Goal: Task Accomplishment & Management: Use online tool/utility

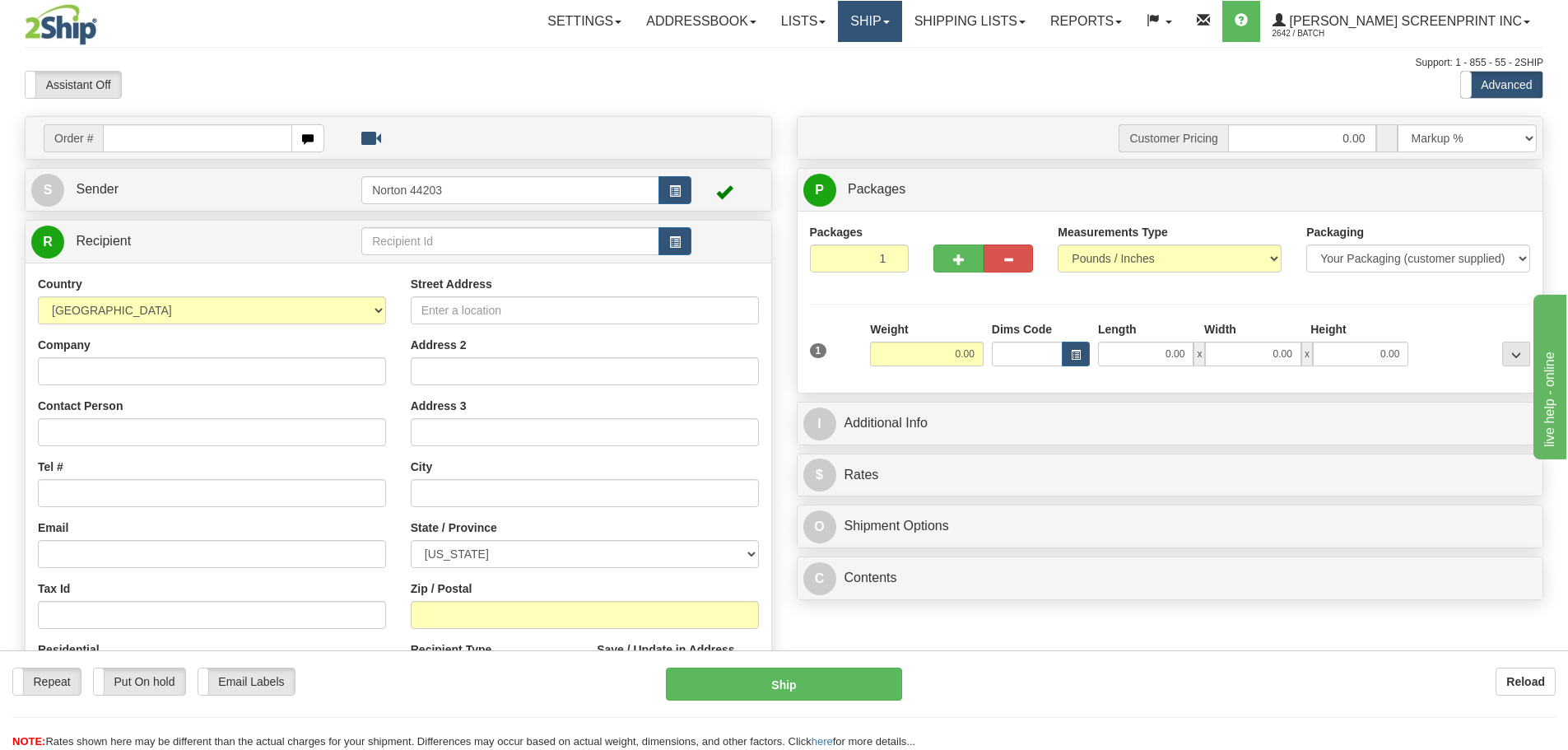
click at [901, 35] on link "Ship" at bounding box center [870, 21] width 63 height 41
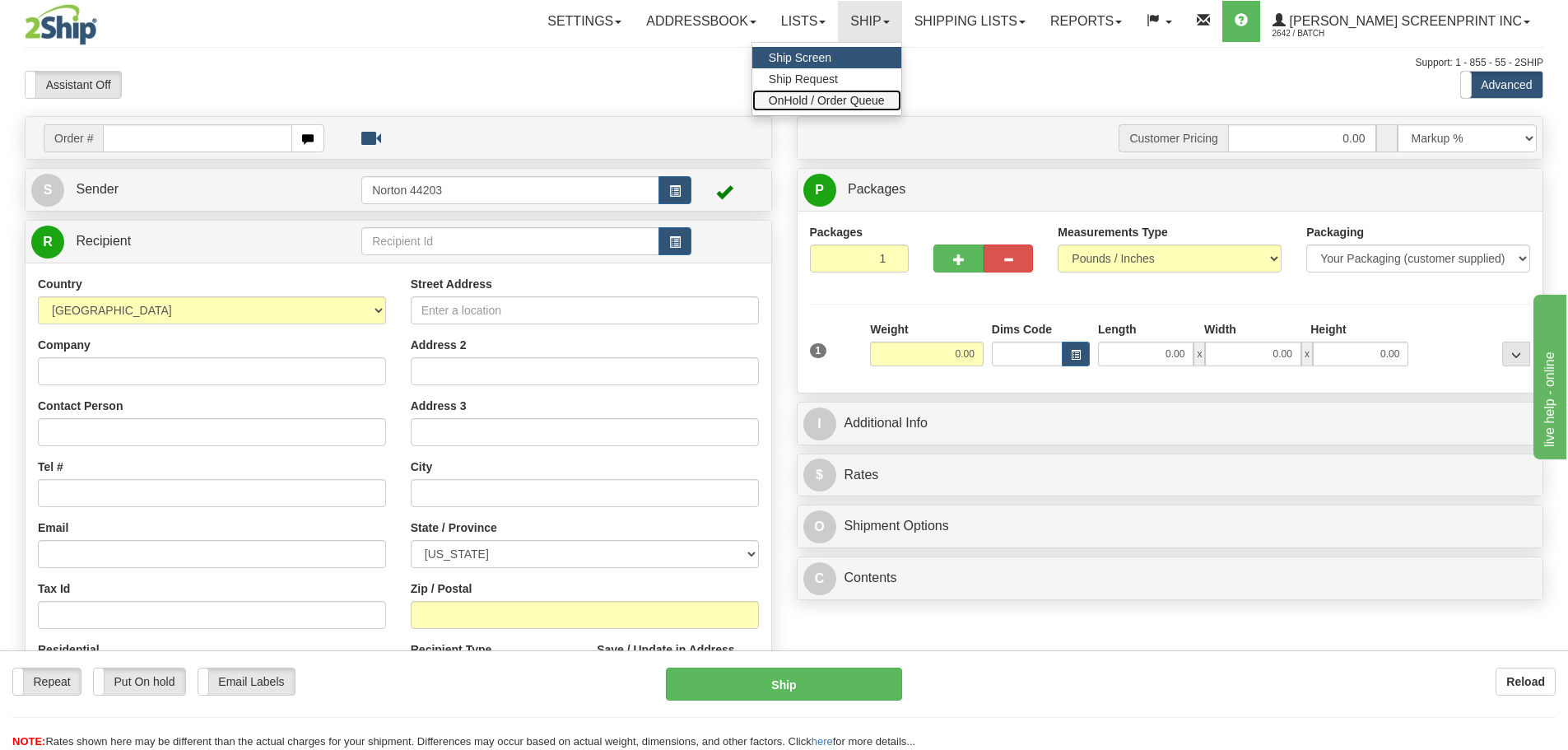
click at [901, 107] on link "OnHold / Order Queue" at bounding box center [826, 101] width 149 height 21
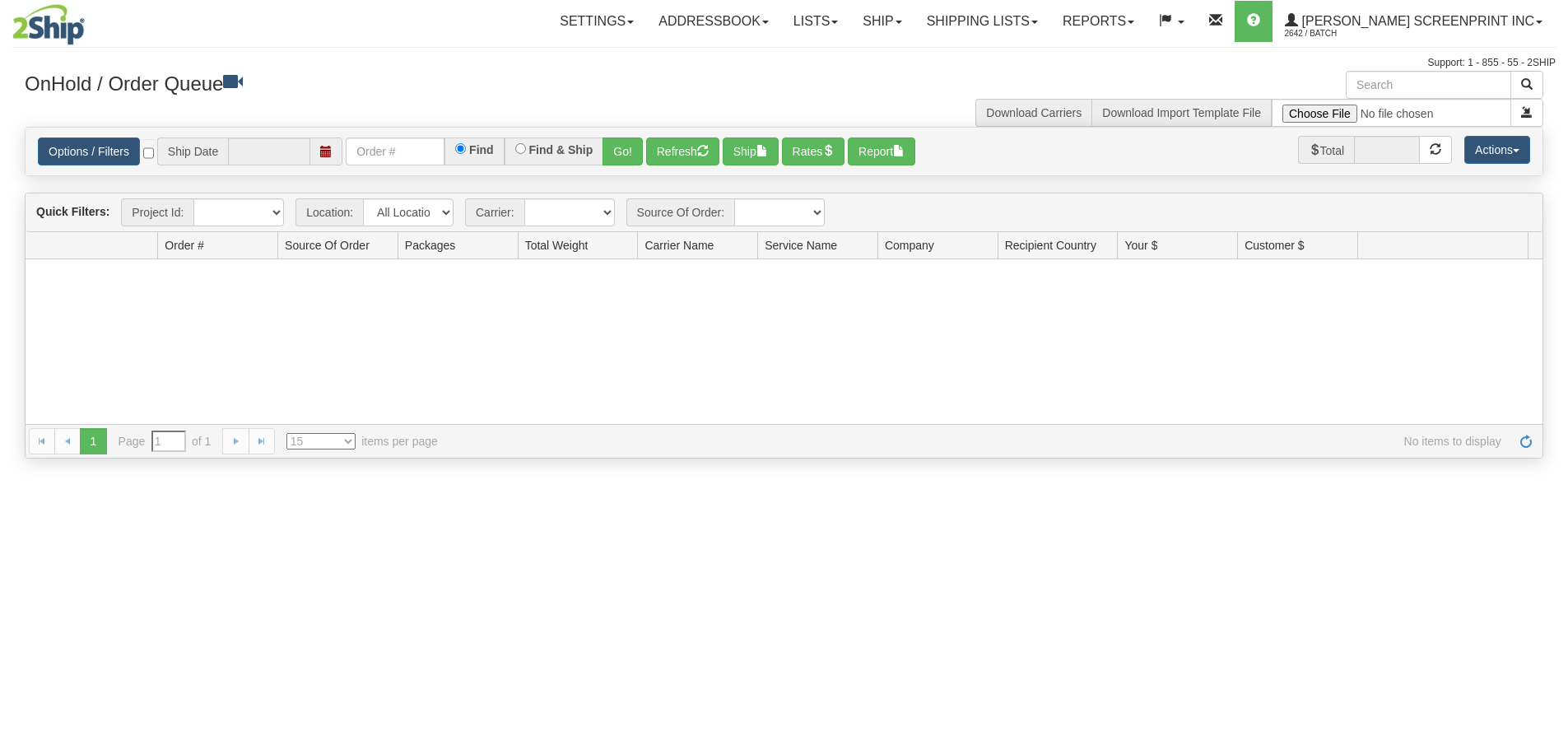
type input "09/08/2025"
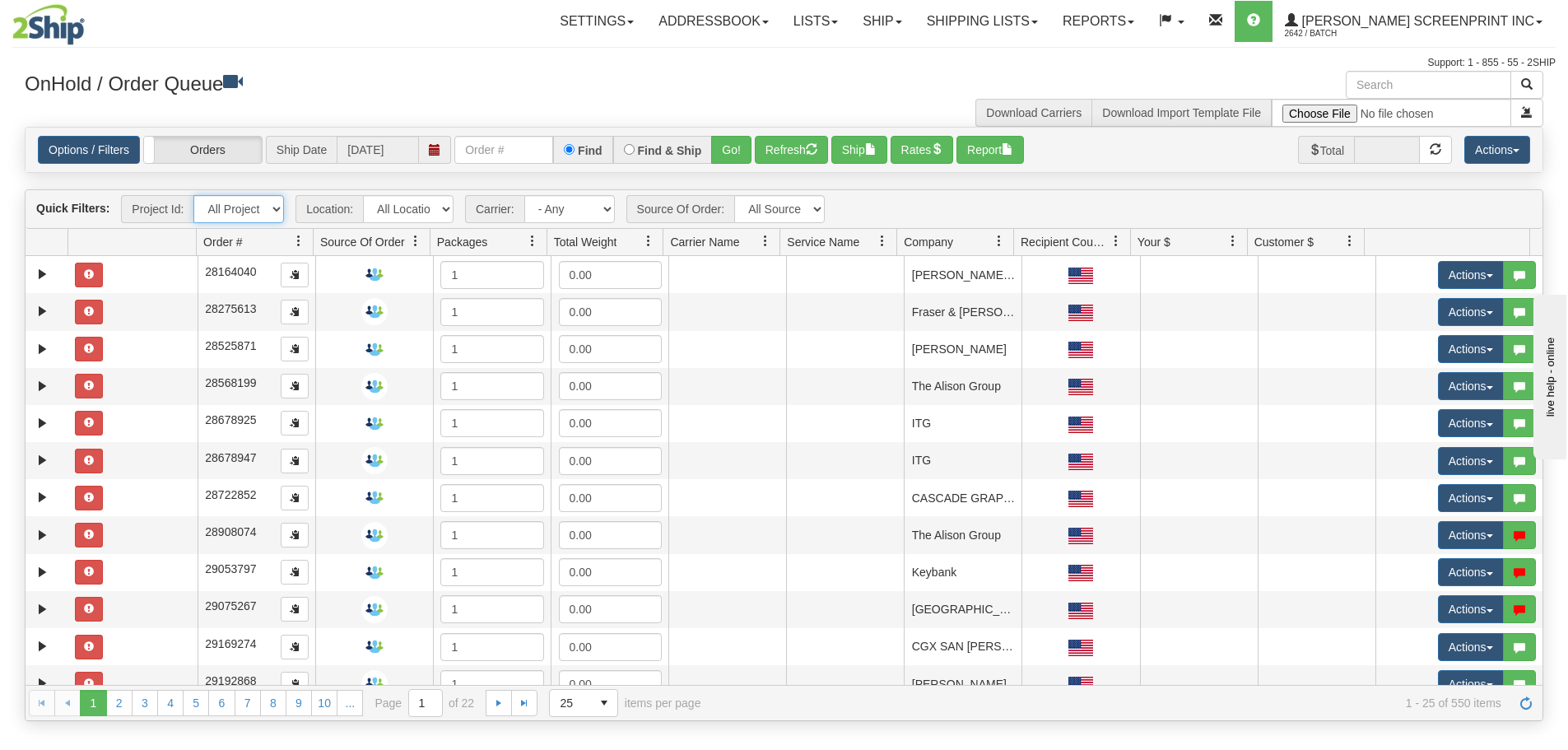
click at [280, 215] on select "All Projects BBW 2DAY BBW 2DAY PR Imagine ShipRequests 01.22.2024 ShipRequests …" at bounding box center [239, 208] width 90 height 28
click at [194, 195] on select "All Projects BBW 2DAY BBW 2DAY PR Imagine ShipRequests 01.22.2024 ShipRequests …" at bounding box center [239, 208] width 90 height 28
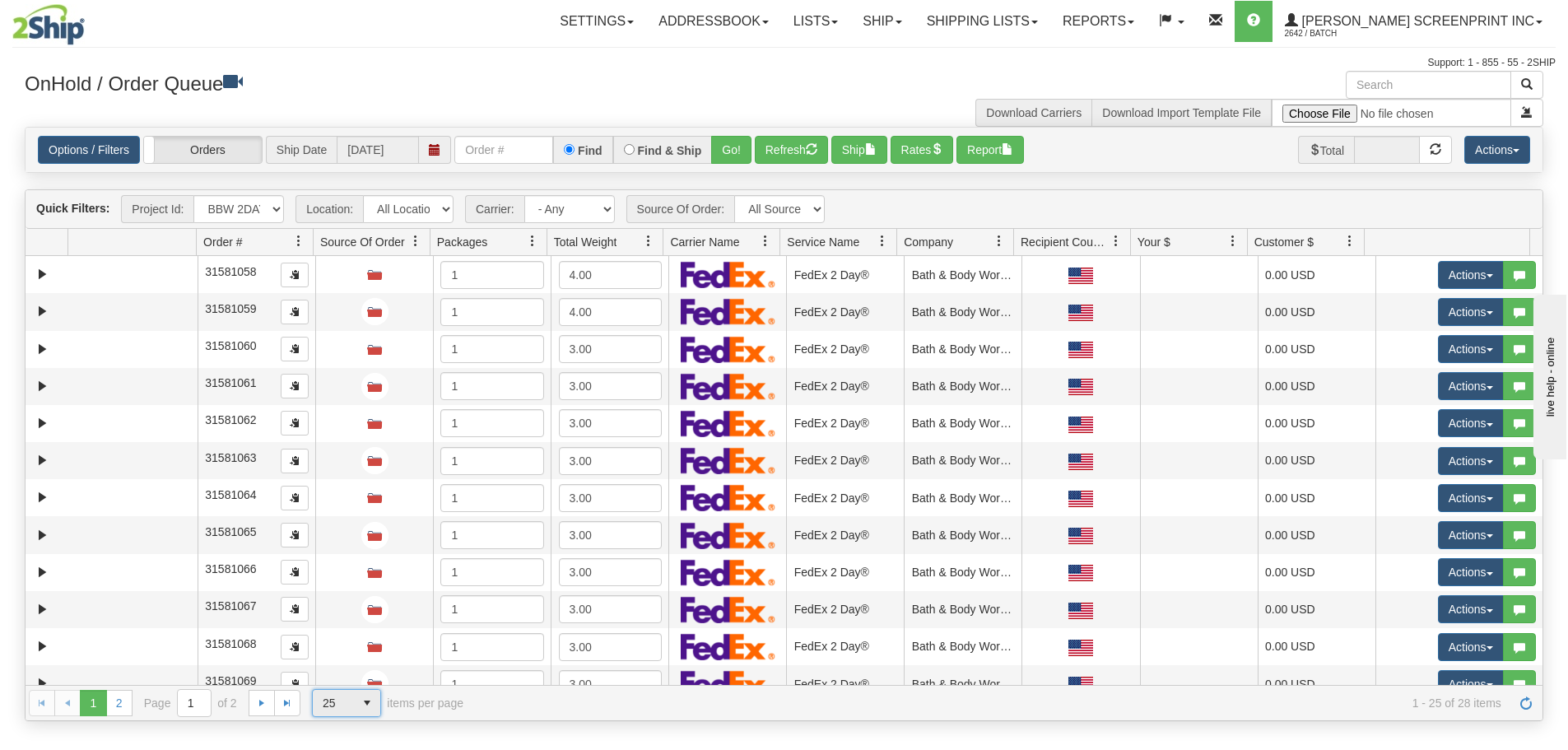
click at [364, 707] on span "select" at bounding box center [366, 702] width 26 height 26
click at [370, 650] on li "50" at bounding box center [346, 653] width 67 height 23
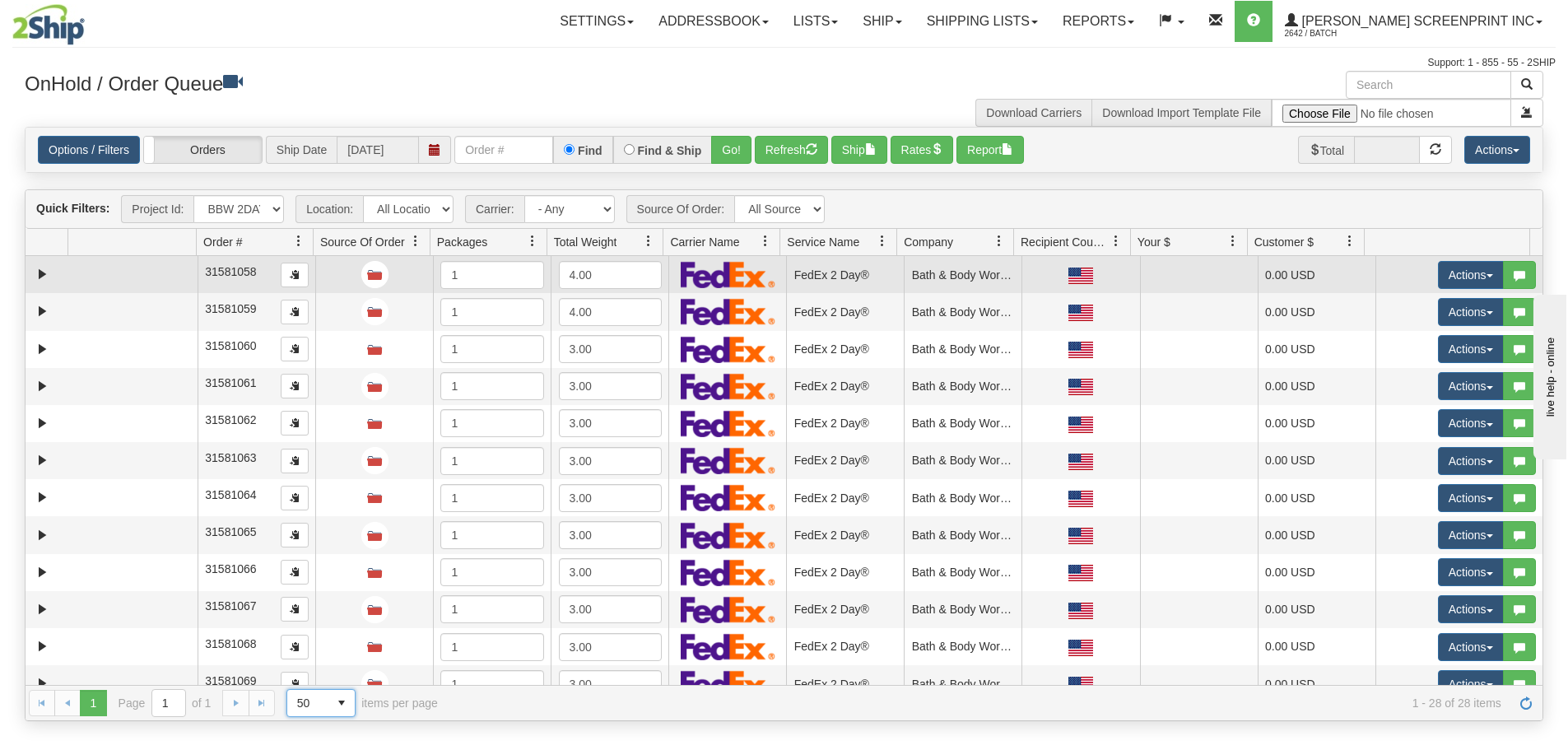
click at [143, 269] on td at bounding box center [132, 274] width 129 height 37
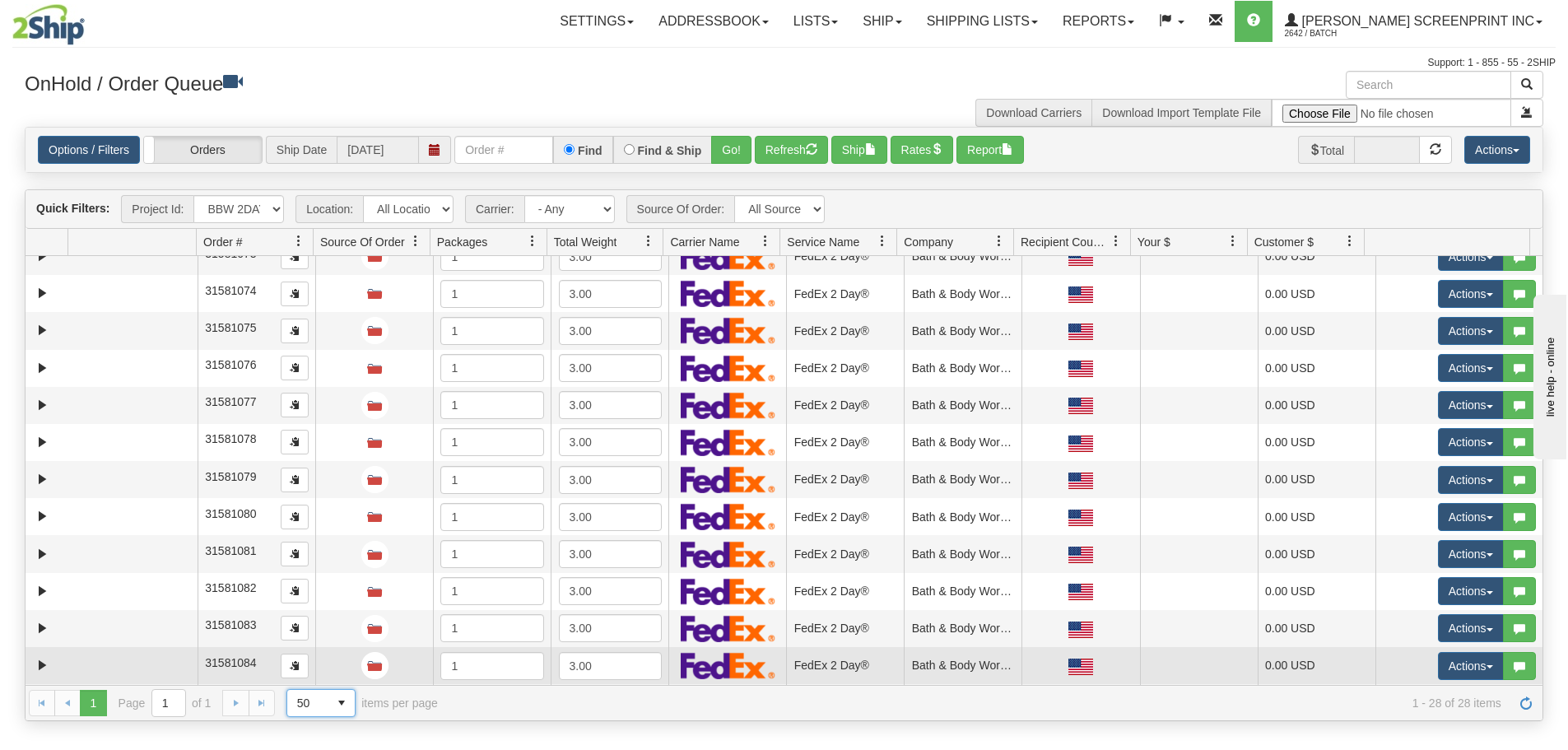
scroll to position [613, 0]
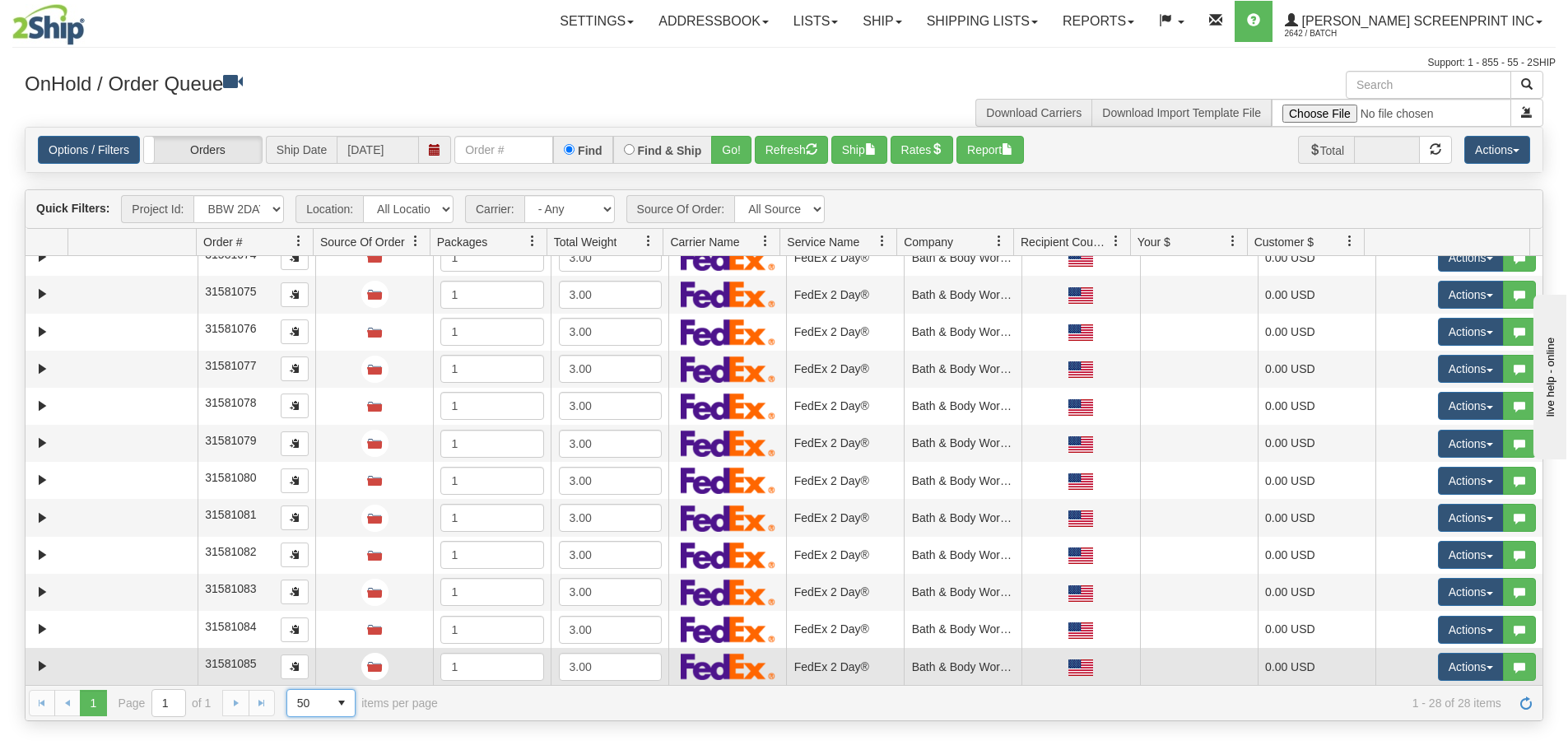
click at [128, 665] on td at bounding box center [132, 666] width 129 height 37
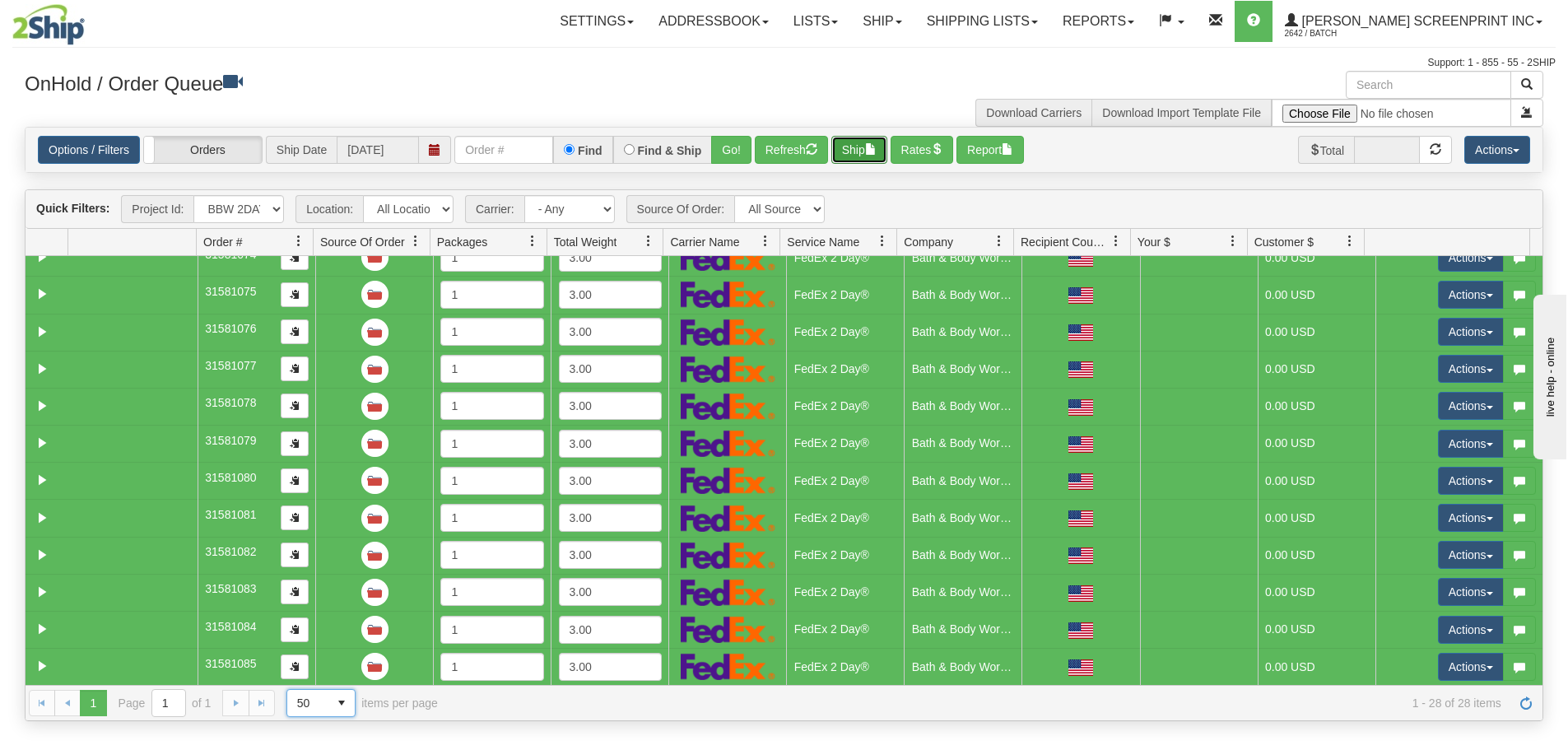
click at [865, 153] on button "Ship" at bounding box center [859, 150] width 56 height 28
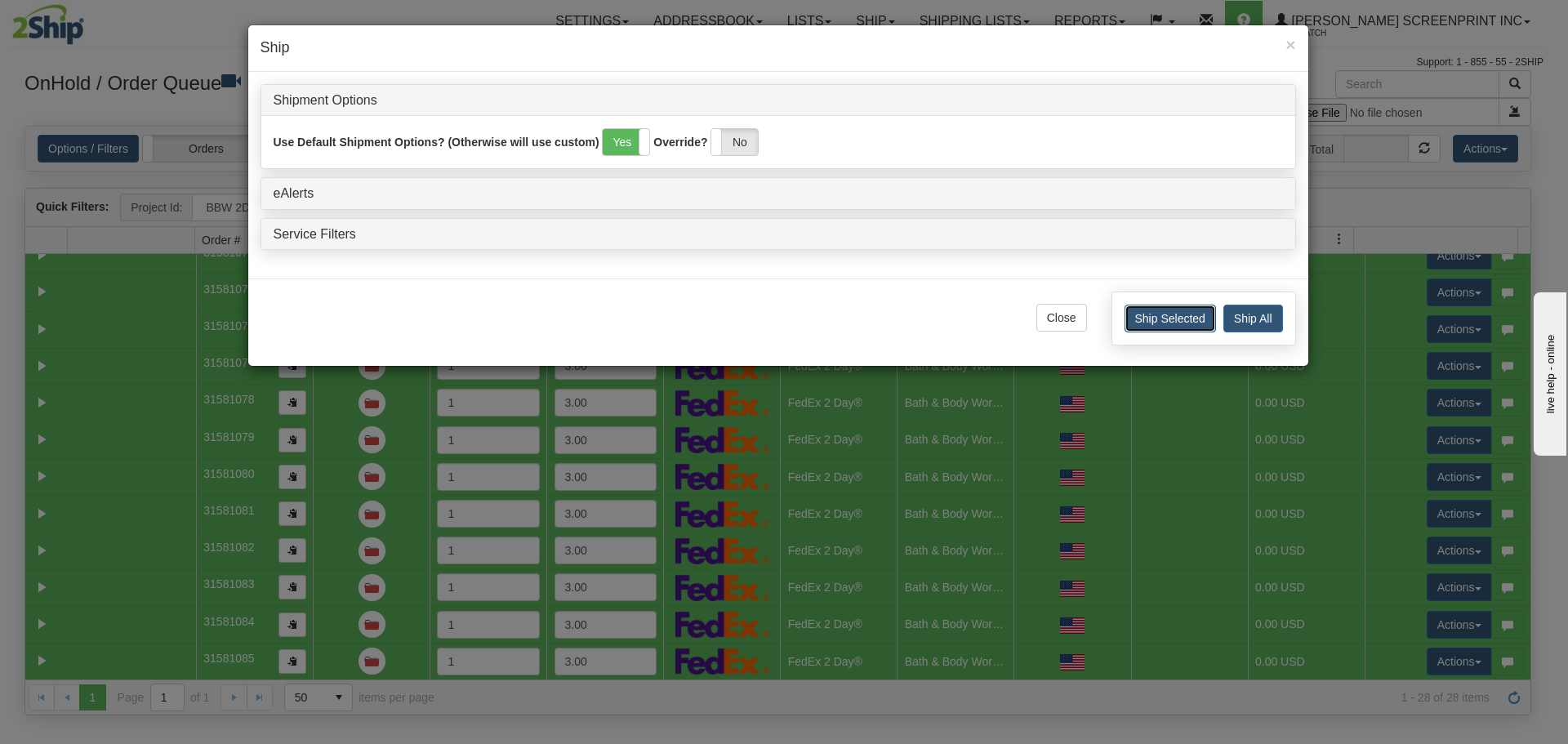
click at [1166, 320] on button "Ship Selected" at bounding box center [1170, 318] width 91 height 28
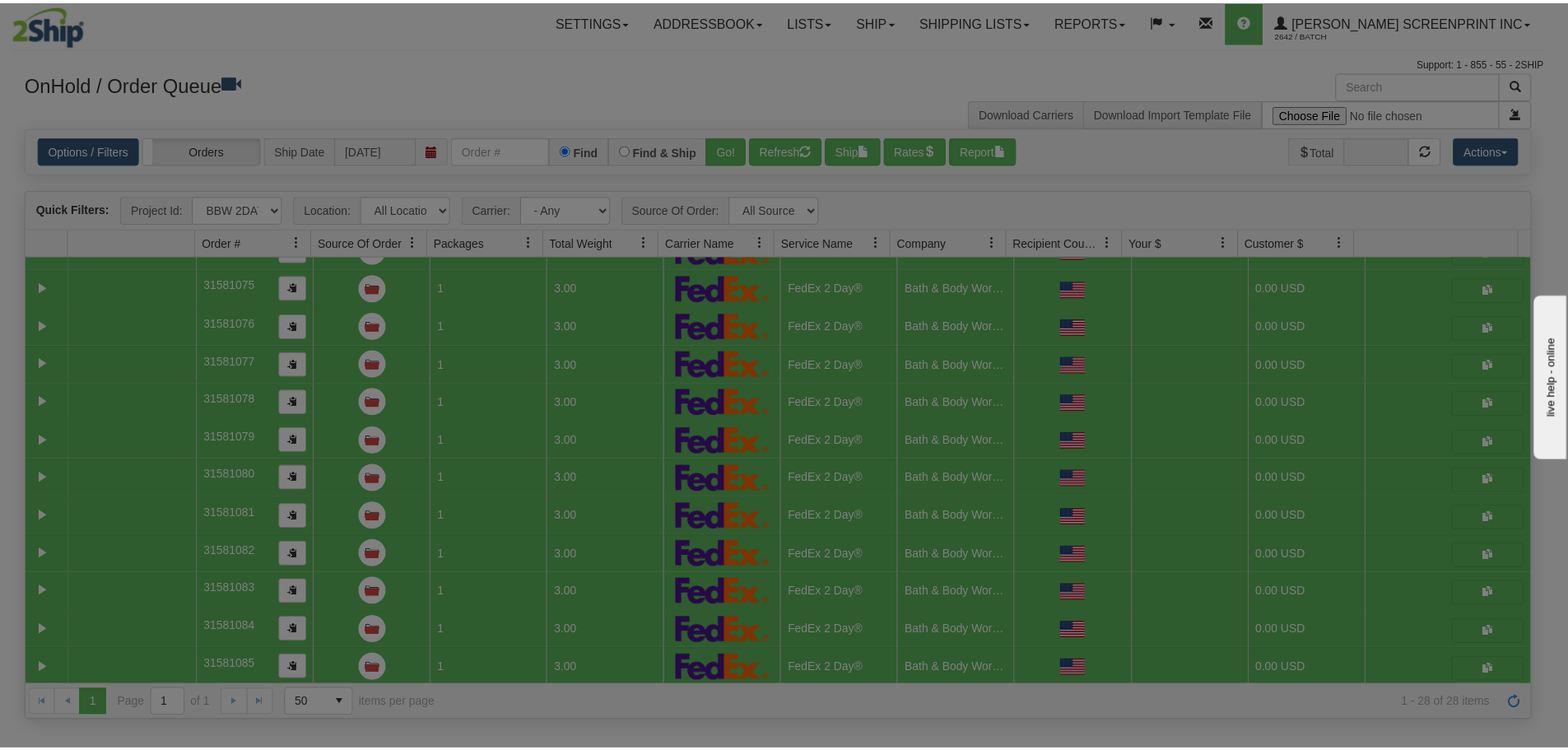
scroll to position [636, 0]
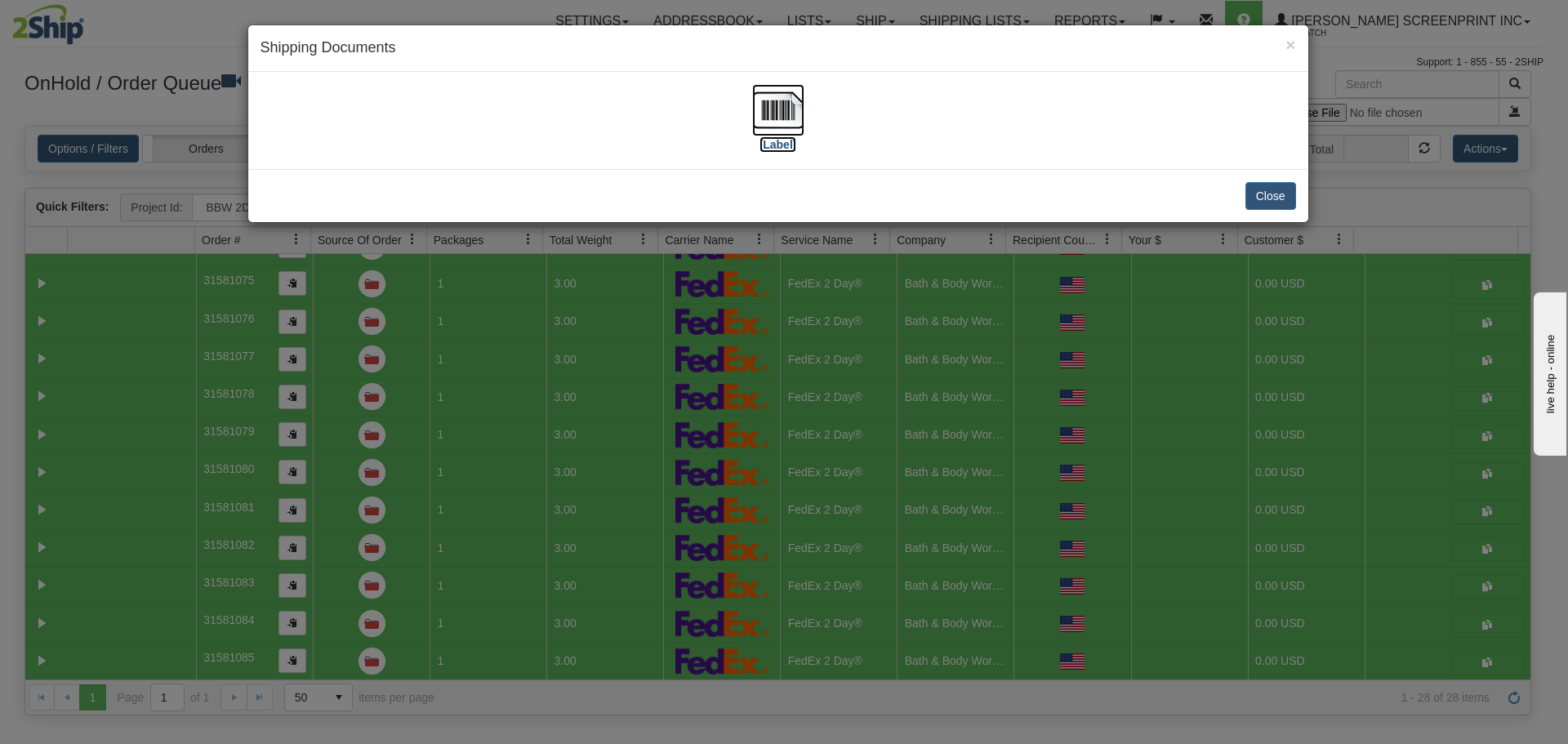
click at [773, 112] on img at bounding box center [777, 109] width 52 height 52
click at [1263, 203] on button "Close" at bounding box center [1270, 195] width 50 height 28
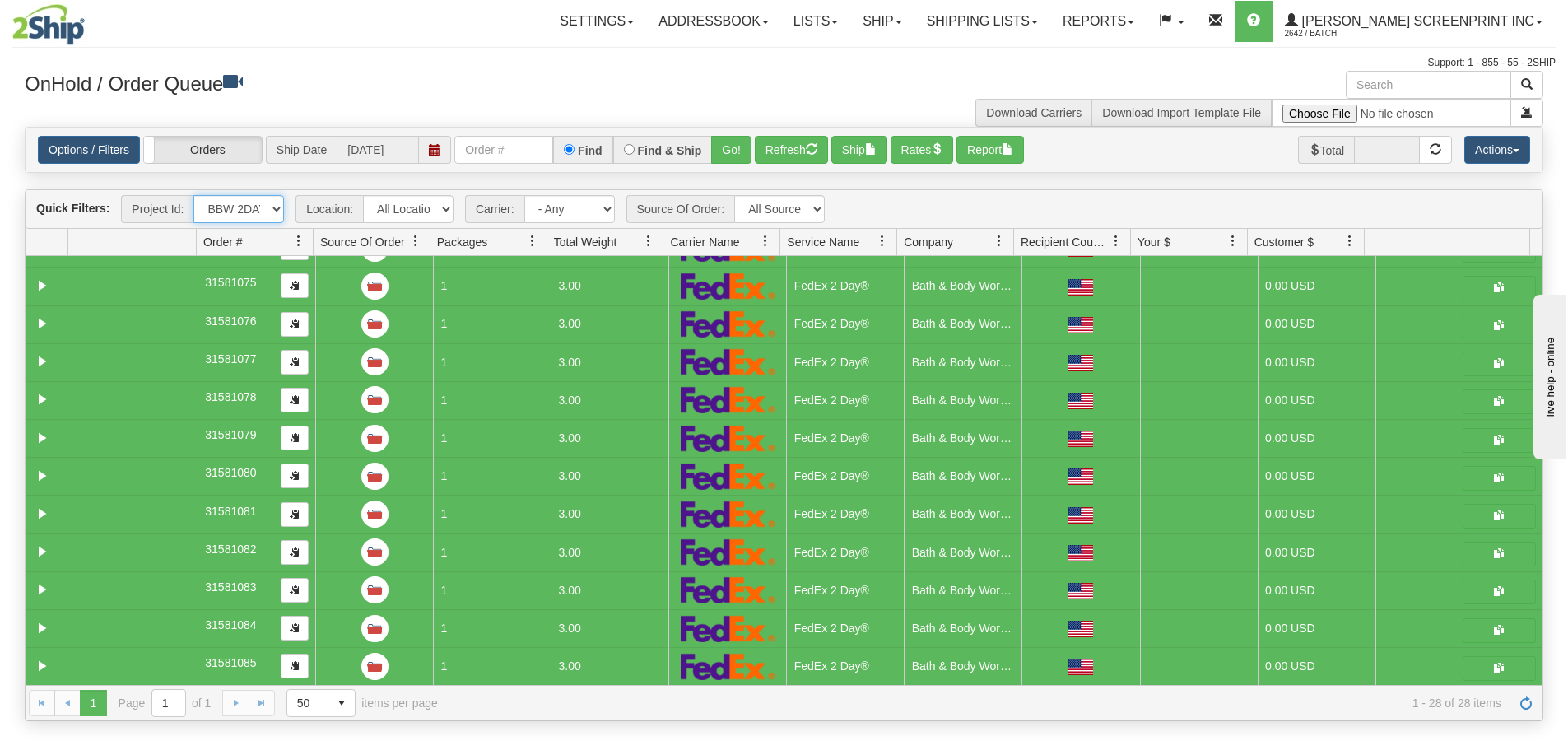
drag, startPoint x: 273, startPoint y: 200, endPoint x: 272, endPoint y: 208, distance: 8.1
click at [273, 200] on select "All Projects BBW 2DAY BBW 2DAY PR Imagine ShipRequests 01.22.2024 ShipRequests …" at bounding box center [239, 208] width 90 height 28
select select "BBW 2DAY PR"
click at [194, 195] on select "All Projects BBW 2DAY BBW 2DAY PR Imagine ShipRequests 01.22.2024 ShipRequests …" at bounding box center [239, 208] width 90 height 28
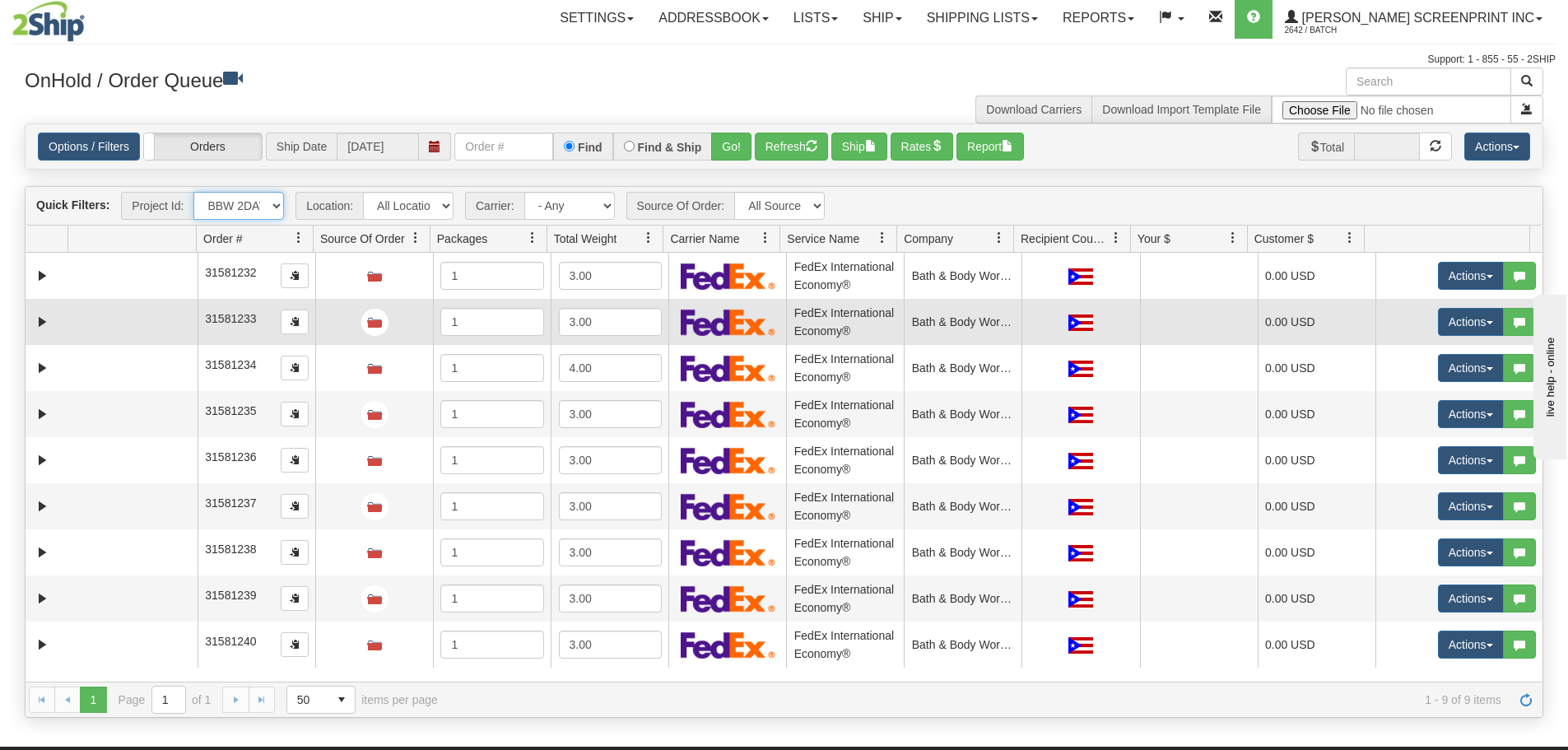
scroll to position [0, 0]
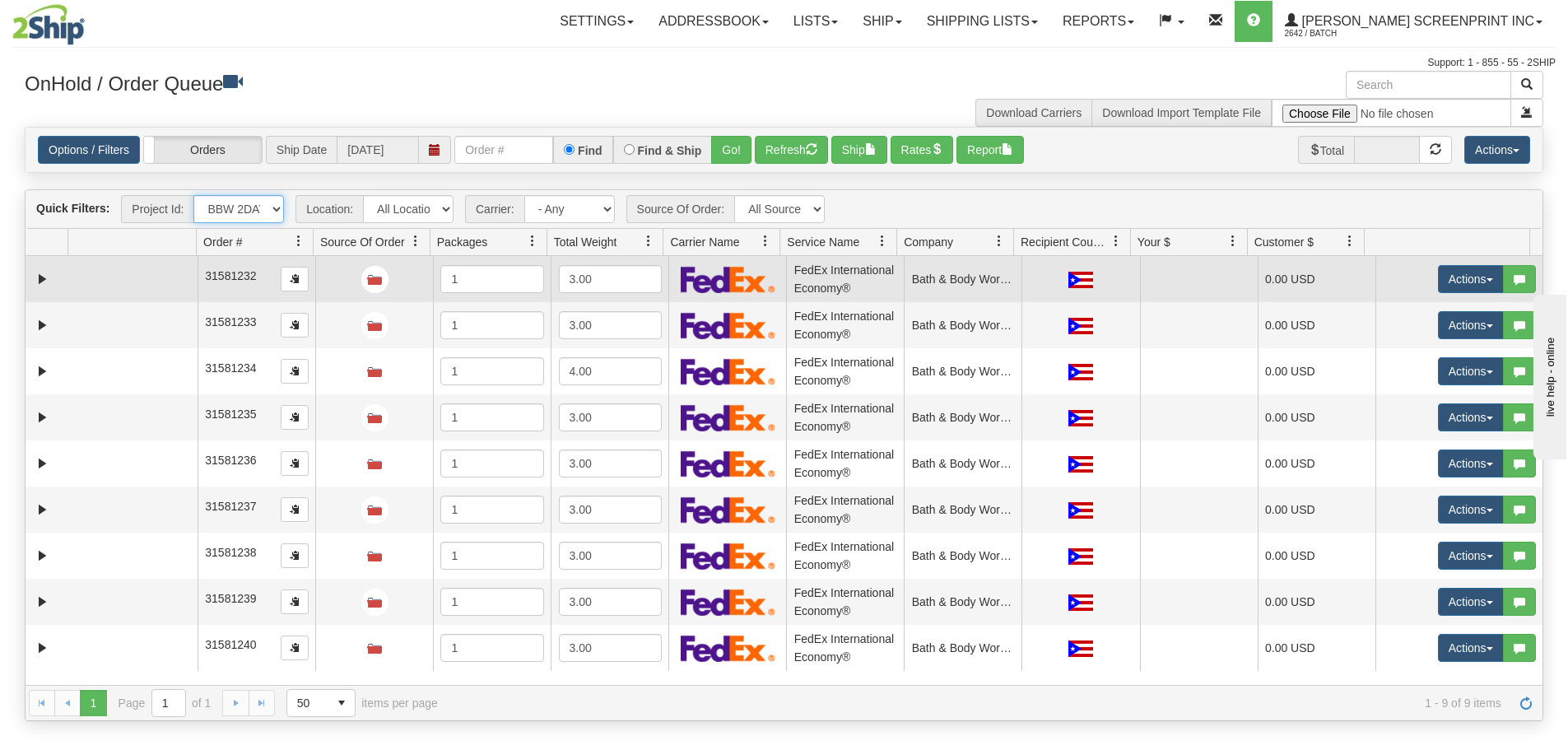
click at [148, 271] on td at bounding box center [132, 279] width 129 height 46
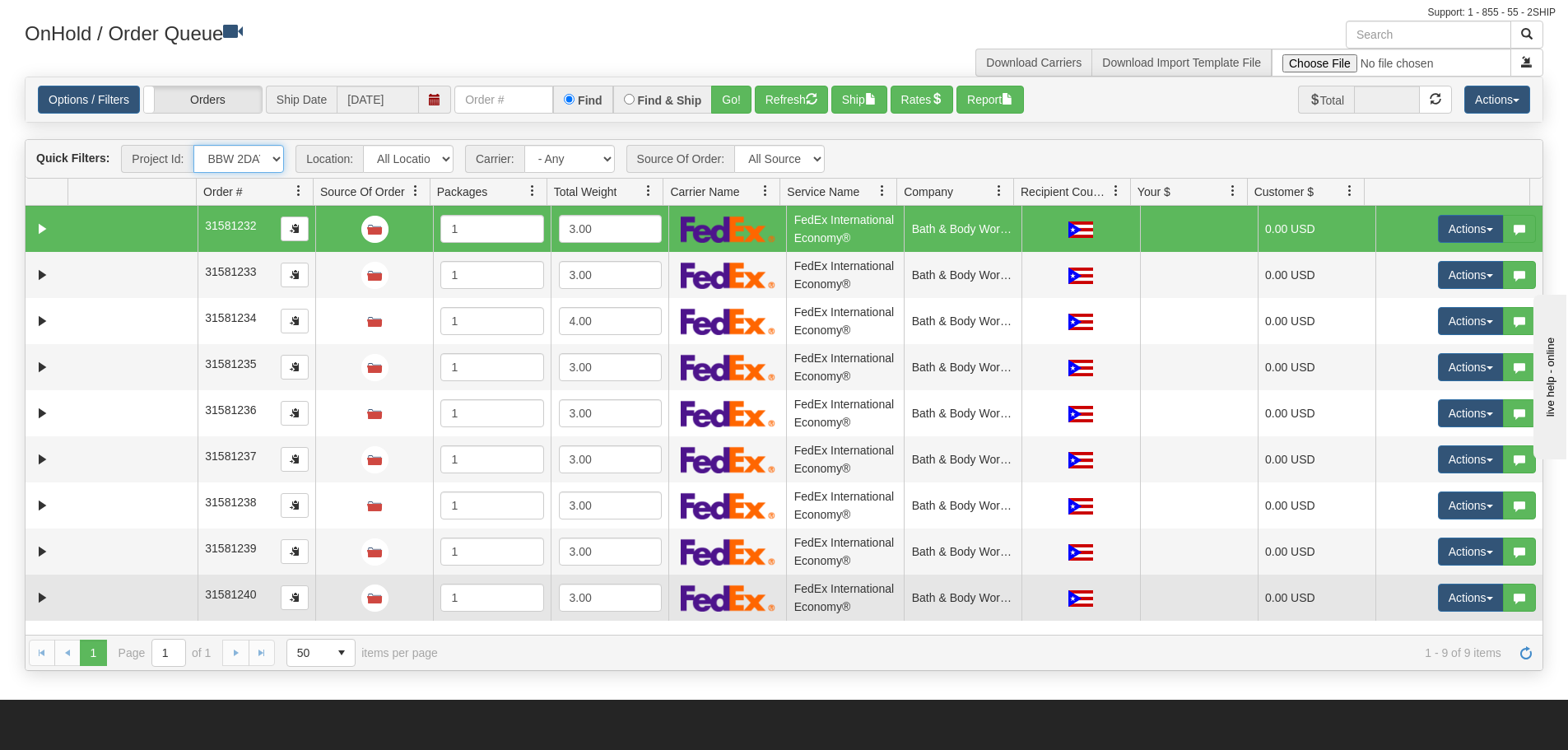
scroll to position [82, 0]
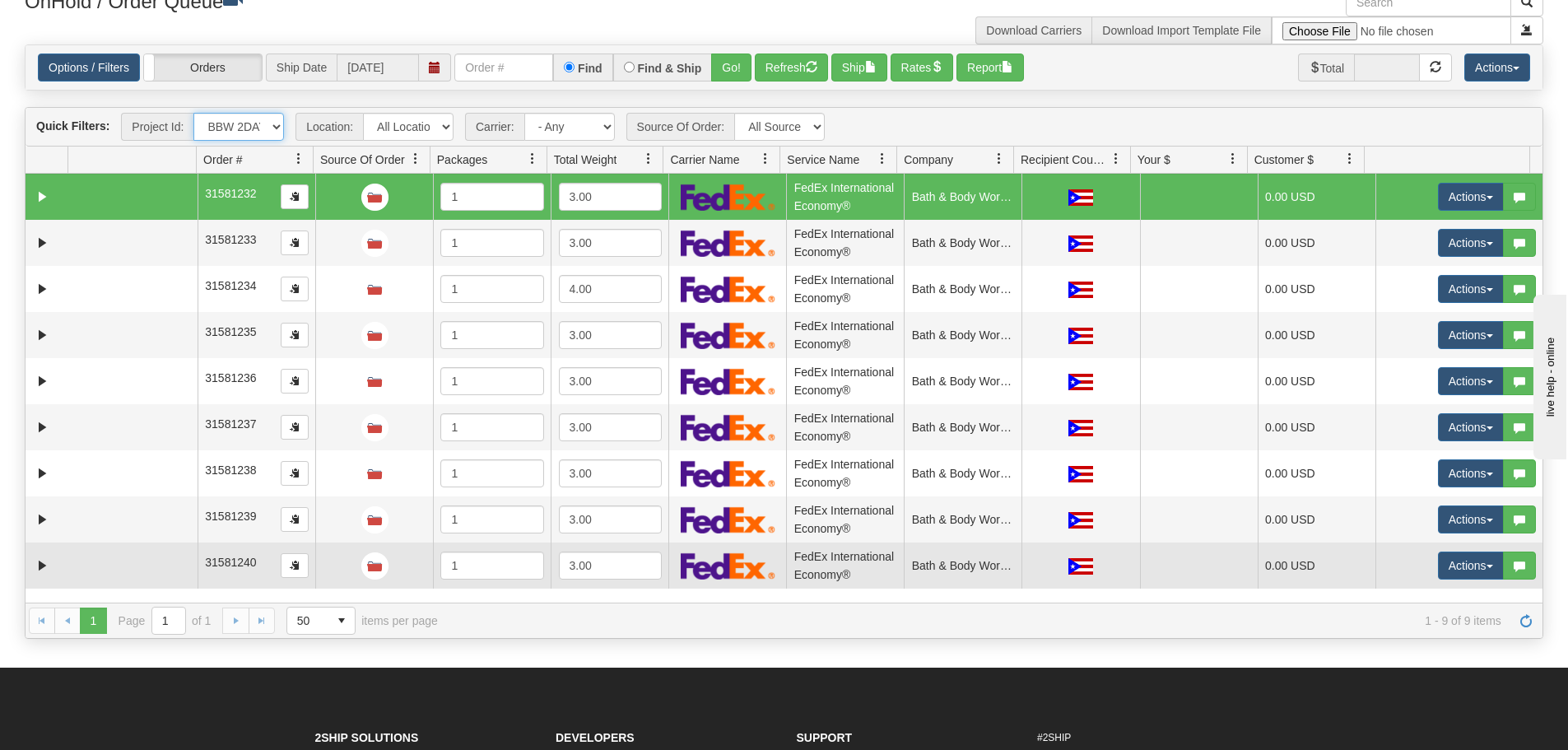
click at [141, 574] on td at bounding box center [132, 566] width 129 height 46
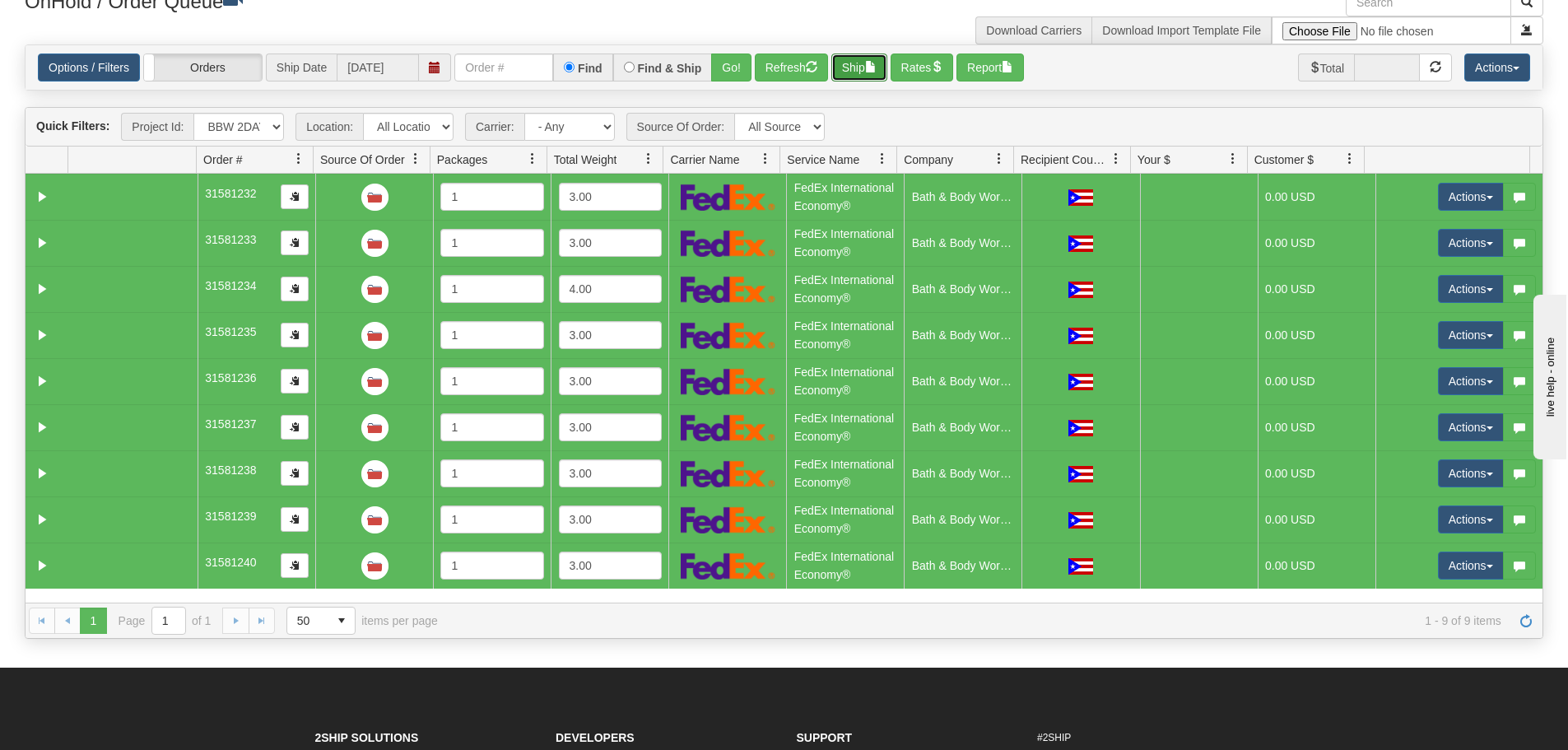
click at [884, 67] on button "Ship" at bounding box center [859, 67] width 56 height 28
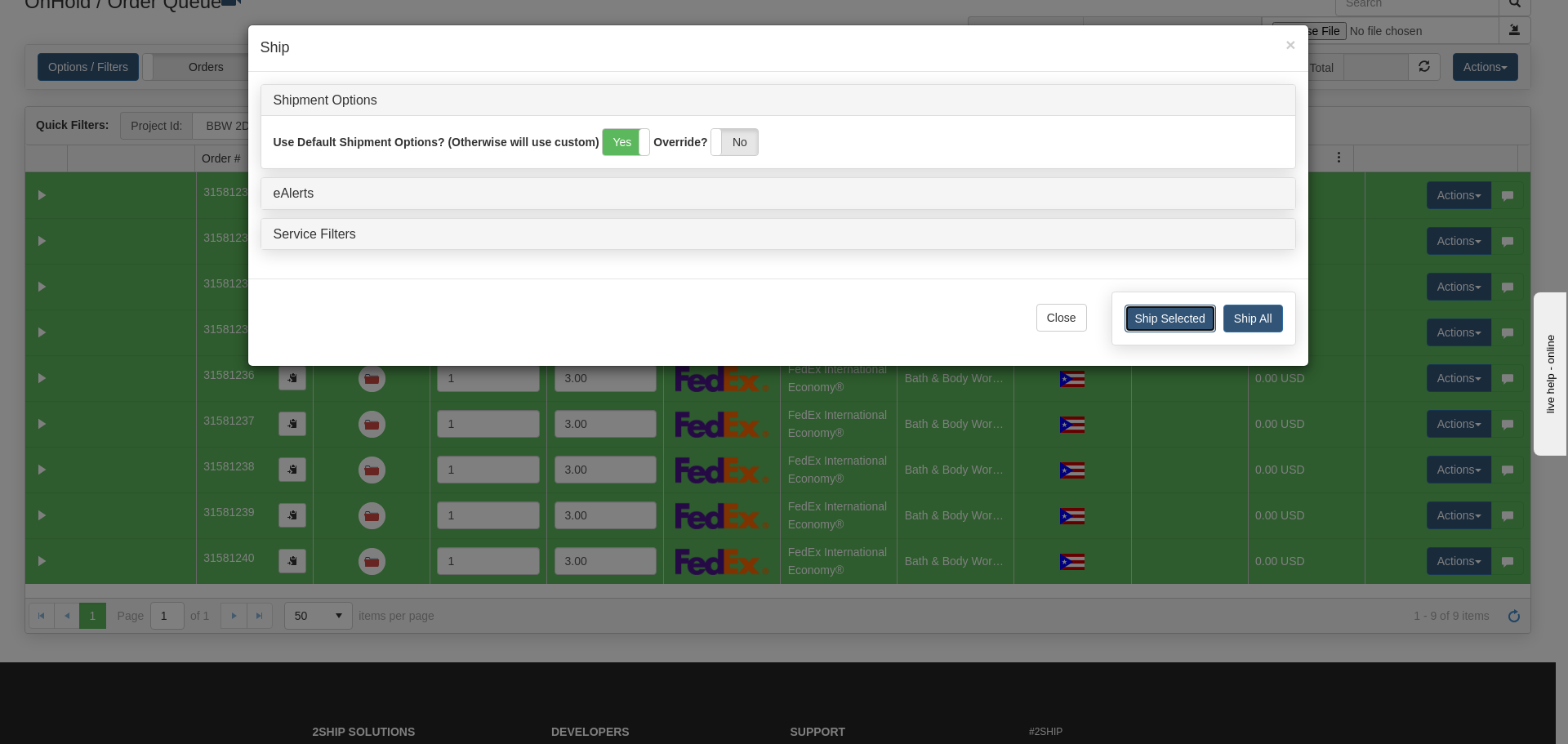
click at [1179, 320] on button "Ship Selected" at bounding box center [1170, 318] width 91 height 28
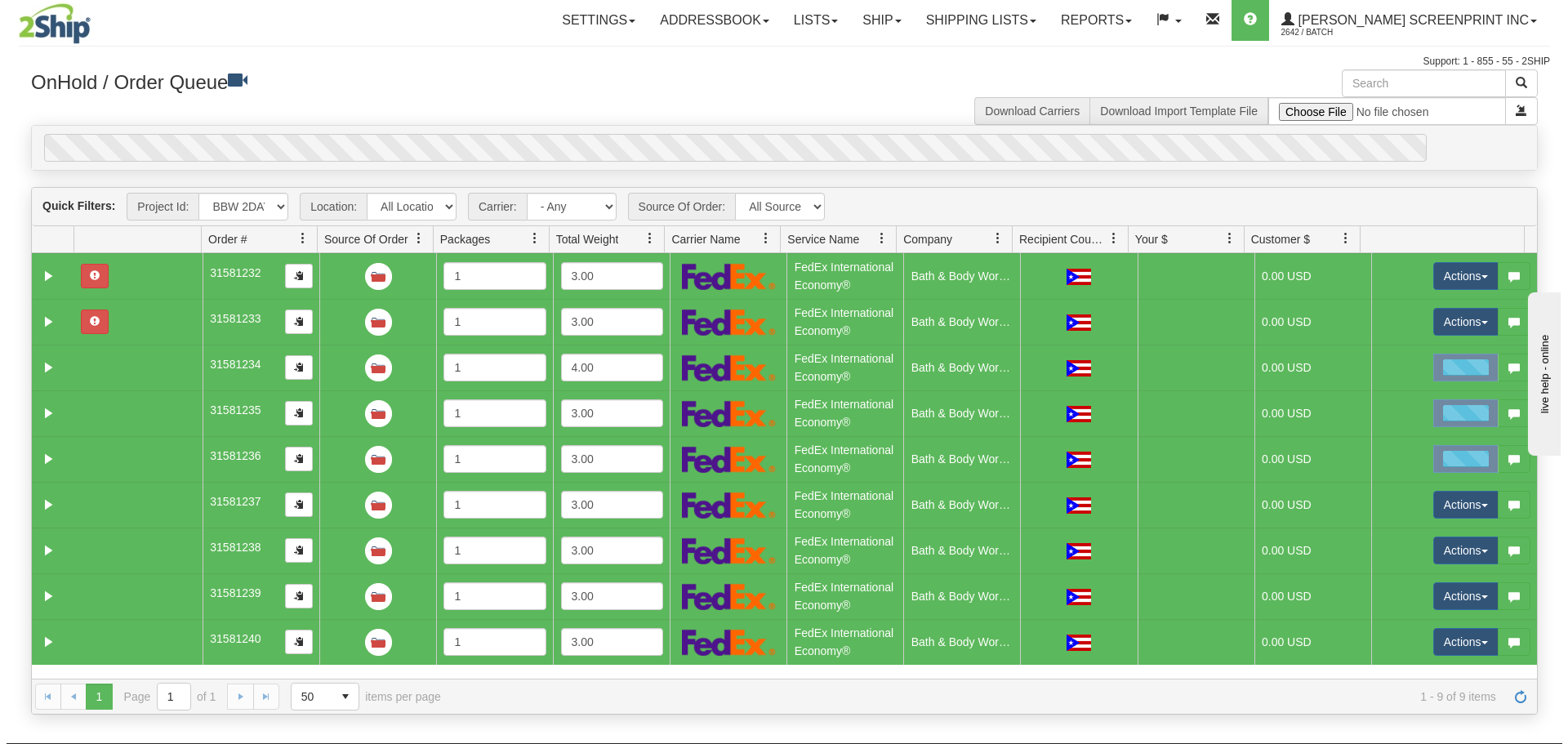
scroll to position [0, 0]
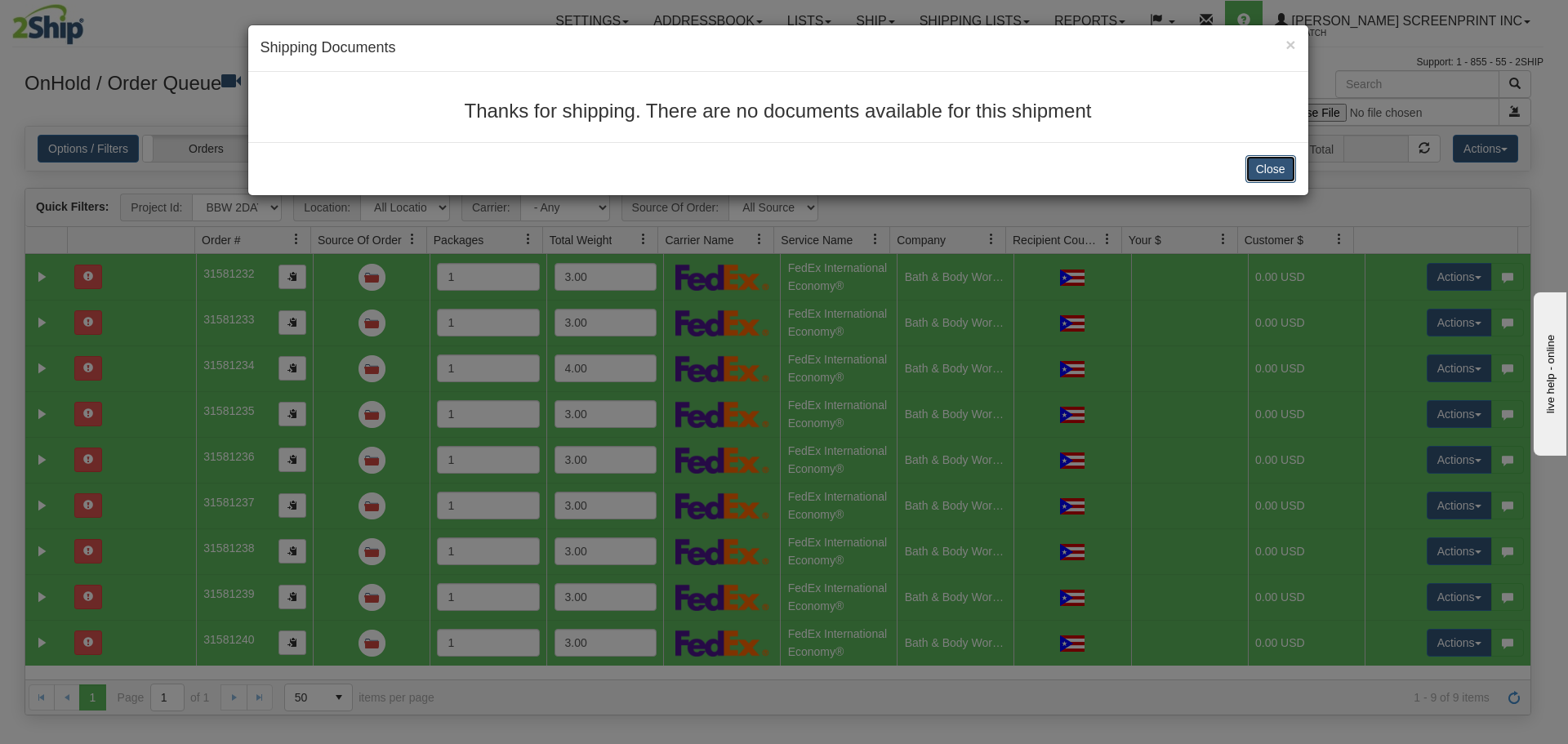
click at [1280, 174] on button "Close" at bounding box center [1270, 168] width 50 height 28
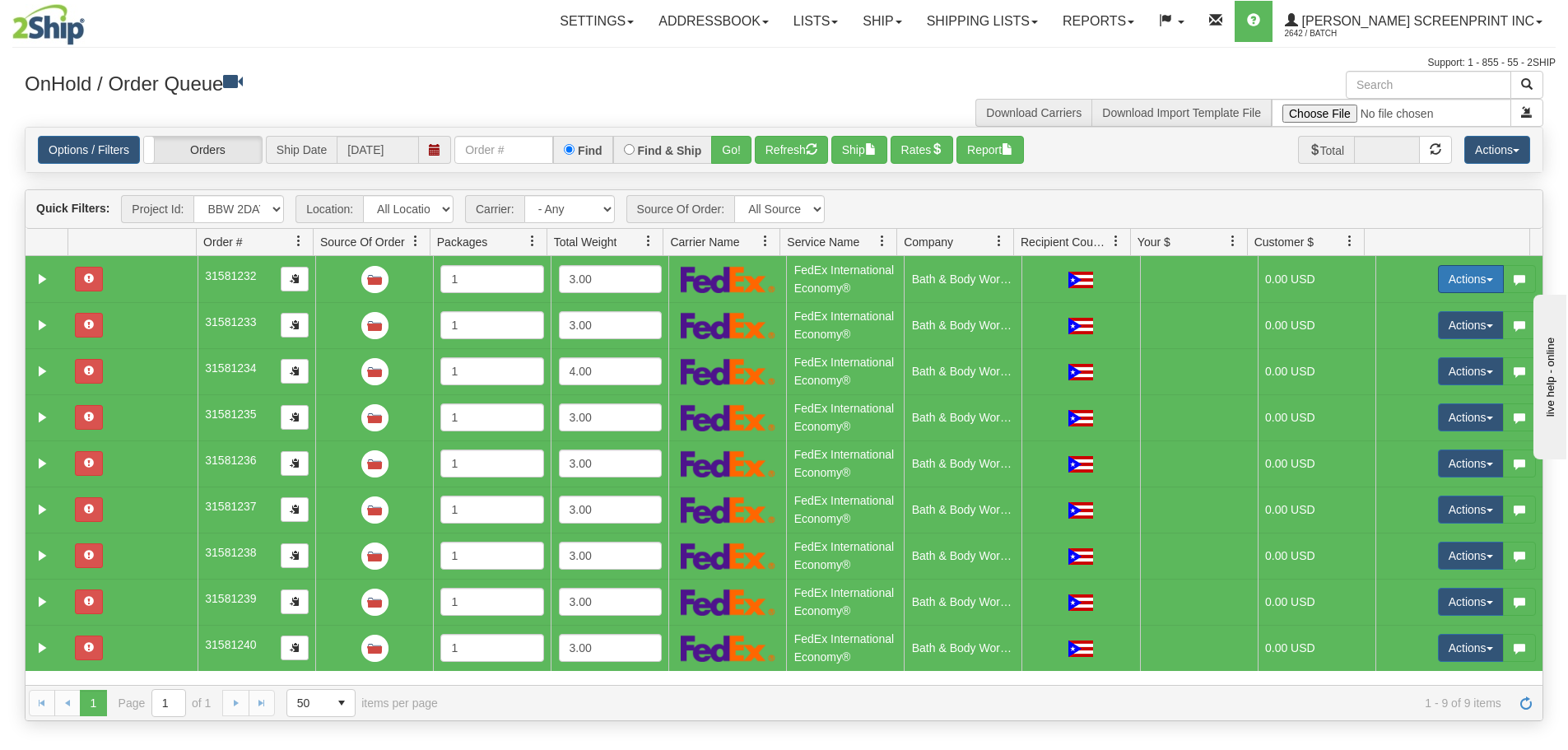
click at [1445, 282] on button "Actions" at bounding box center [1470, 278] width 66 height 28
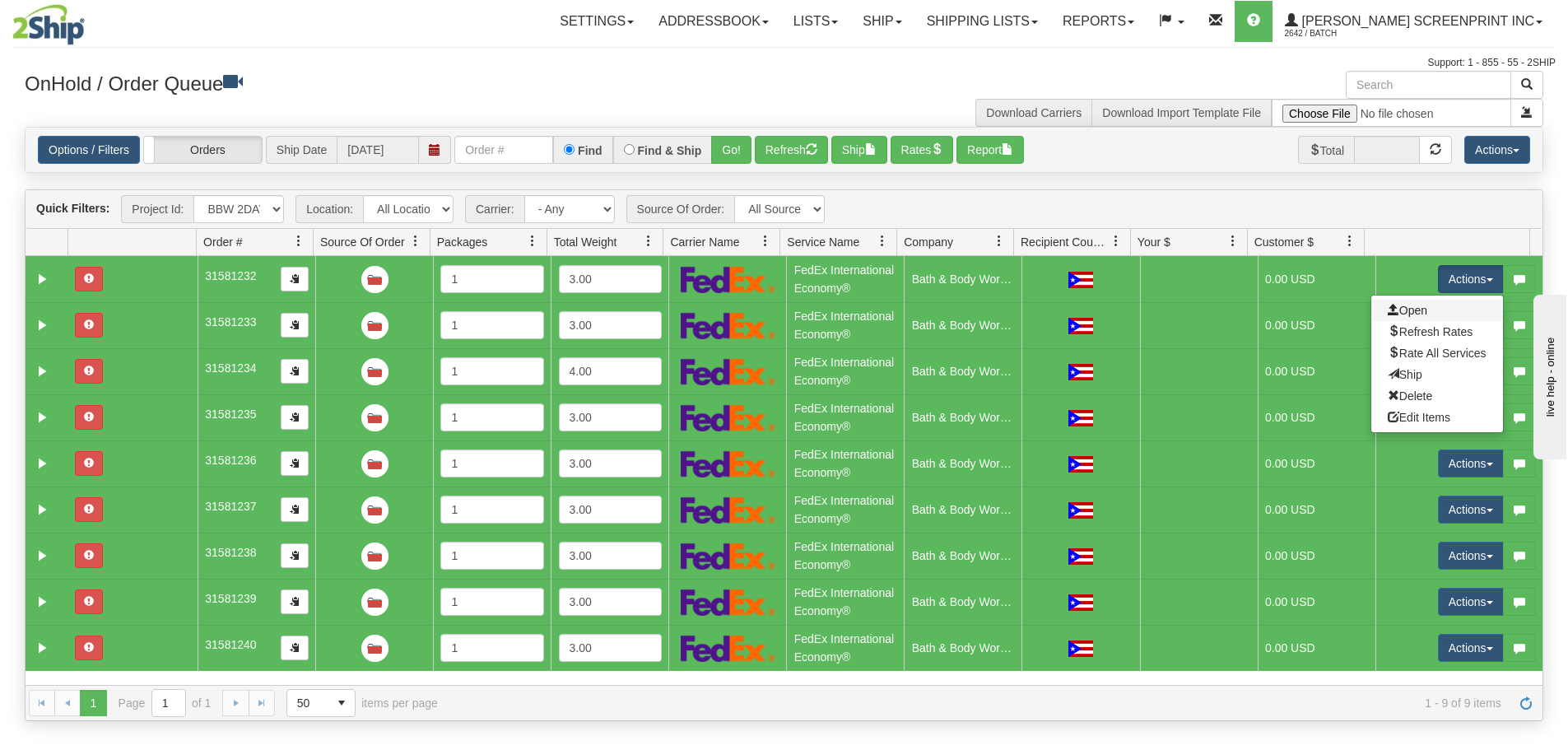
click at [1427, 310] on link "Open" at bounding box center [1437, 310] width 131 height 21
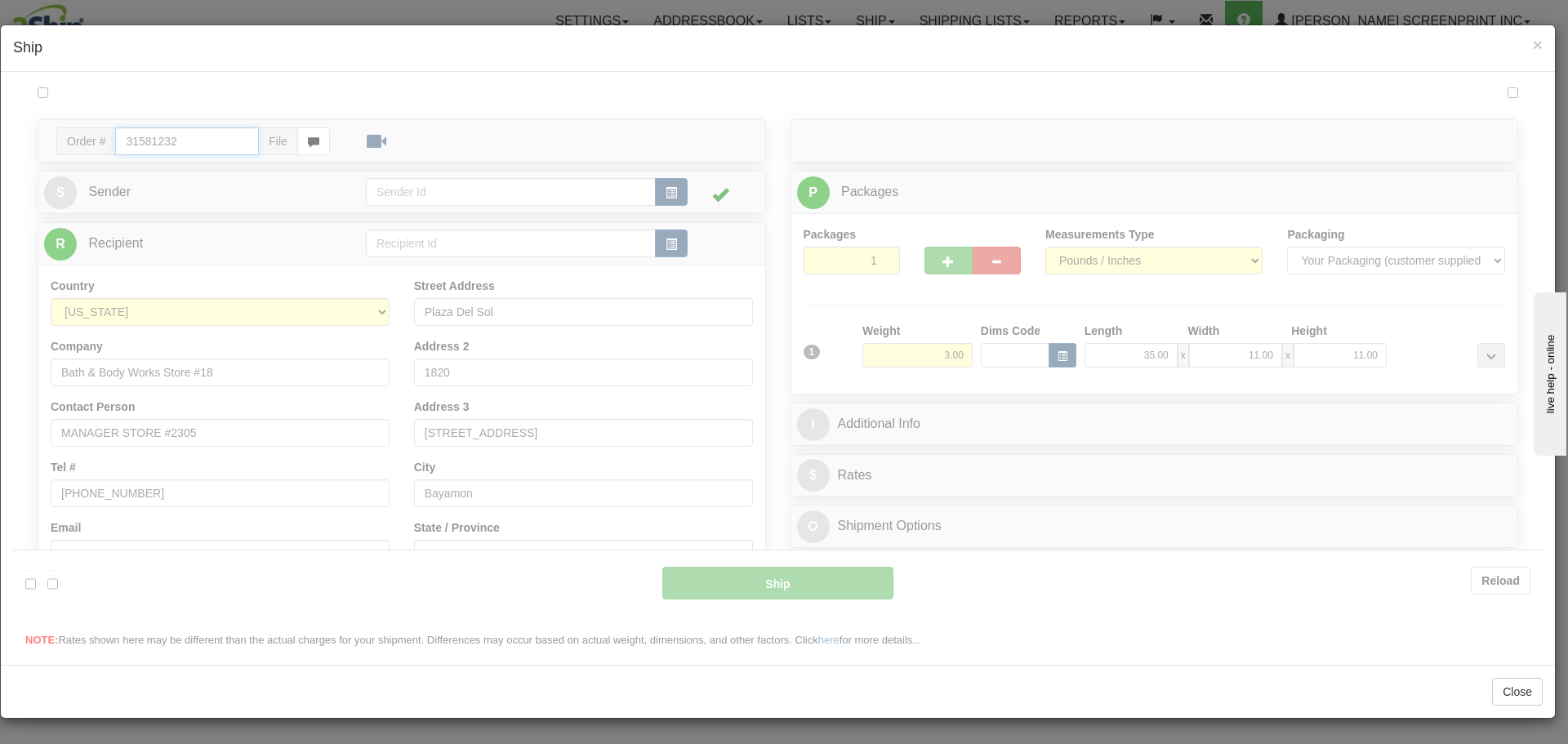
type input "03"
type input "08:47"
type input "16:00"
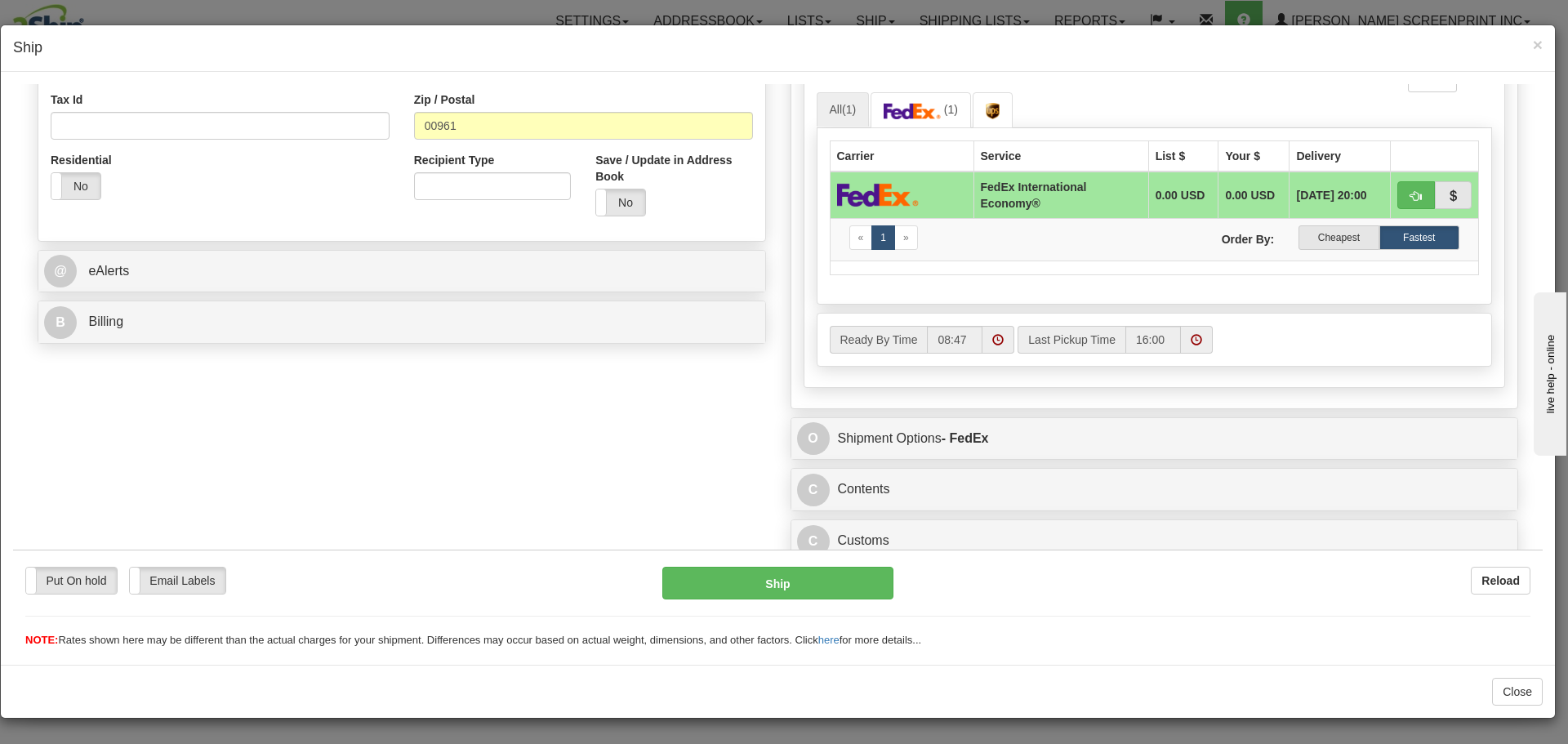
scroll to position [504, 0]
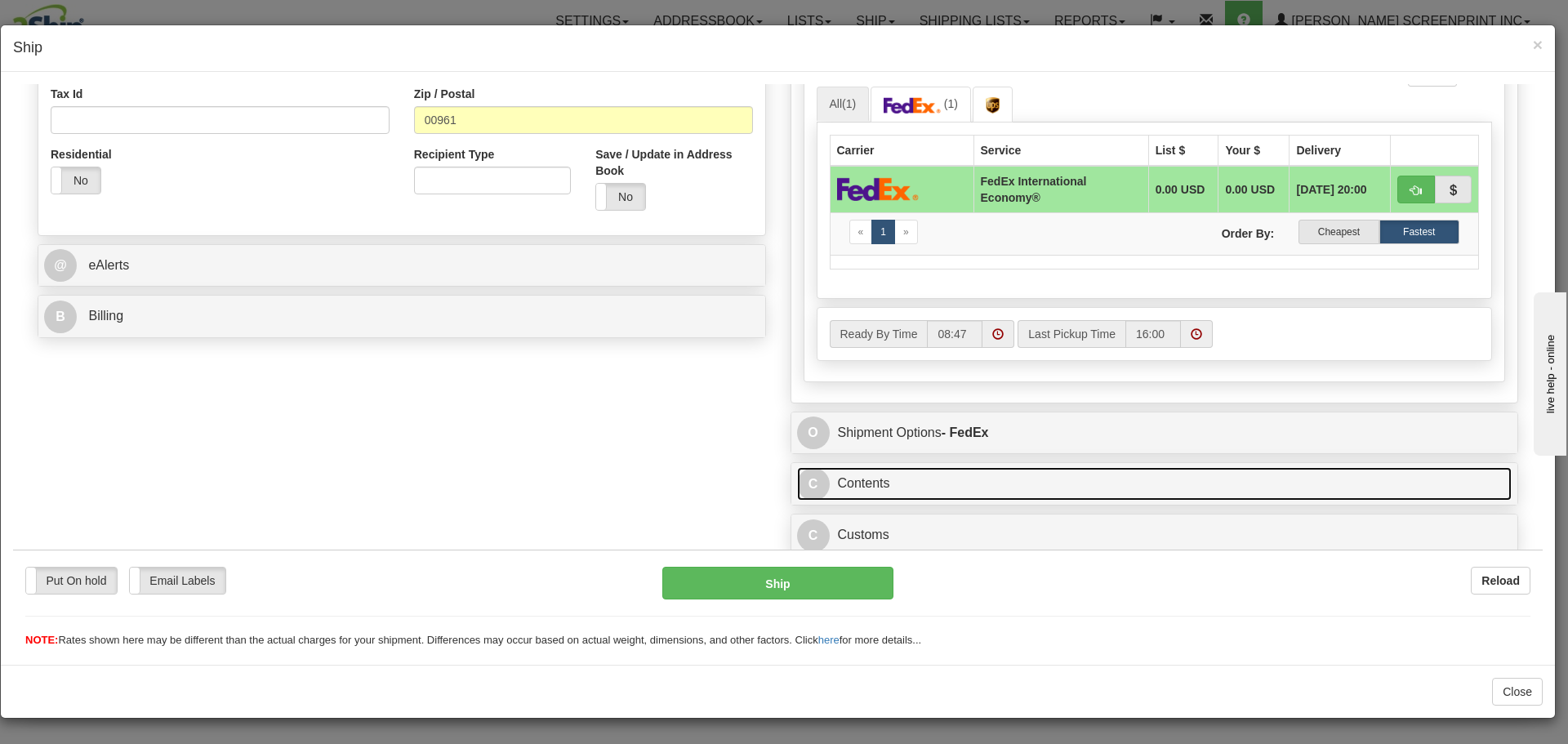
click at [1051, 482] on link "C Contents" at bounding box center [1155, 482] width 715 height 33
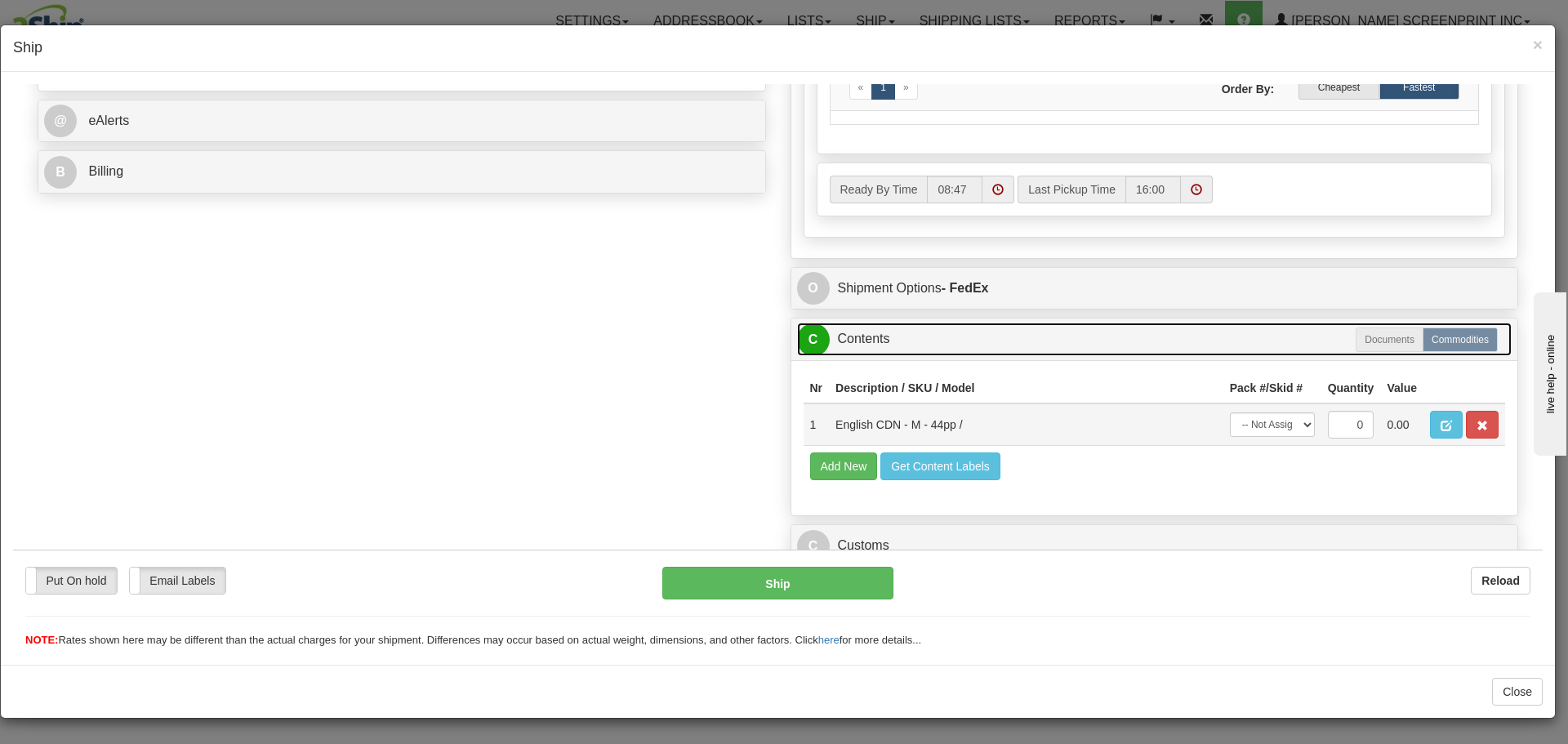
scroll to position [659, 0]
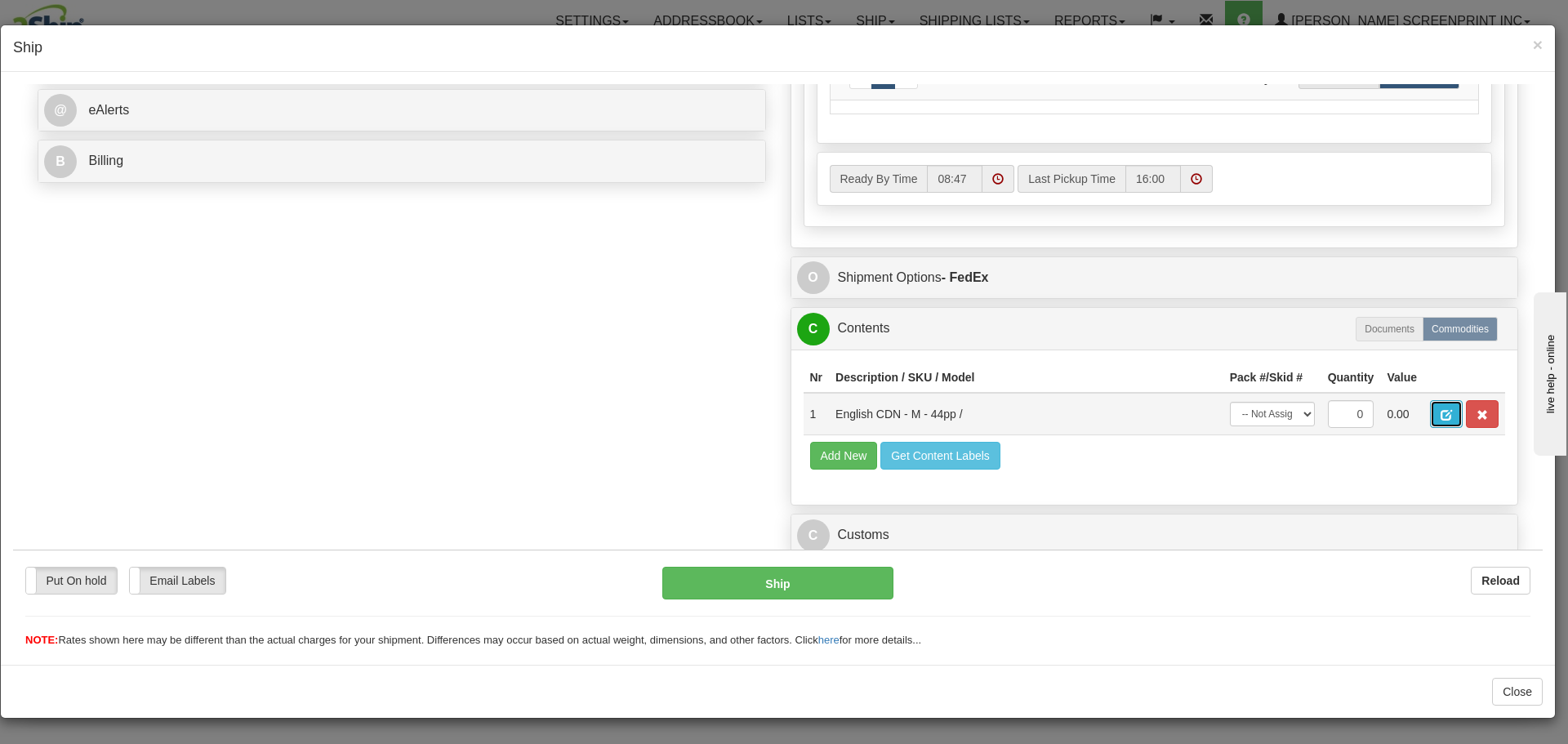
click at [1441, 418] on span "button" at bounding box center [1446, 414] width 11 height 10
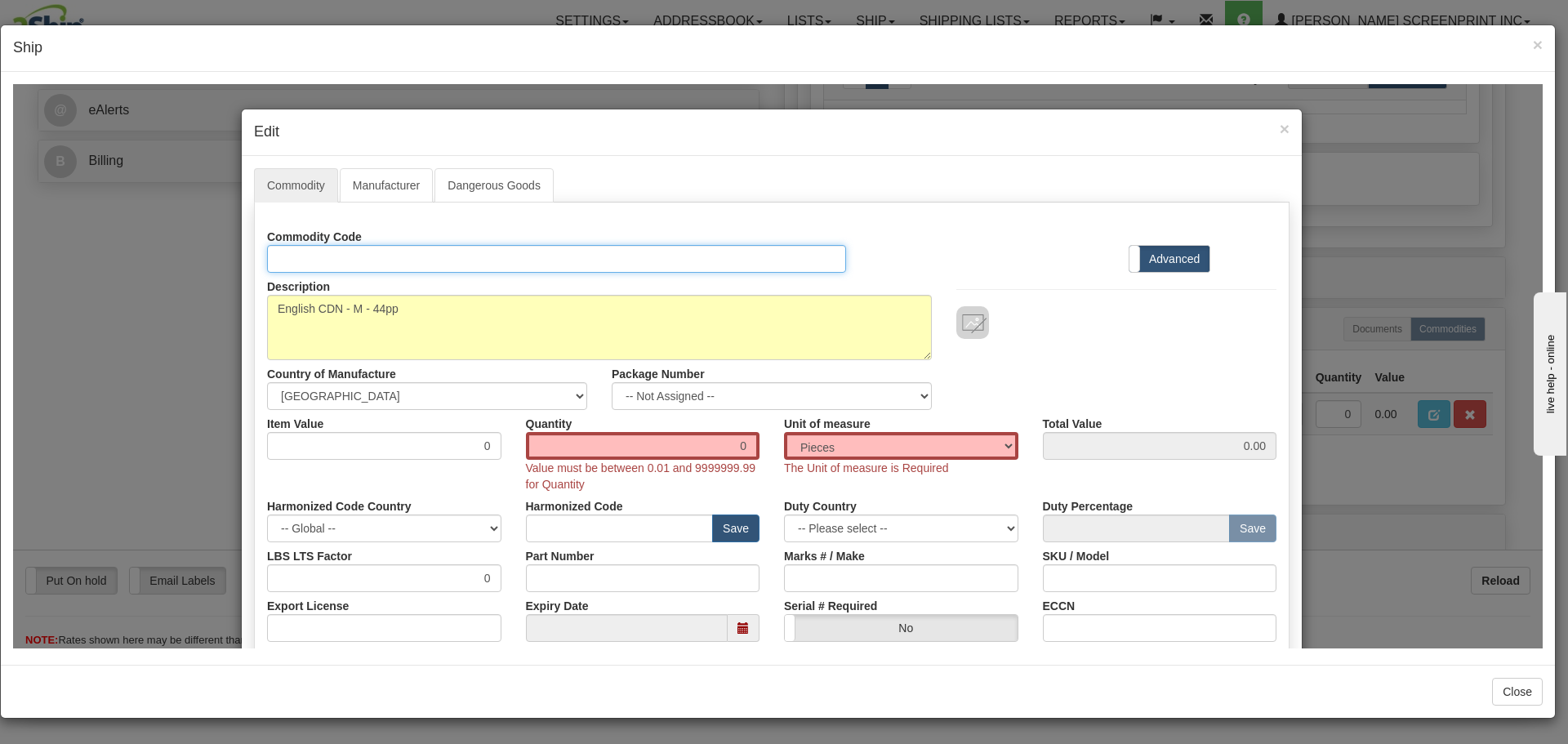
click at [440, 256] on input "Id" at bounding box center [557, 258] width 579 height 28
type input "3926"
drag, startPoint x: 650, startPoint y: 434, endPoint x: 791, endPoint y: 459, distance: 143.2
click at [791, 459] on div "Item Value 0 Quantity 0 Value must be between 0.01 and 9999999.99 for Quantity …" at bounding box center [772, 450] width 1034 height 83
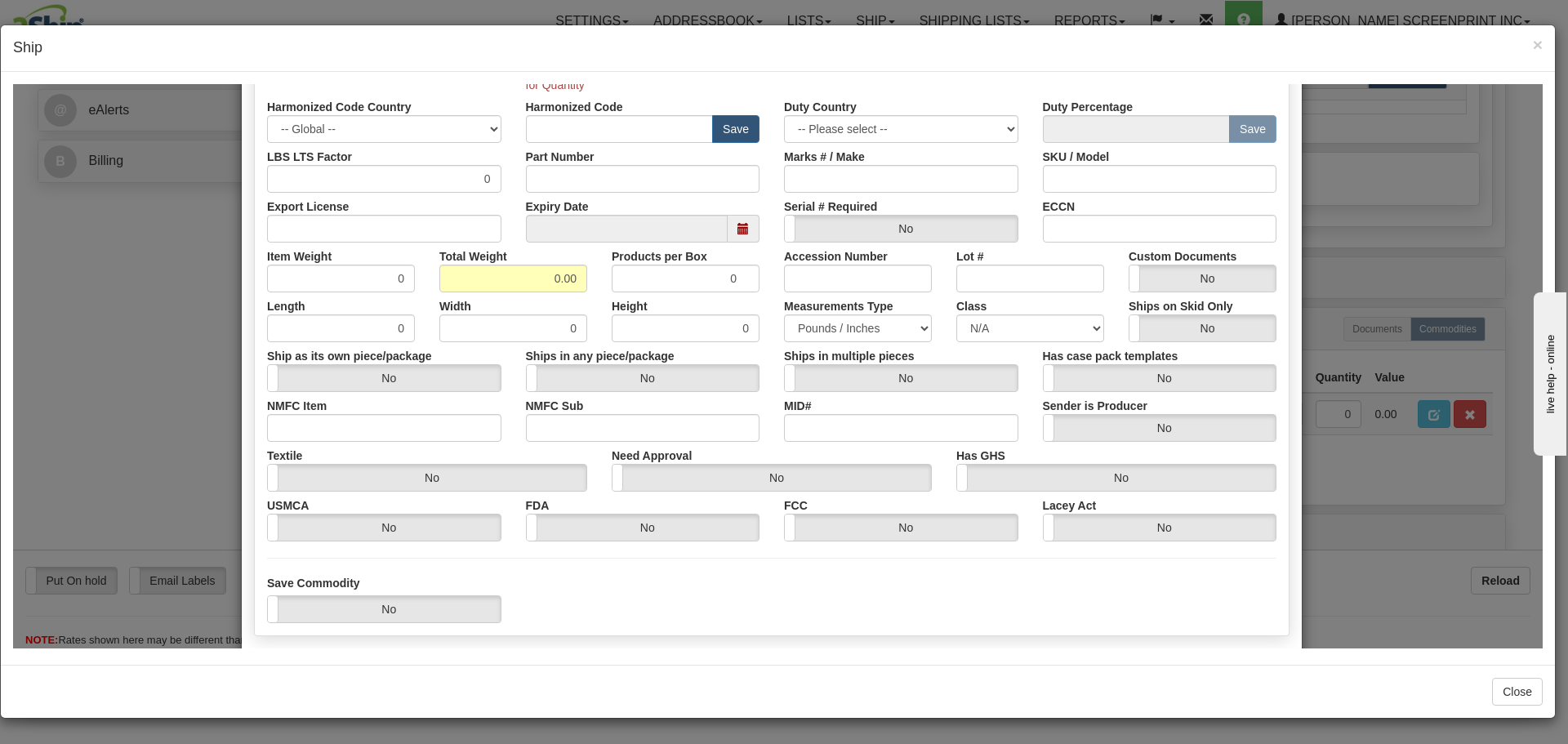
scroll to position [408, 0]
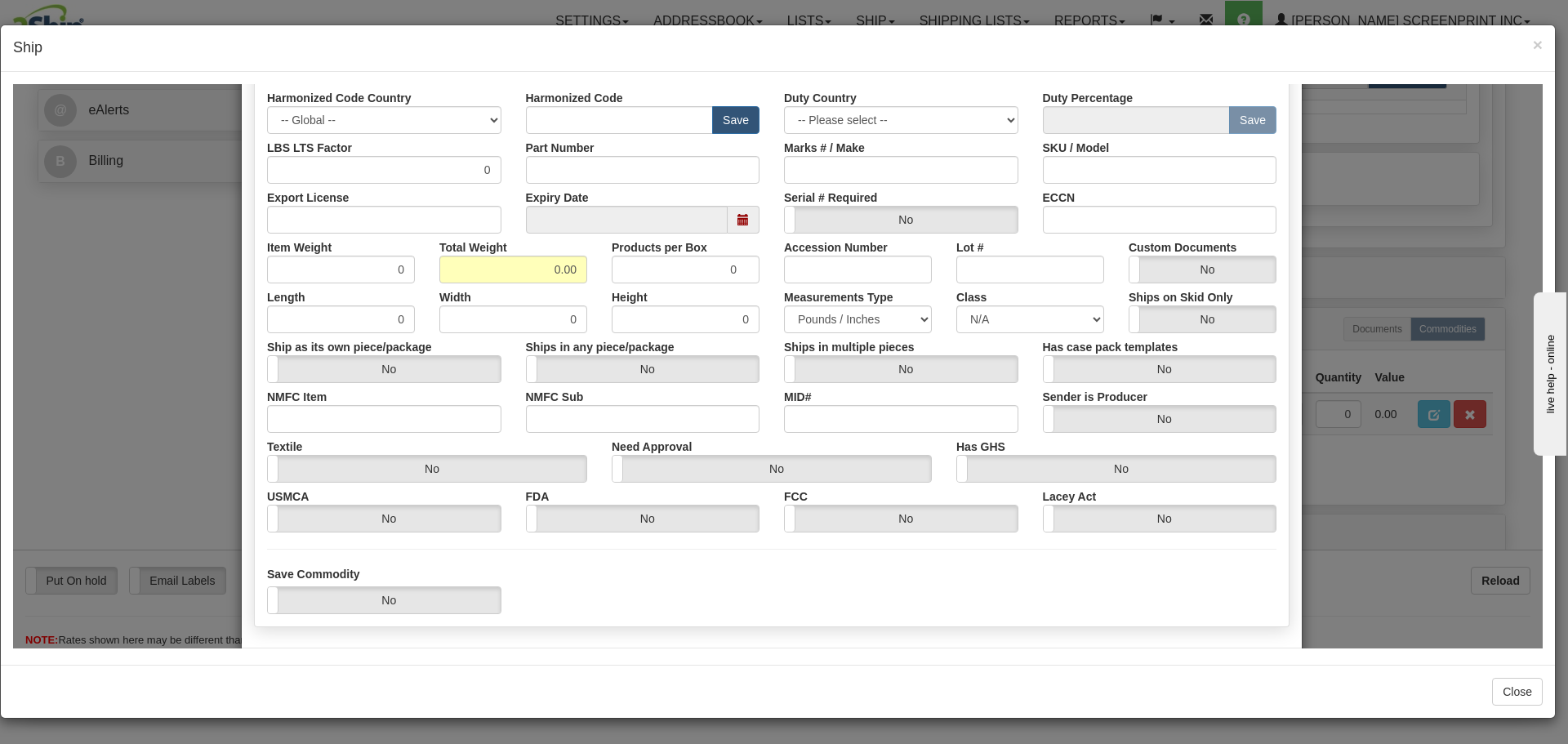
type input "1"
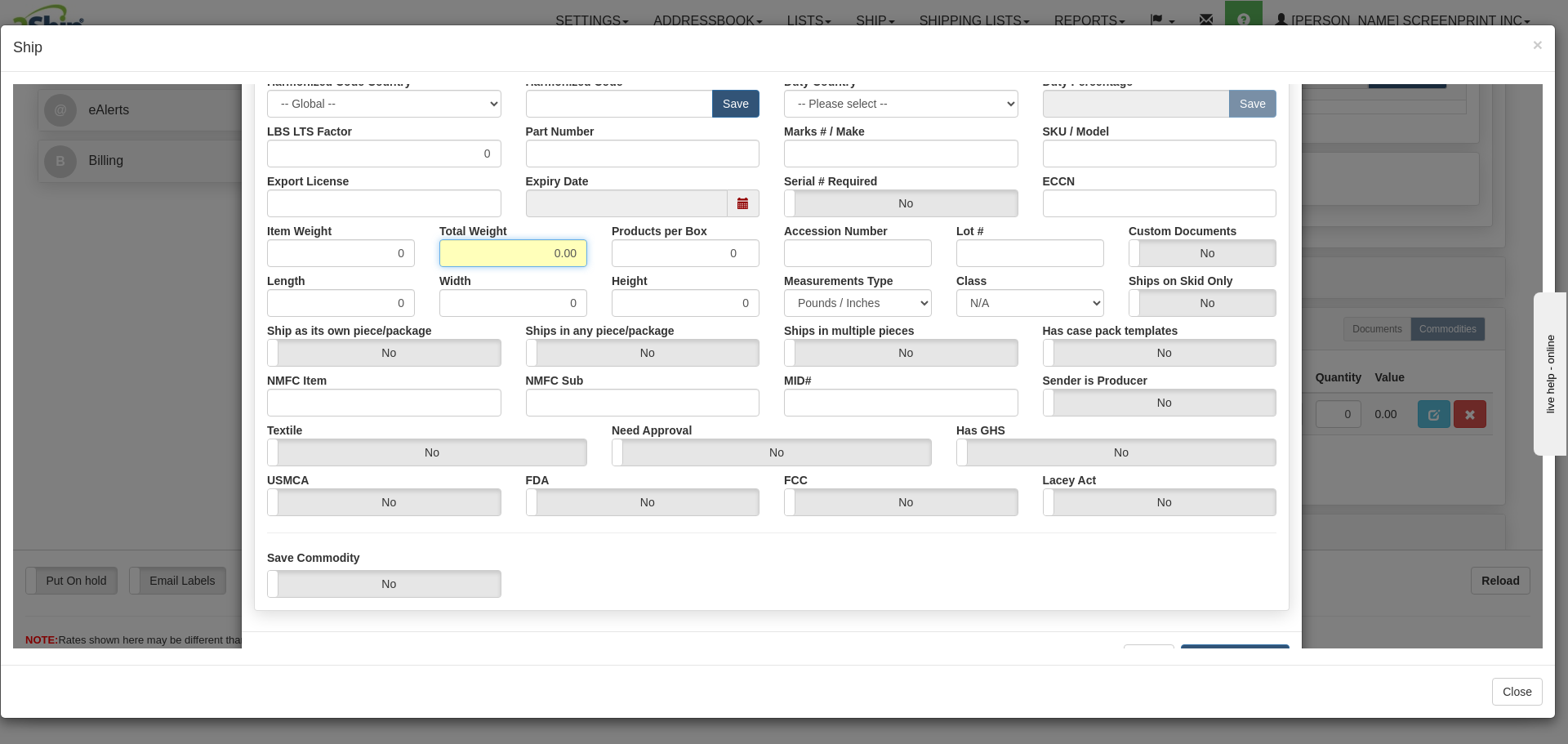
scroll to position [392, 0]
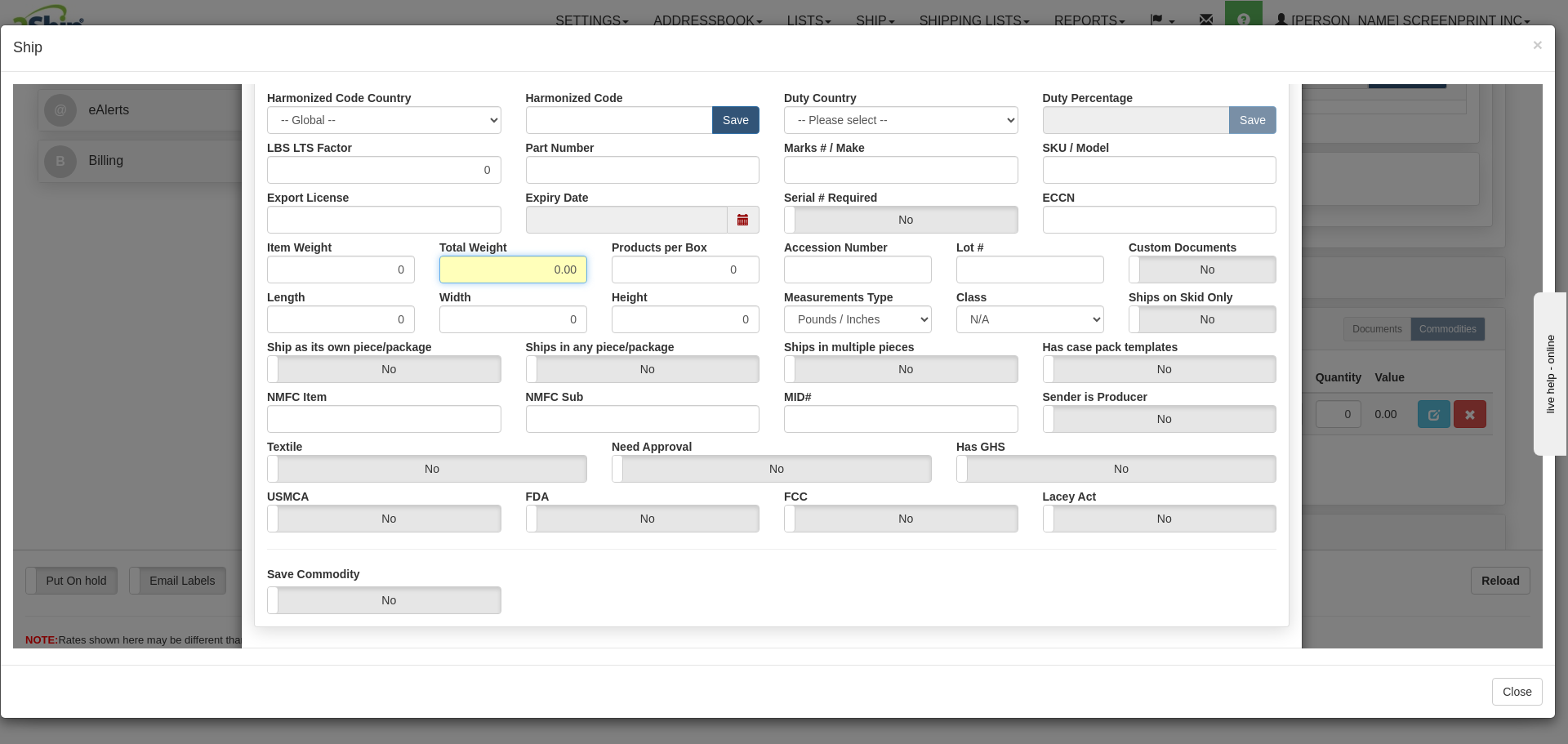
drag, startPoint x: 519, startPoint y: 272, endPoint x: 581, endPoint y: 272, distance: 62.0
click at [581, 272] on div "Total Weight 0.00" at bounding box center [513, 258] width 172 height 49
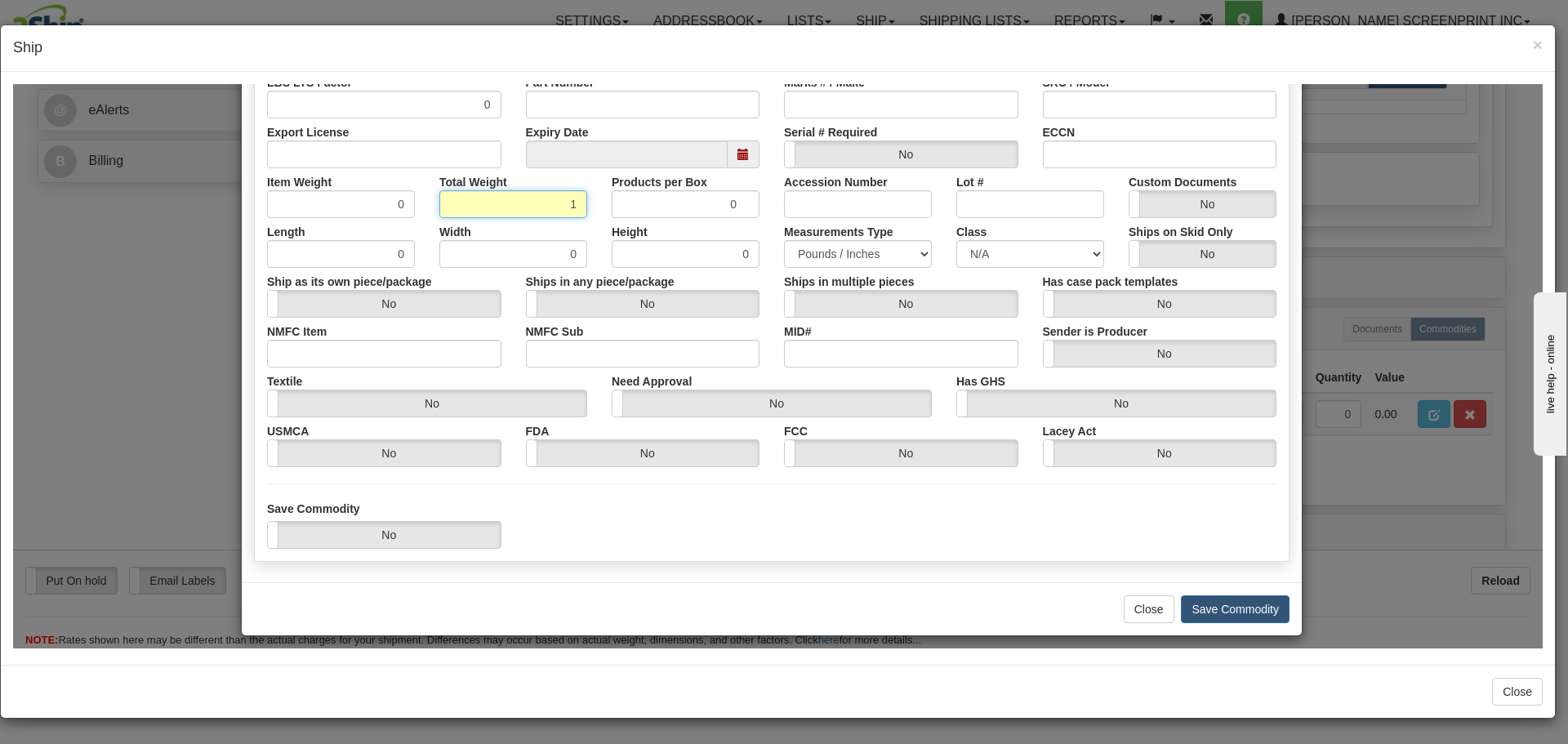
scroll to position [470, 0]
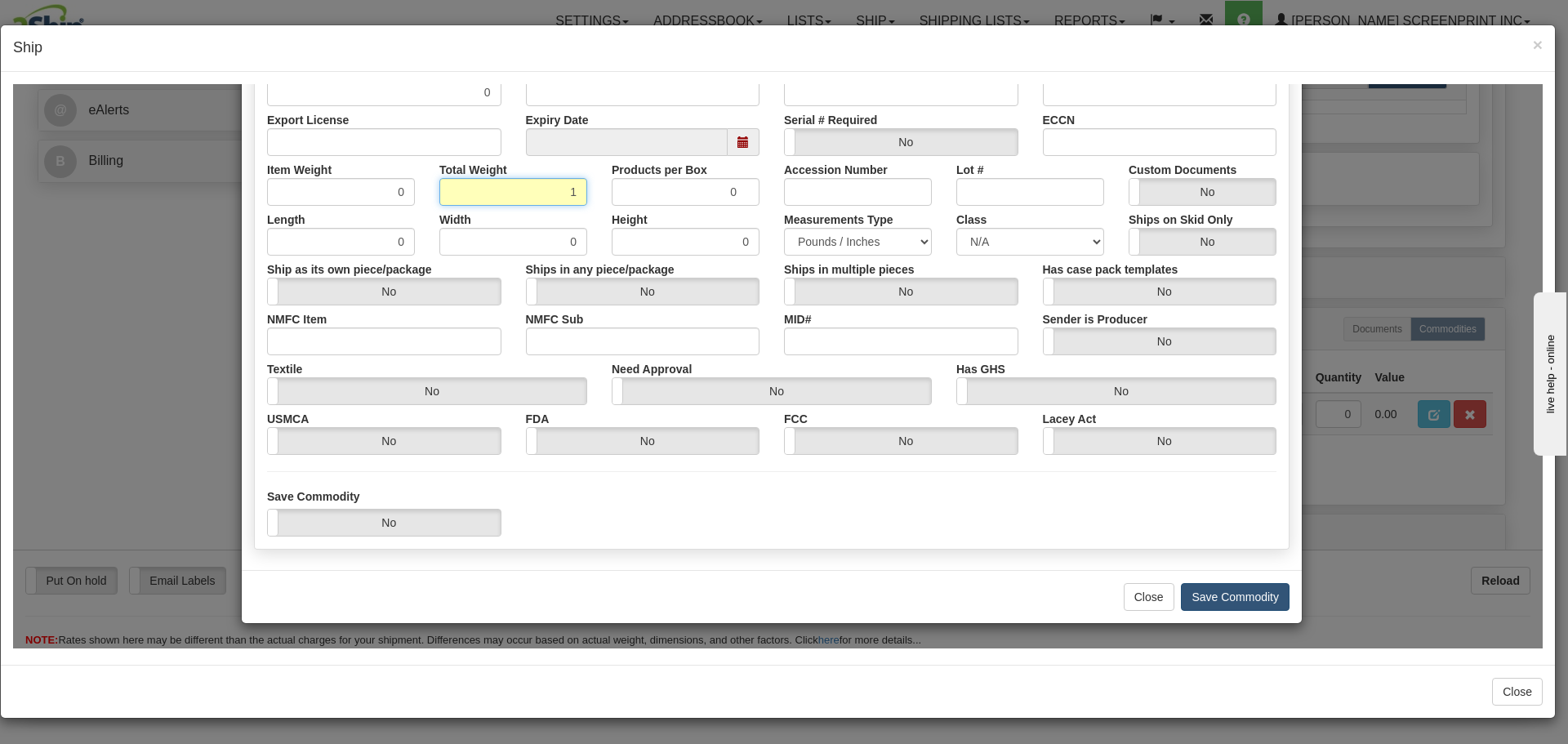
type input "1"
type input "1.0000"
click at [1243, 596] on button "Save Commodity" at bounding box center [1235, 596] width 108 height 28
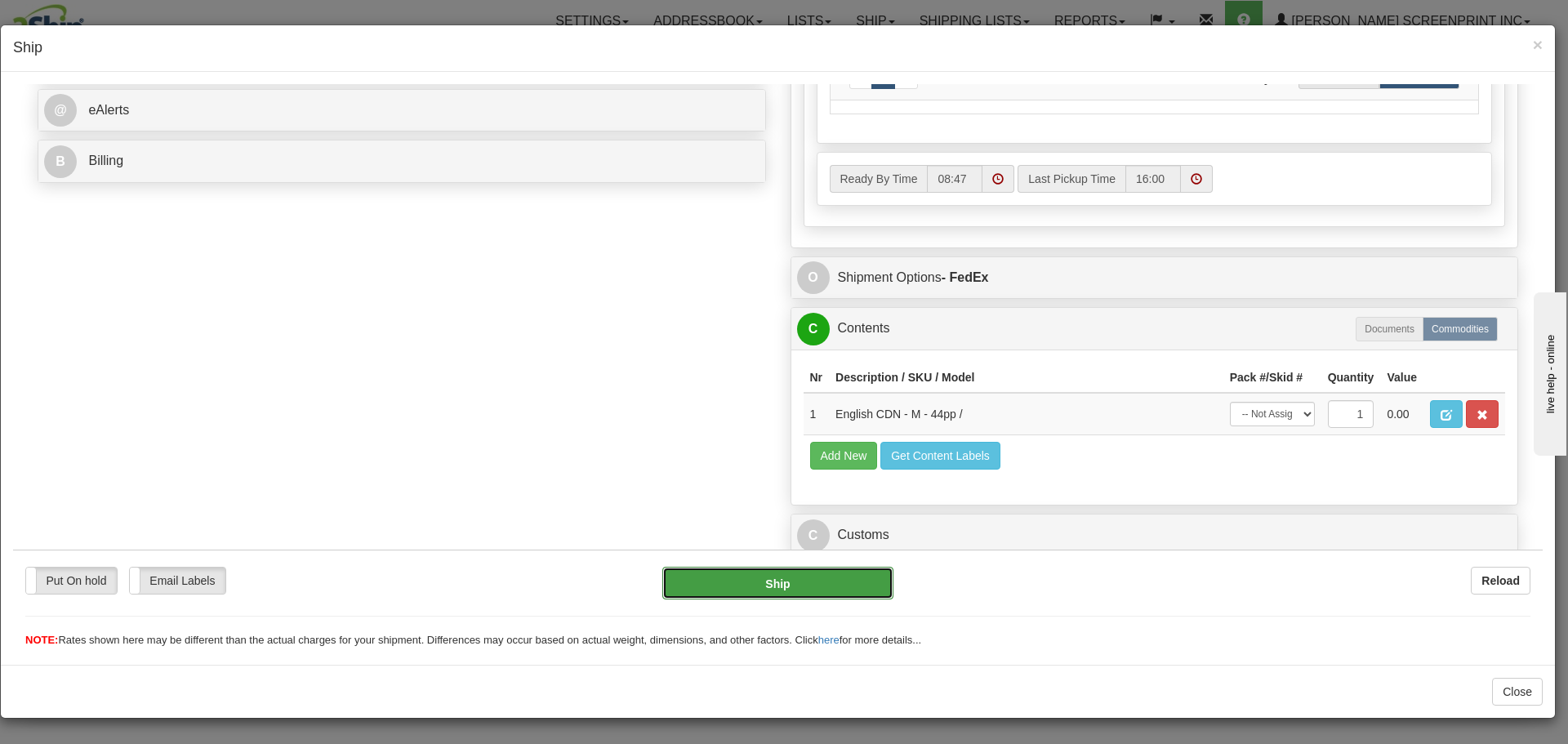
click at [774, 579] on button "Ship" at bounding box center [777, 582] width 230 height 32
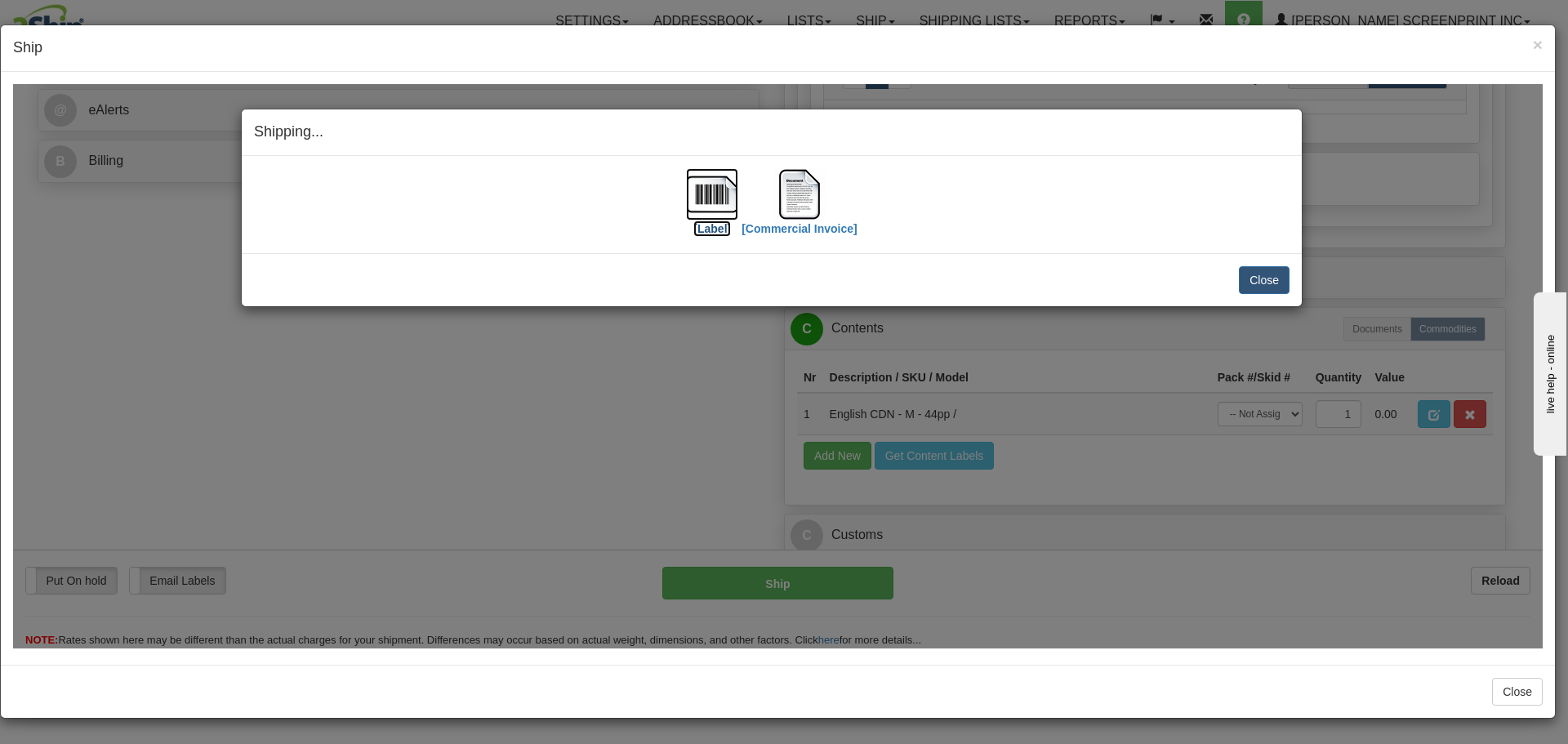
click at [700, 205] on img at bounding box center [712, 193] width 52 height 52
click at [798, 204] on img at bounding box center [799, 193] width 52 height 52
click at [1277, 279] on button "Close" at bounding box center [1264, 279] width 50 height 28
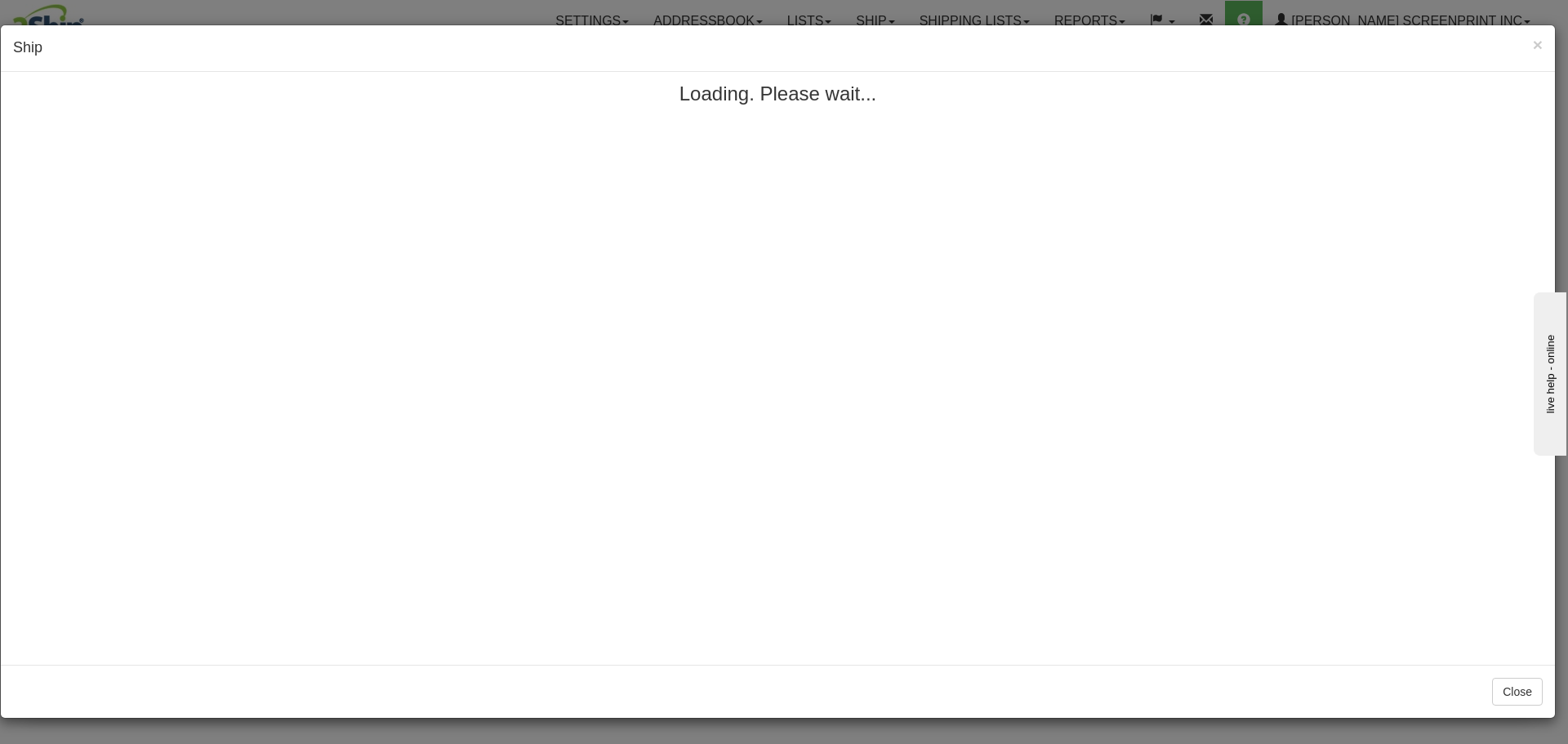
scroll to position [0, 0]
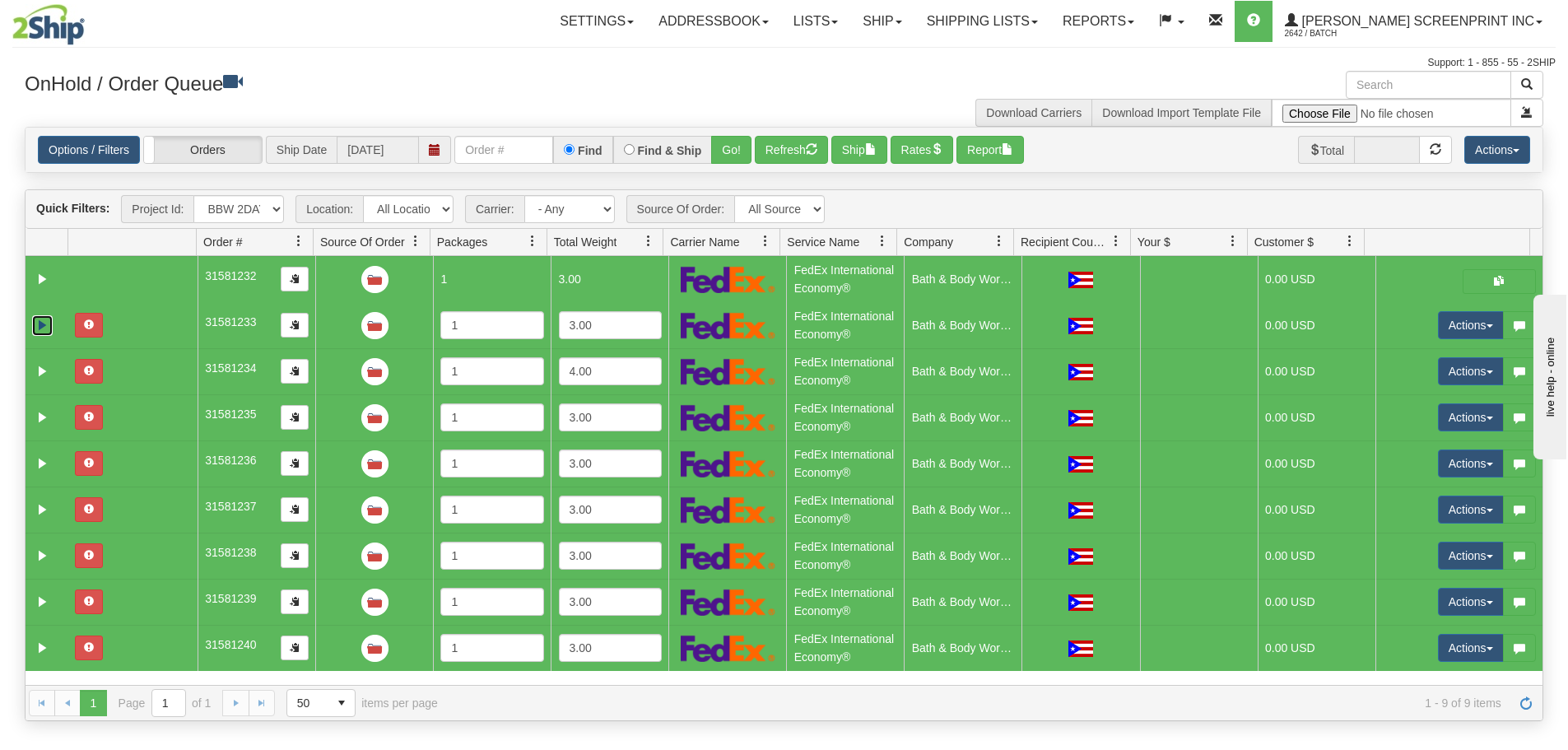
click at [37, 326] on link "Expand" at bounding box center [41, 325] width 20 height 20
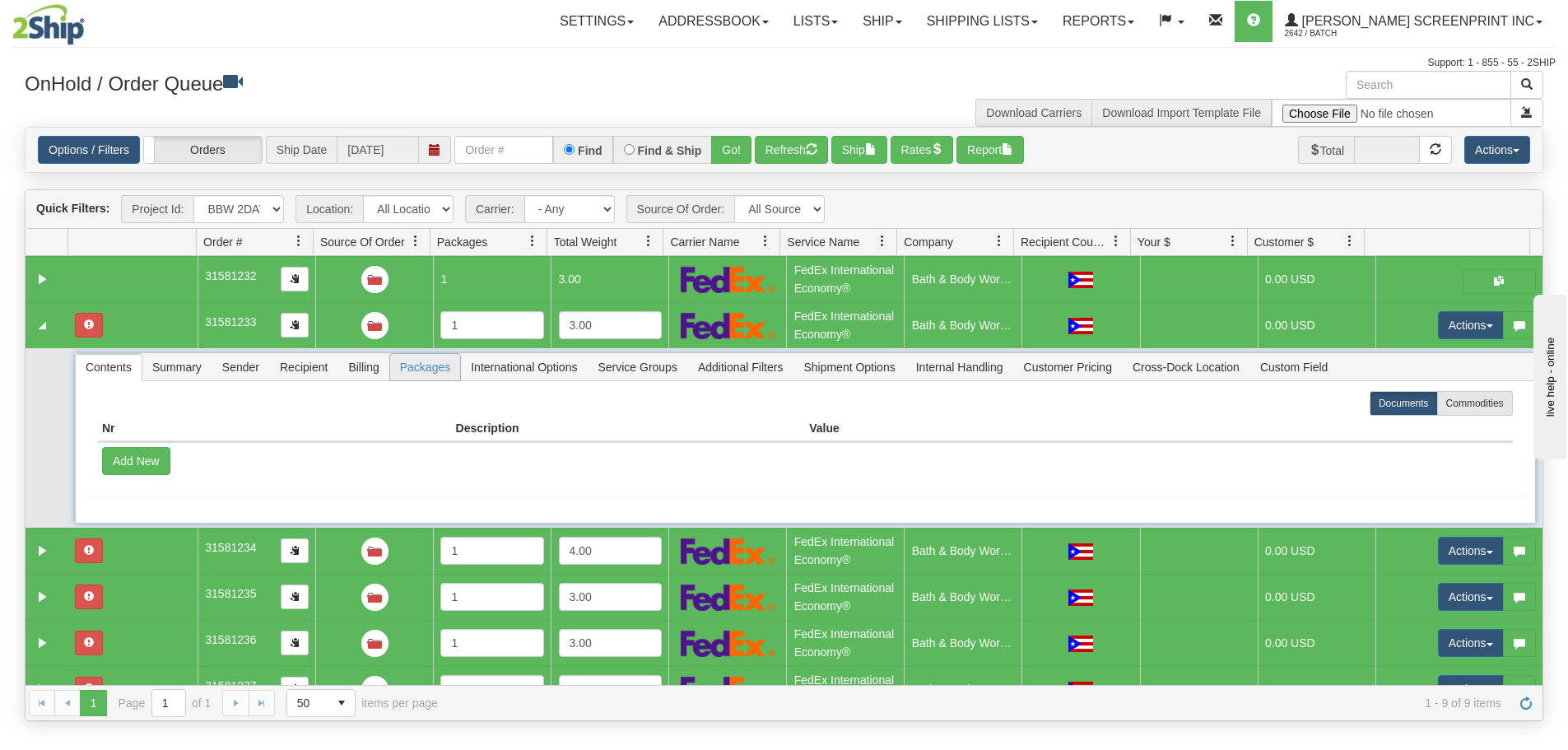
click at [431, 373] on span "Packages" at bounding box center [425, 366] width 70 height 26
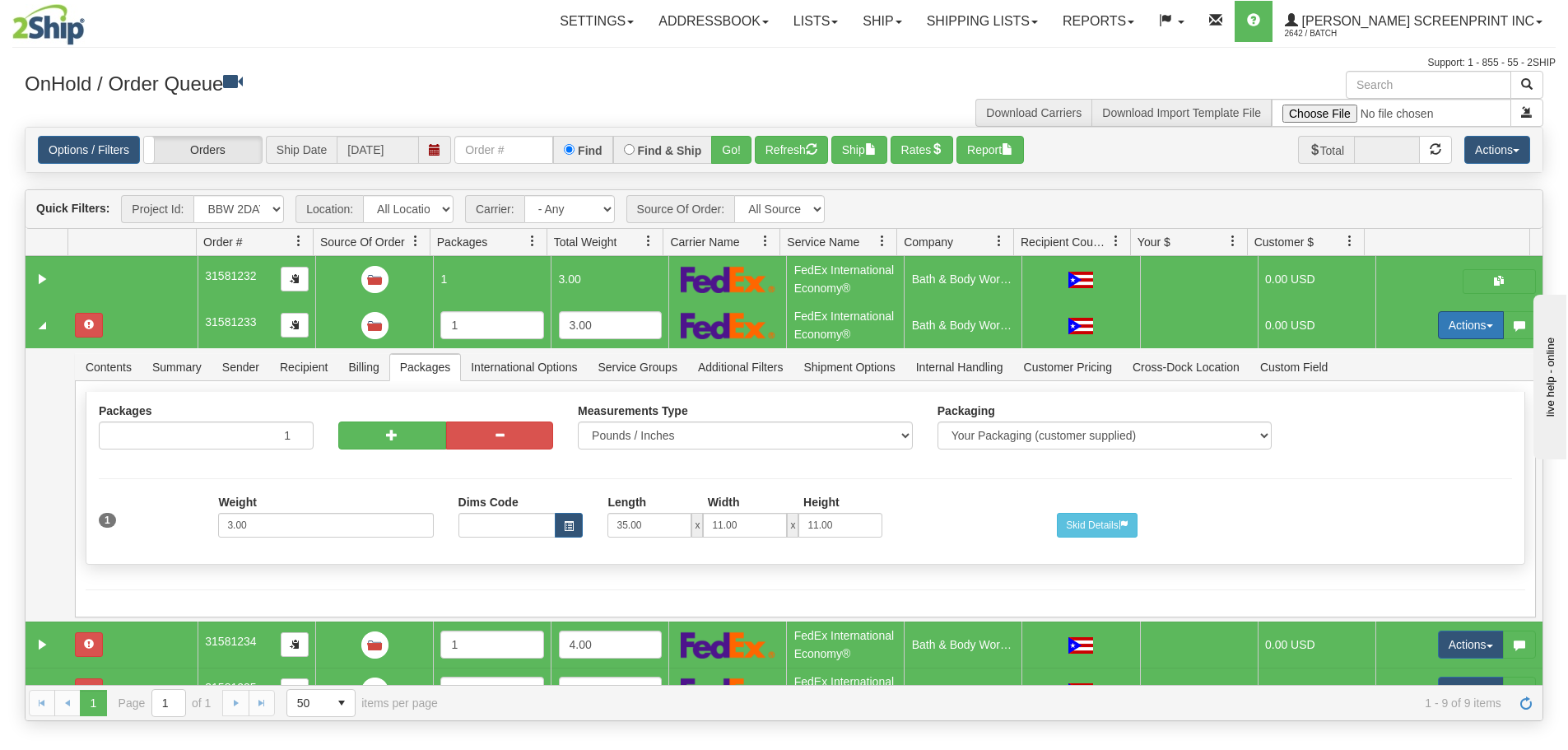
click at [1474, 328] on button "Actions" at bounding box center [1470, 324] width 66 height 28
click at [1453, 358] on link "Open" at bounding box center [1437, 356] width 131 height 21
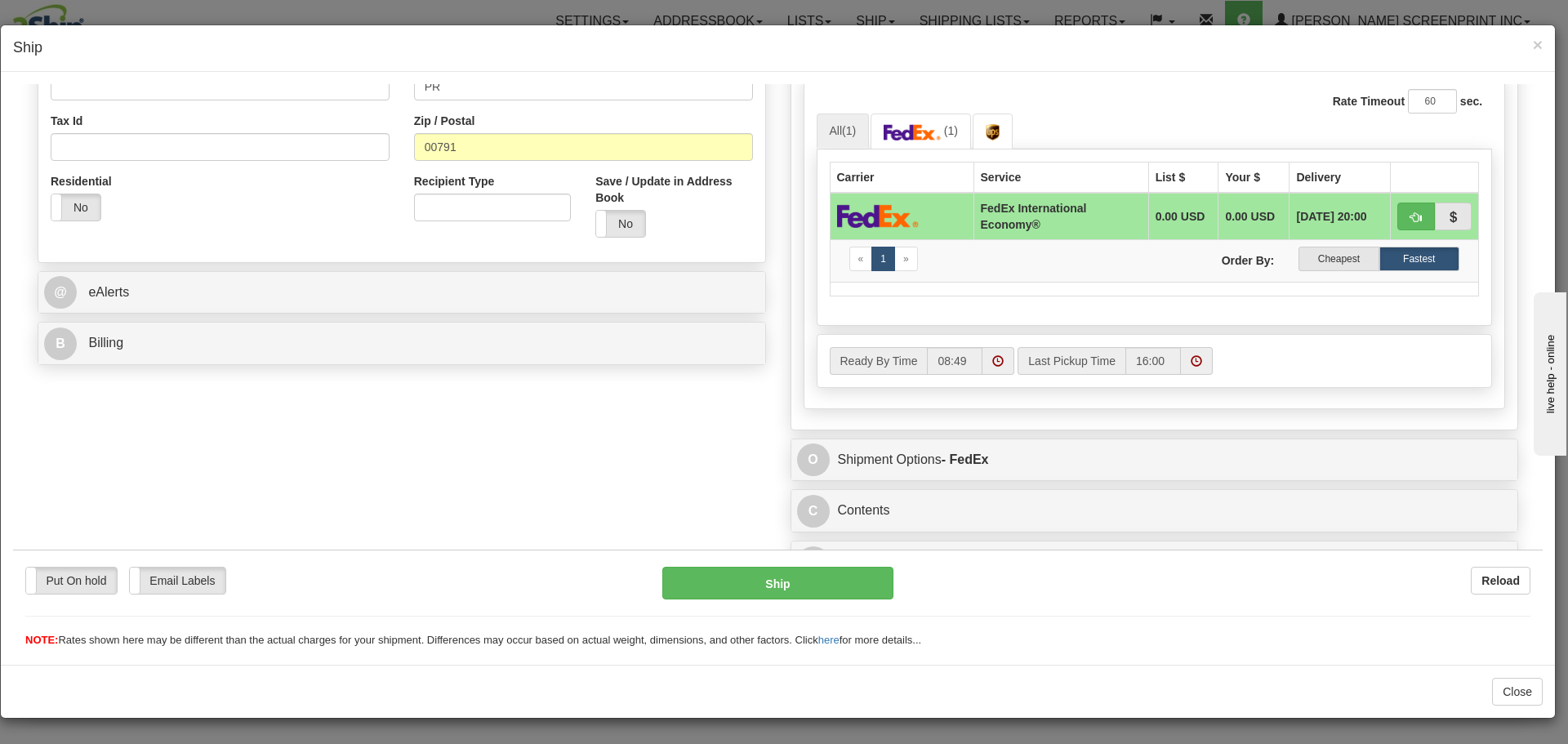
scroll to position [504, 0]
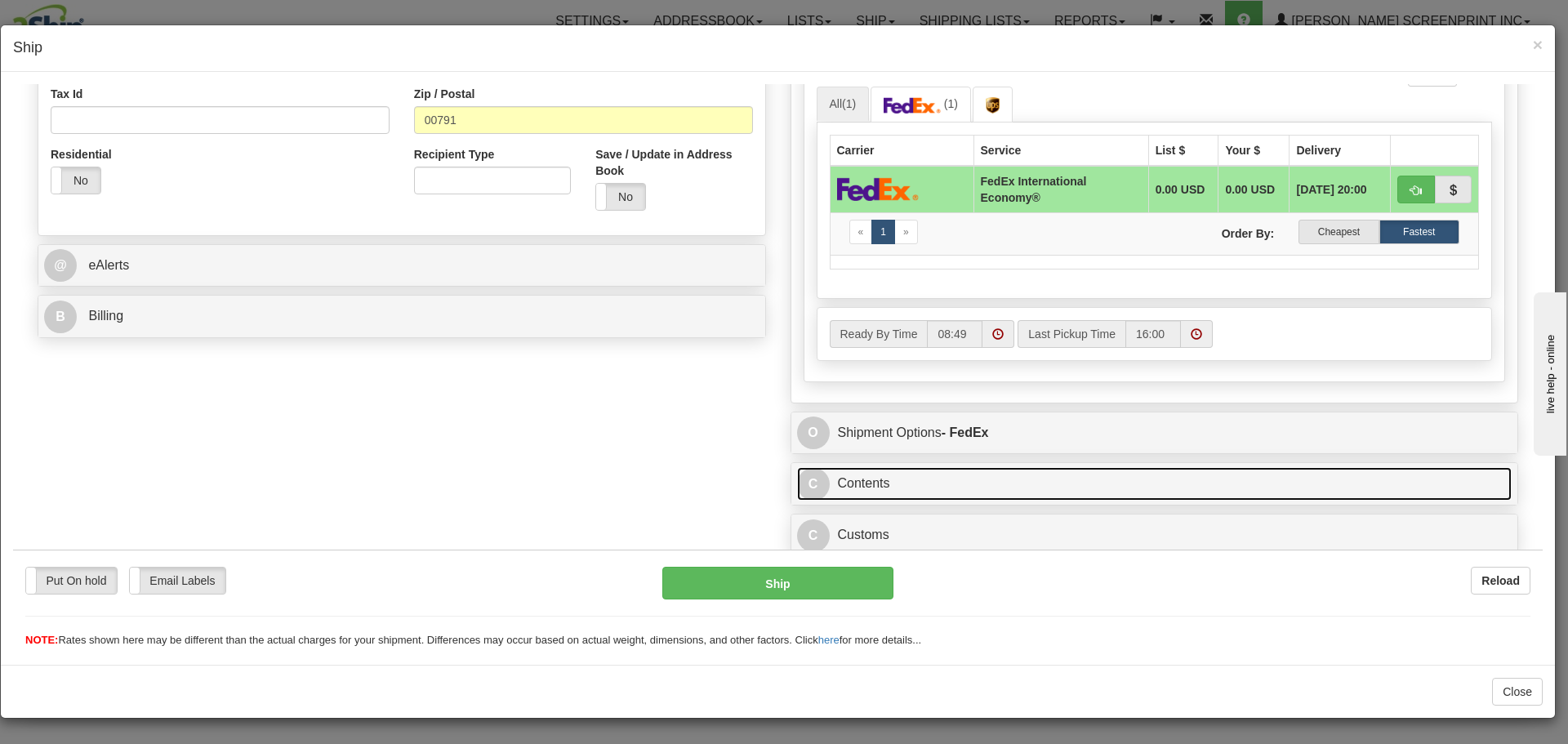
click at [1016, 481] on link "C Contents" at bounding box center [1155, 482] width 715 height 33
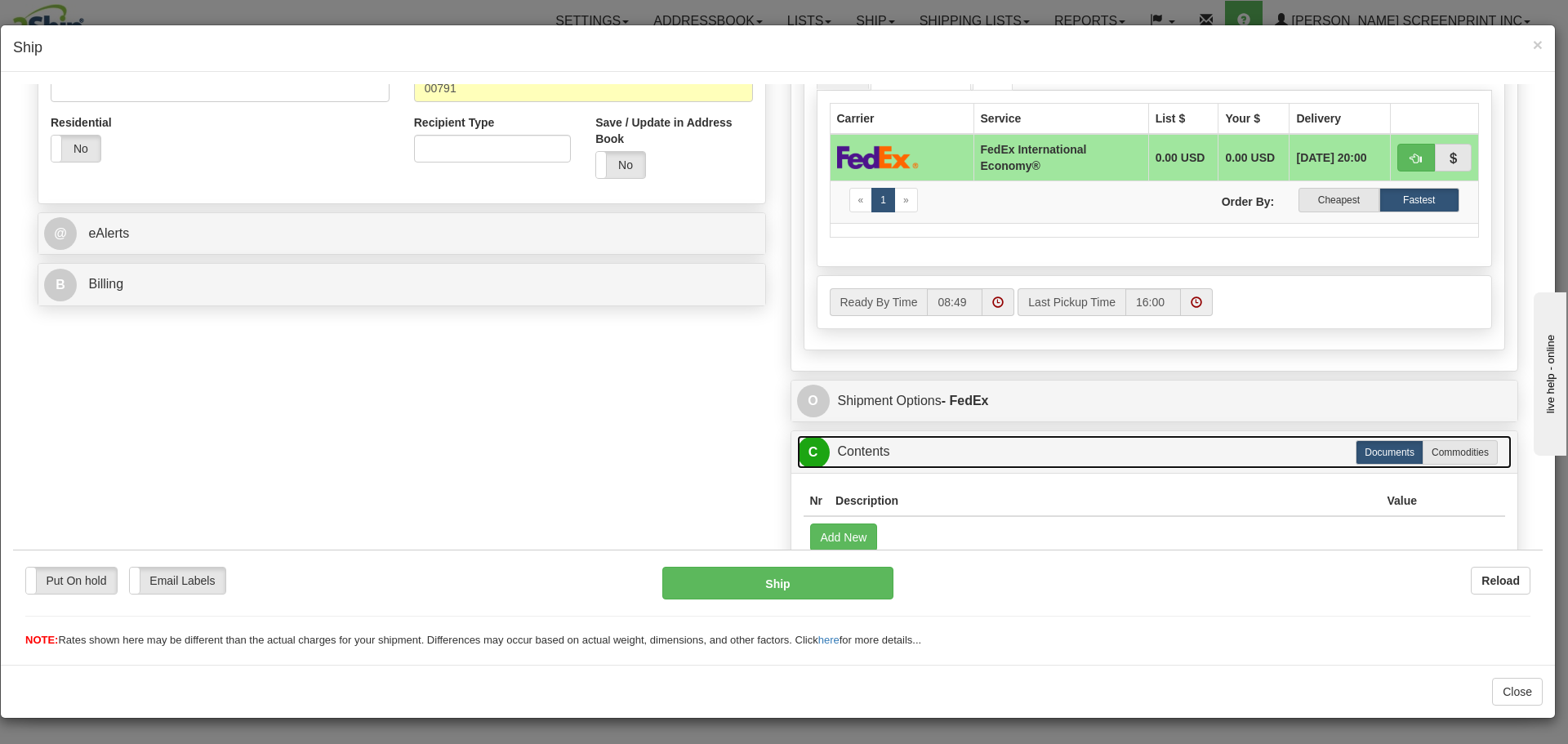
scroll to position [617, 0]
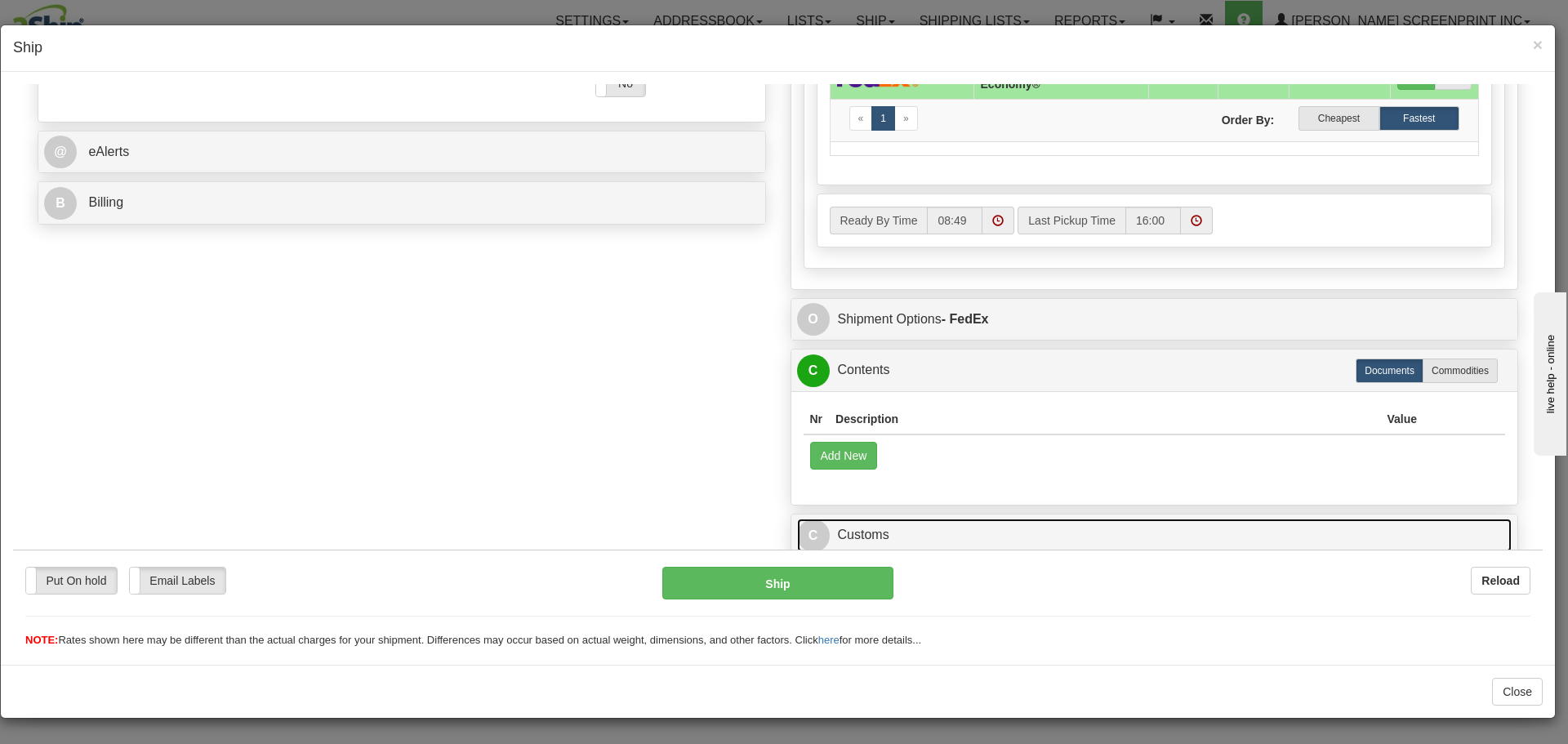
click at [1063, 532] on link "C Customs" at bounding box center [1155, 534] width 715 height 33
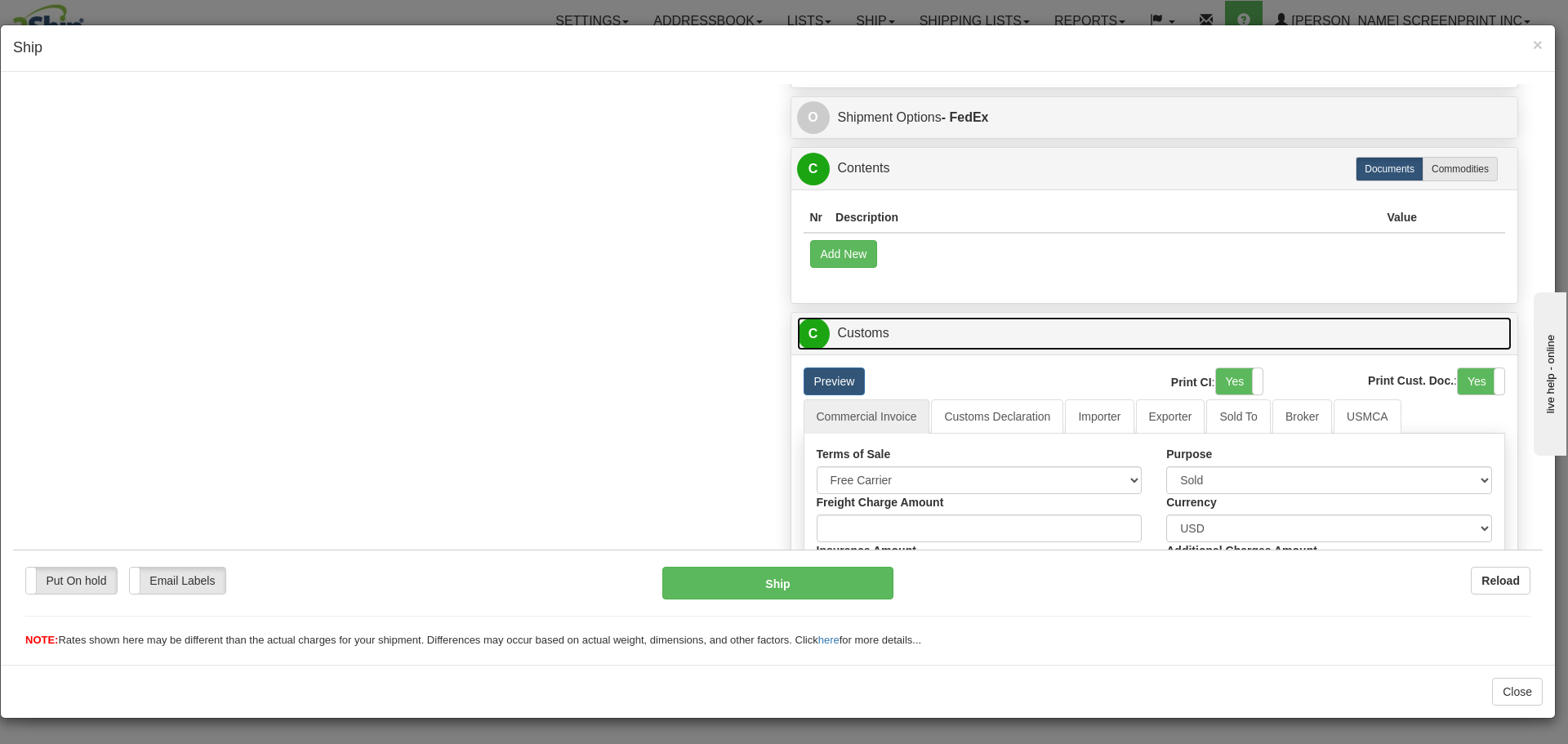
scroll to position [779, 0]
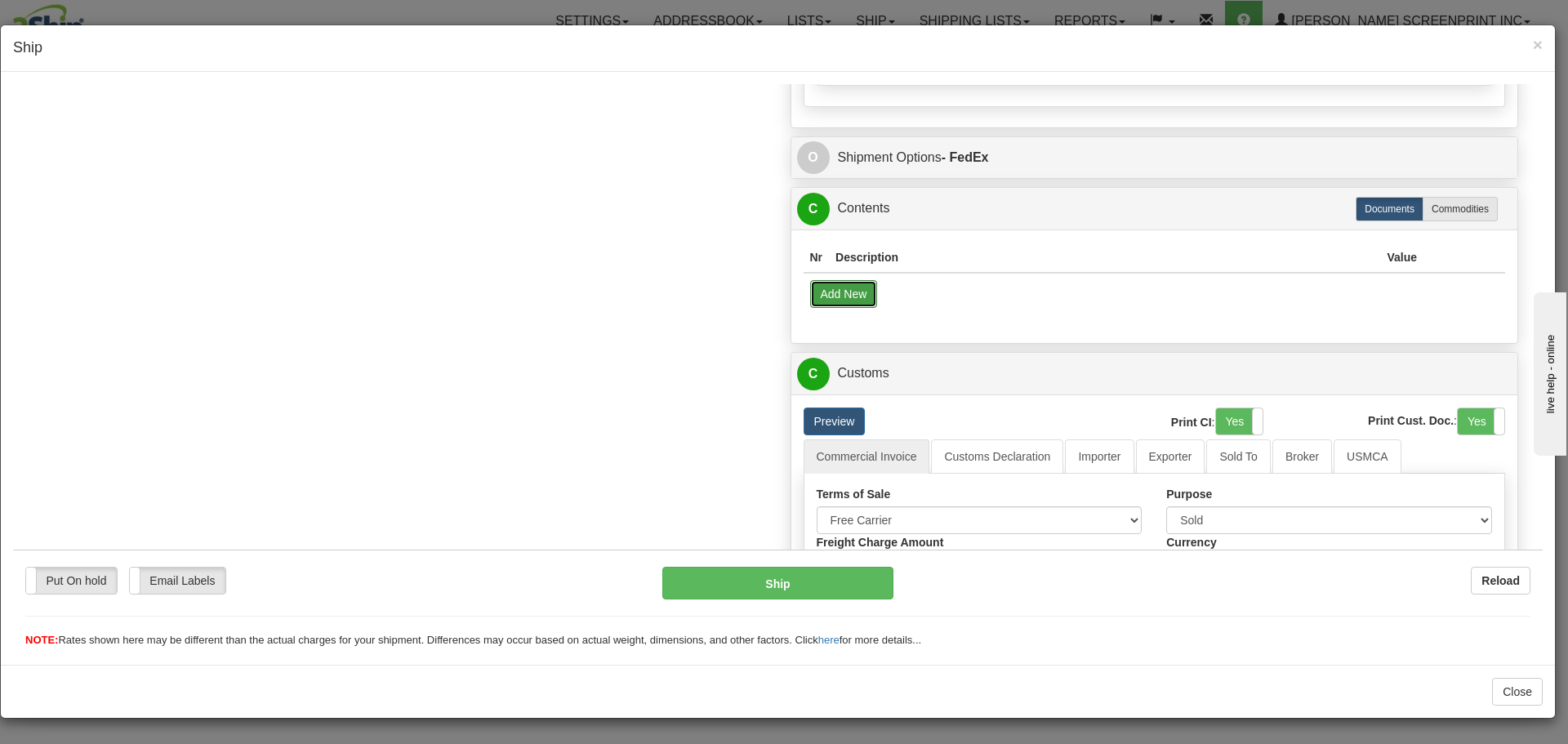
click at [857, 298] on button "Add New" at bounding box center [843, 293] width 68 height 28
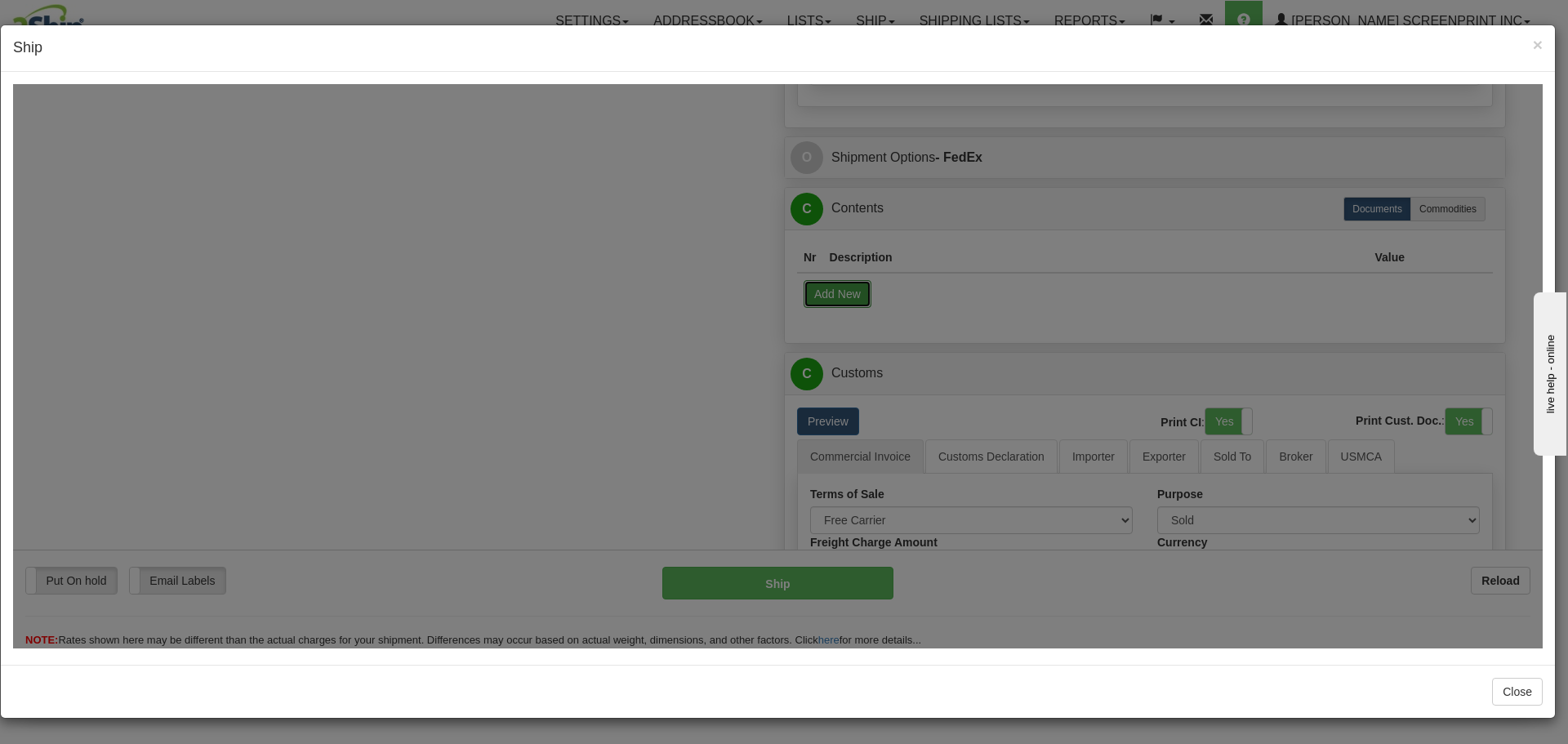
select select "US"
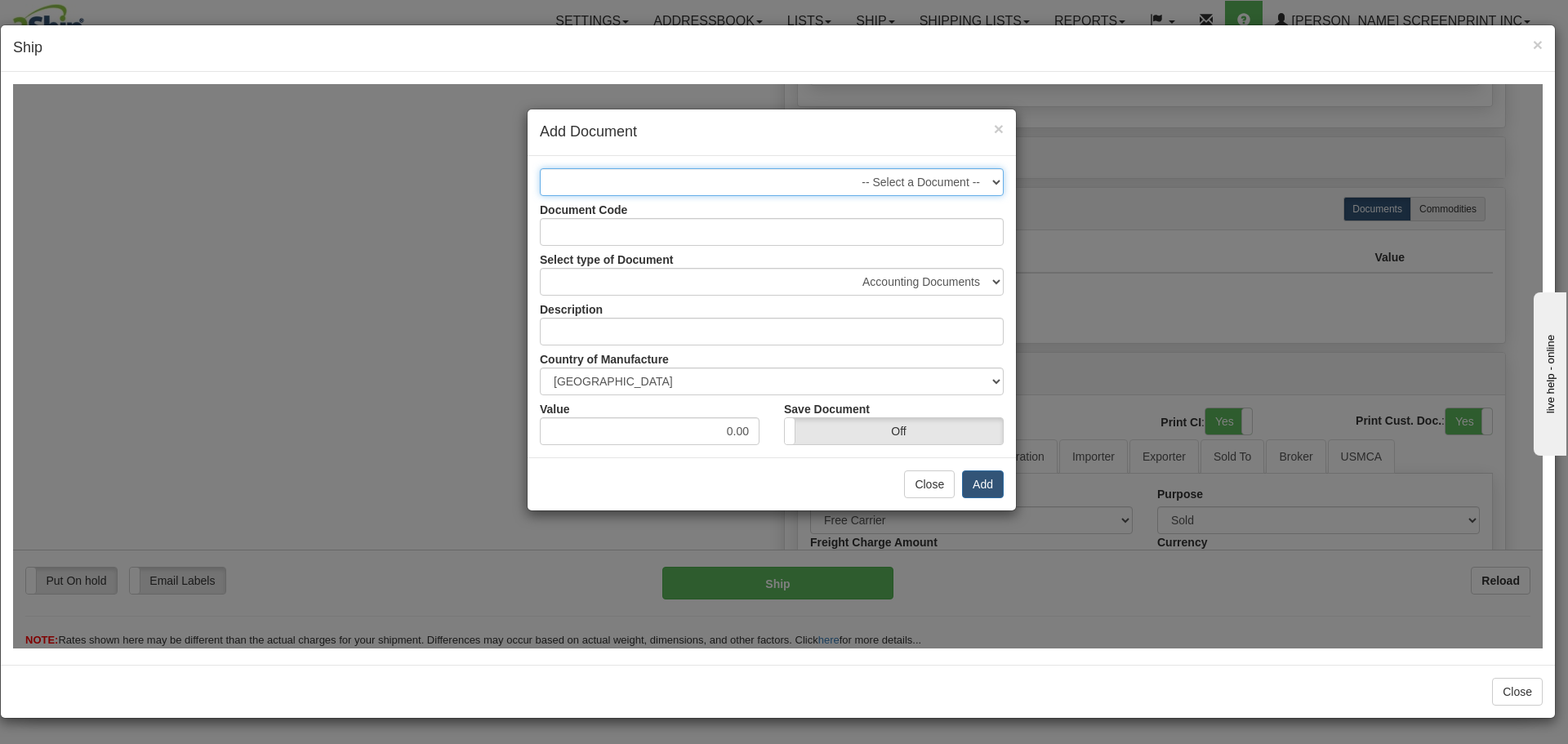
click at [896, 178] on select "-- Select a Document --" at bounding box center [772, 181] width 464 height 28
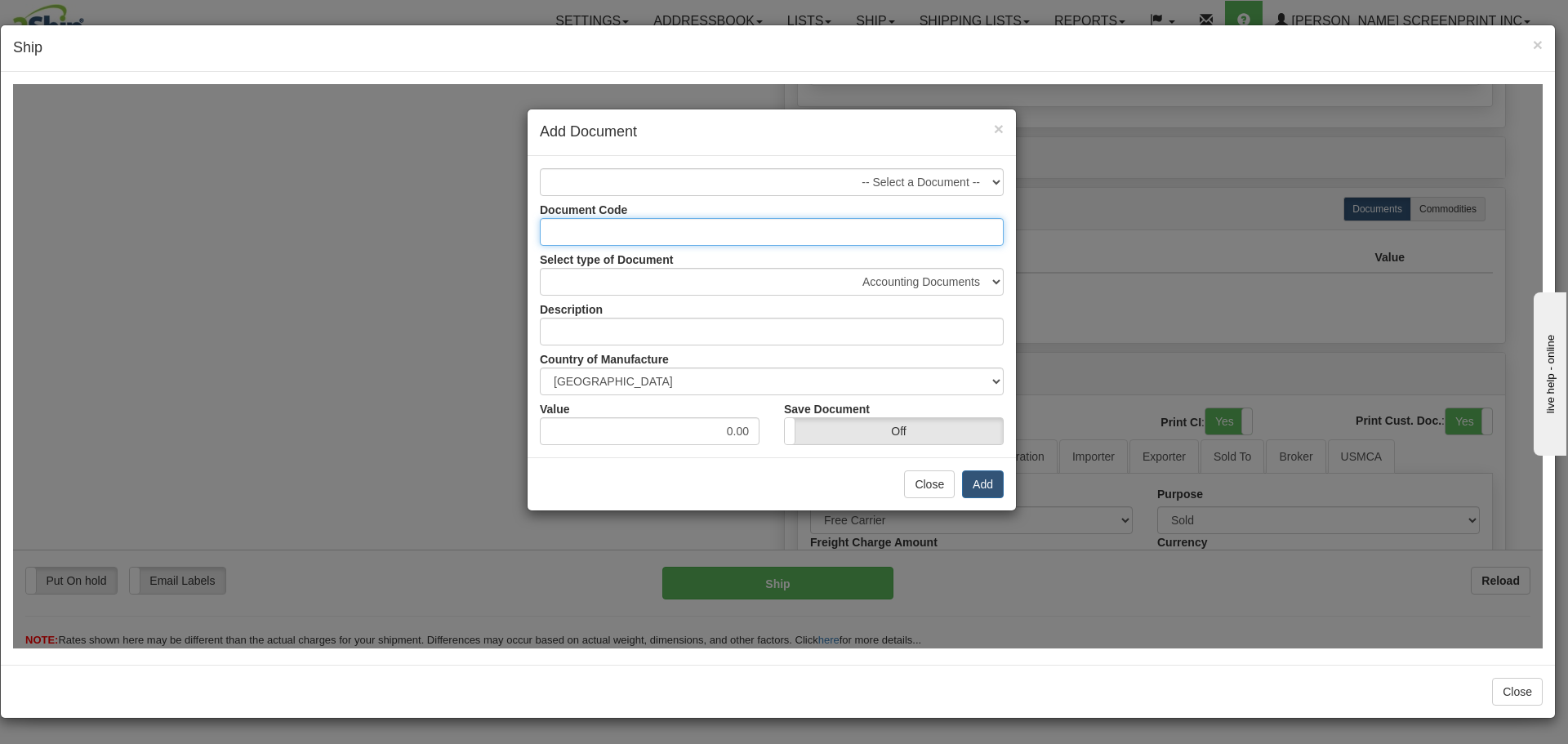
click at [873, 222] on input "Document Code" at bounding box center [772, 230] width 464 height 28
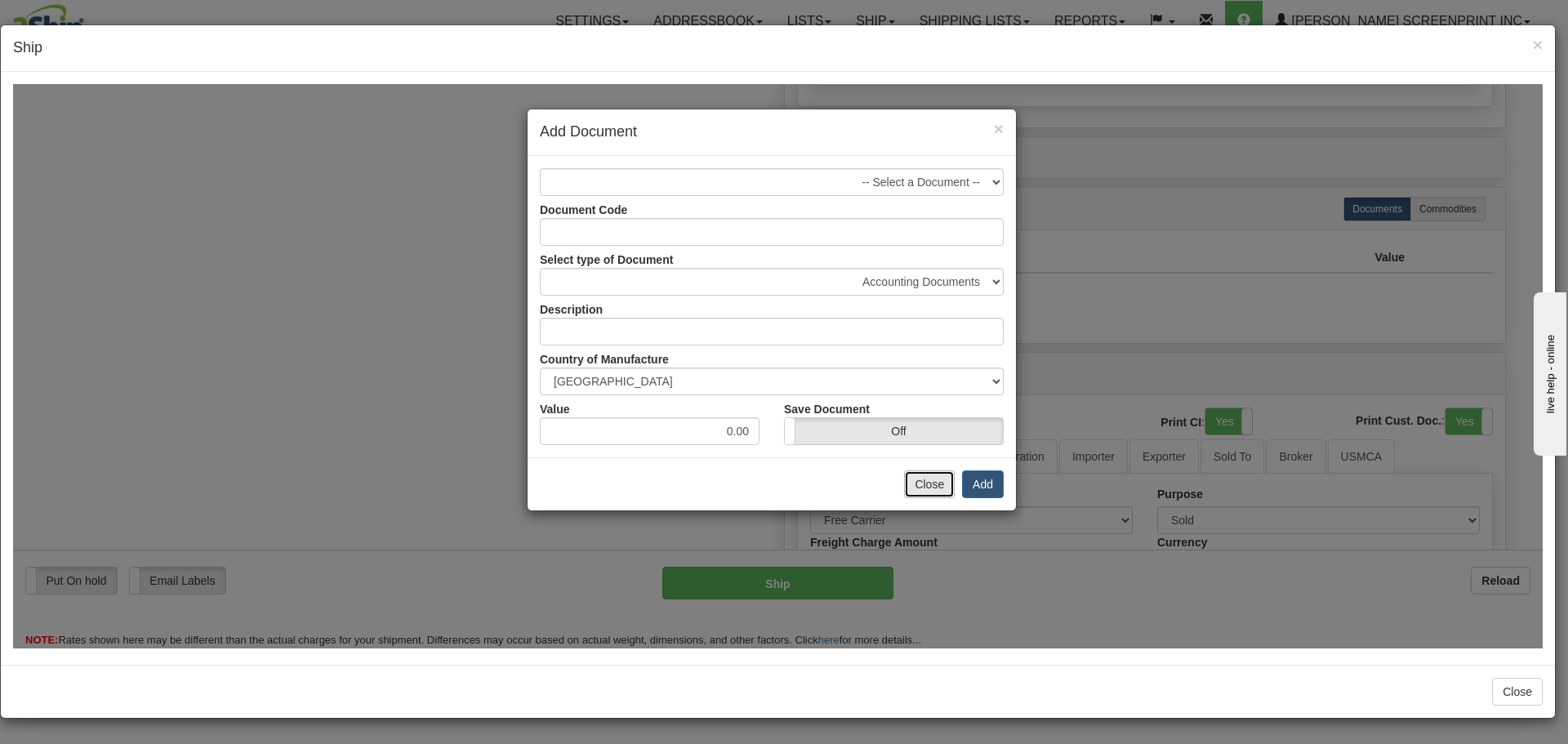
click at [940, 488] on button "Close" at bounding box center [929, 483] width 50 height 28
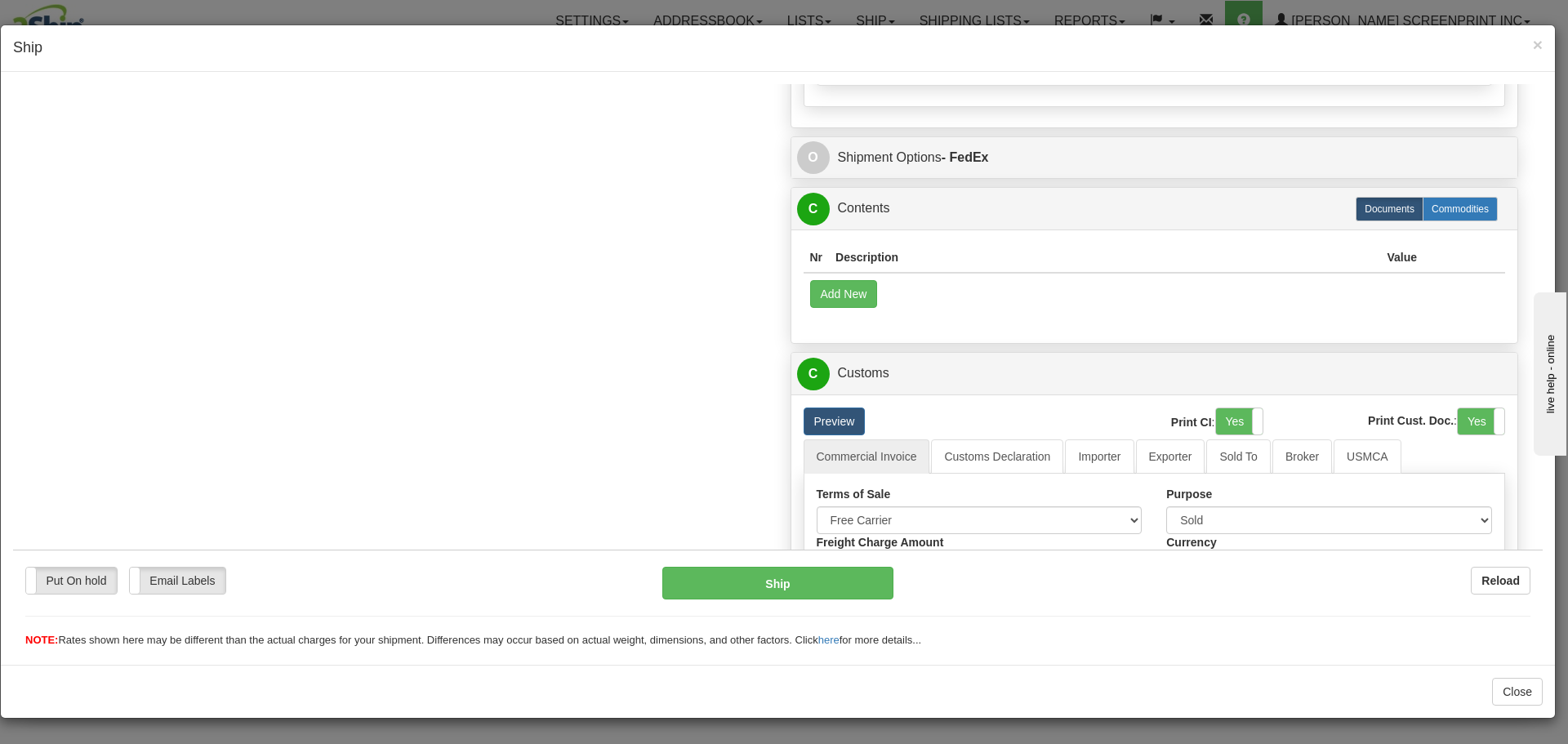
click at [1449, 206] on label "Commodities" at bounding box center [1460, 208] width 75 height 25
radio input "true"
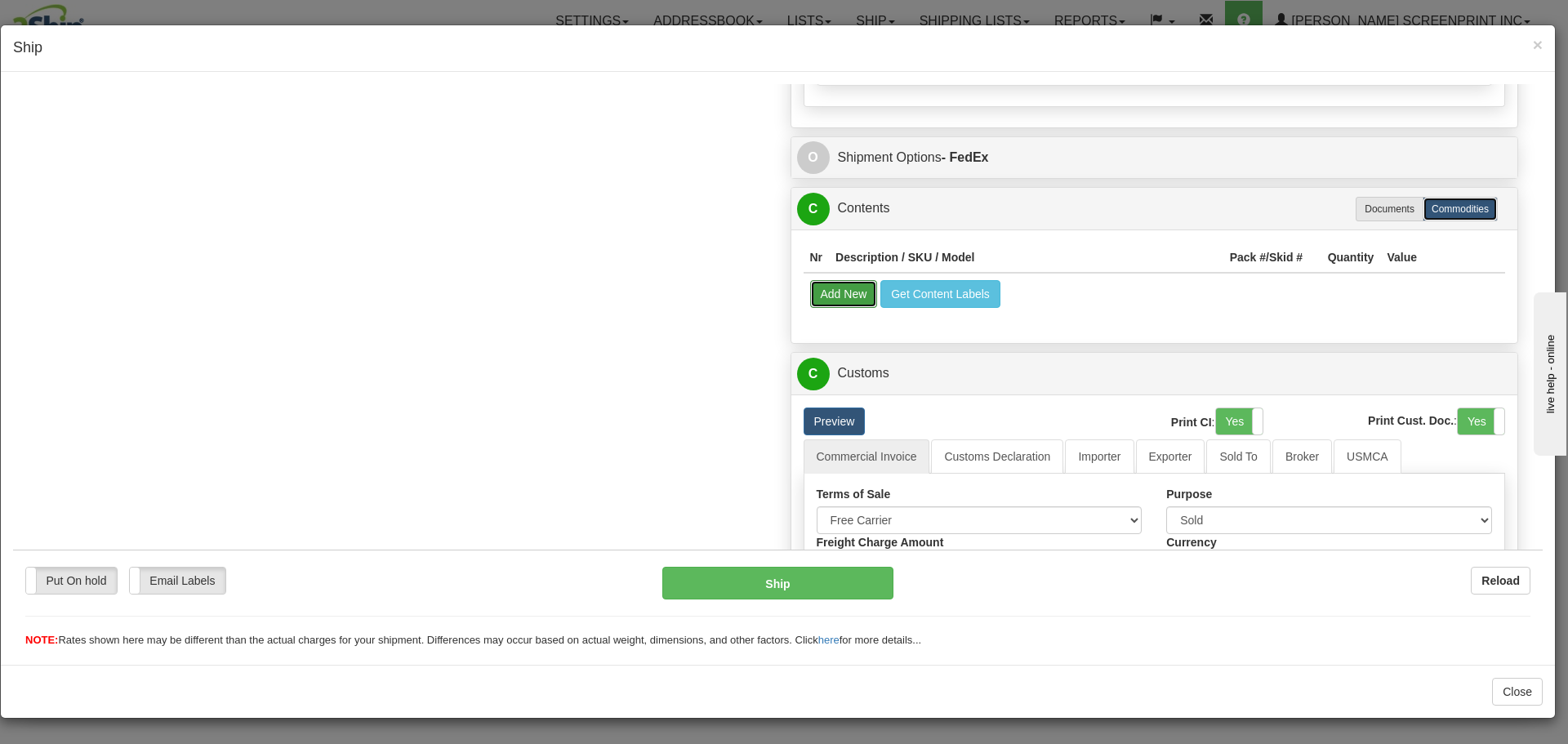
click at [834, 302] on button "Add New" at bounding box center [843, 293] width 68 height 28
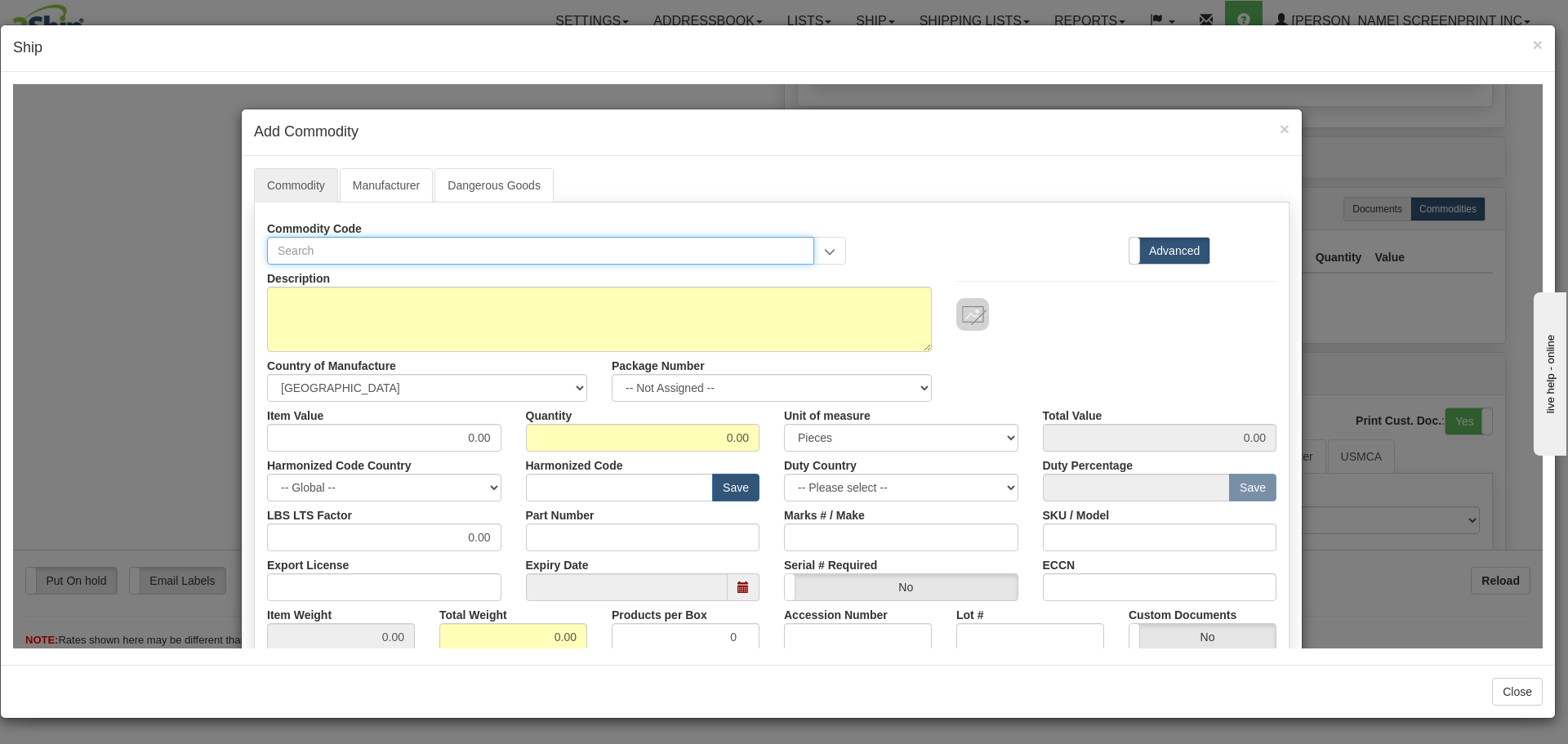
click at [387, 245] on input "text" at bounding box center [540, 249] width 547 height 28
type input "3926"
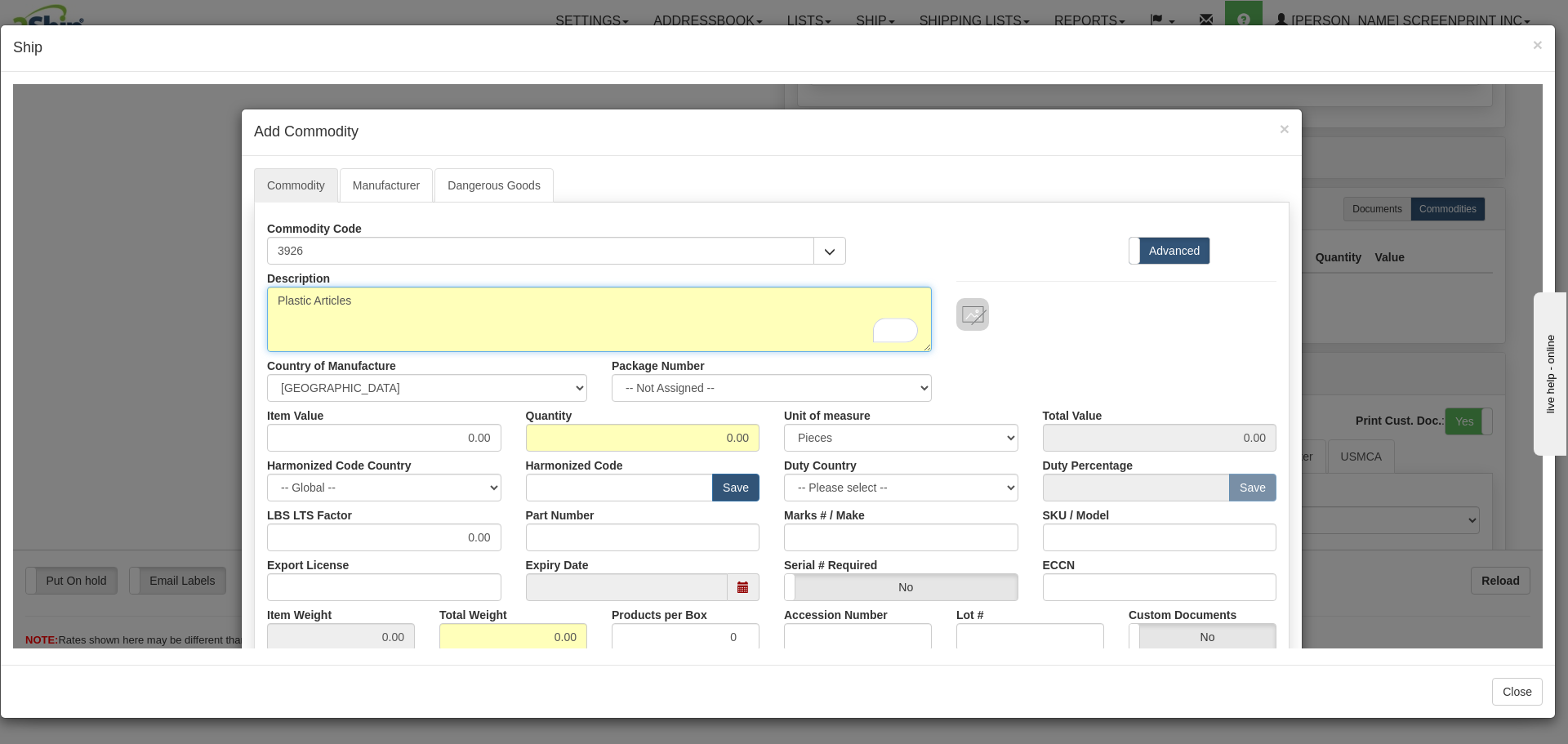
type textarea "Plastic Articles"
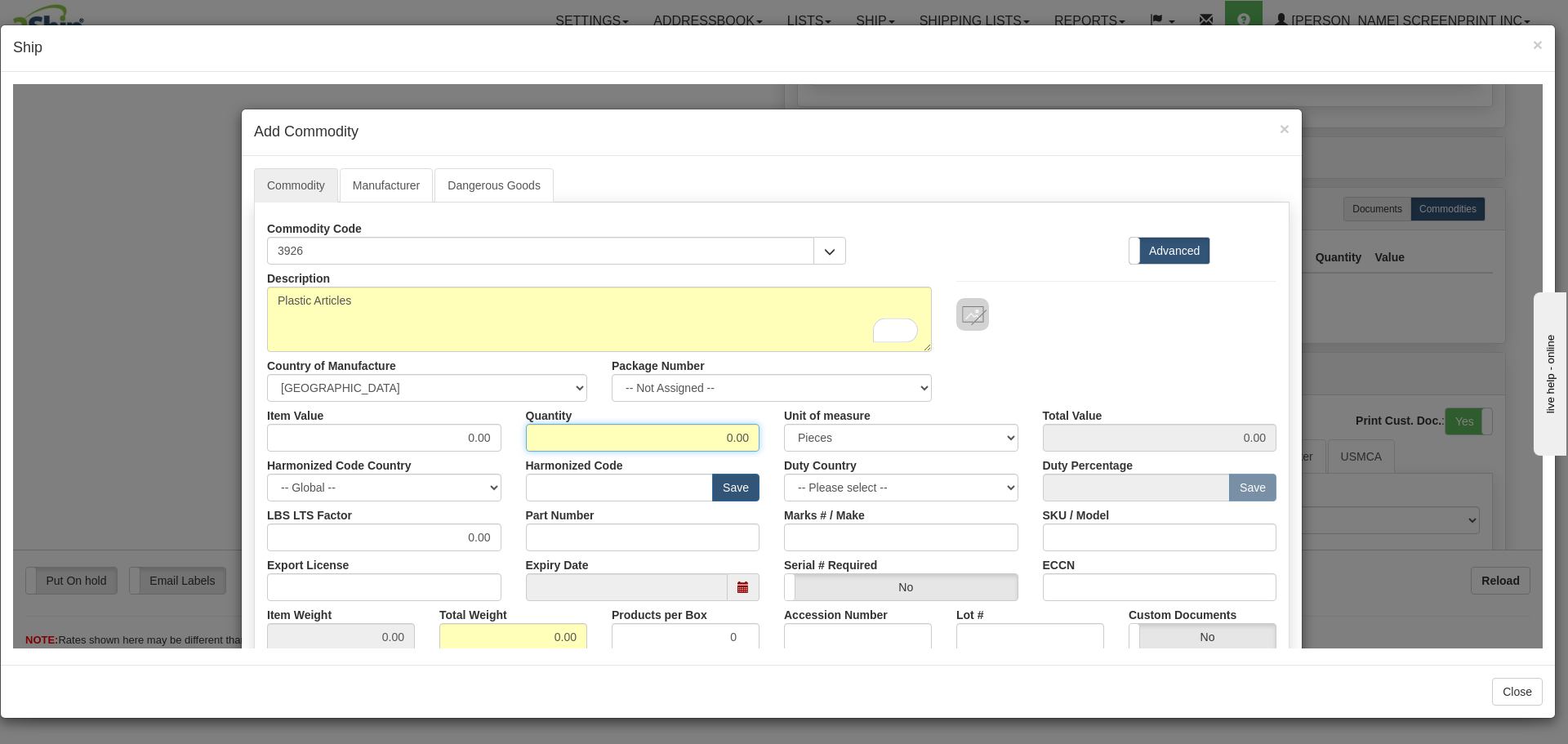
drag, startPoint x: 717, startPoint y: 434, endPoint x: 755, endPoint y: 434, distance: 38.0
click at [755, 434] on div "Quantity 0.00" at bounding box center [643, 425] width 259 height 49
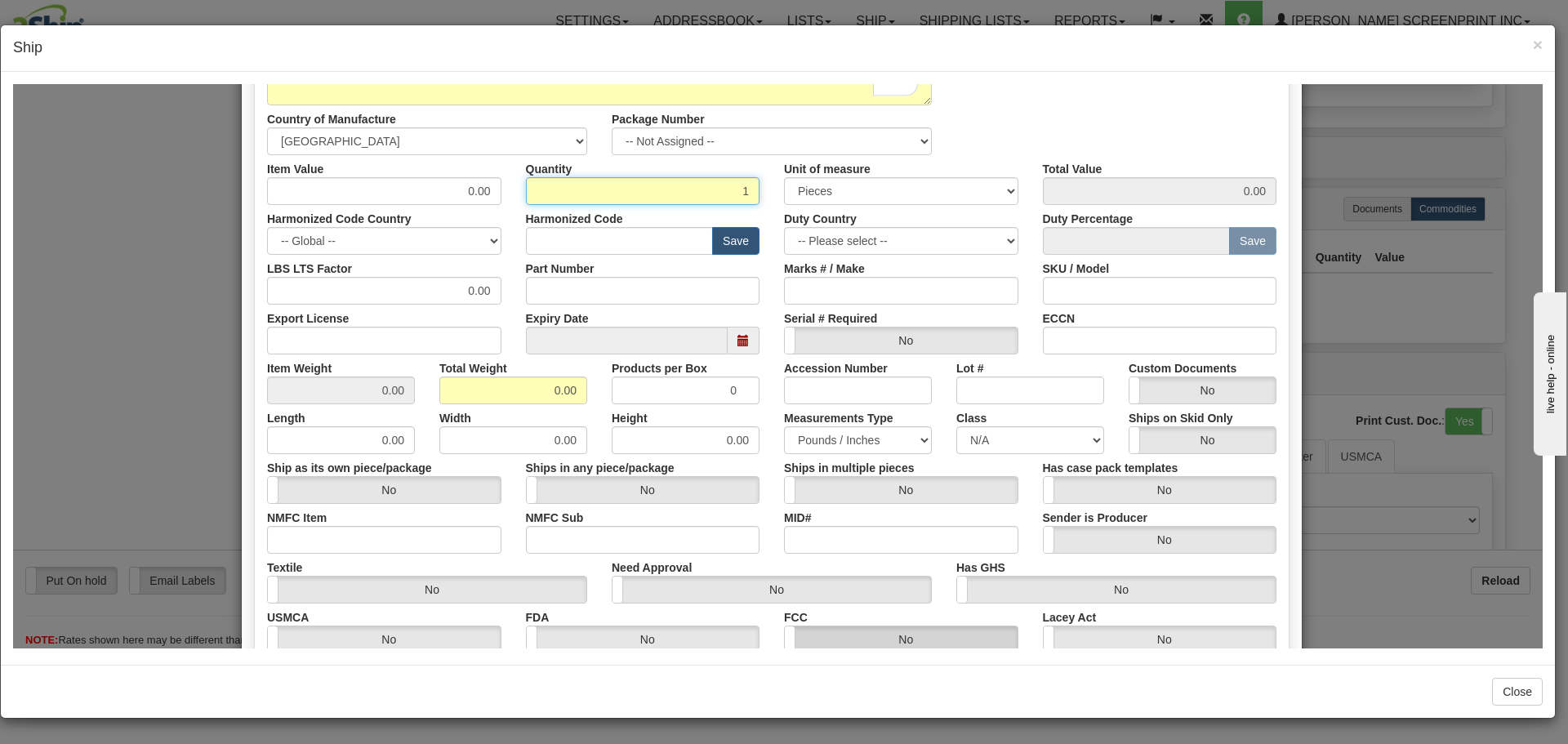
scroll to position [408, 0]
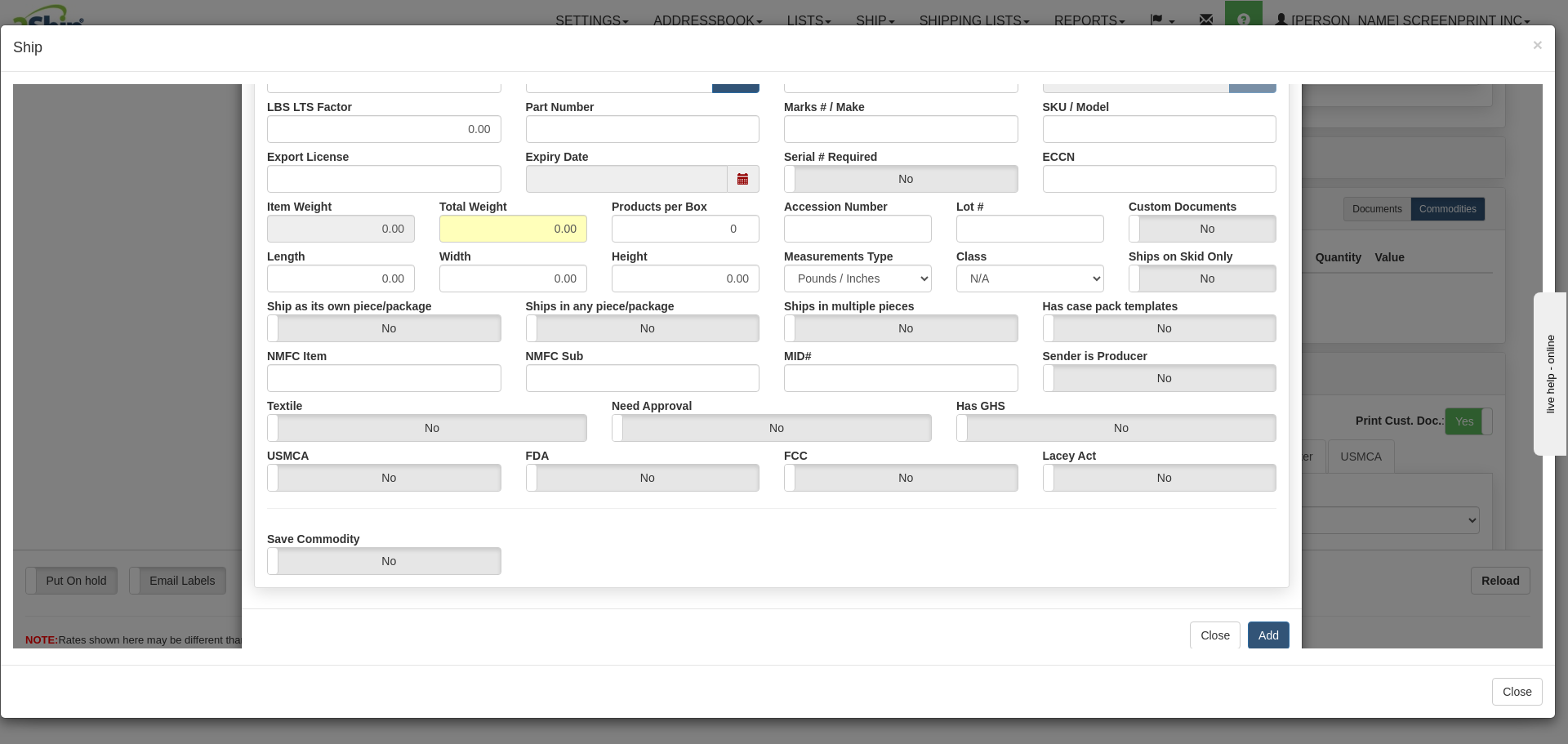
type input "1"
drag, startPoint x: 533, startPoint y: 231, endPoint x: 636, endPoint y: 233, distance: 103.0
click at [636, 233] on div "Item Weight 0.00 Total Weight 0.00 Products per Box 0 Accession Number Lot # Cu…" at bounding box center [772, 217] width 1034 height 49
type input "3"
type input "3.0000"
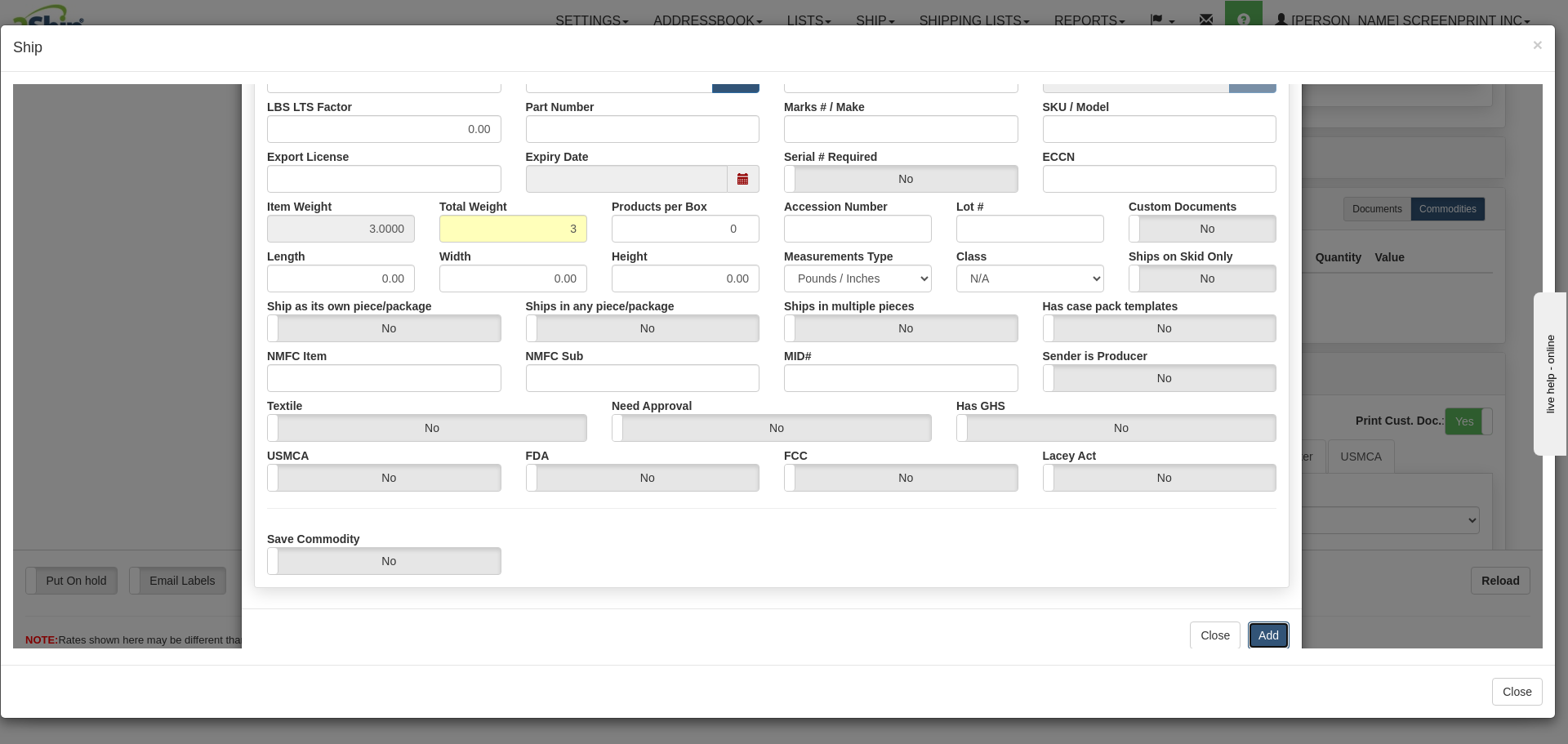
click at [1262, 638] on button "Add" at bounding box center [1268, 634] width 42 height 28
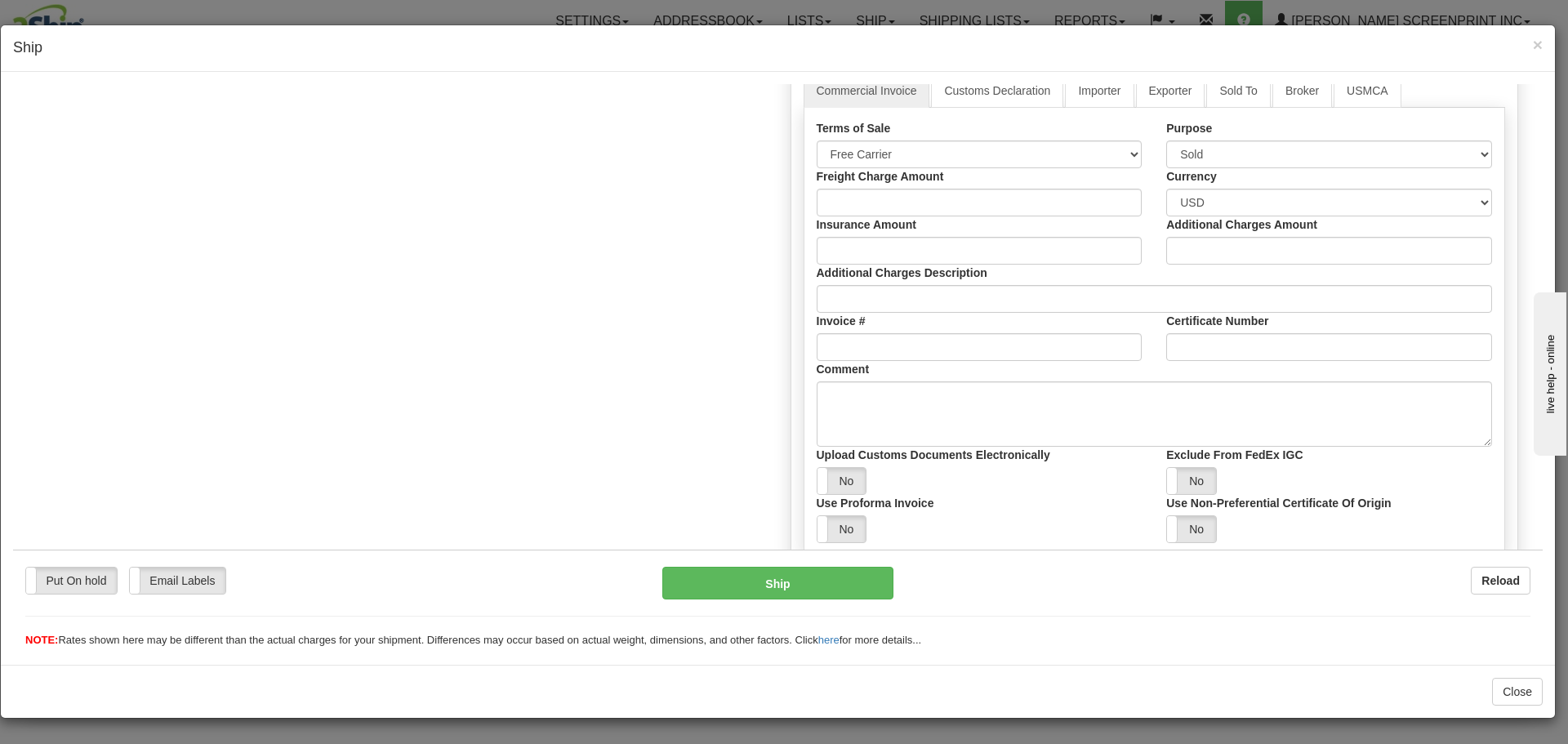
scroll to position [1187, 0]
click at [802, 585] on button "Ship" at bounding box center [777, 582] width 230 height 32
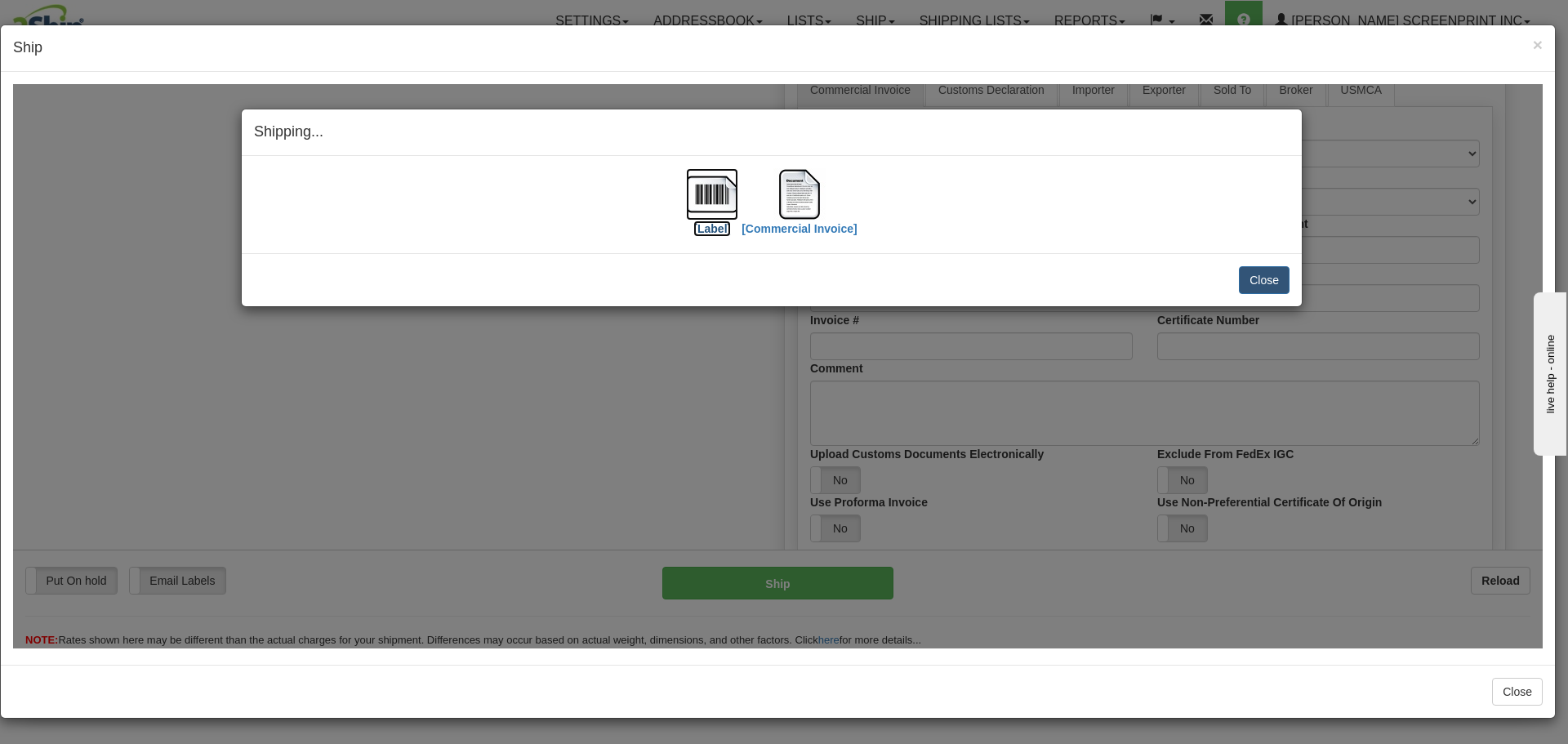
click at [720, 209] on img at bounding box center [712, 193] width 52 height 52
click at [808, 209] on img at bounding box center [799, 193] width 52 height 52
click at [1260, 278] on button "Close" at bounding box center [1264, 279] width 50 height 28
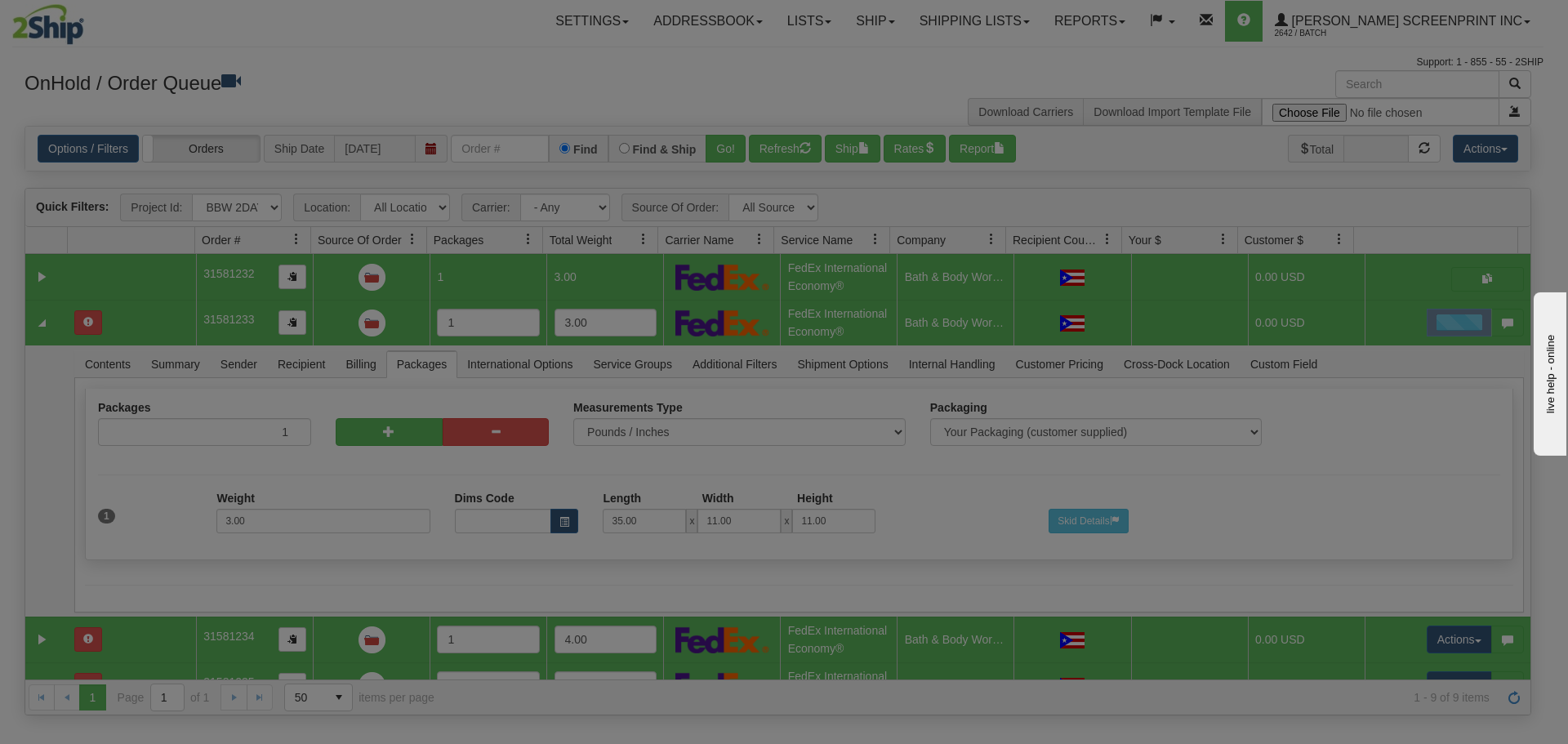
scroll to position [0, 0]
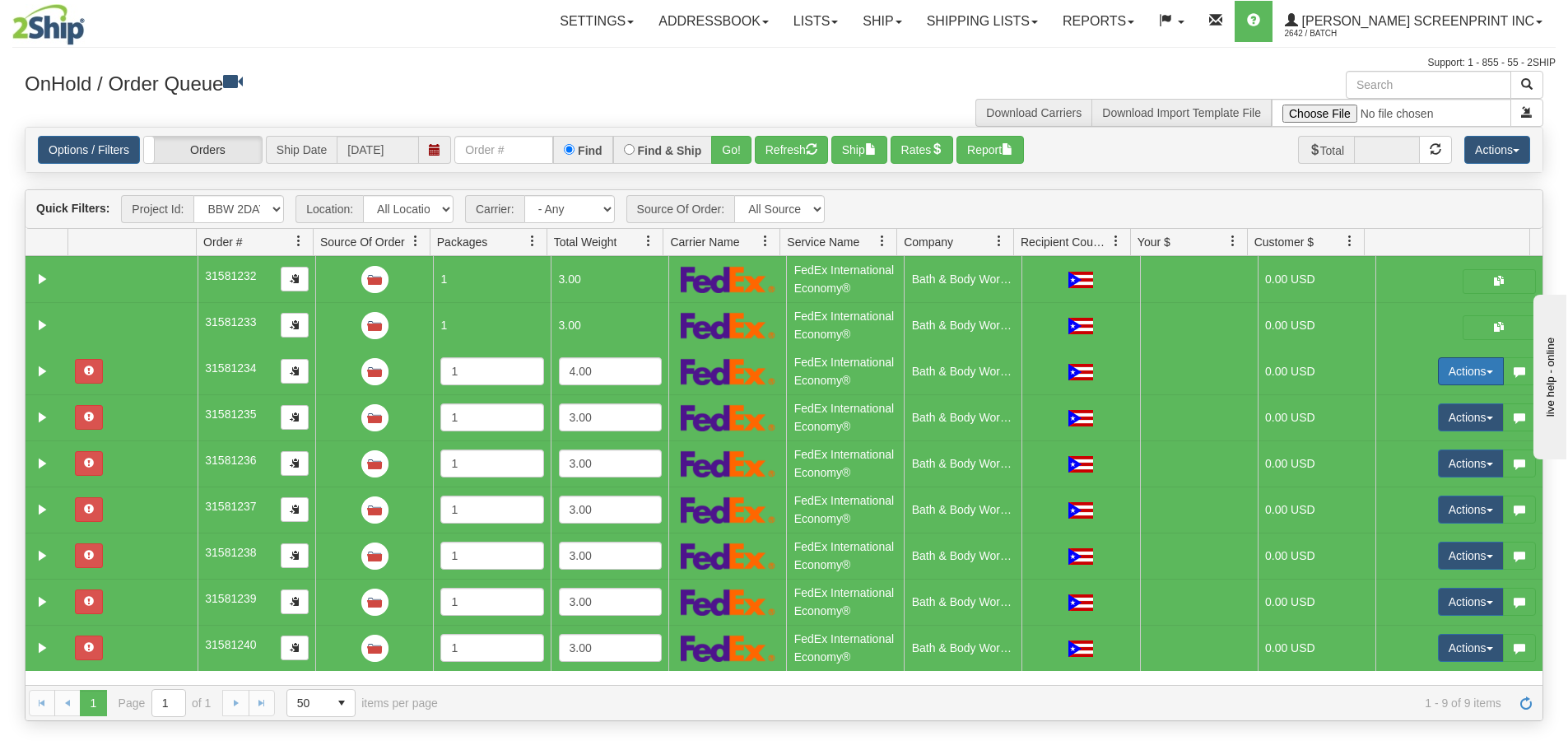
click at [1458, 373] on button "Actions" at bounding box center [1470, 371] width 66 height 28
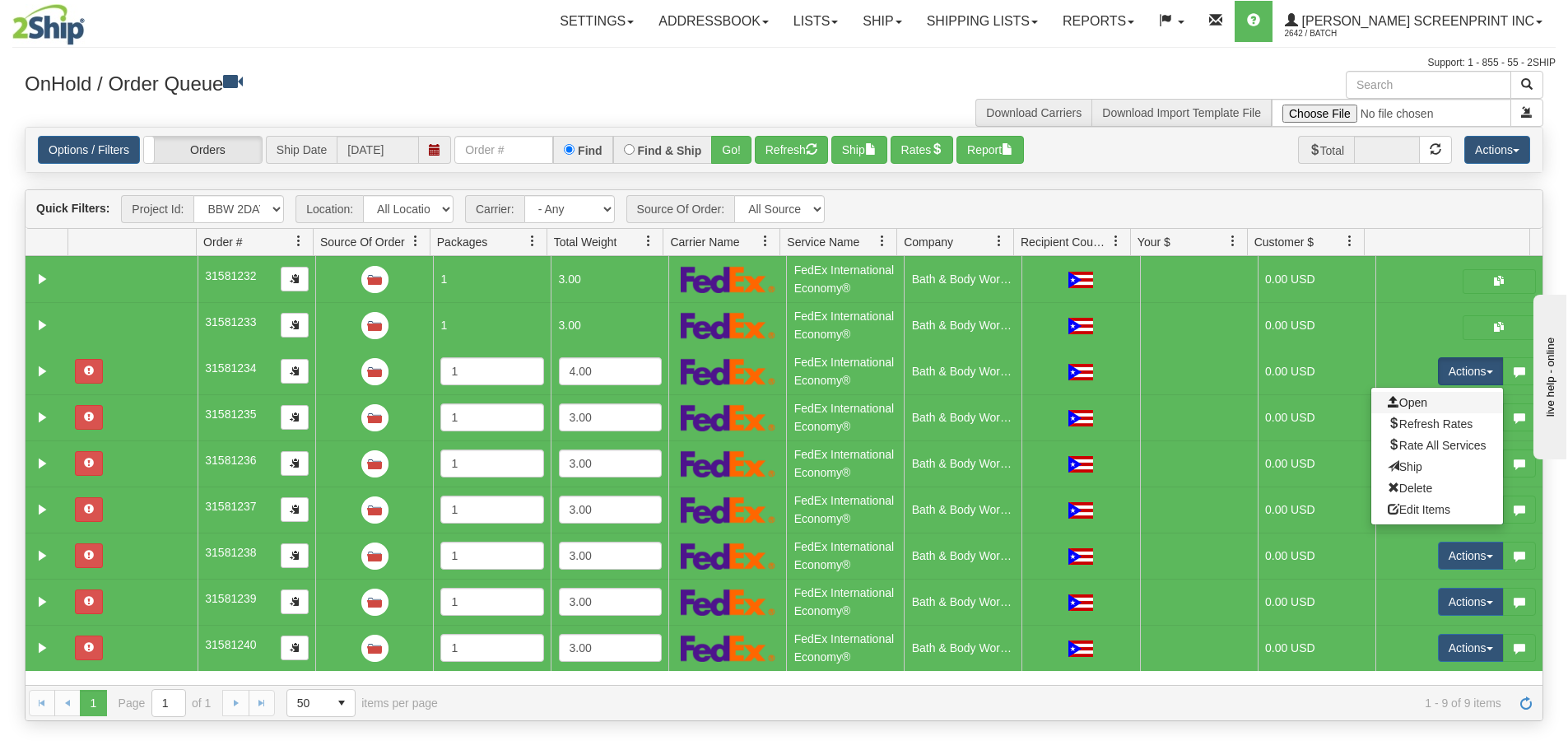
click at [1439, 399] on link "Open" at bounding box center [1437, 403] width 131 height 21
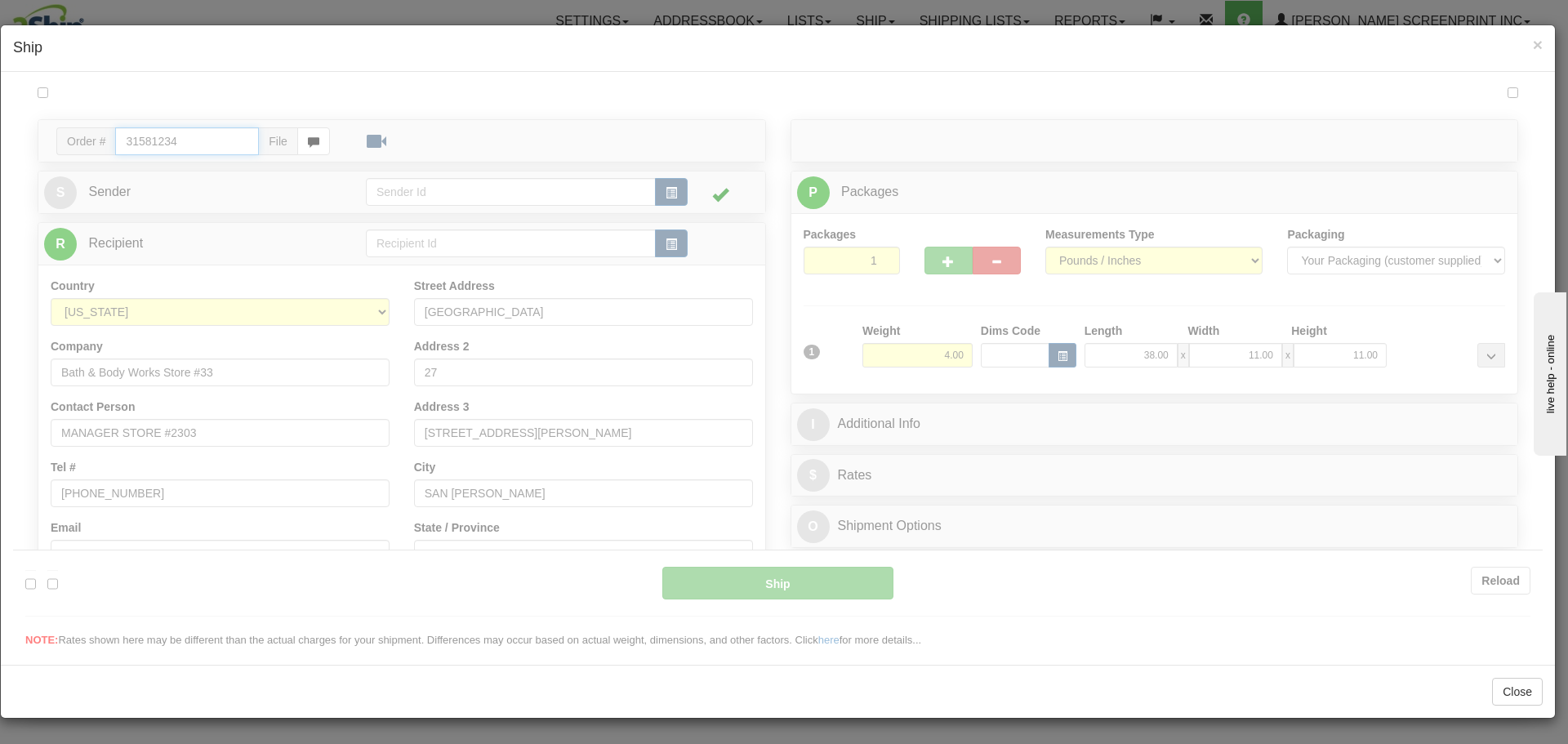
type input "03"
type input "08:53"
type input "16:00"
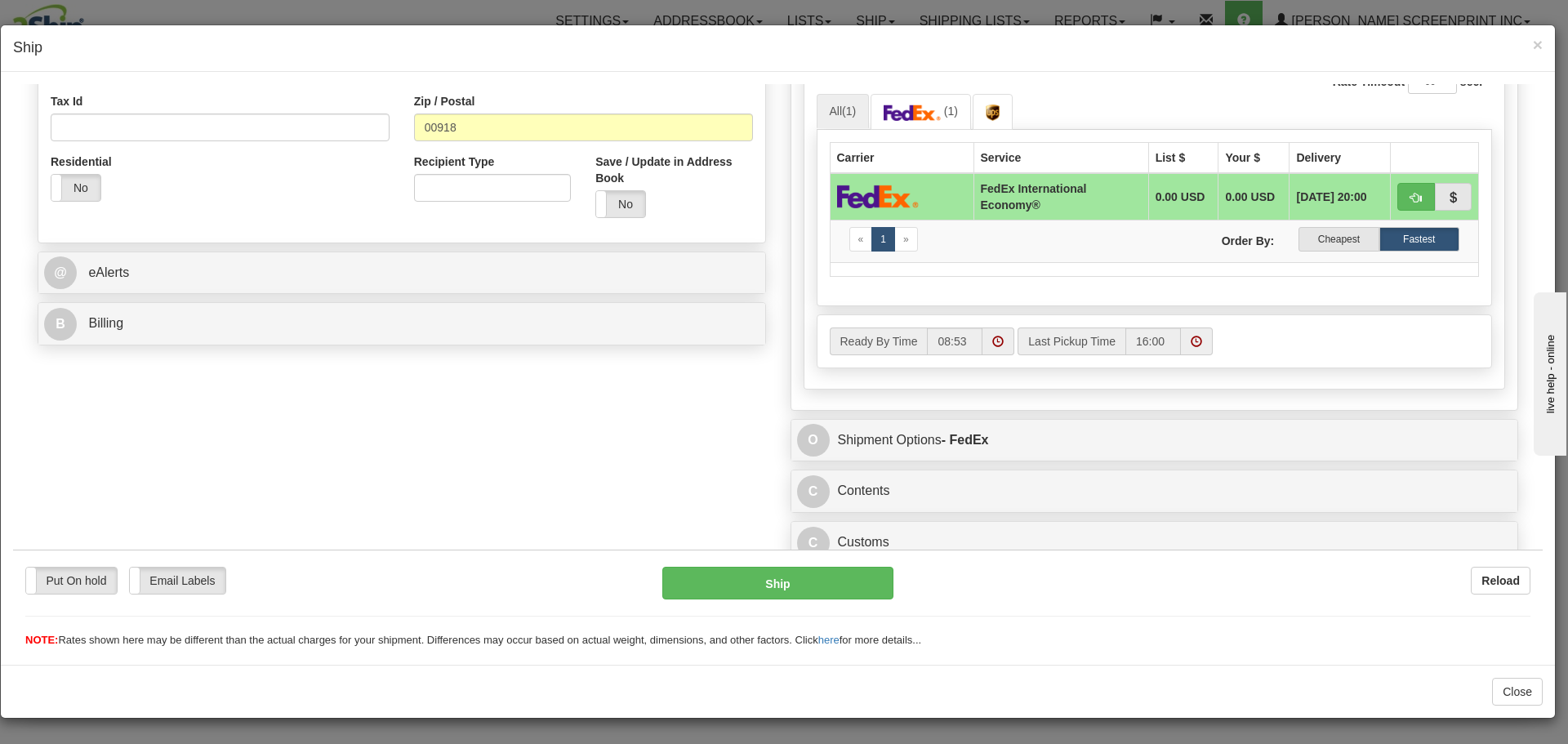
scroll to position [504, 0]
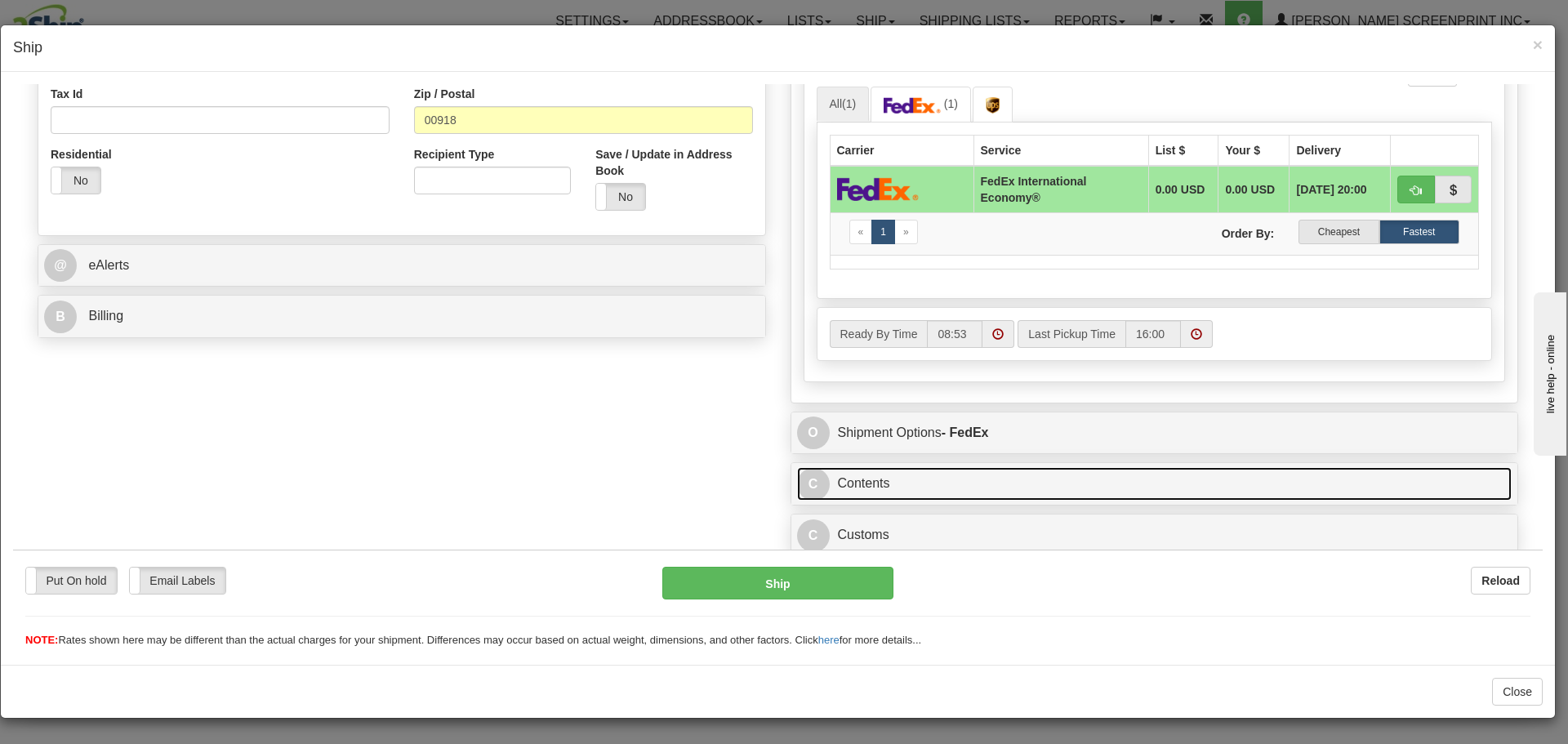
click at [1166, 485] on link "C Contents" at bounding box center [1155, 482] width 715 height 33
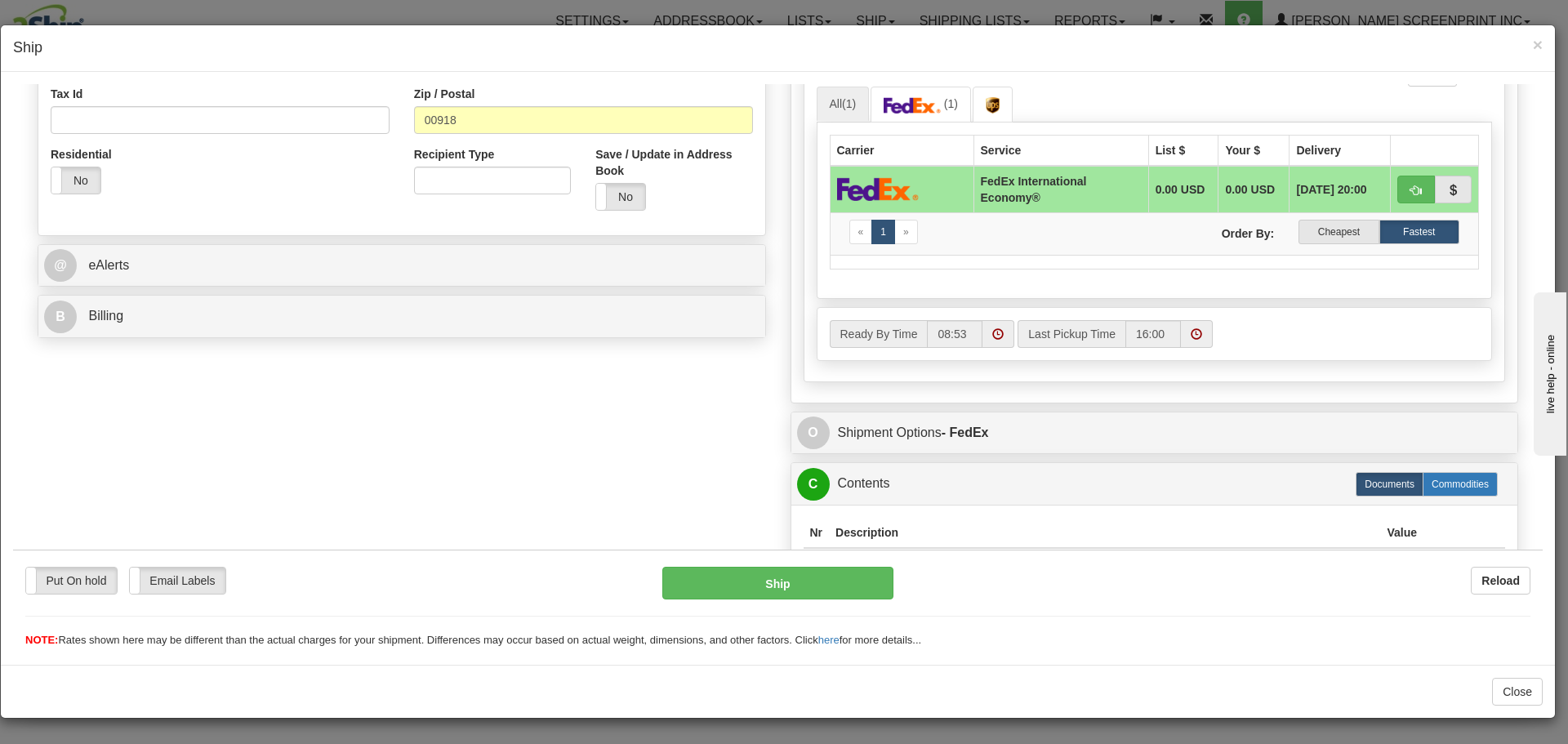
click at [1459, 477] on label "Commodities" at bounding box center [1460, 483] width 75 height 25
radio input "true"
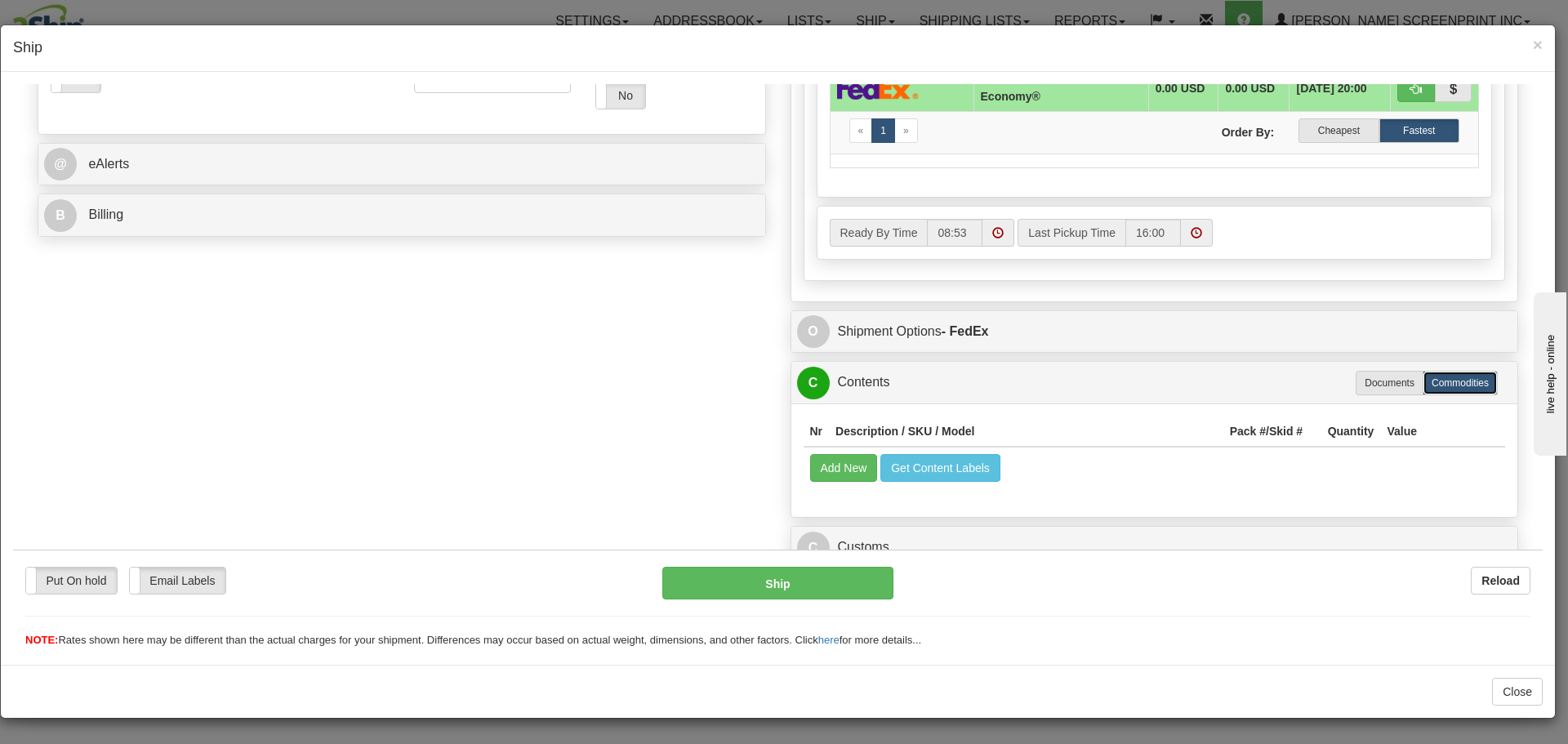
scroll to position [617, 0]
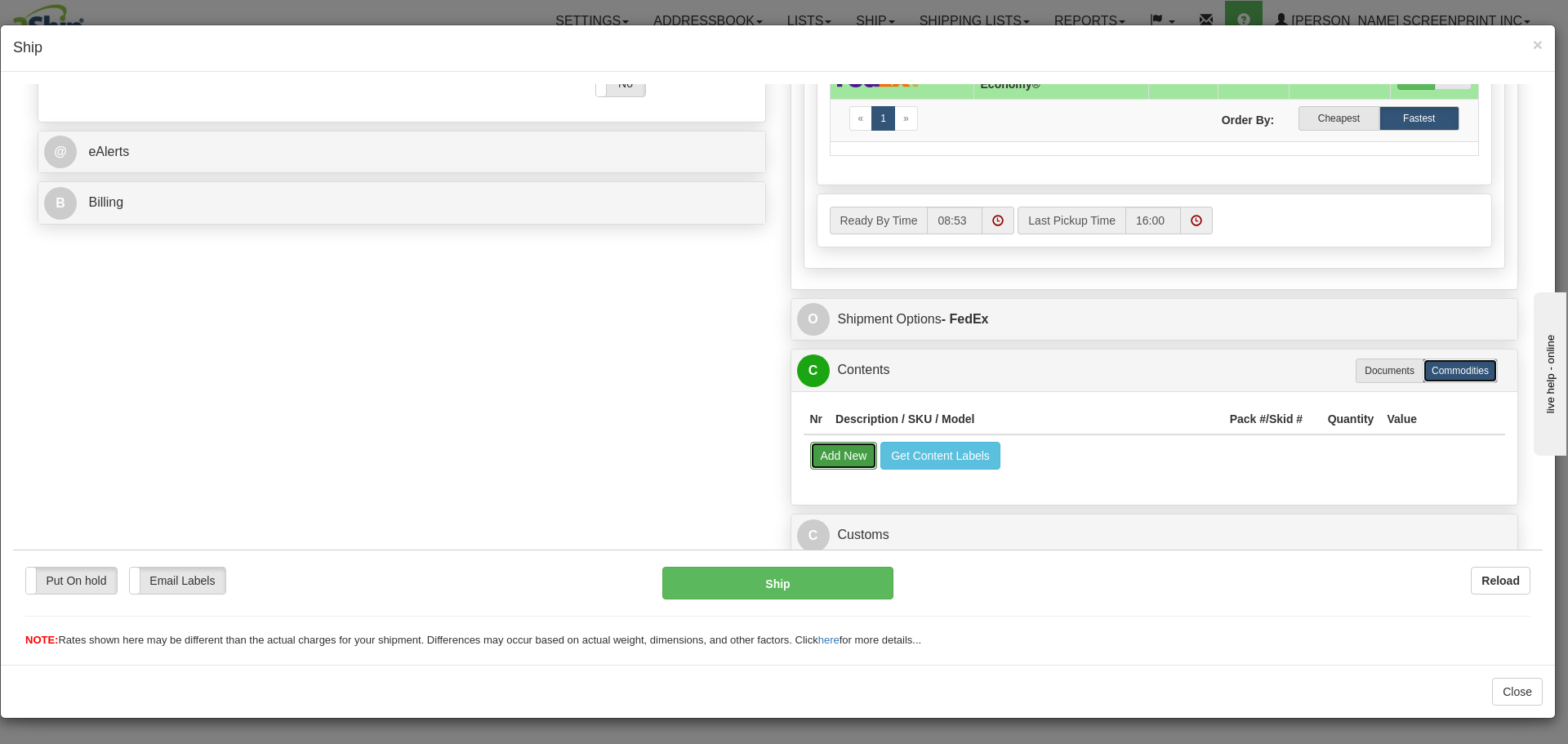
click at [835, 456] on button "Add New" at bounding box center [843, 454] width 68 height 28
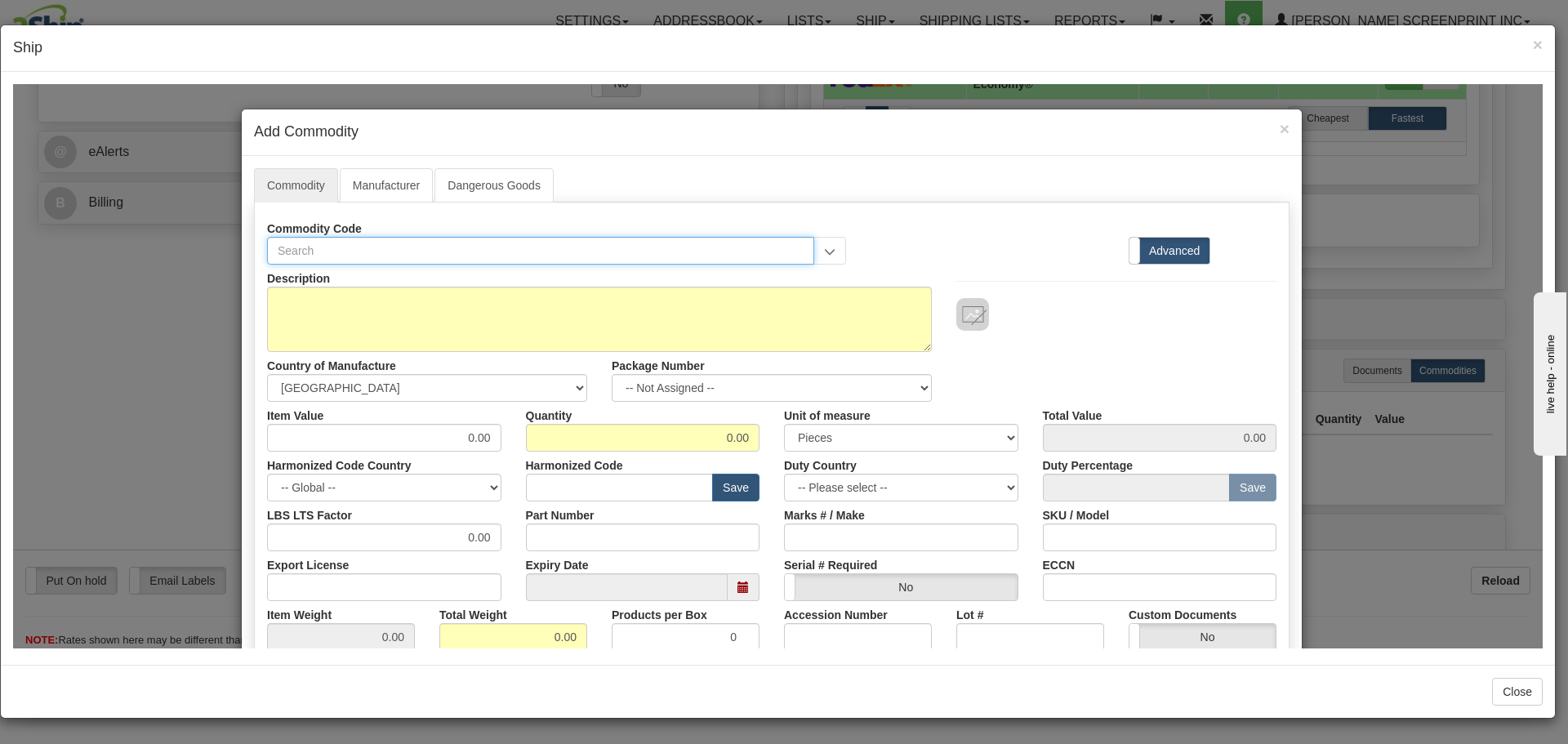
click at [371, 250] on input "text" at bounding box center [540, 249] width 547 height 28
type input "3926"
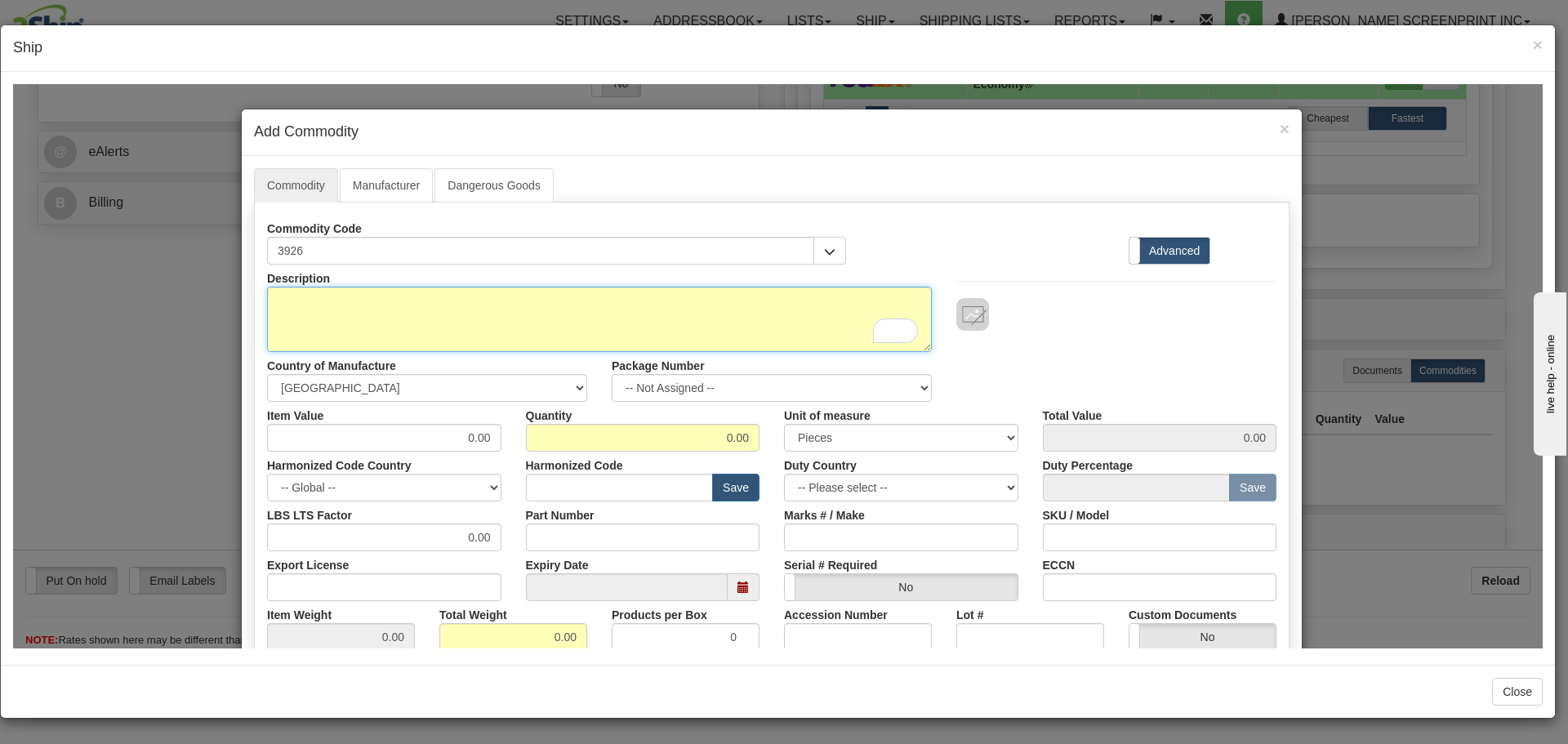
type textarea "L"
type textarea "Plastic Articles"
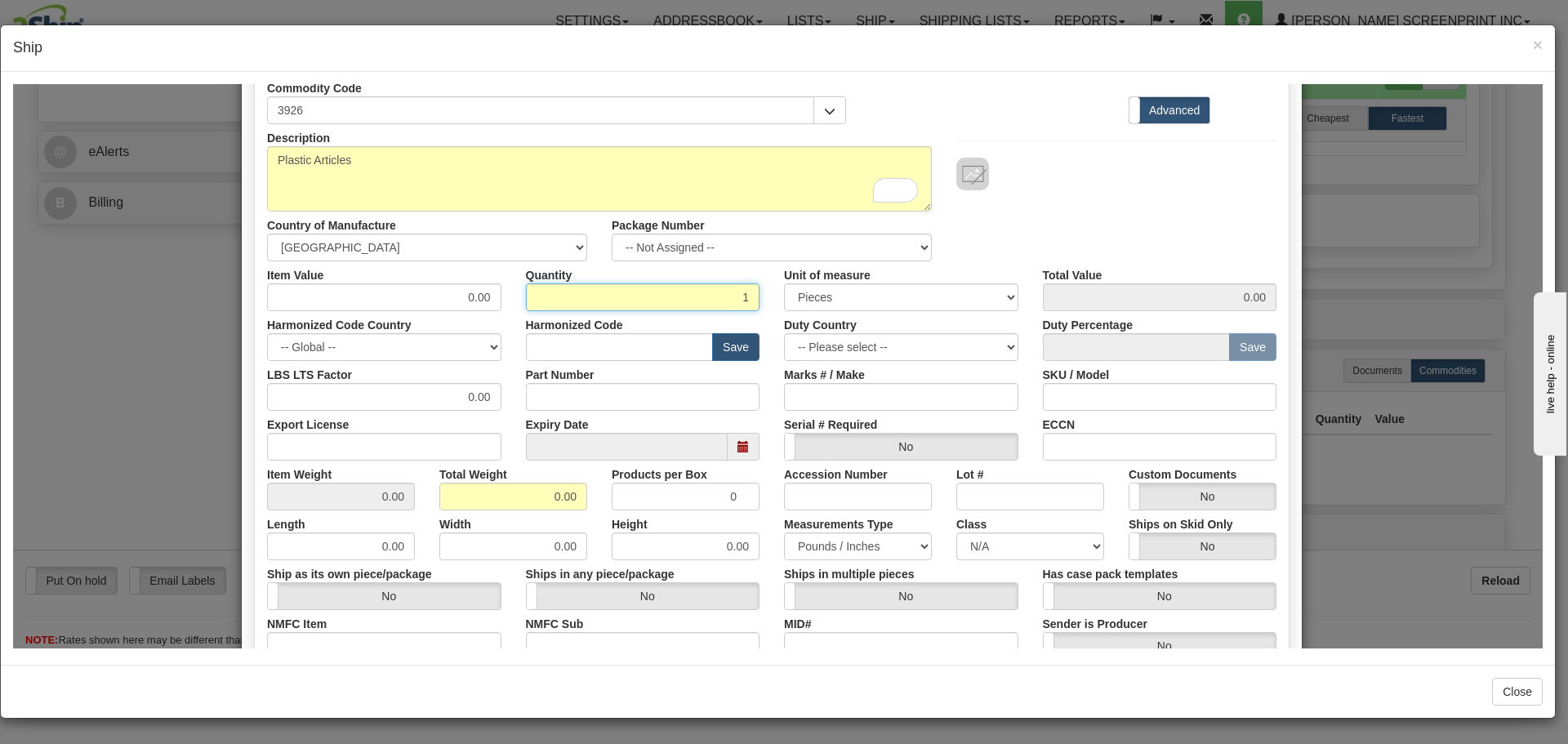
scroll to position [164, 0]
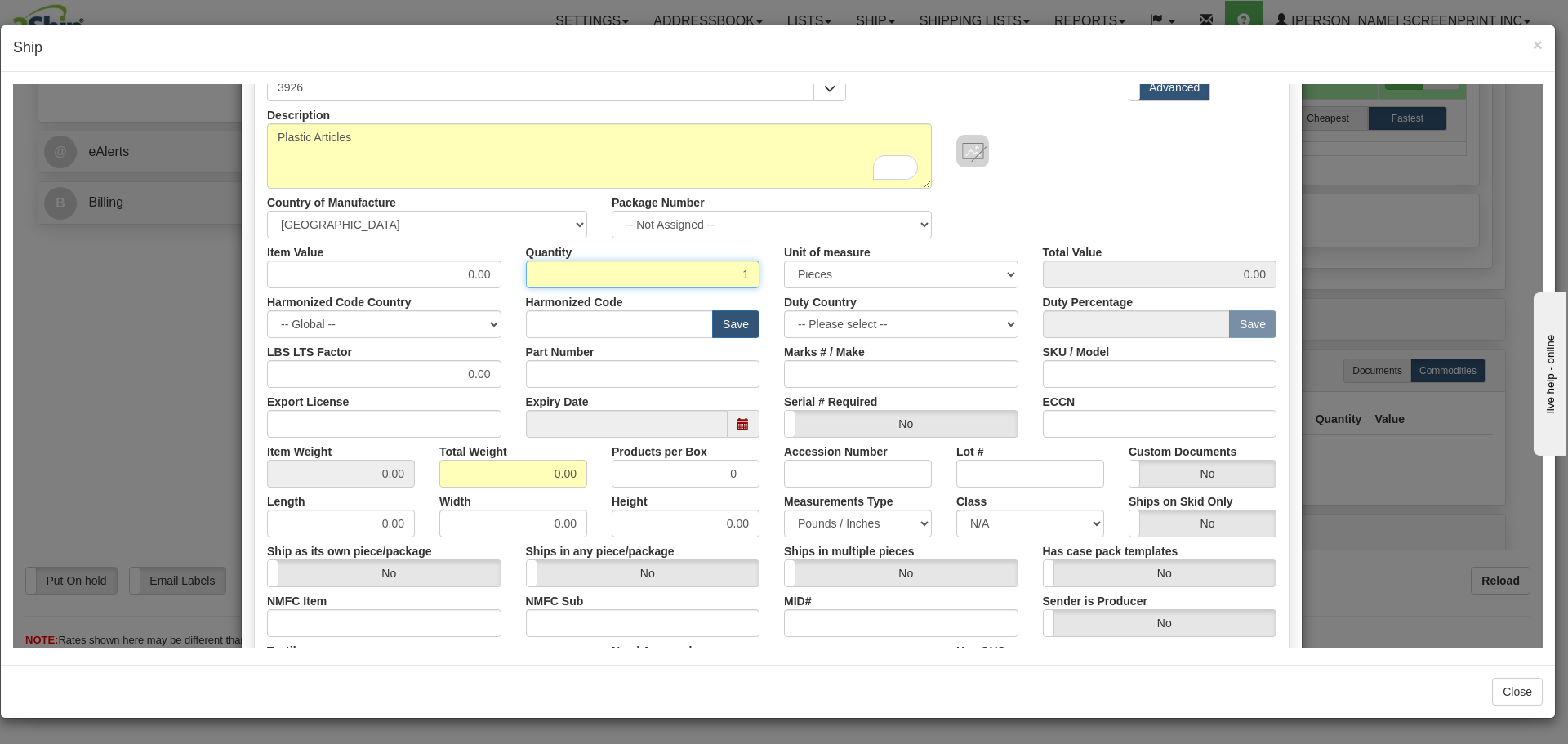
type input "1"
drag, startPoint x: 516, startPoint y: 465, endPoint x: 648, endPoint y: 464, distance: 132.0
click at [648, 464] on div "Item Weight 0.00 Total Weight 0.00 Products per Box 0 Accession Number Lot # Cu…" at bounding box center [772, 461] width 1034 height 49
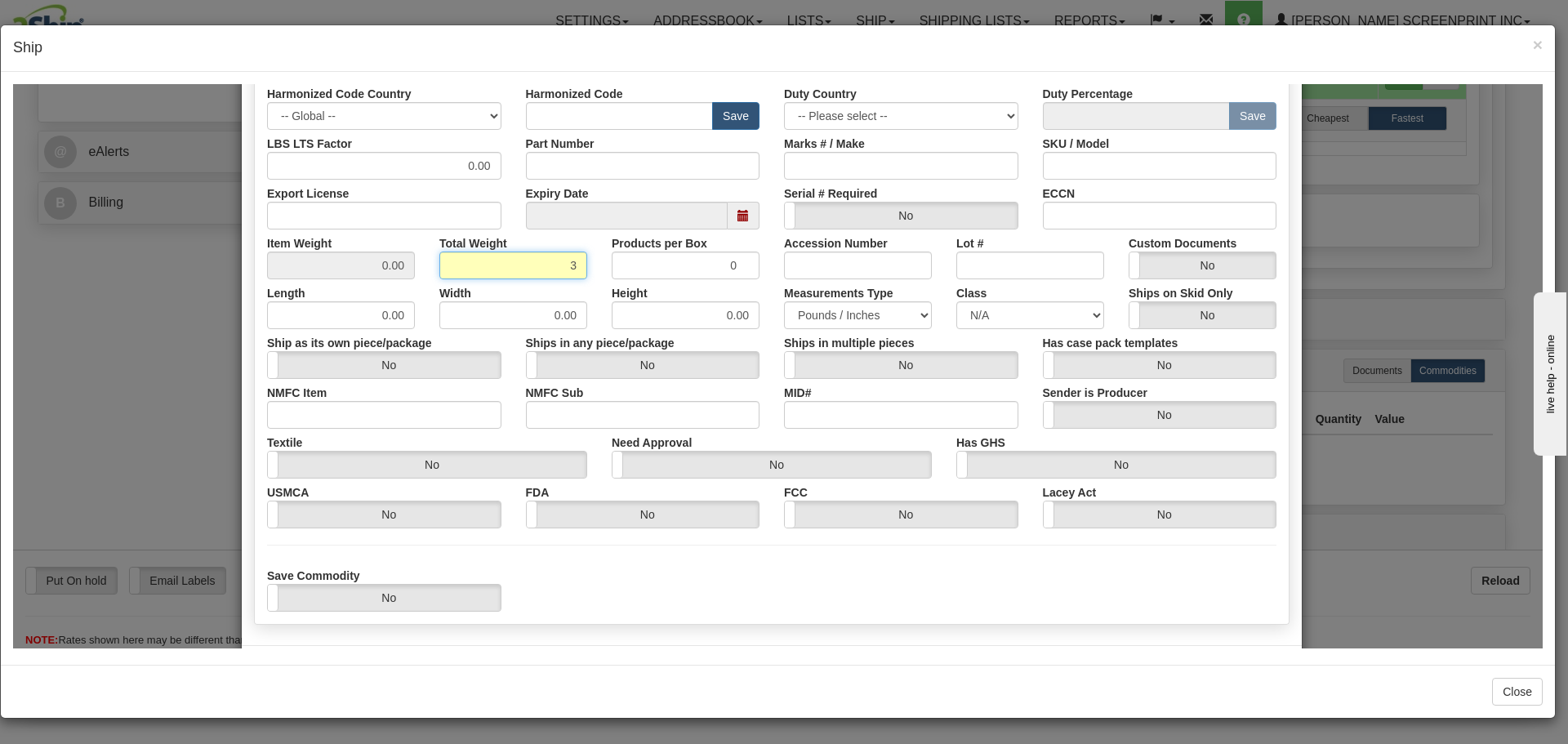
scroll to position [408, 0]
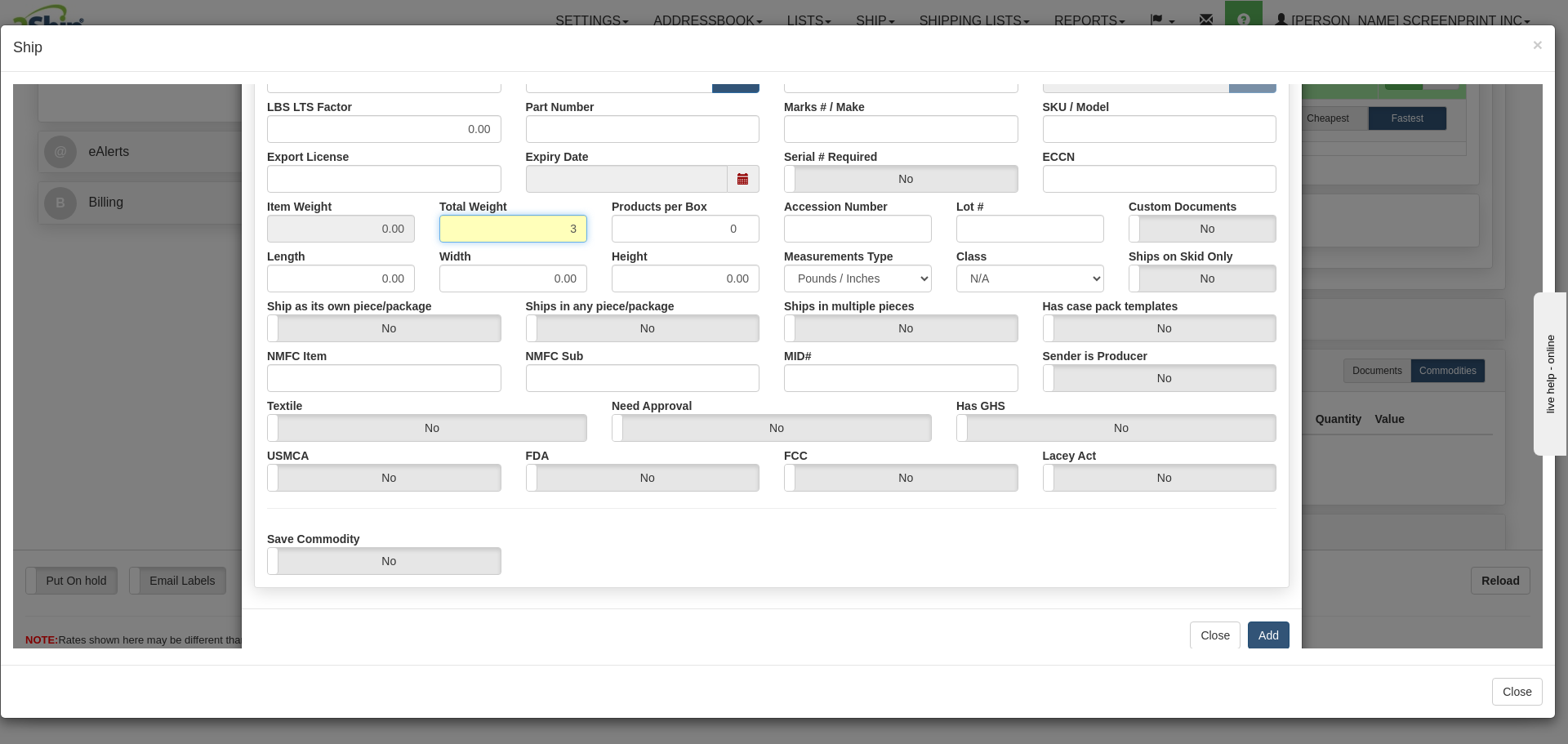
type input "3"
type input "3.0000"
click at [1260, 637] on button "Add" at bounding box center [1268, 634] width 42 height 28
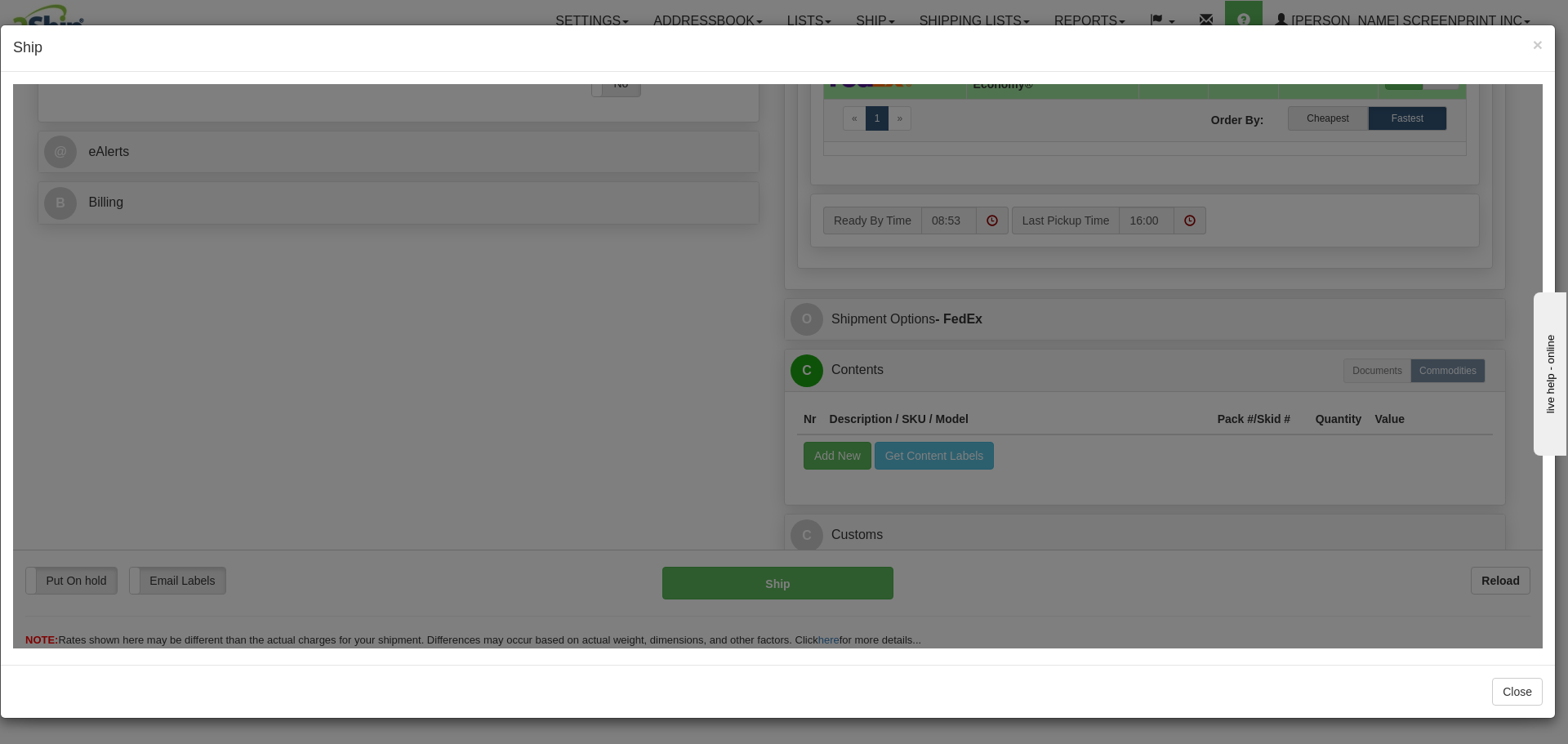
scroll to position [0, 0]
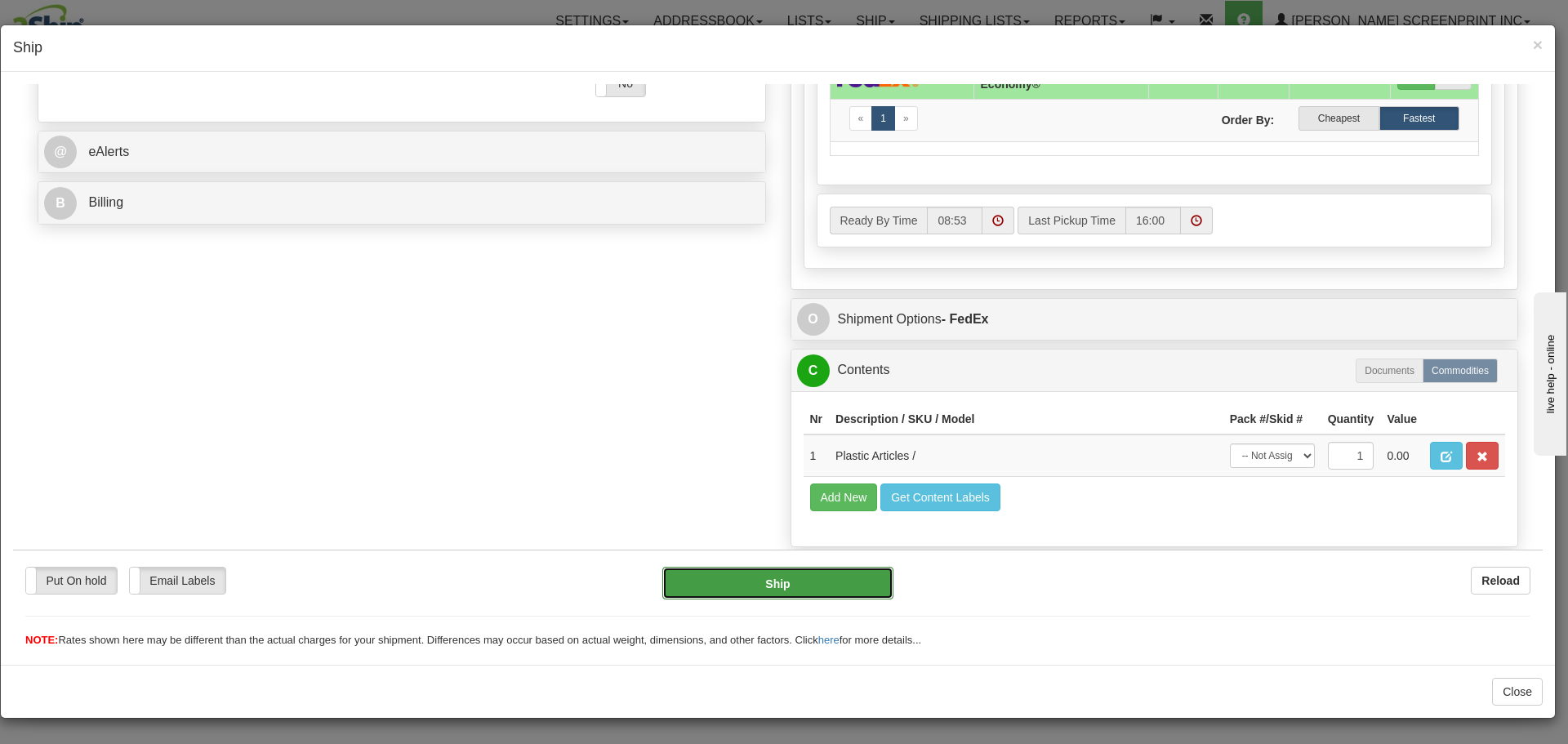
click at [849, 583] on button "Ship" at bounding box center [777, 582] width 230 height 32
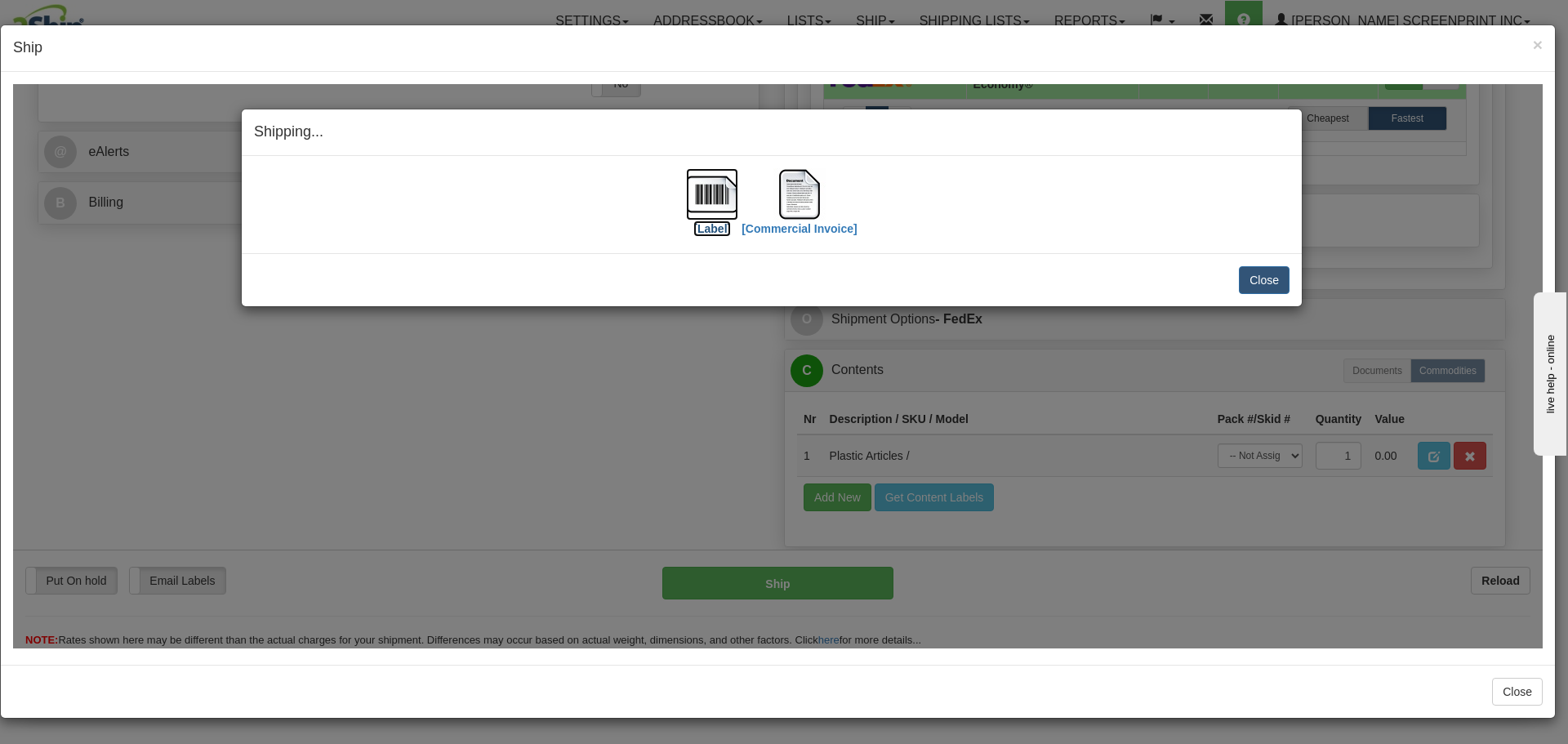
click at [702, 209] on img at bounding box center [712, 193] width 52 height 52
click at [804, 222] on label "[Commercial Invoice]" at bounding box center [799, 227] width 116 height 16
click at [1264, 280] on button "Close" at bounding box center [1264, 279] width 50 height 28
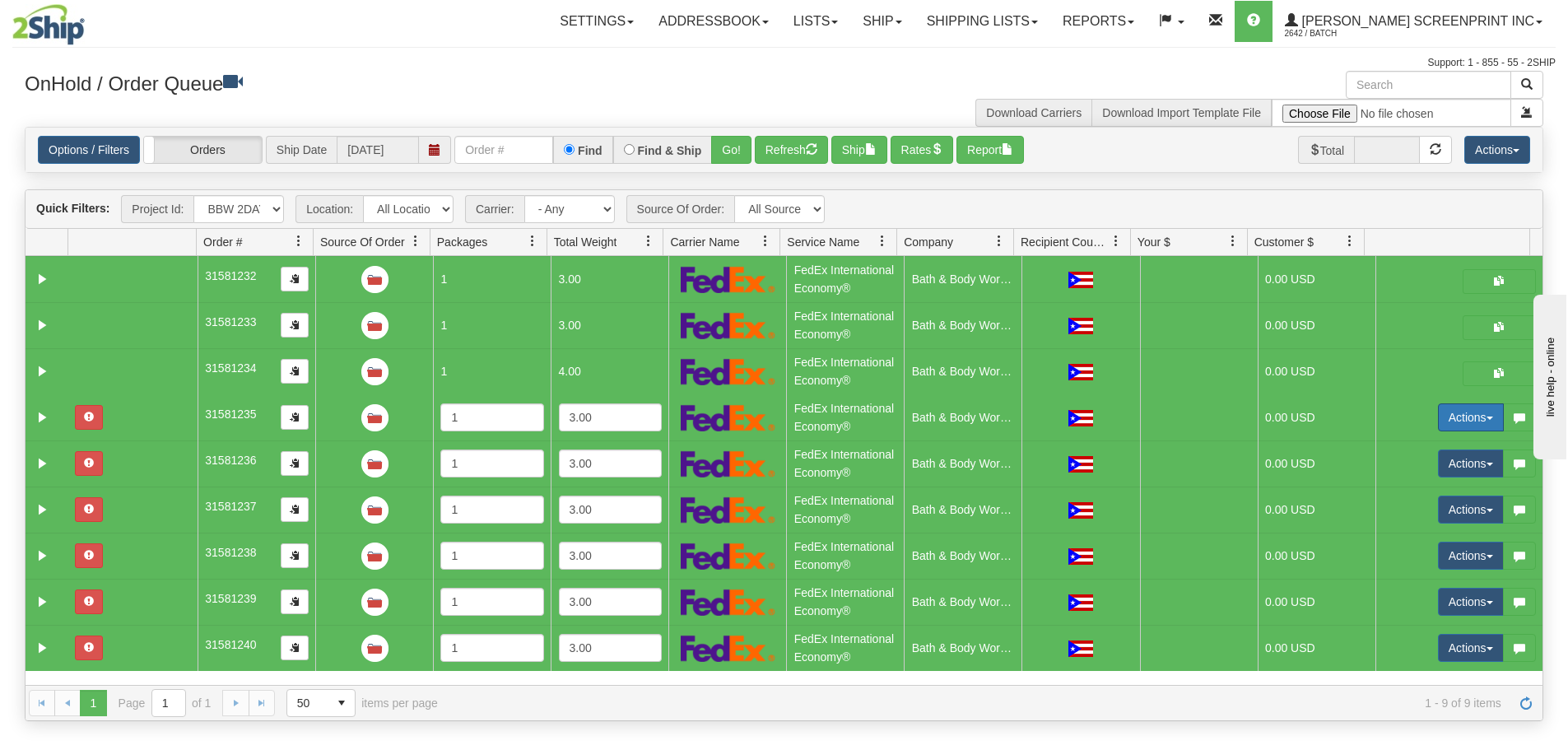
click at [1450, 420] on button "Actions" at bounding box center [1470, 417] width 66 height 28
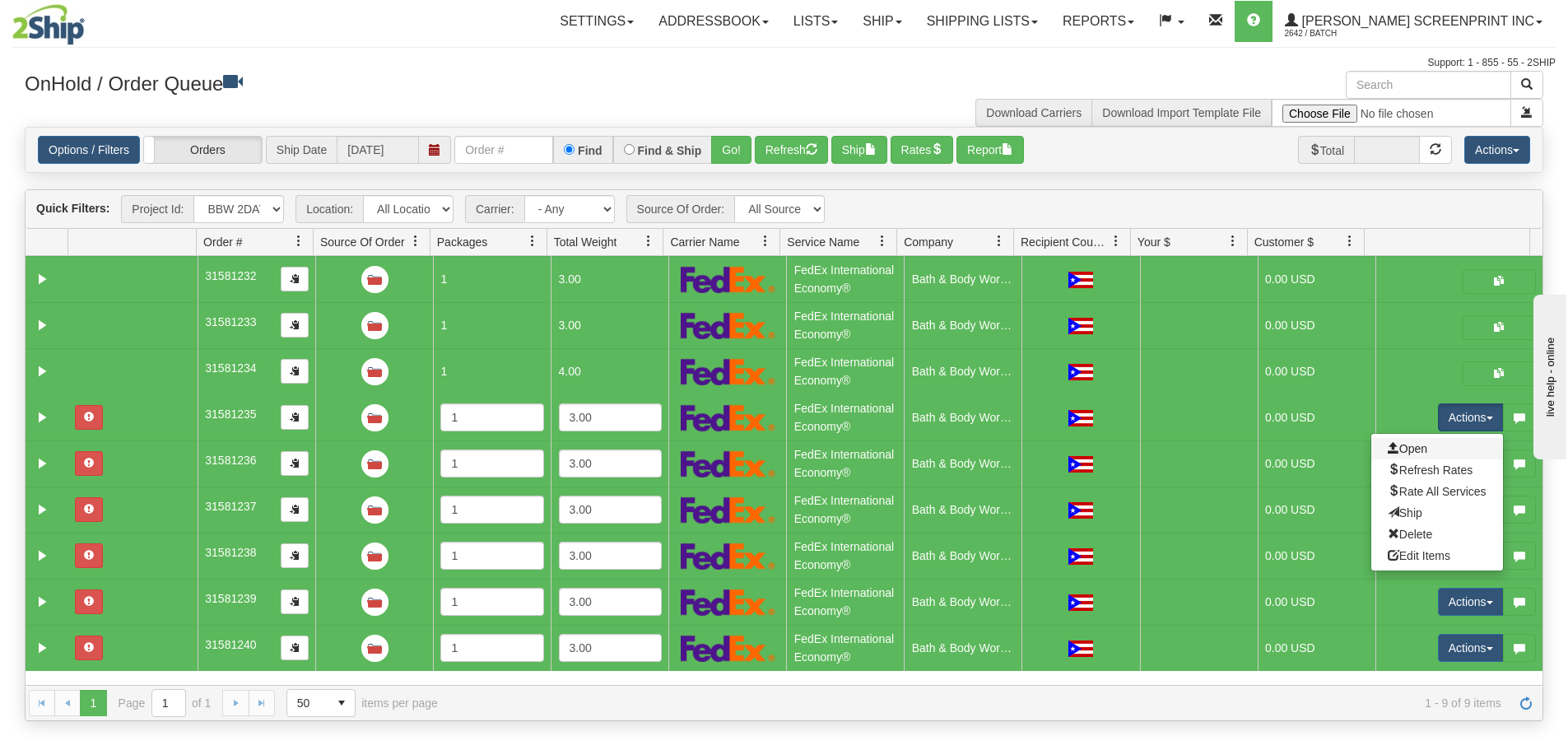
click at [1449, 452] on link "Open" at bounding box center [1437, 449] width 131 height 21
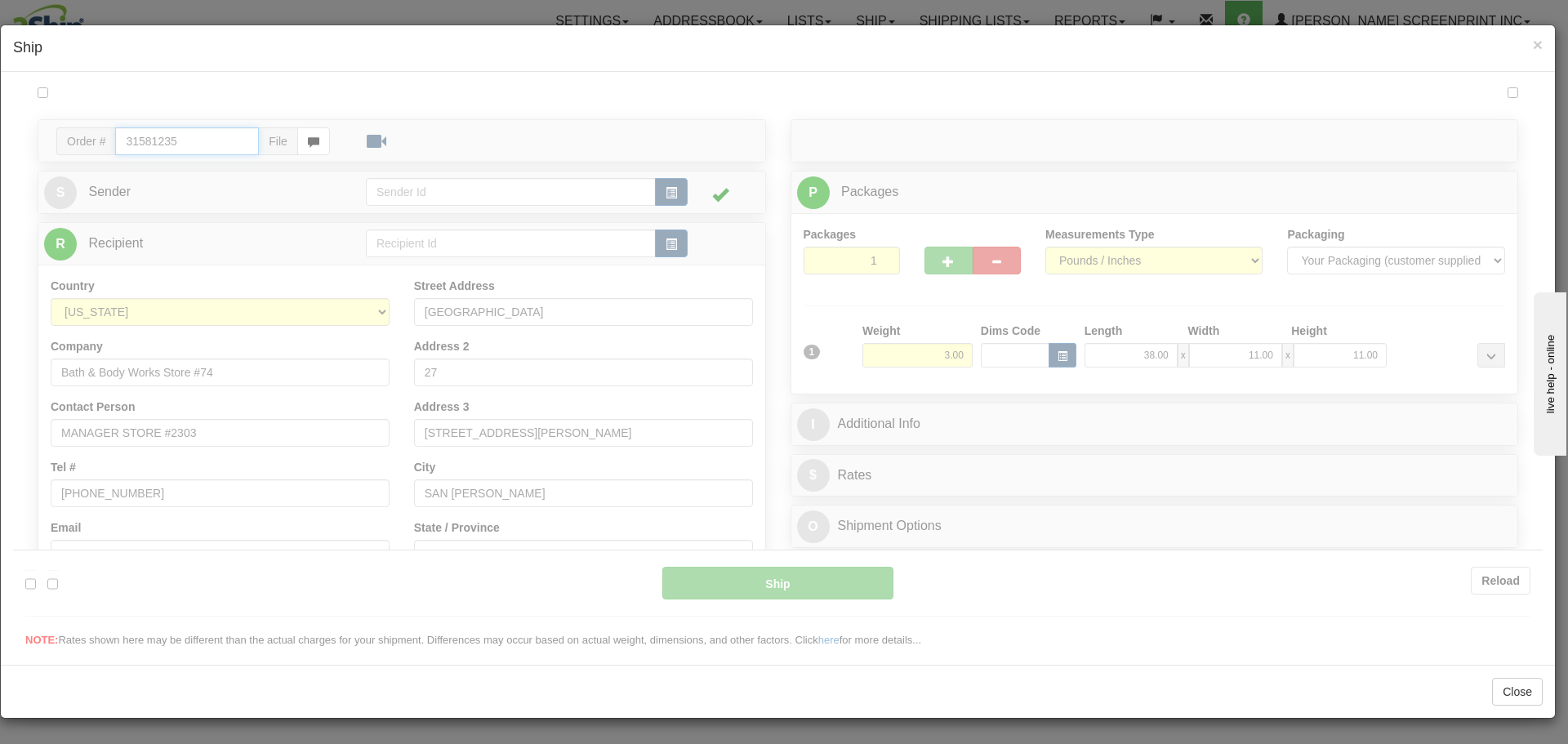
type input "03"
type input "08:56"
type input "16:00"
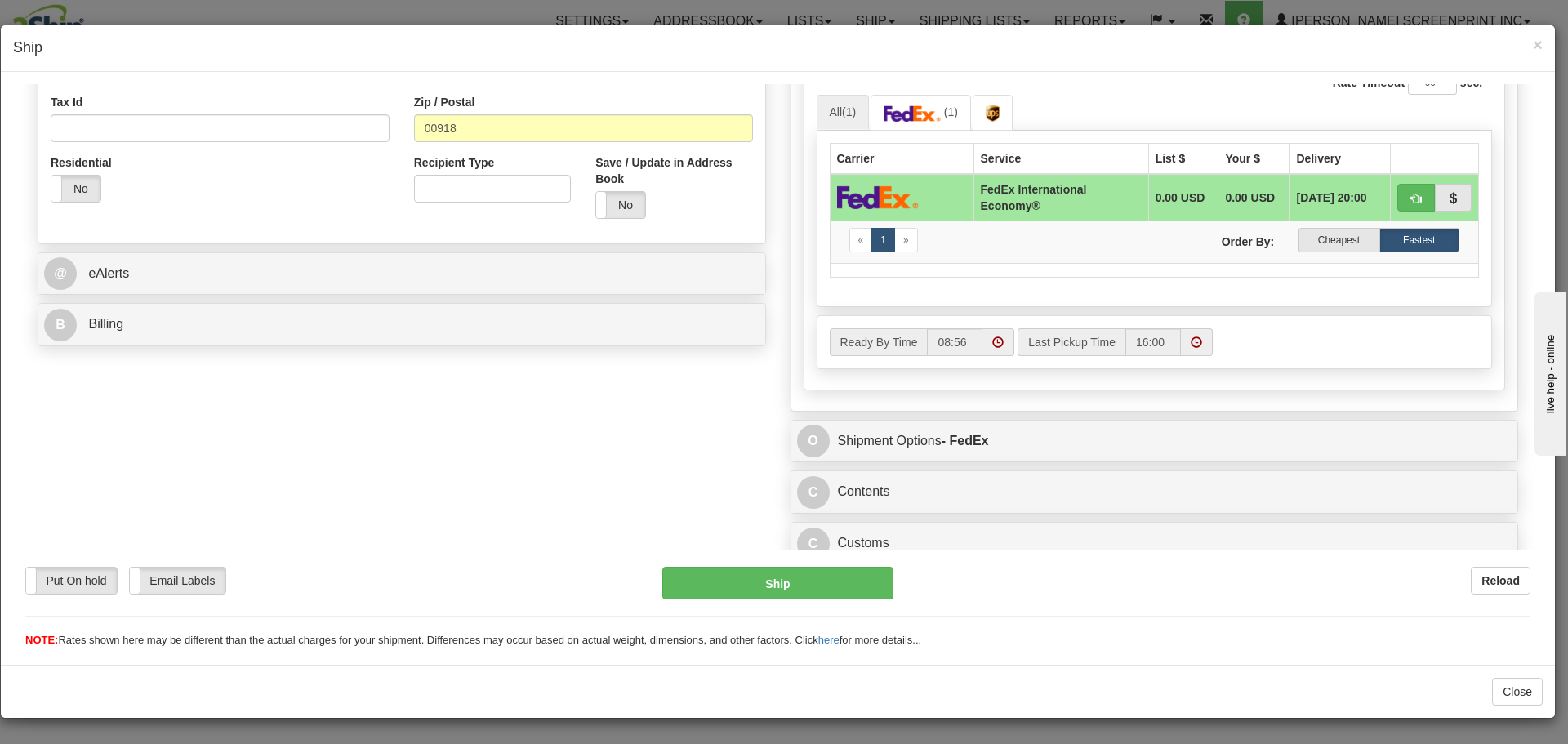
scroll to position [504, 0]
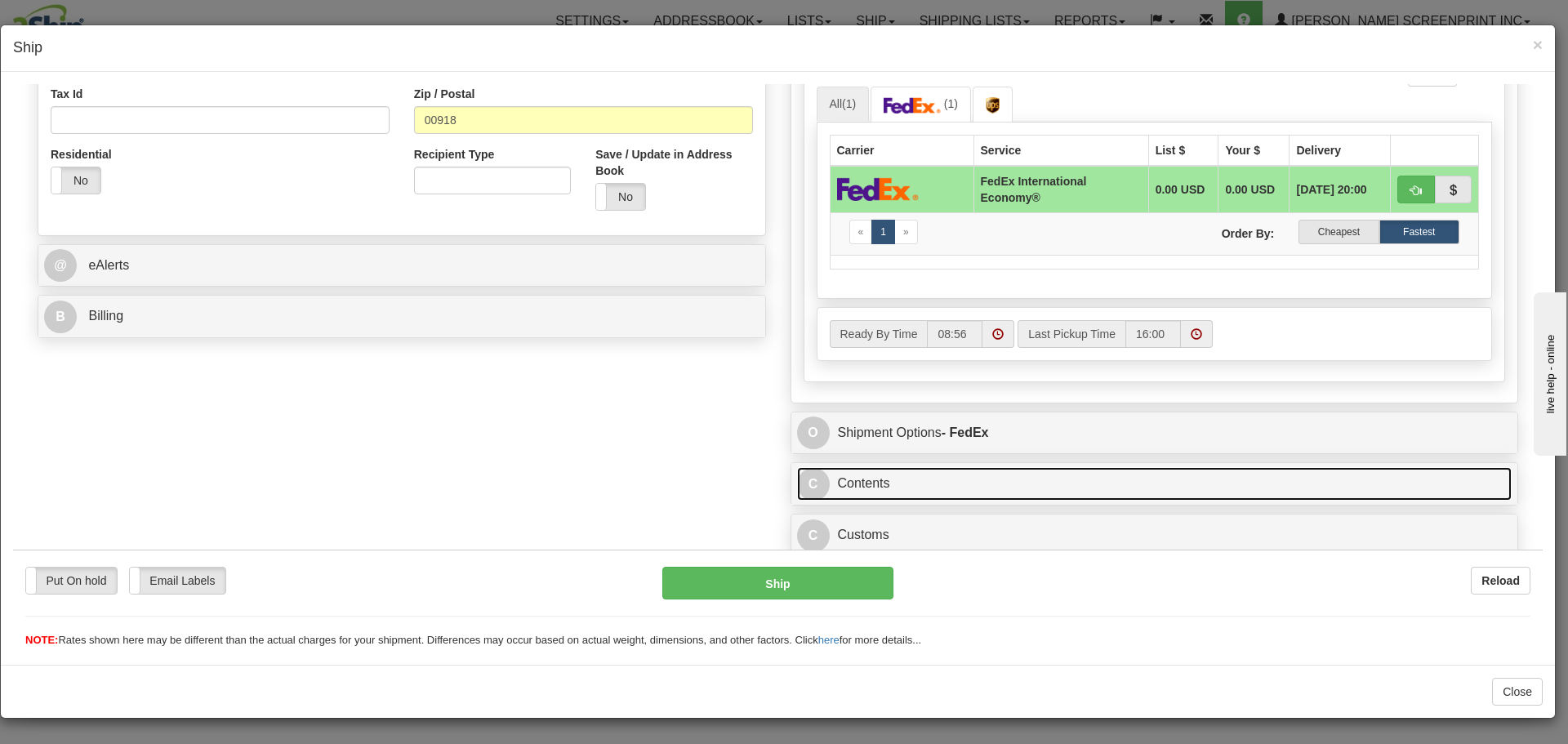
click at [1326, 480] on link "C Contents" at bounding box center [1155, 482] width 715 height 33
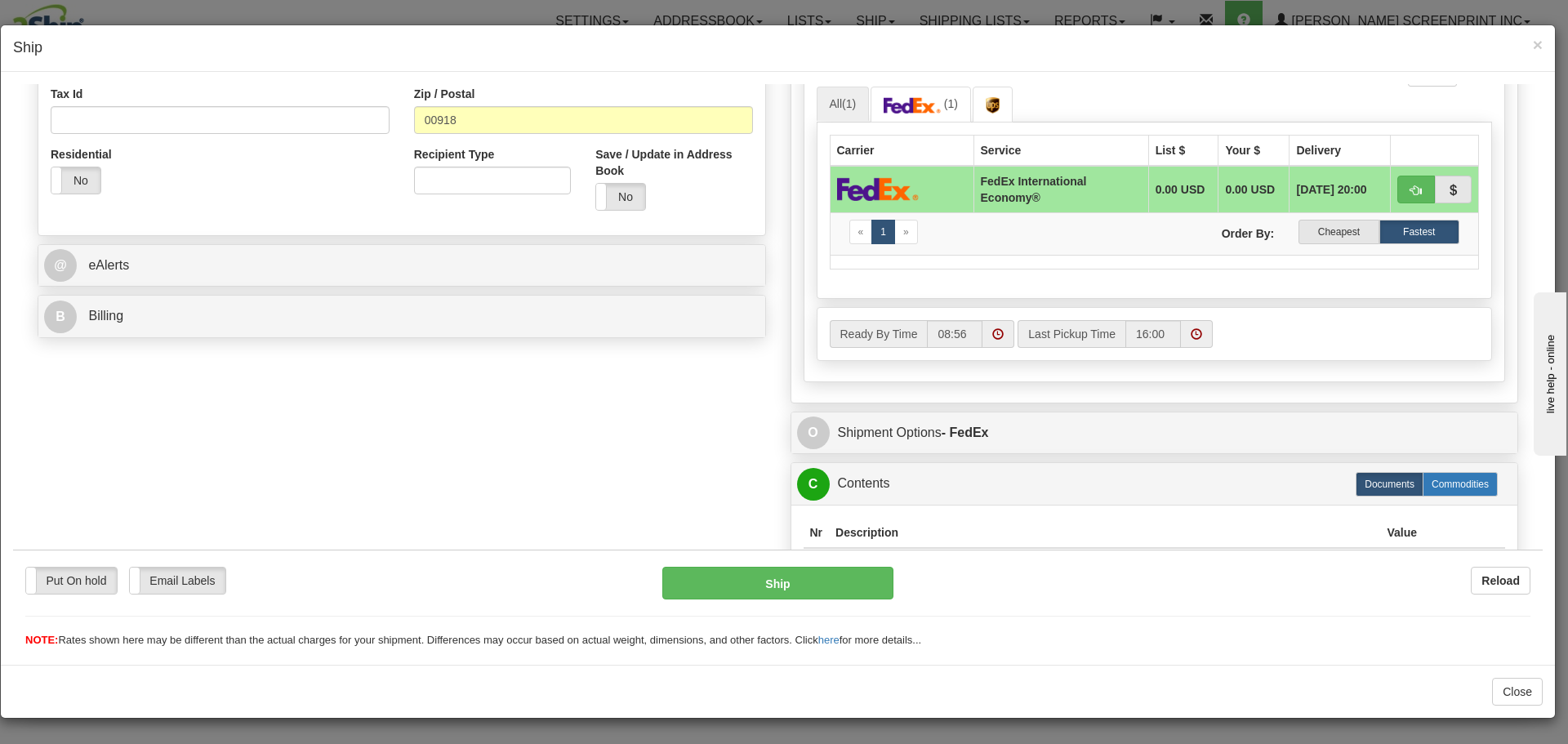
click at [1438, 483] on label "Commodities" at bounding box center [1460, 483] width 75 height 25
radio input "true"
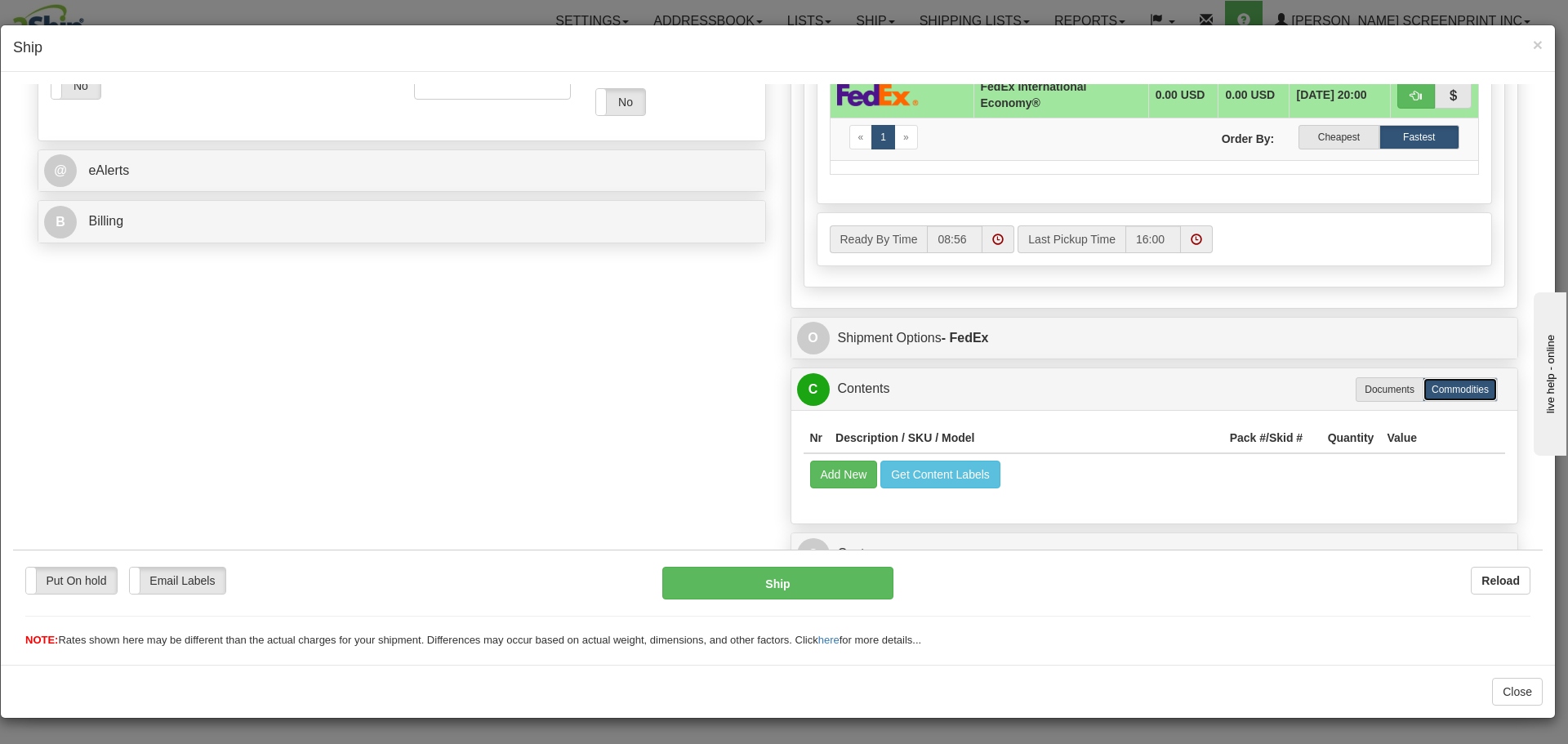
scroll to position [617, 0]
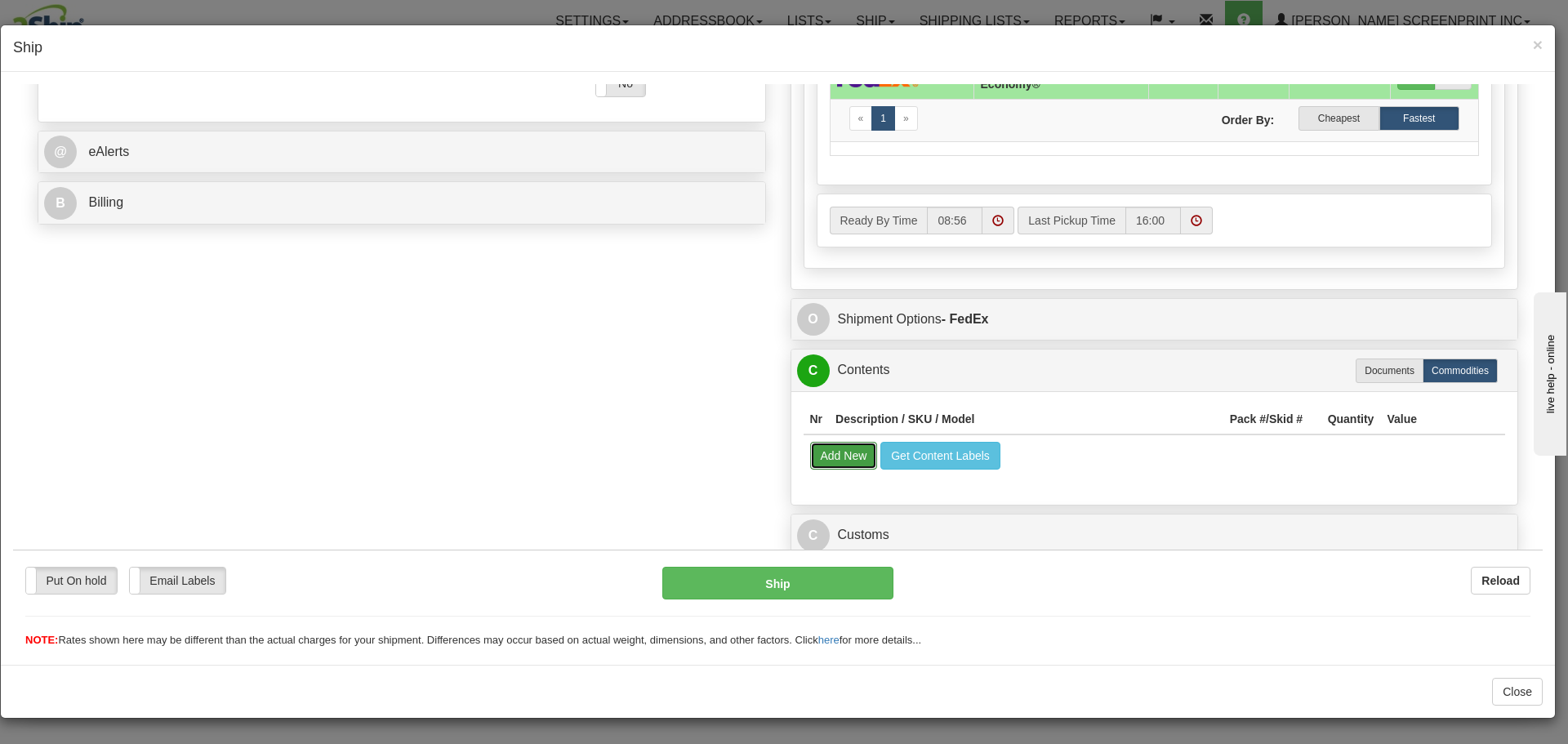
click at [827, 450] on button "Add New" at bounding box center [843, 454] width 68 height 28
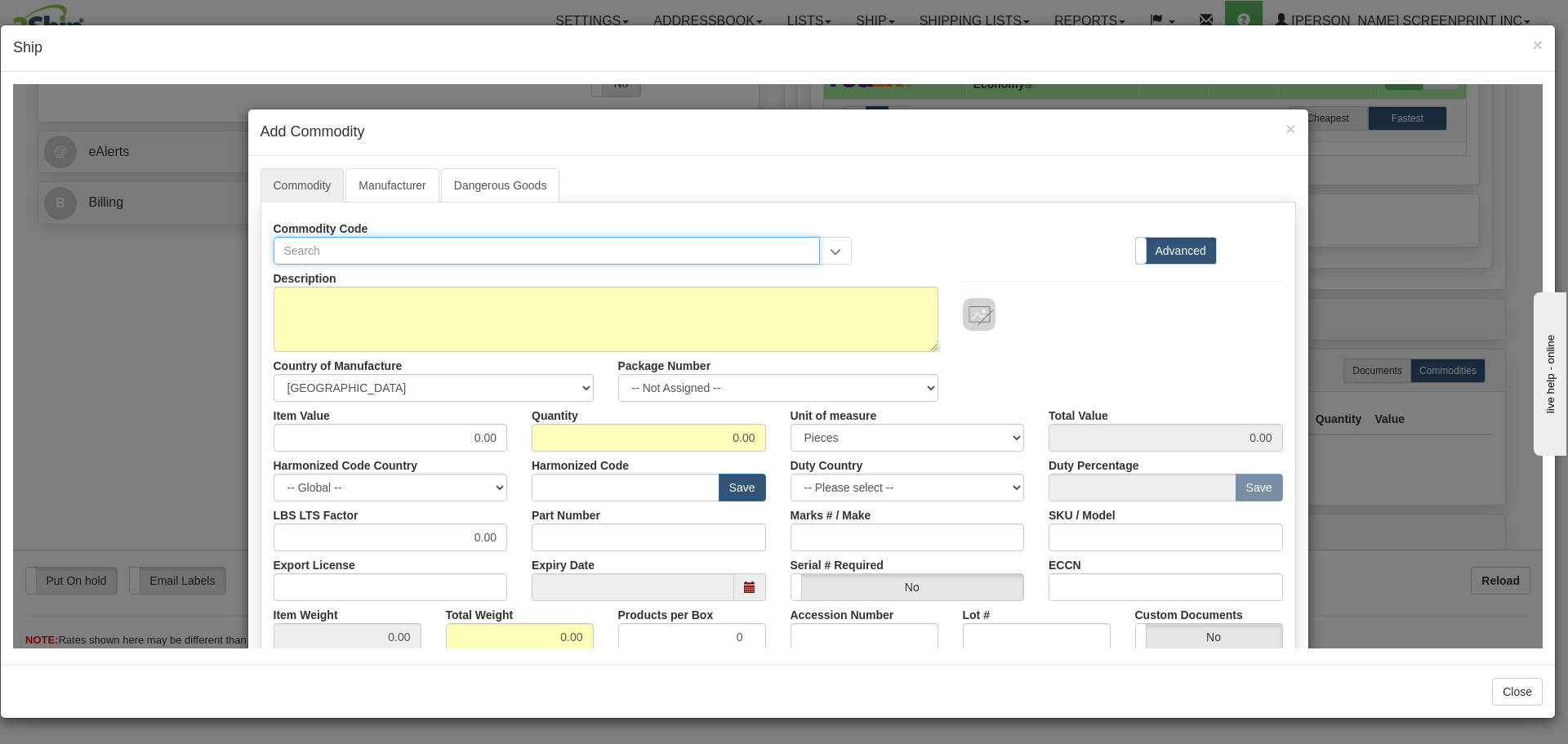
click at [478, 245] on input "text" at bounding box center [547, 249] width 547 height 28
type input "3926"
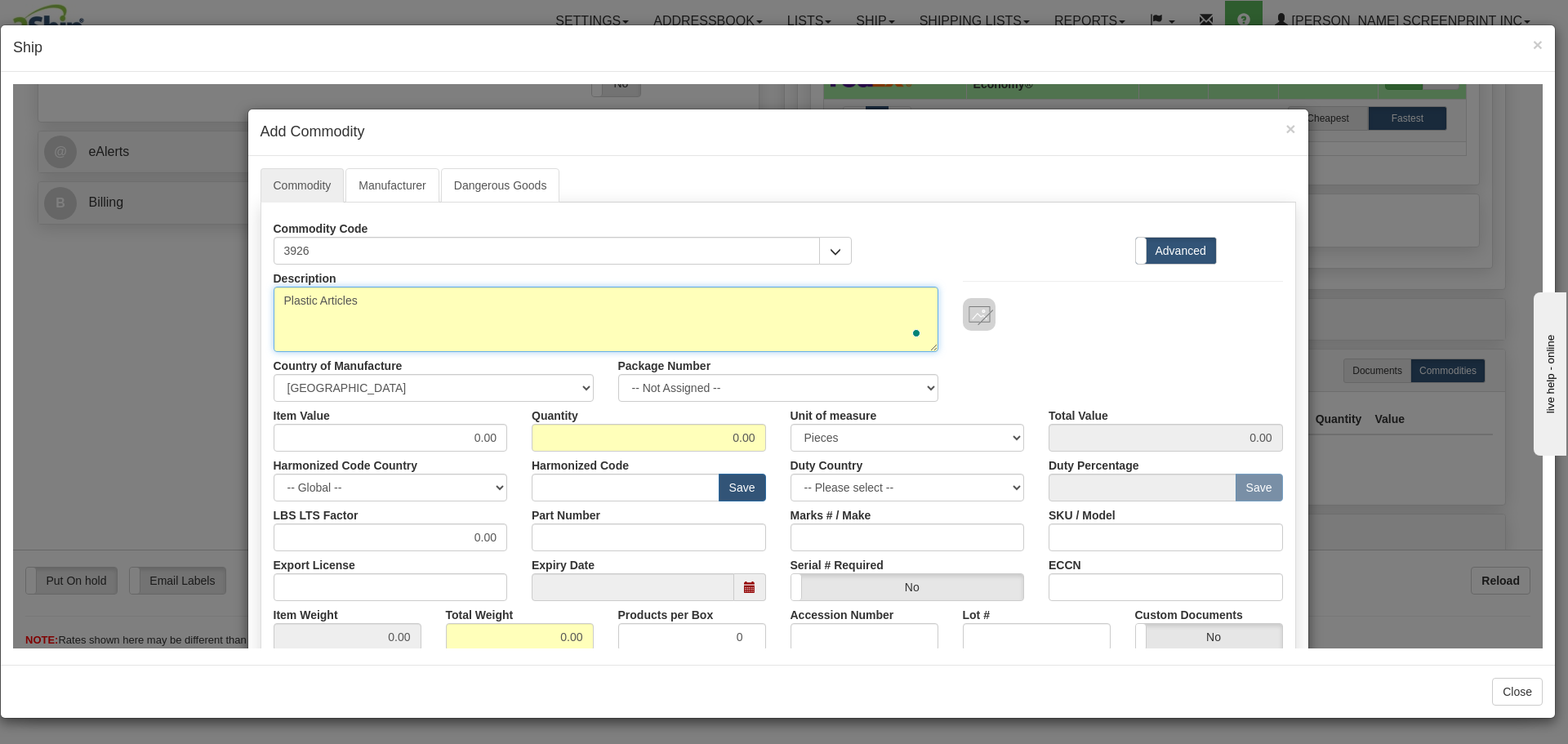
type textarea "Plastic Articles"
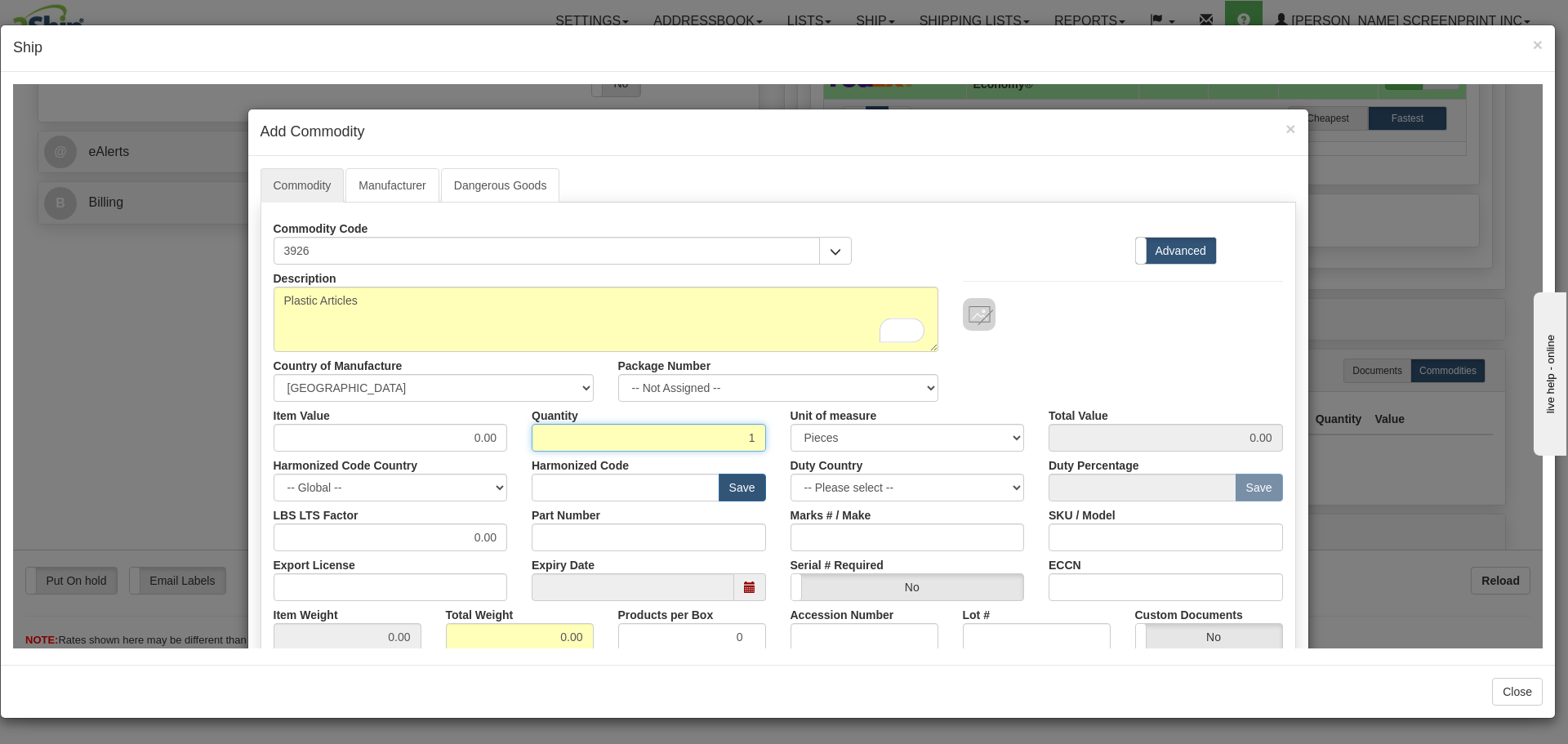
type input "1"
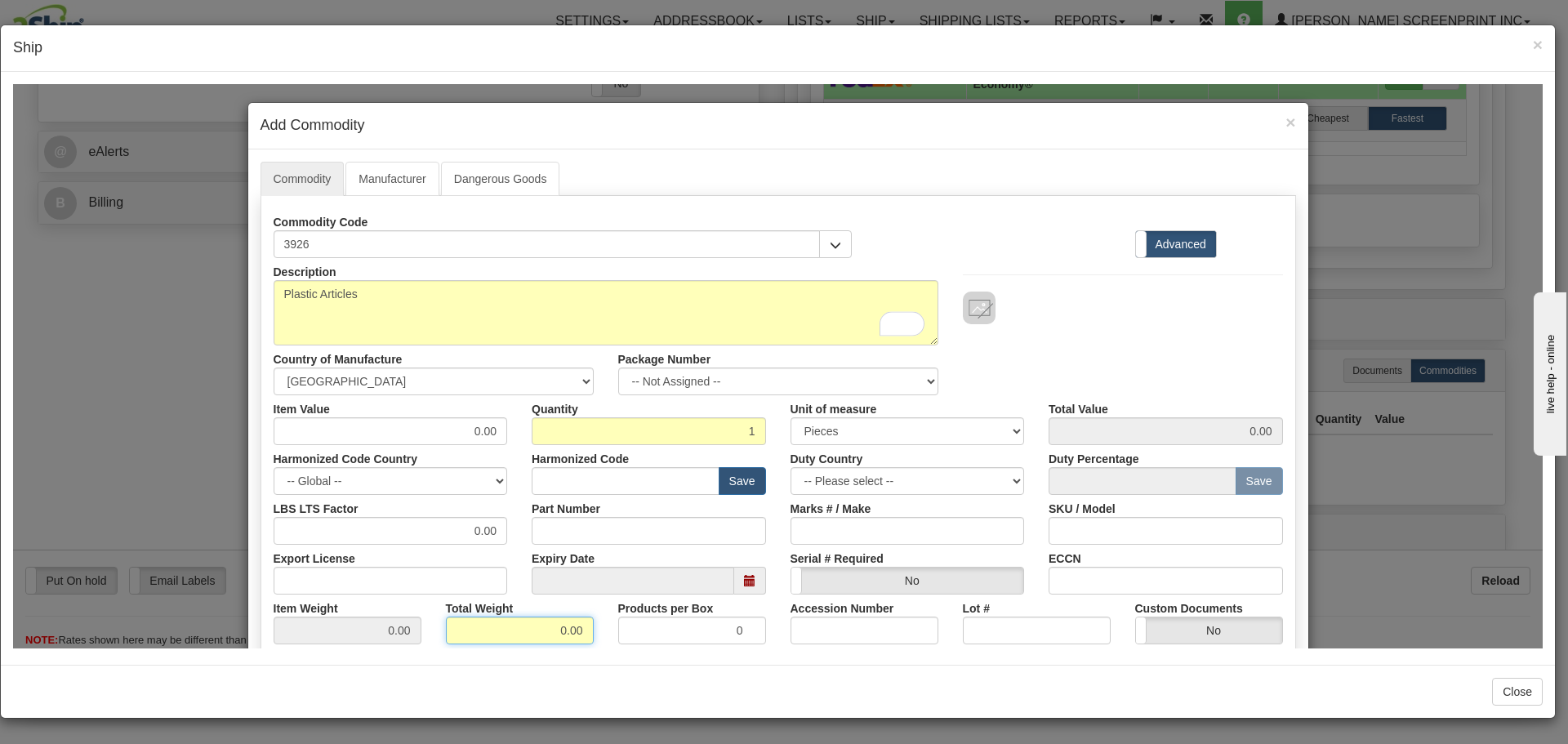
drag, startPoint x: 533, startPoint y: 633, endPoint x: 639, endPoint y: 631, distance: 106.0
click at [639, 631] on div "Item Weight 0.00 Total Weight 0.00 Products per Box 0 Accession Number Lot # Cu…" at bounding box center [778, 618] width 1034 height 49
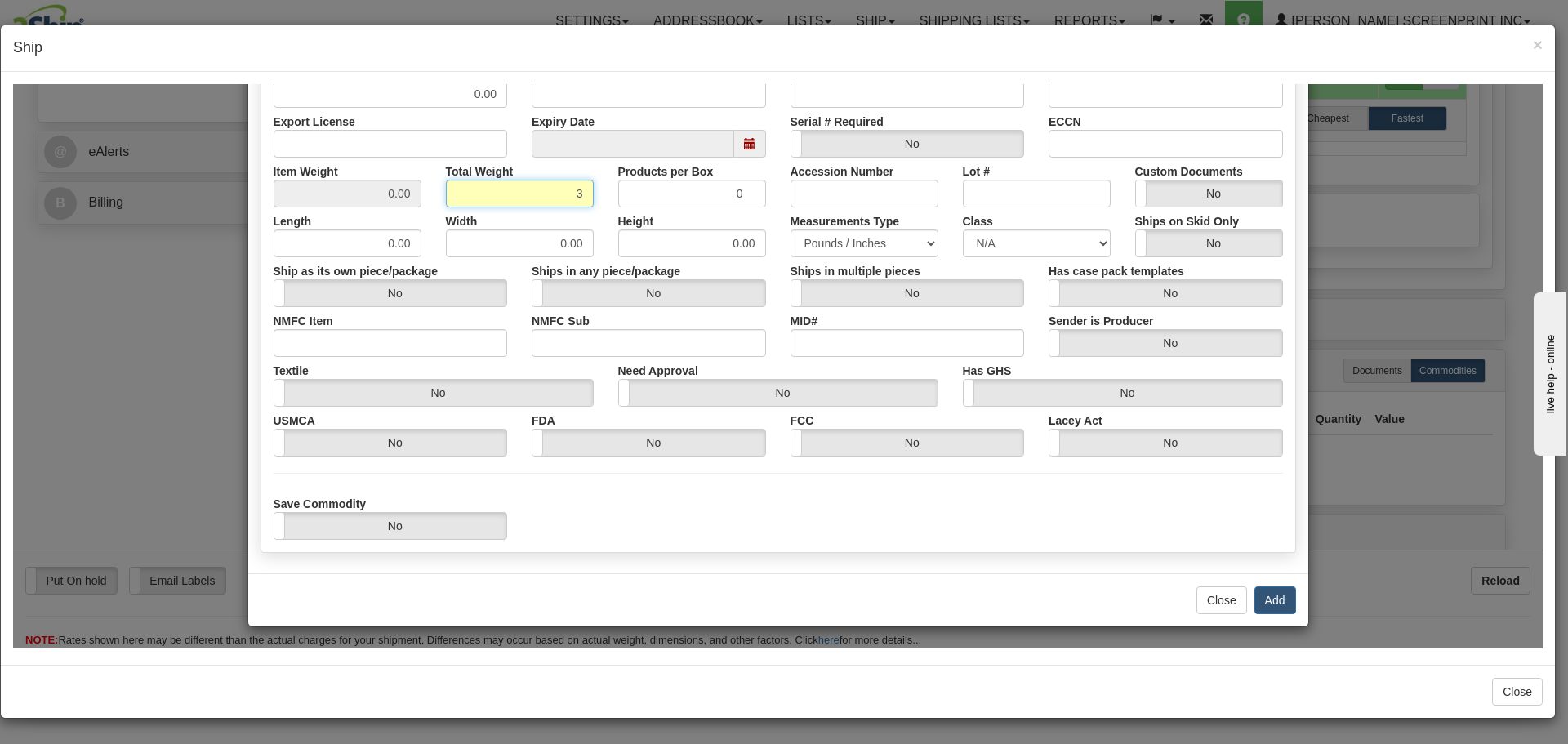
scroll to position [446, 0]
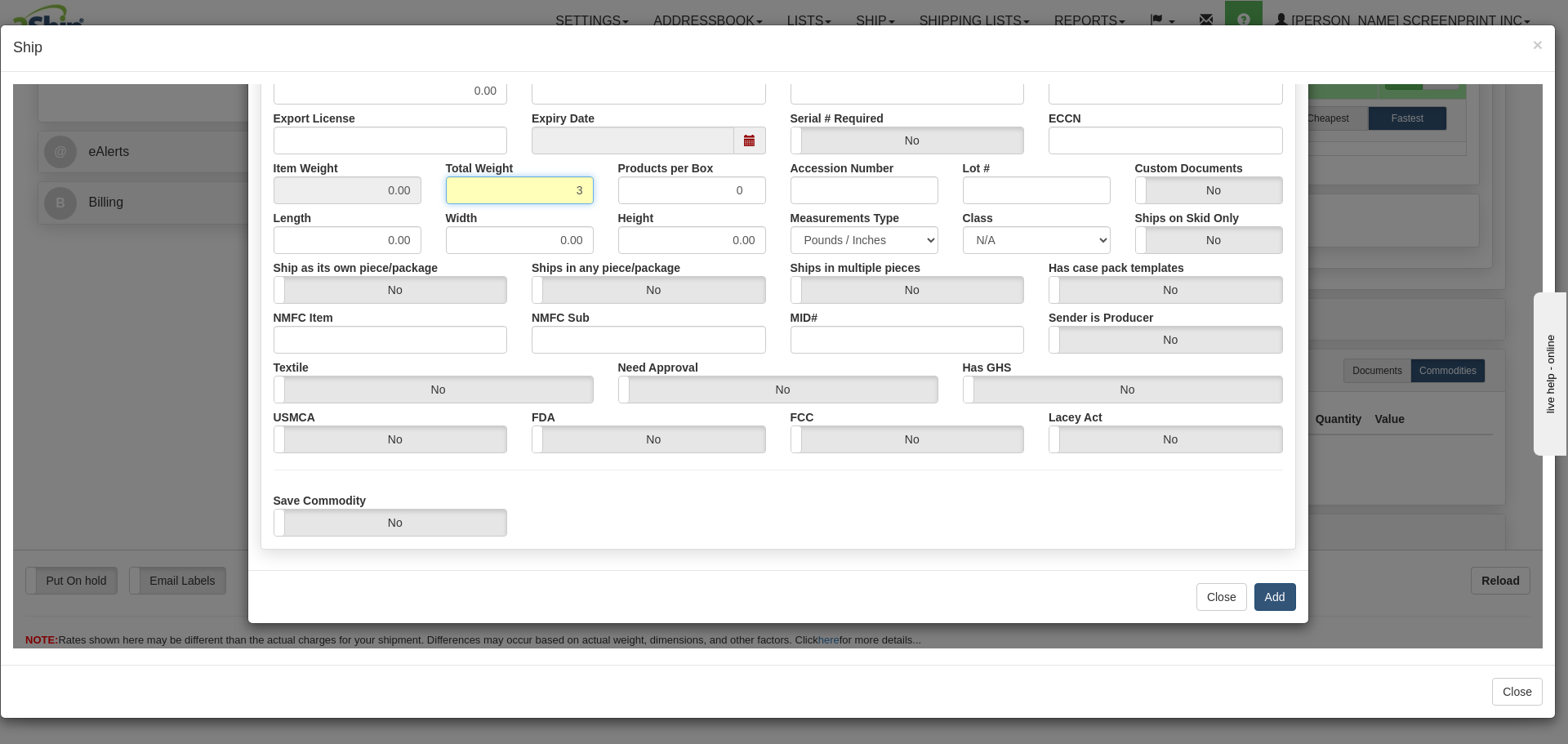
type input "3"
type input "3.0000"
click at [1272, 602] on button "Add" at bounding box center [1275, 596] width 42 height 28
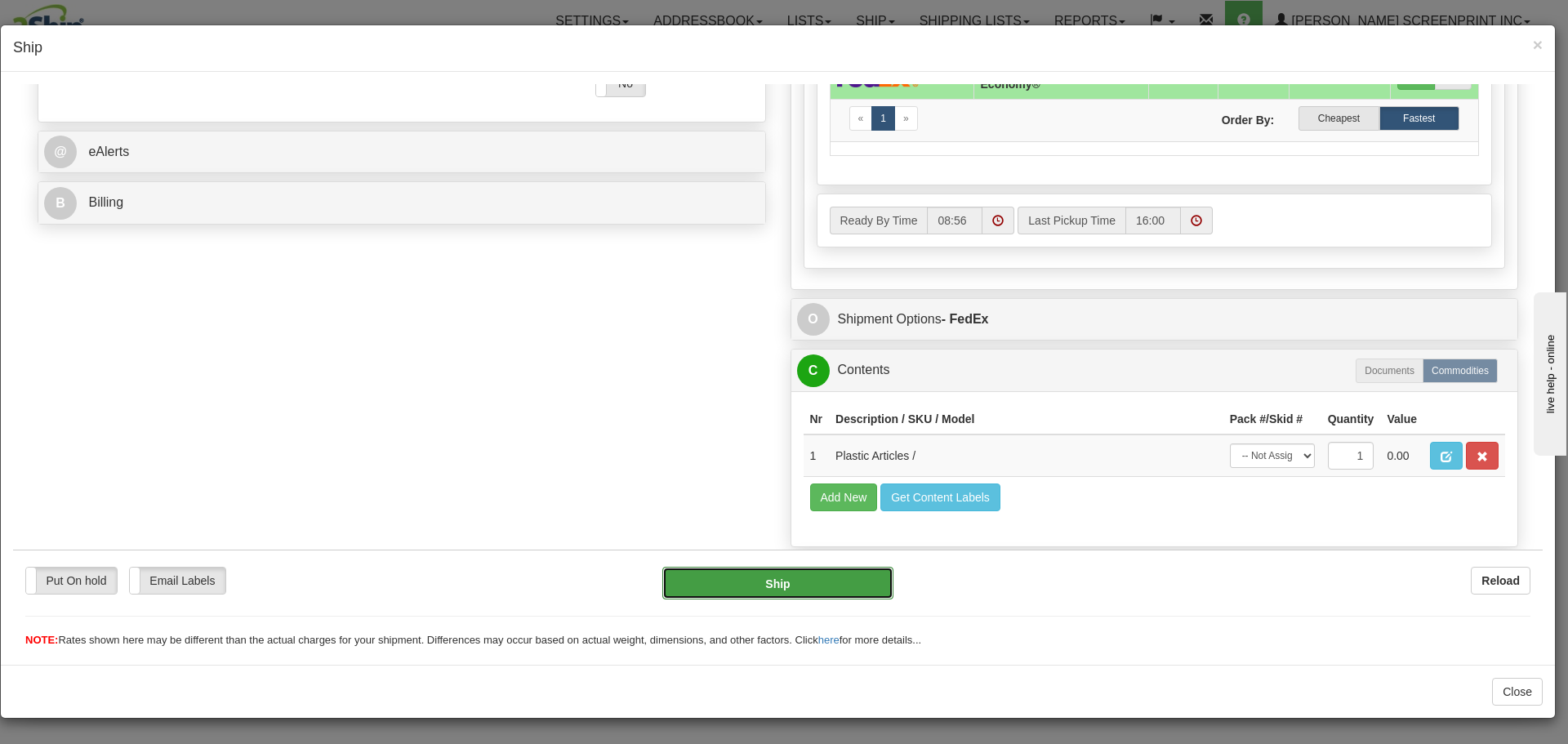
click at [872, 581] on button "Ship" at bounding box center [777, 582] width 230 height 32
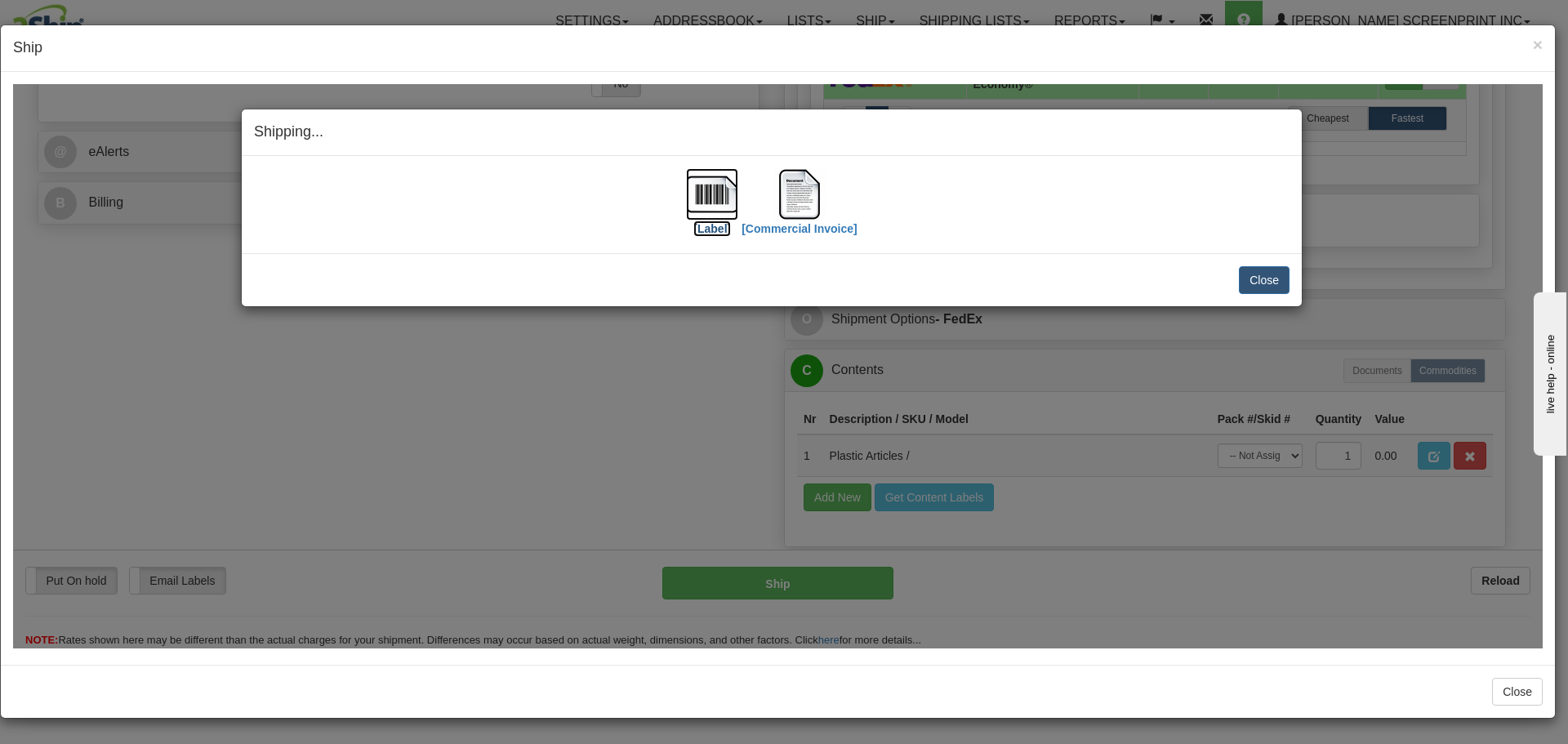
click at [719, 199] on img at bounding box center [712, 193] width 52 height 52
click at [805, 208] on img at bounding box center [799, 193] width 52 height 52
click at [1274, 286] on button "Close" at bounding box center [1264, 279] width 50 height 28
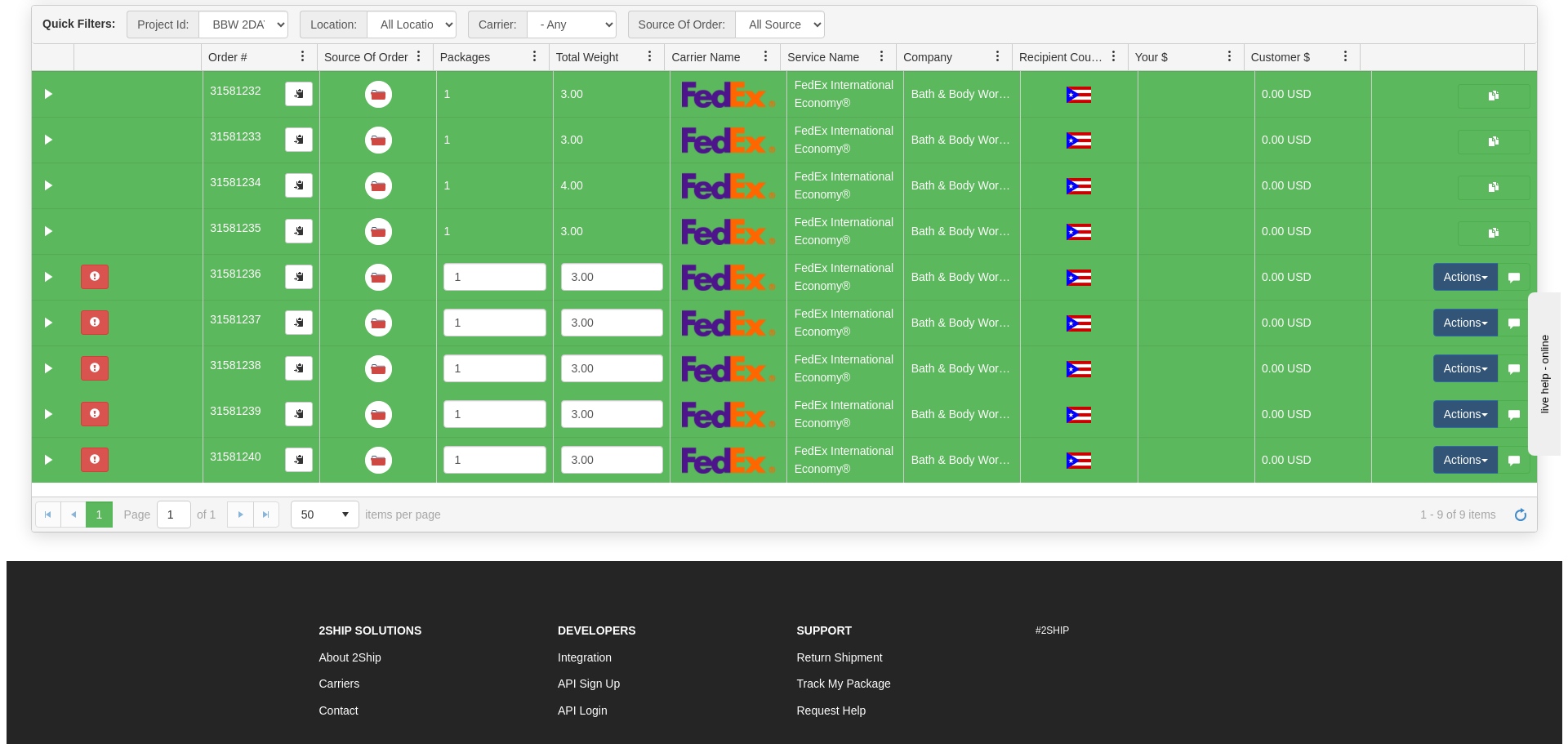
scroll to position [245, 0]
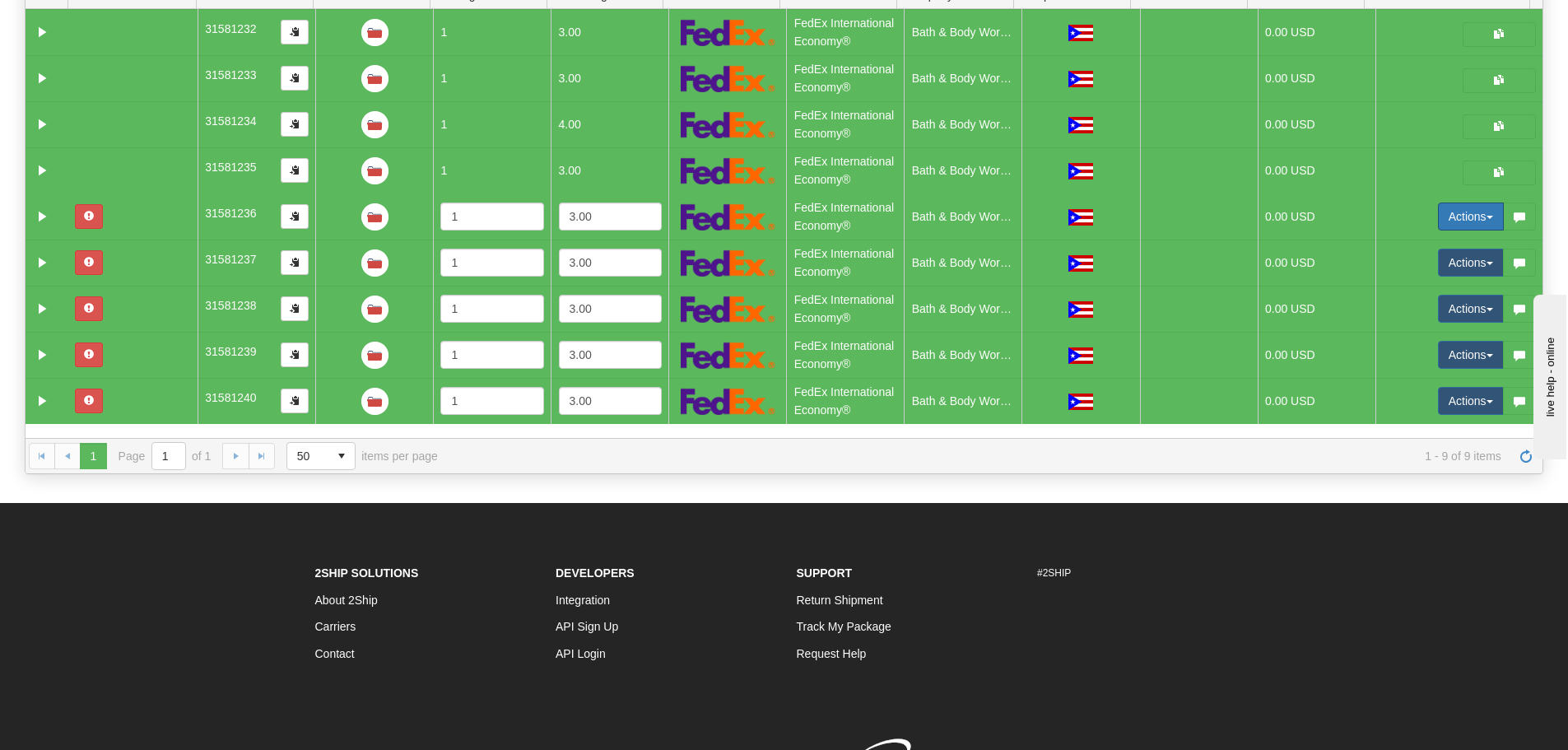
click at [1466, 211] on button "Actions" at bounding box center [1470, 216] width 66 height 28
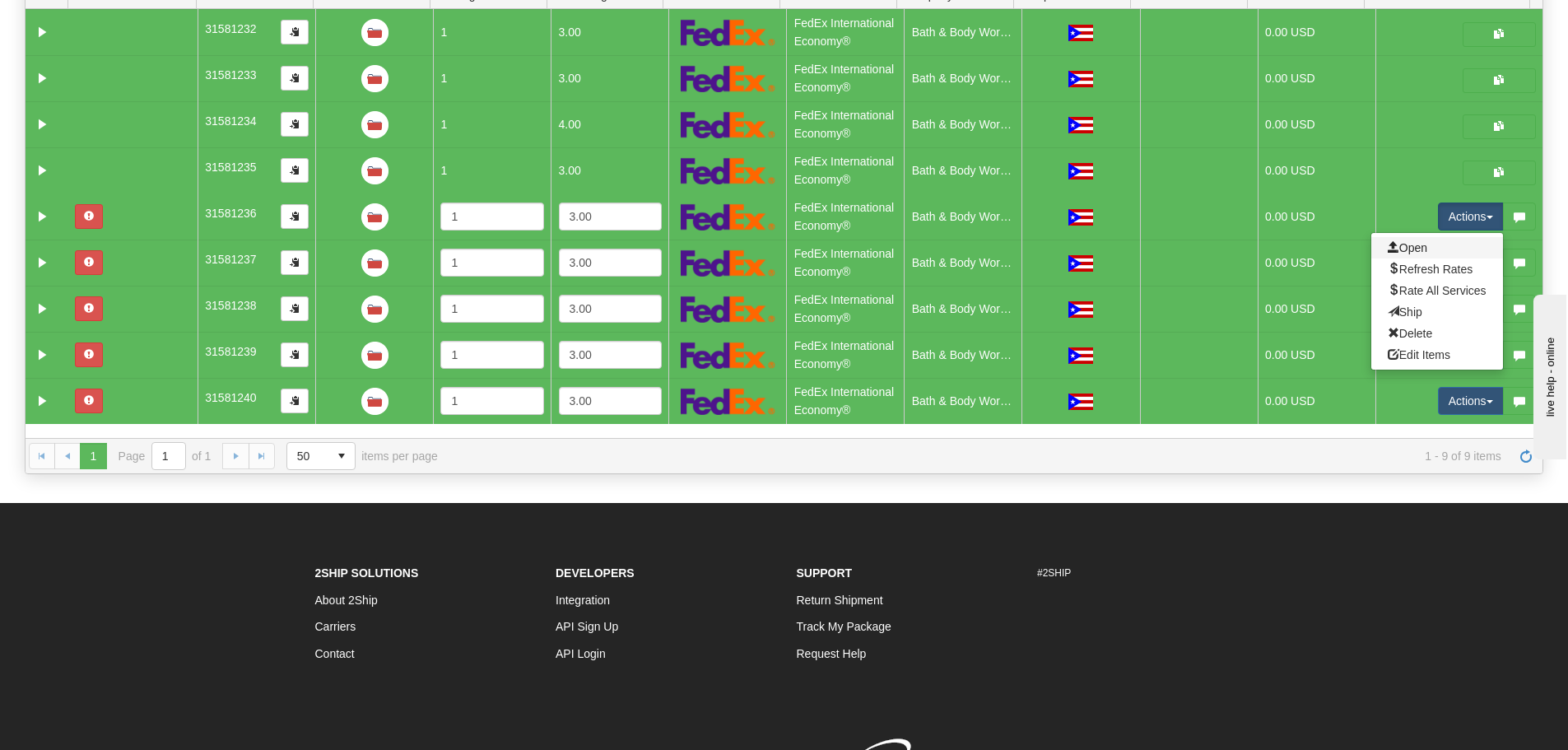
click at [1431, 242] on link "Open" at bounding box center [1437, 247] width 131 height 21
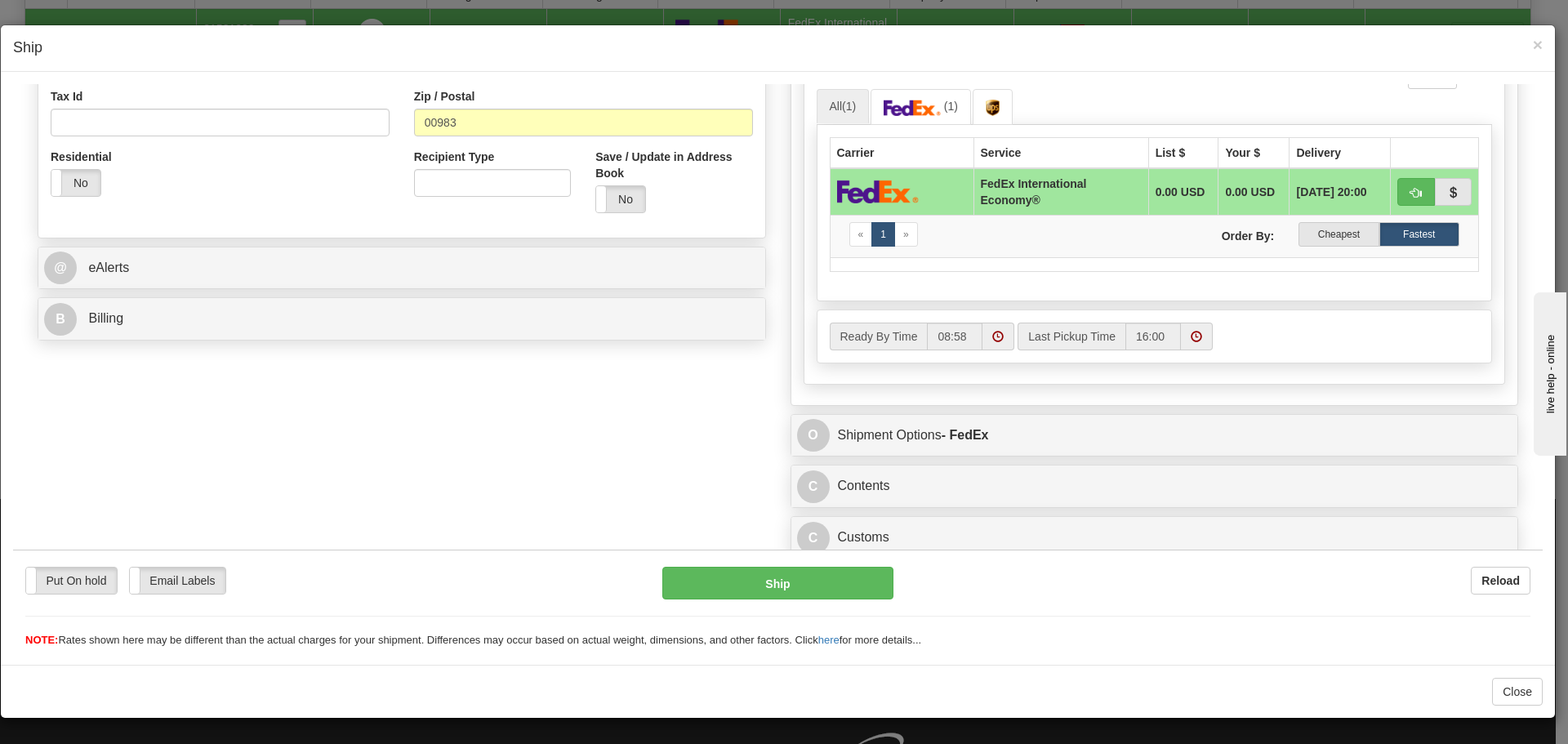
scroll to position [504, 0]
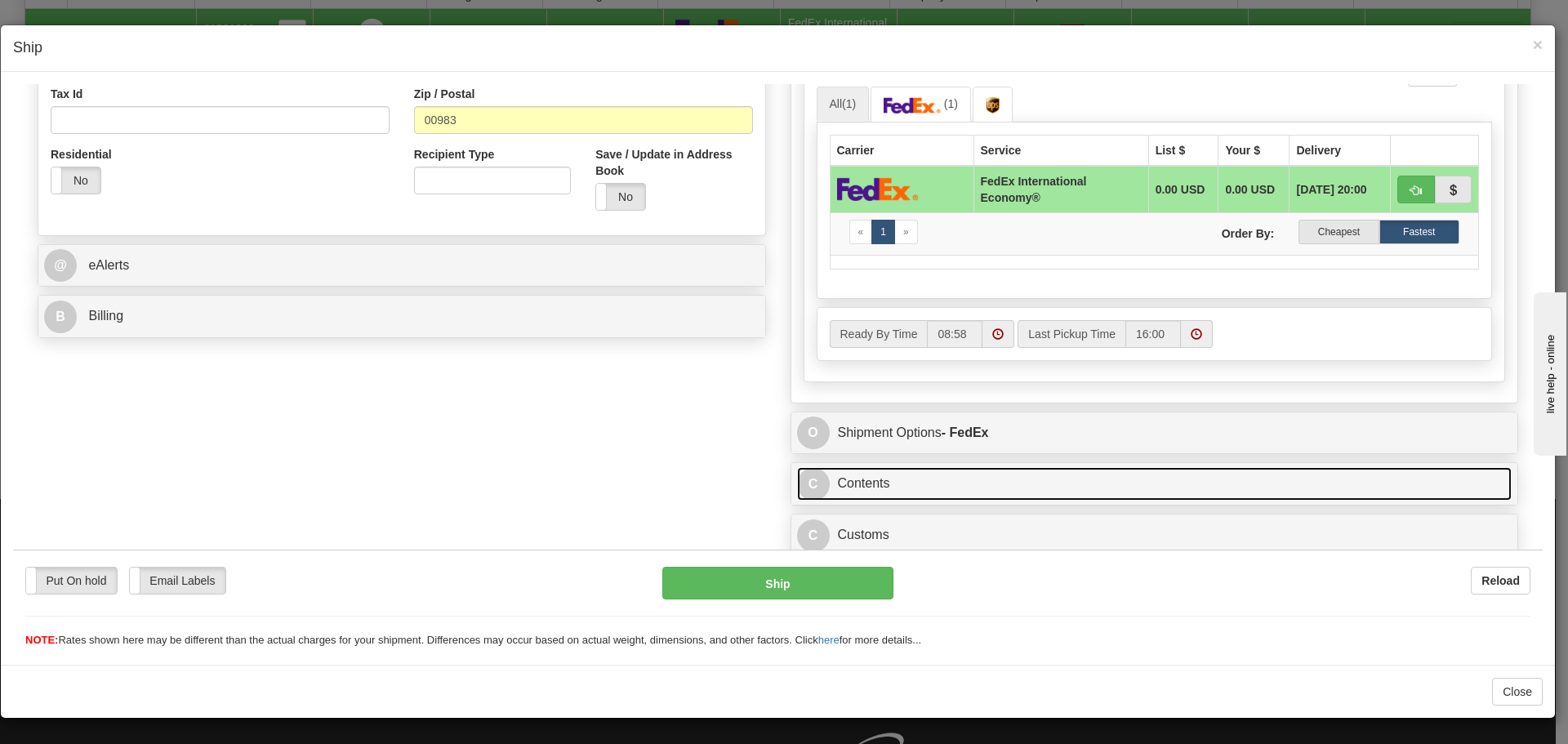
click at [1149, 469] on link "C Contents" at bounding box center [1155, 482] width 715 height 33
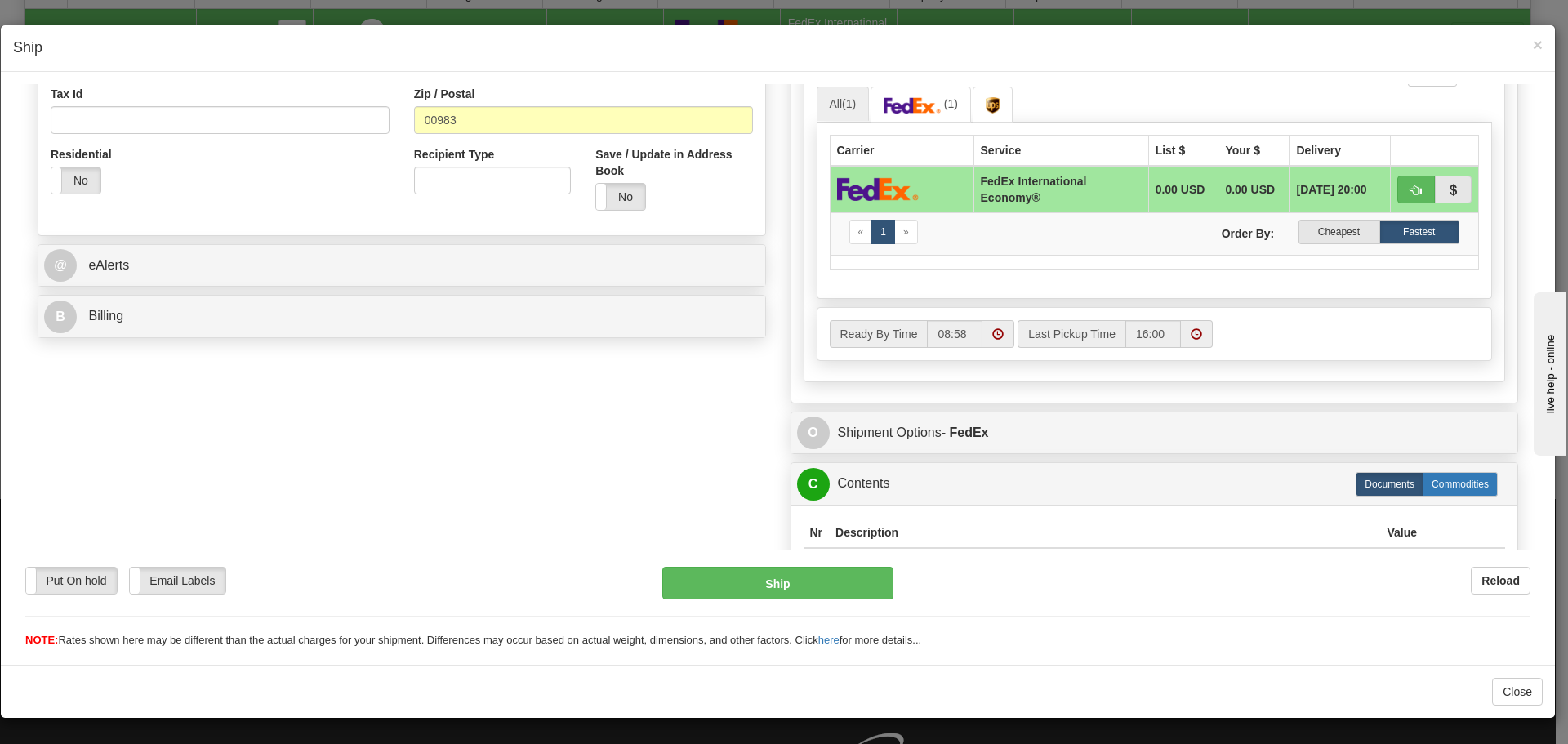
click at [1465, 480] on label "Commodities" at bounding box center [1460, 483] width 75 height 25
radio input "true"
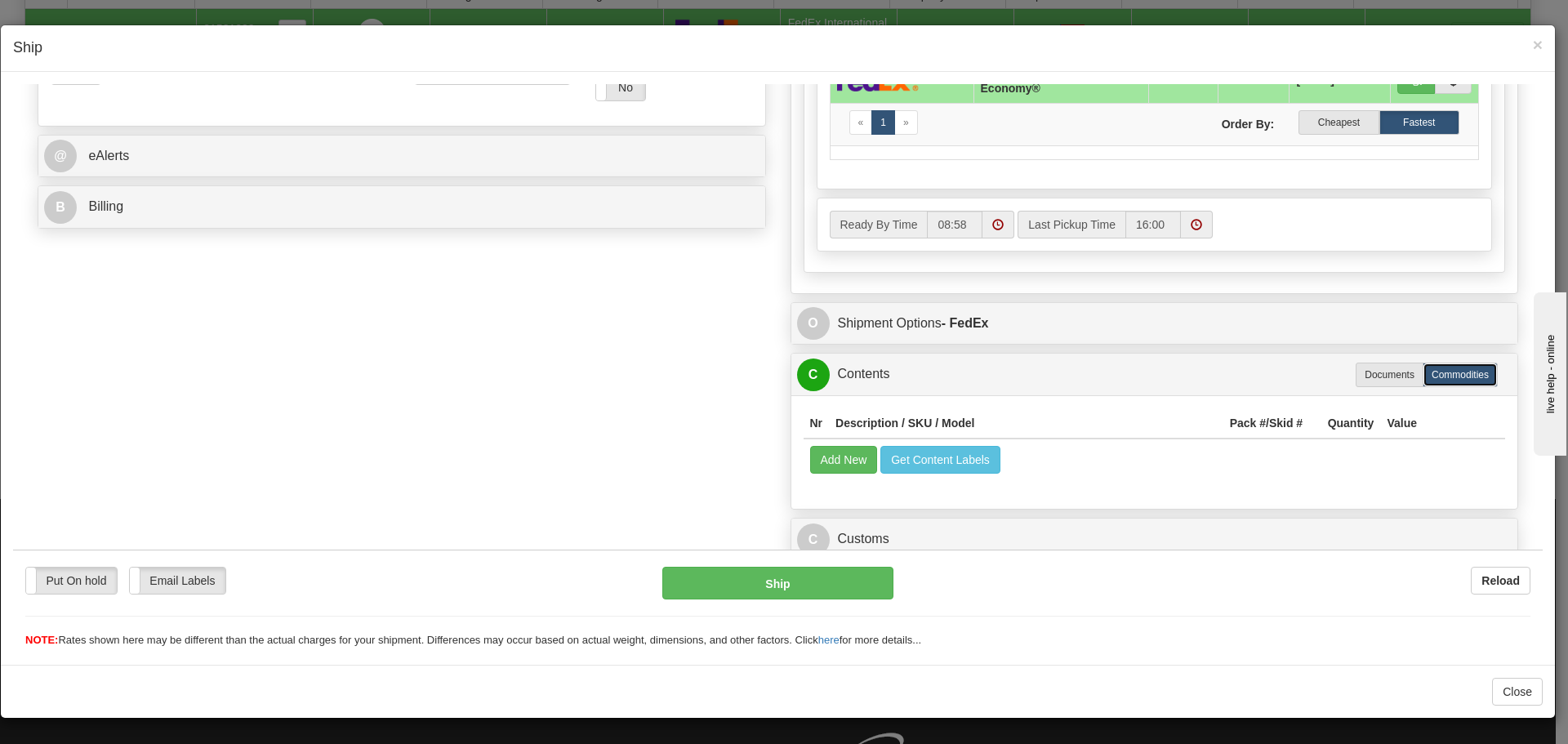
scroll to position [617, 0]
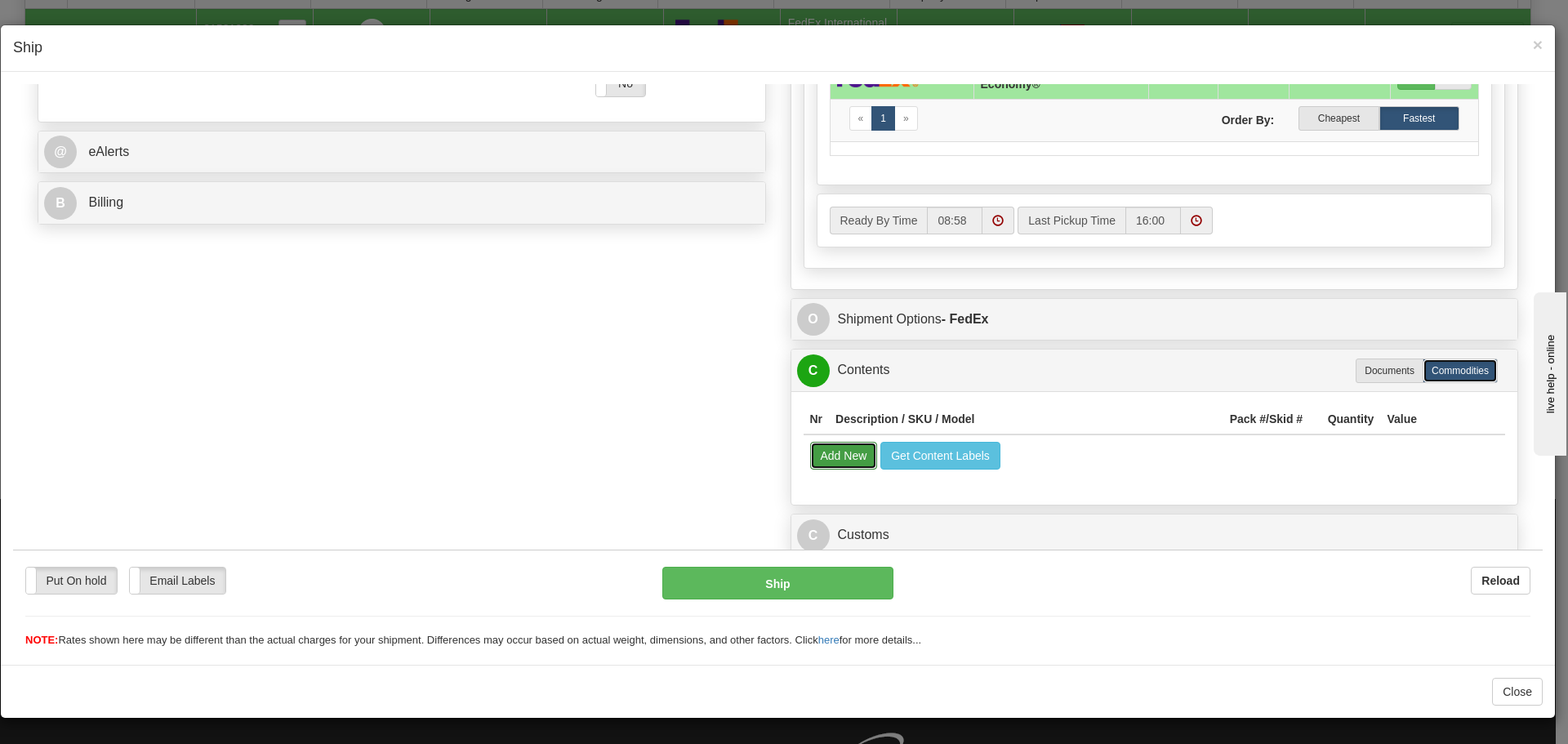
click at [827, 451] on button "Add New" at bounding box center [843, 454] width 68 height 28
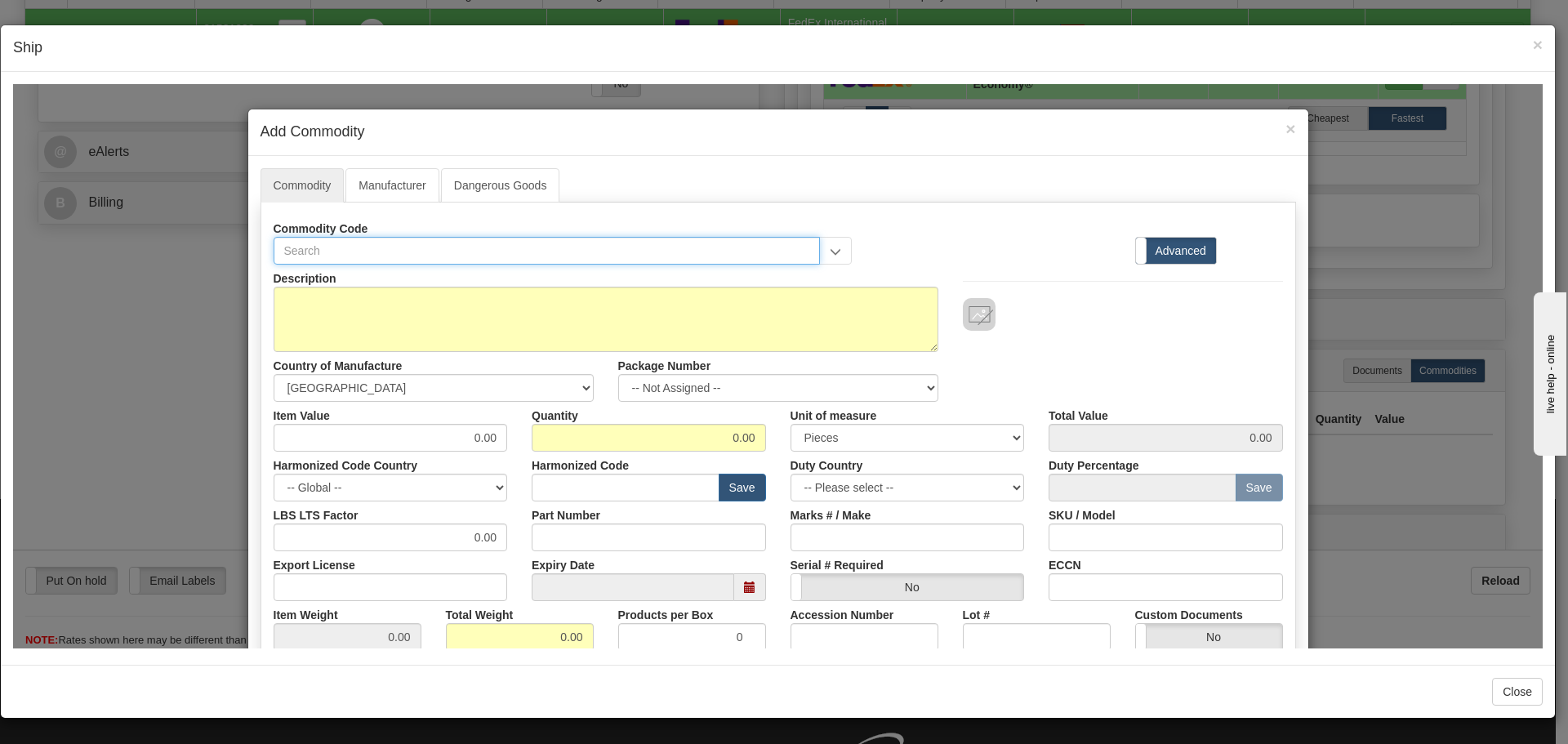
click at [470, 255] on input "text" at bounding box center [547, 249] width 547 height 28
type input "3926"
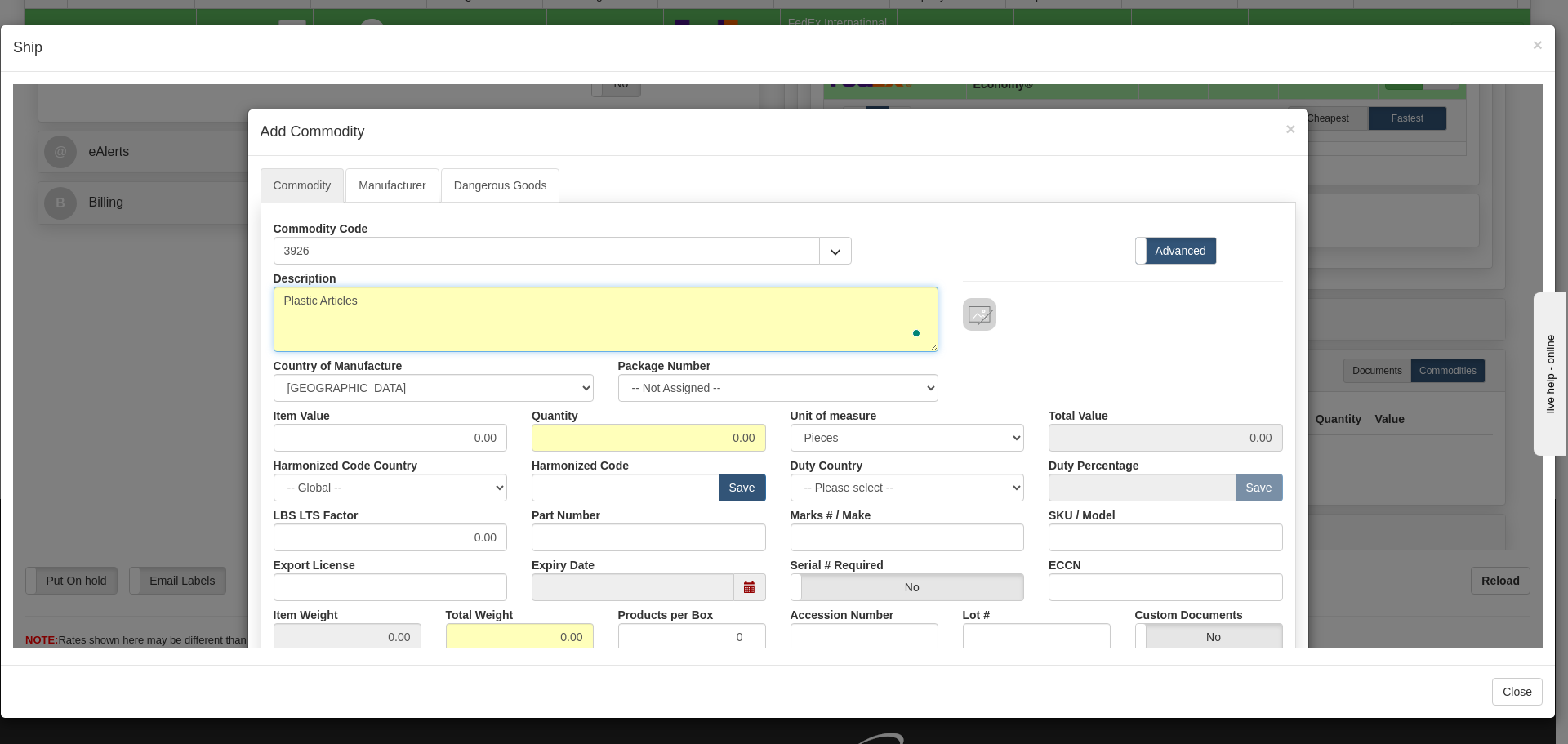
type textarea "Plastic Articles"
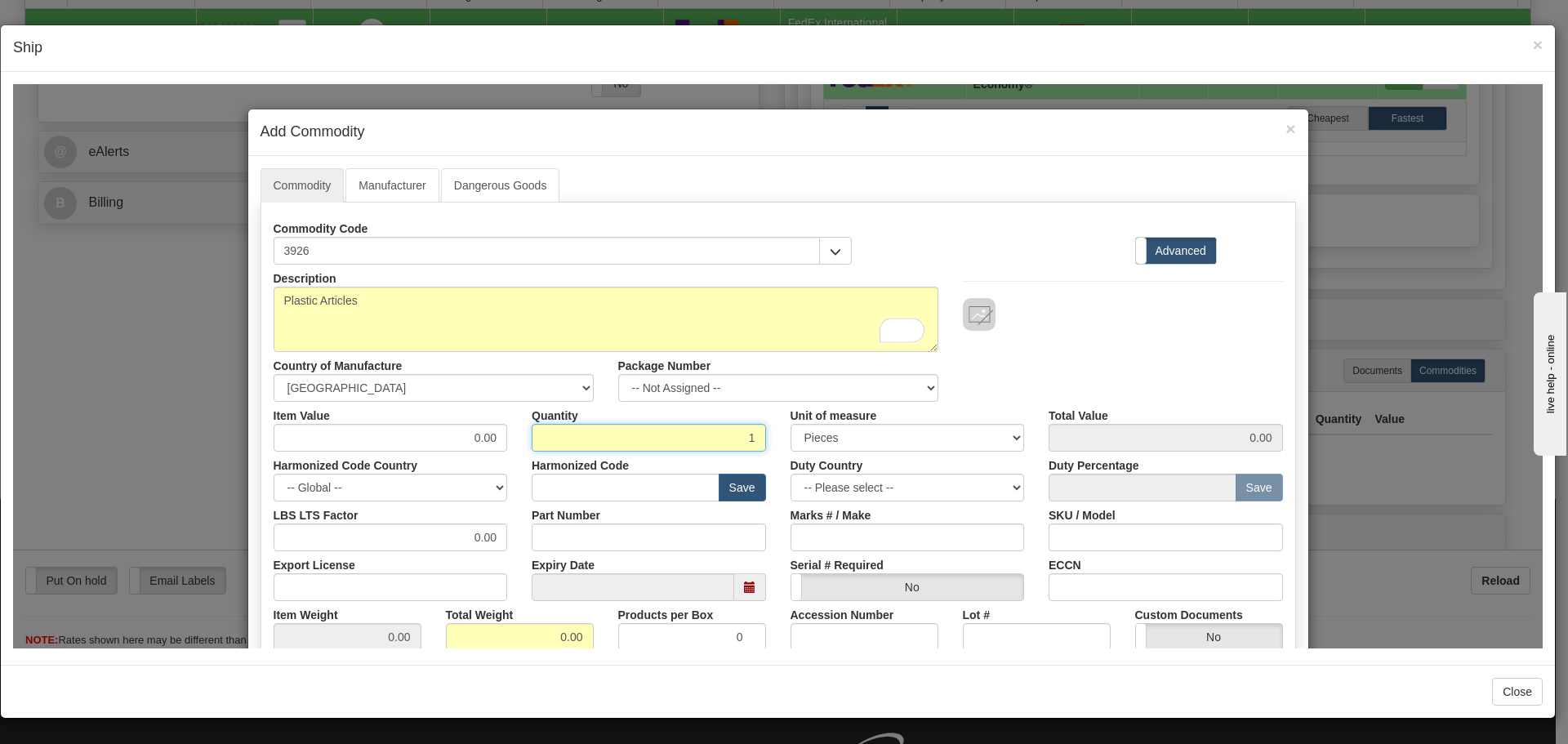
type input "1"
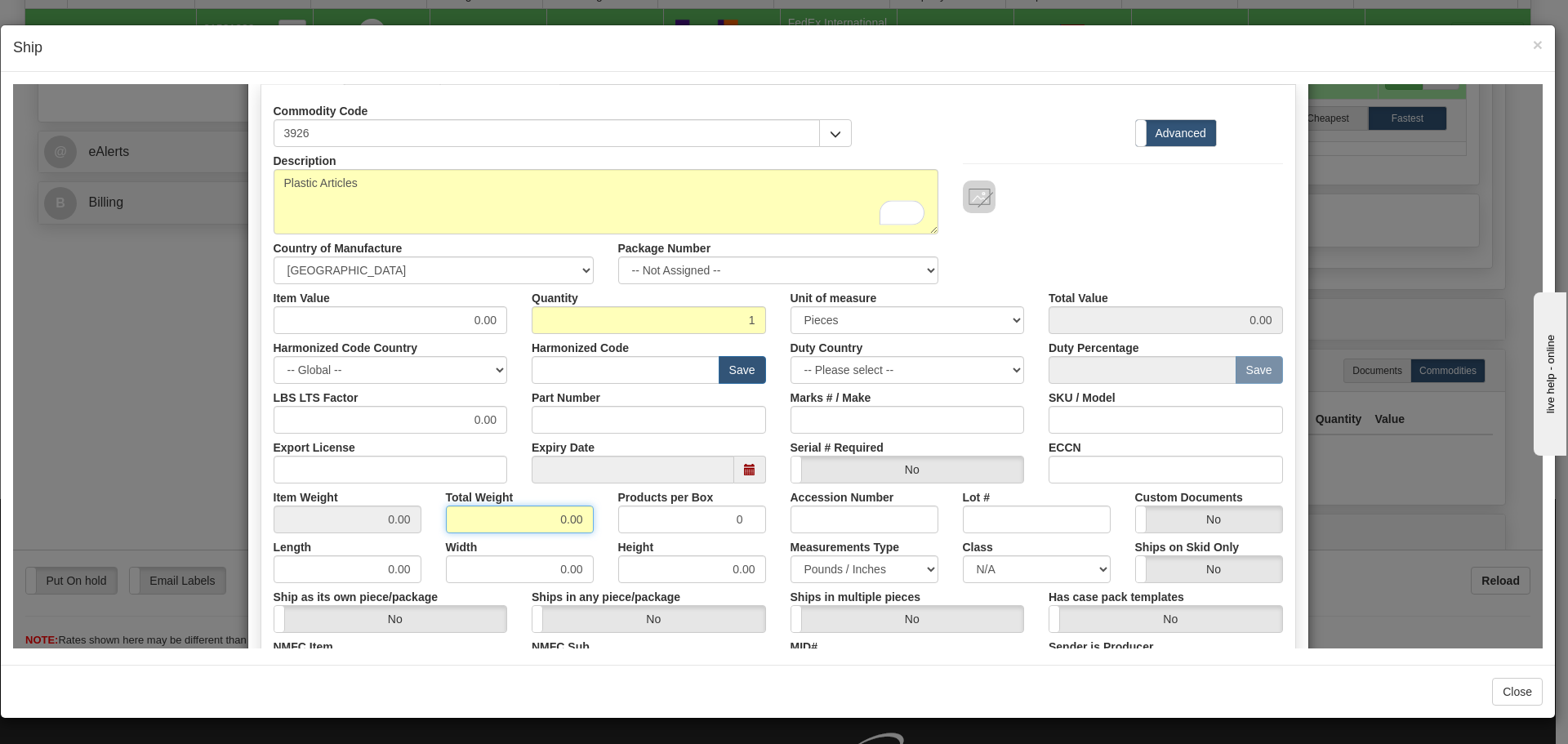
scroll to position [158, 0]
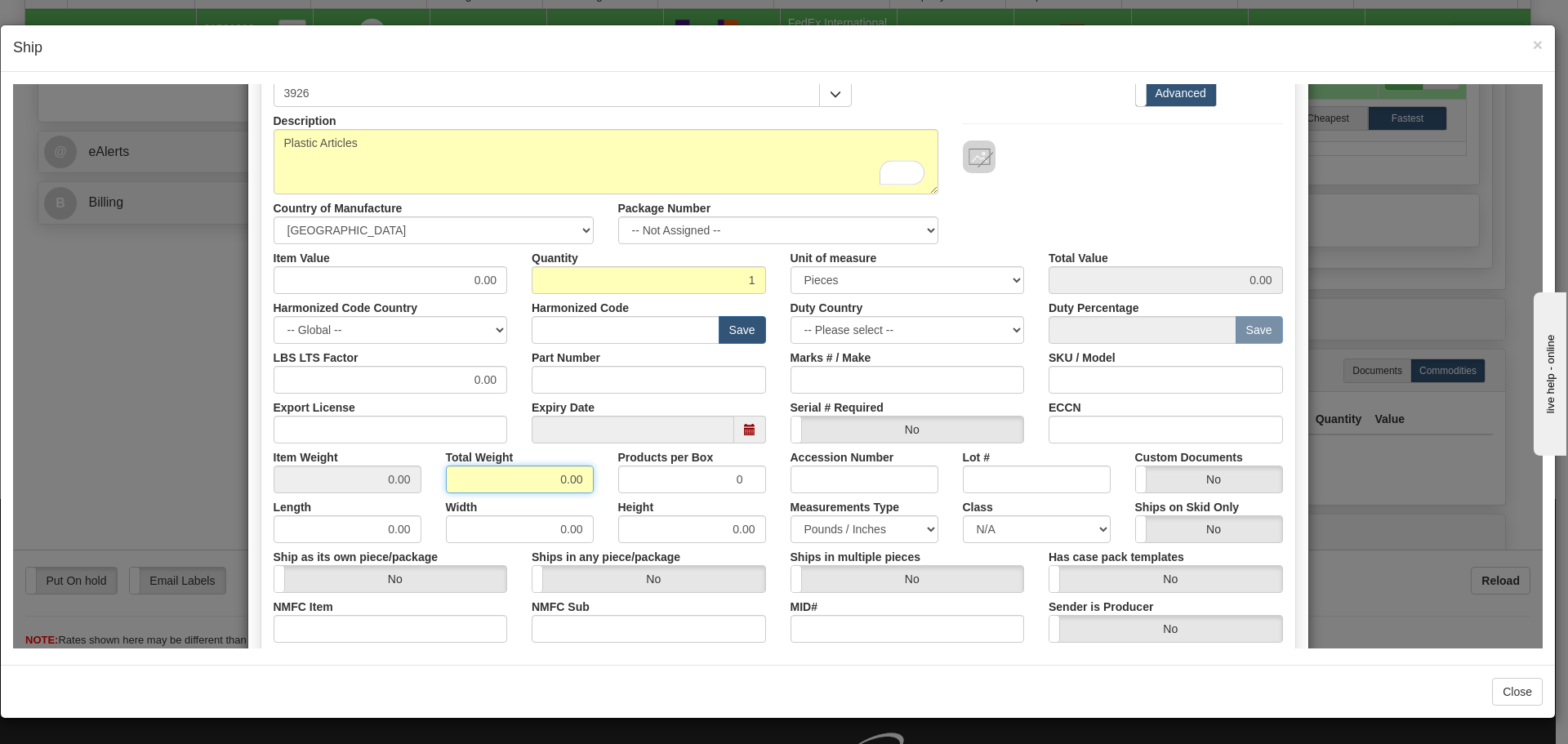
drag, startPoint x: 542, startPoint y: 639, endPoint x: 583, endPoint y: 636, distance: 41.1
click at [583, 636] on div "Description Plastic Articles Country of Manufacture -- Unknown -- AFGHANISTAN A…" at bounding box center [778, 465] width 1009 height 718
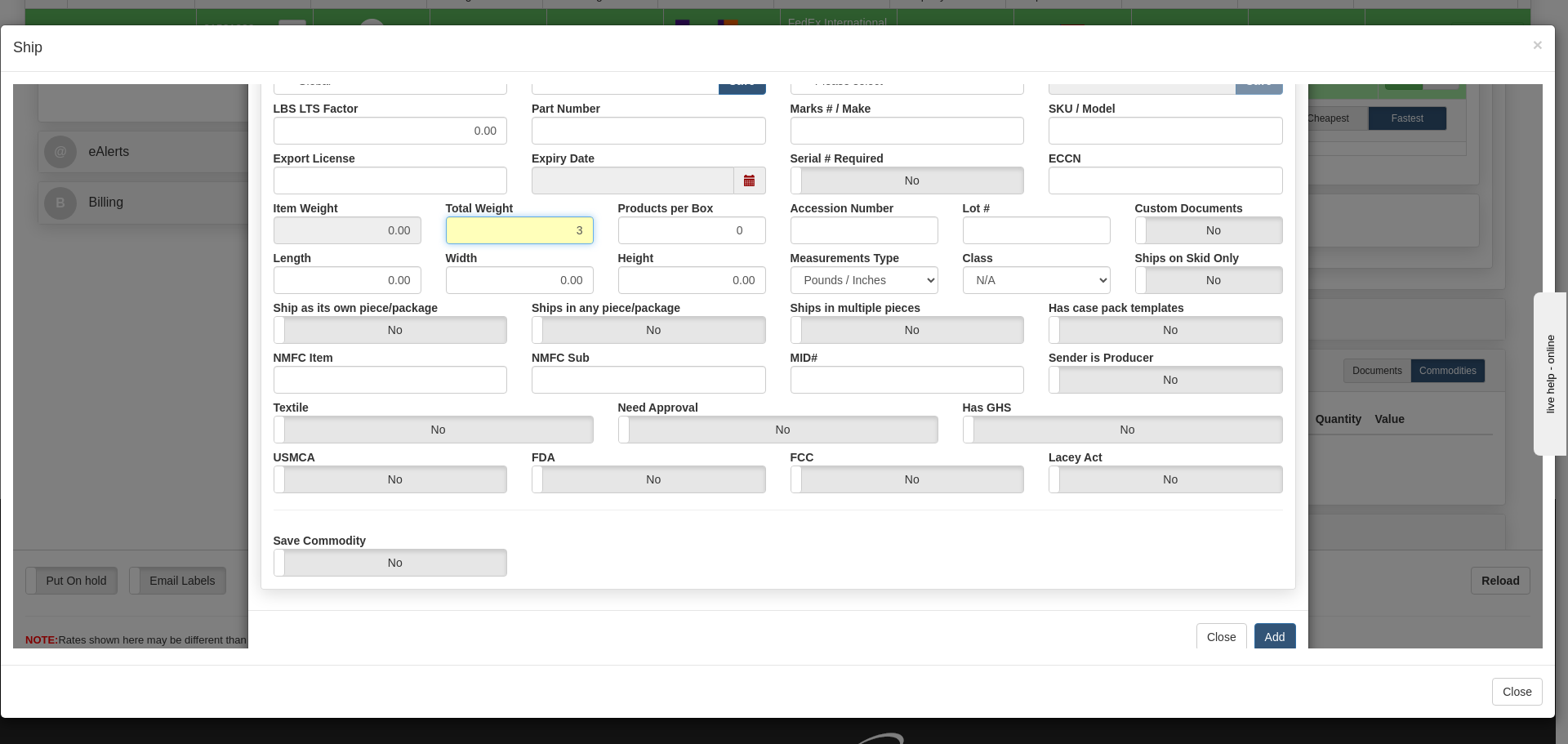
scroll to position [446, 0]
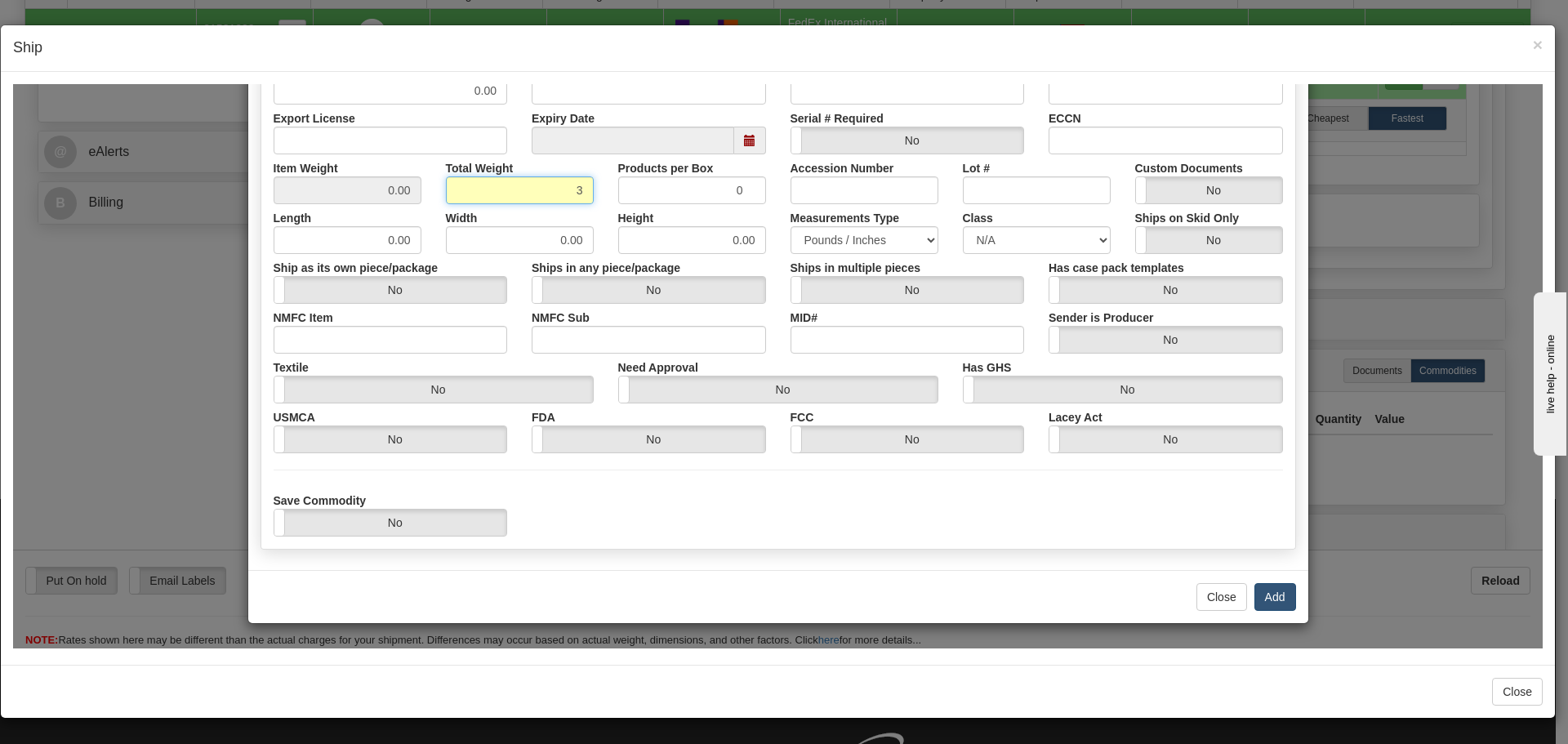
type input "3"
type input "3.0000"
click at [1274, 606] on button "Add" at bounding box center [1275, 596] width 42 height 28
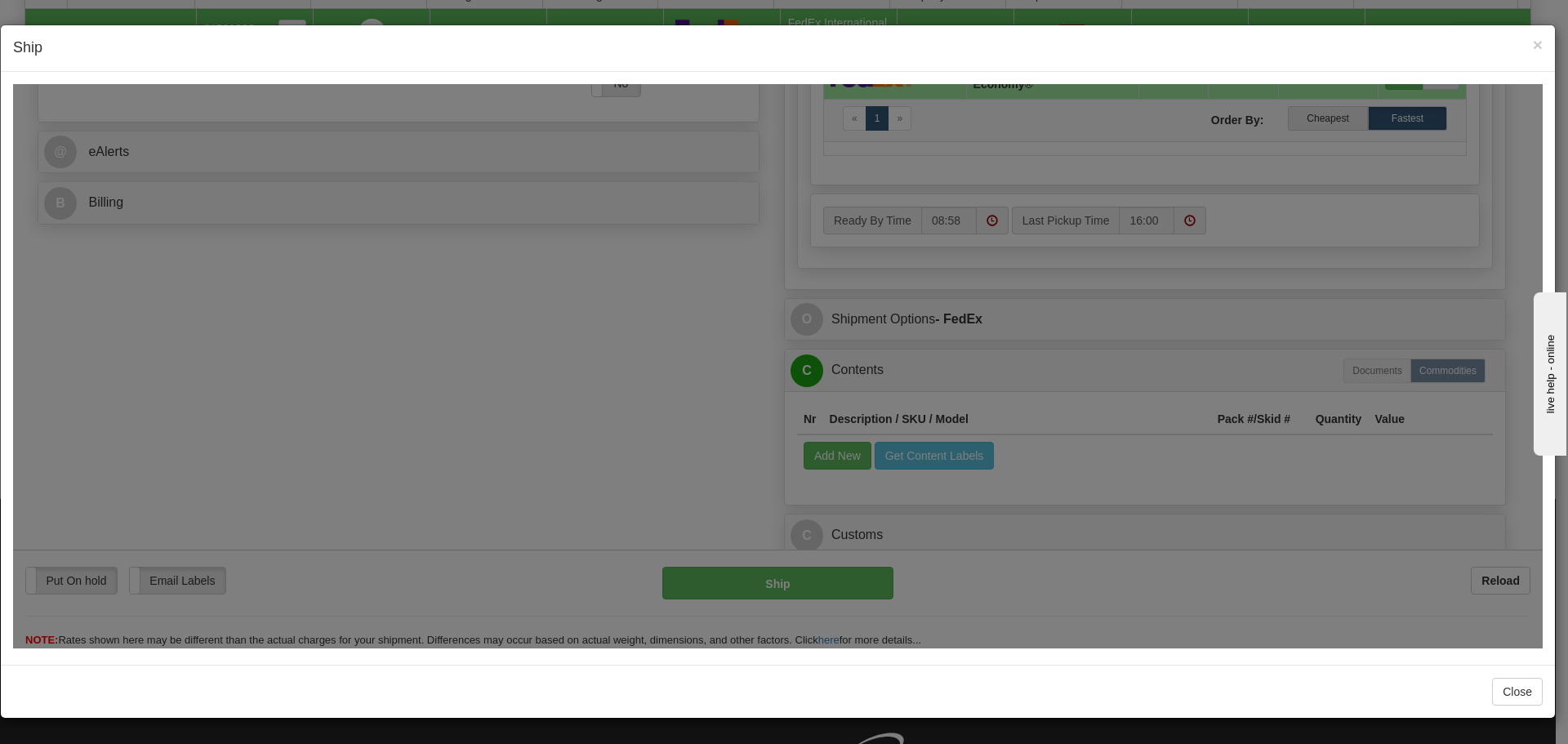
scroll to position [0, 0]
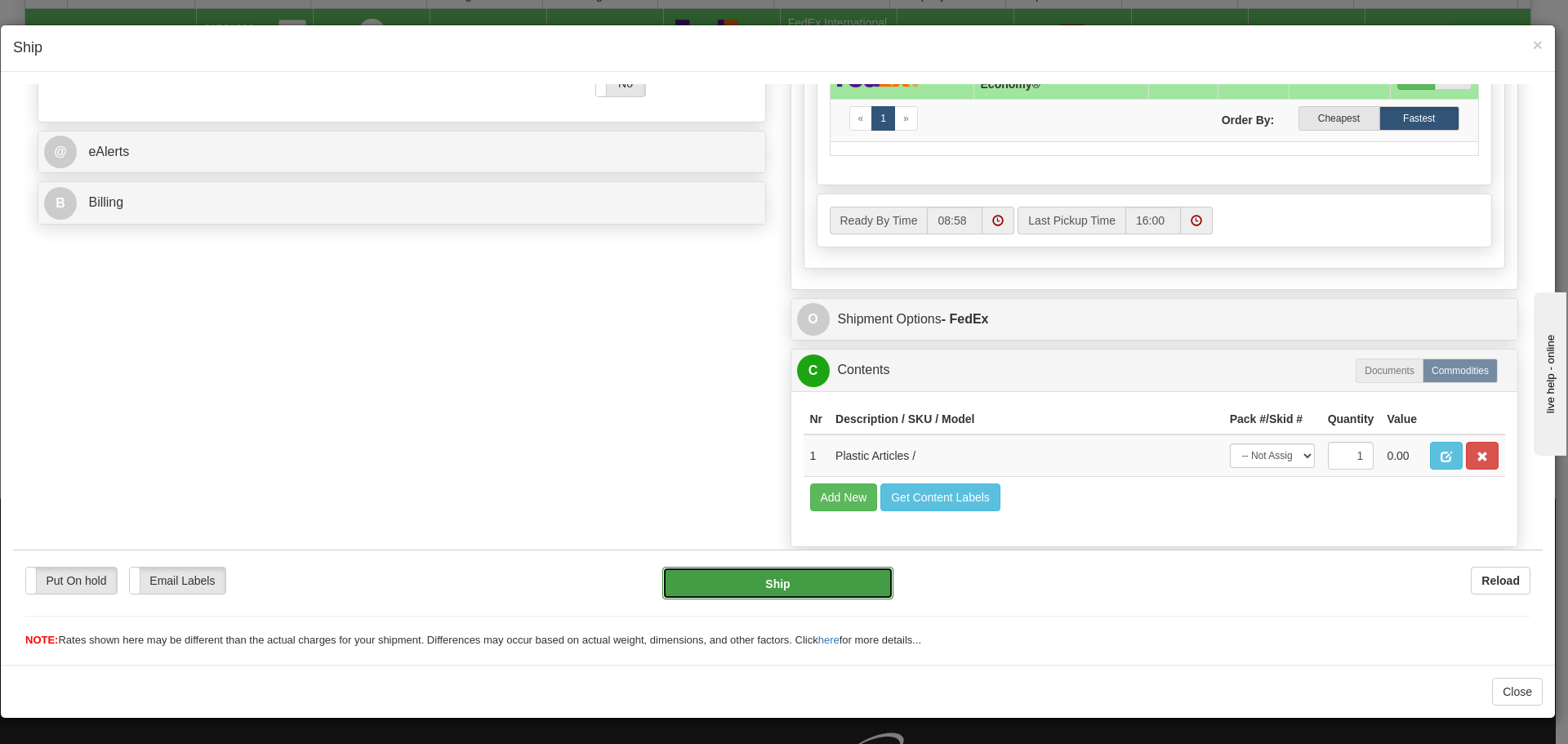
click at [822, 579] on button "Ship" at bounding box center [777, 582] width 230 height 32
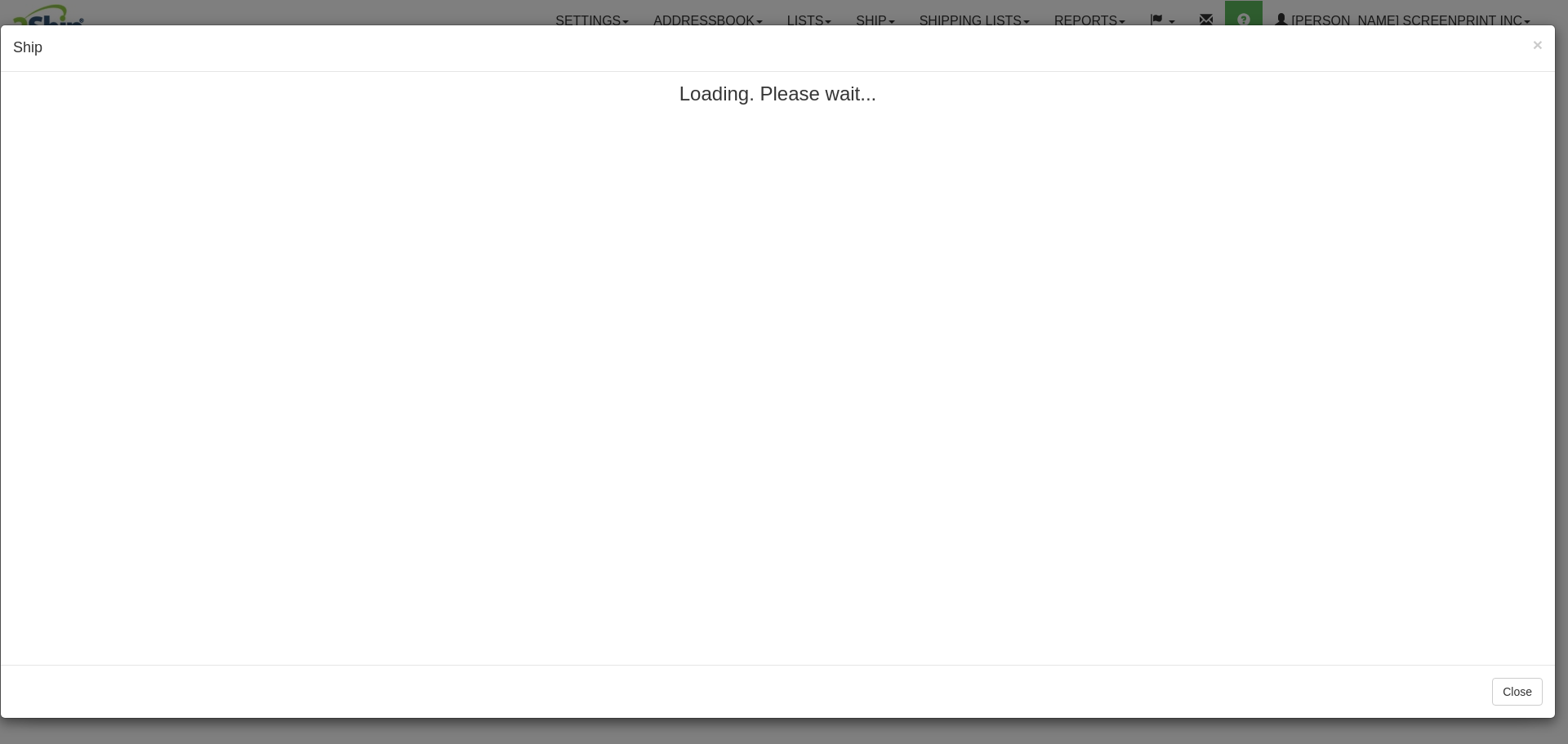
select select "BBW 2DAY PR"
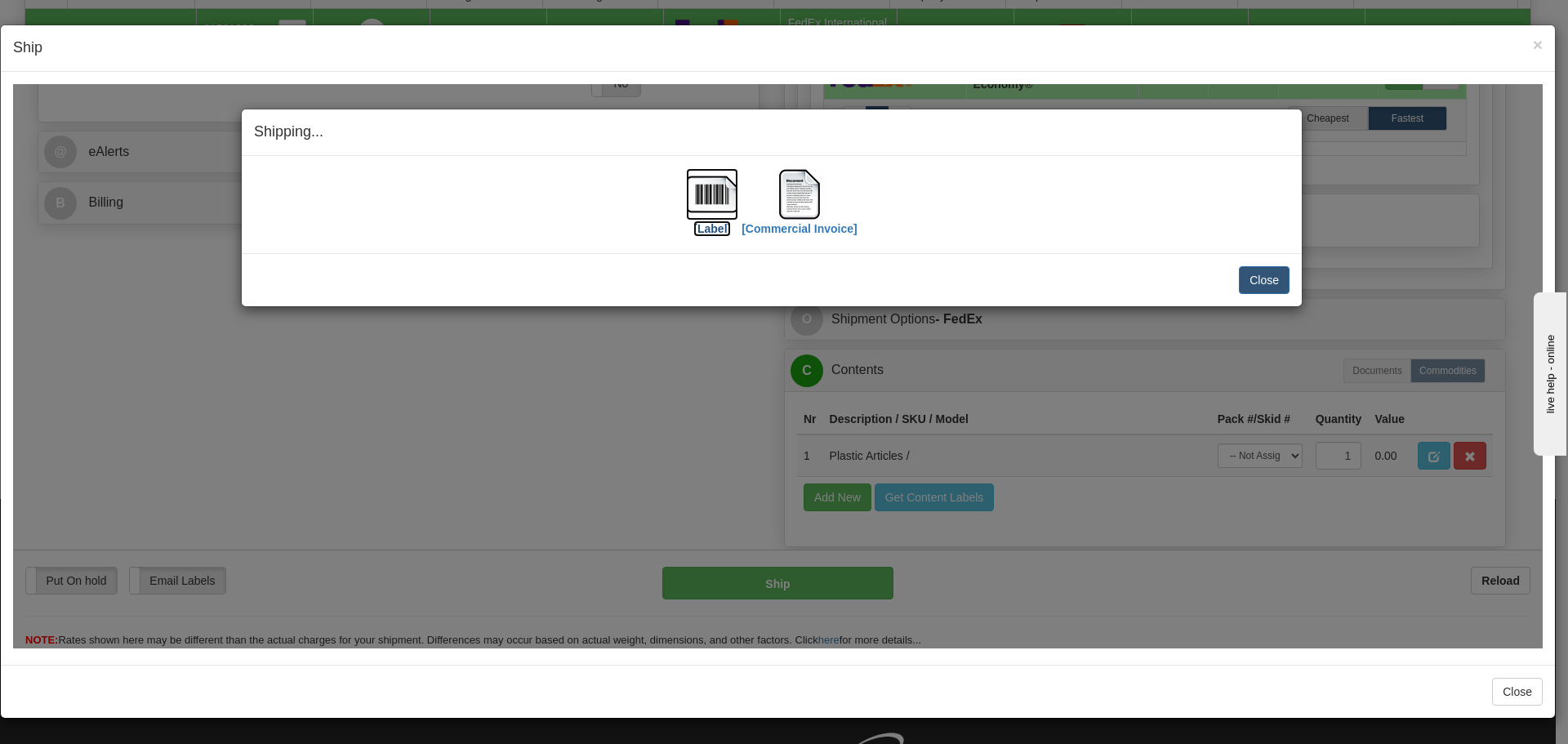
click at [723, 201] on img at bounding box center [712, 193] width 52 height 52
click at [802, 206] on img at bounding box center [799, 193] width 52 height 52
click at [1265, 284] on button "Close" at bounding box center [1264, 279] width 50 height 28
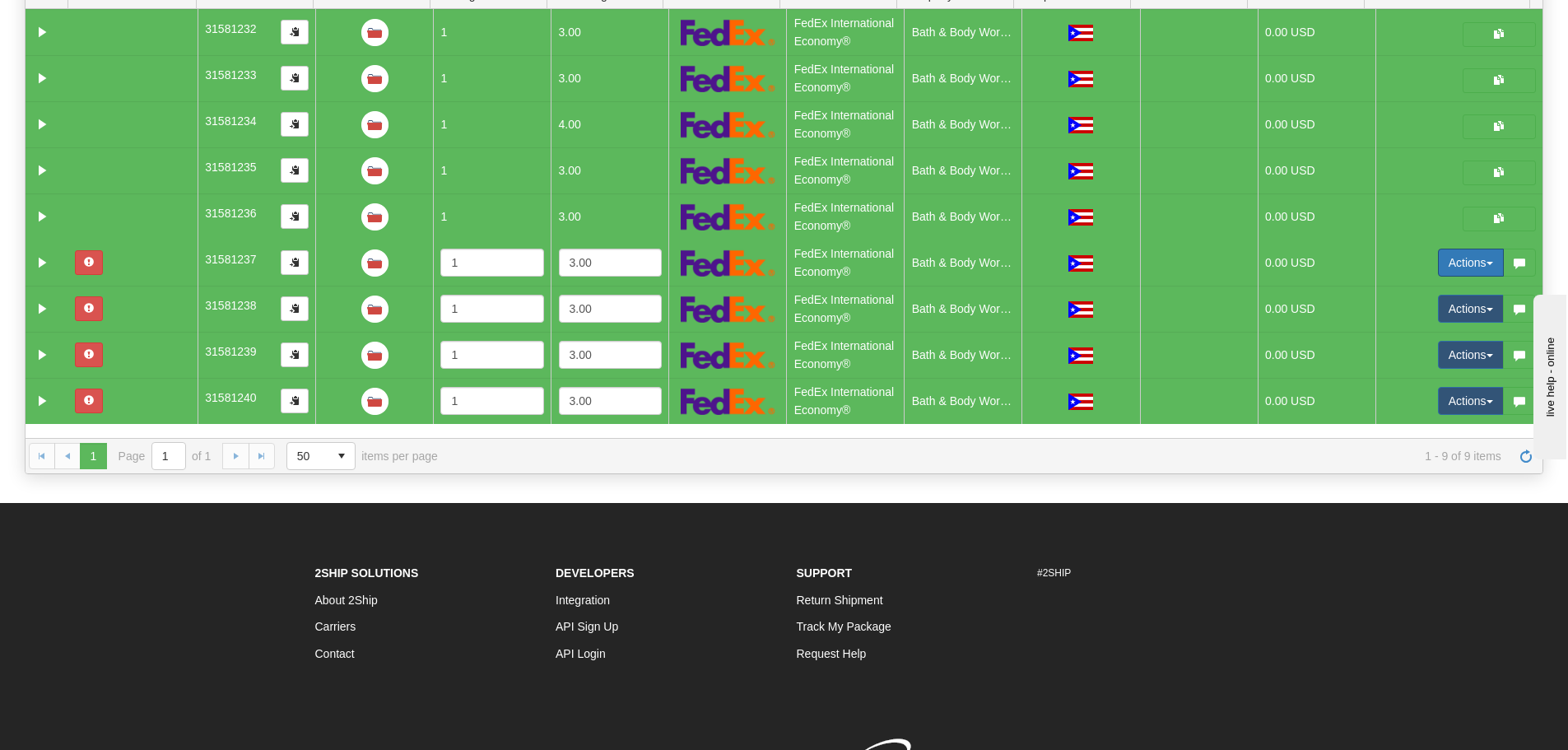
click at [1473, 268] on button "Actions" at bounding box center [1470, 262] width 66 height 28
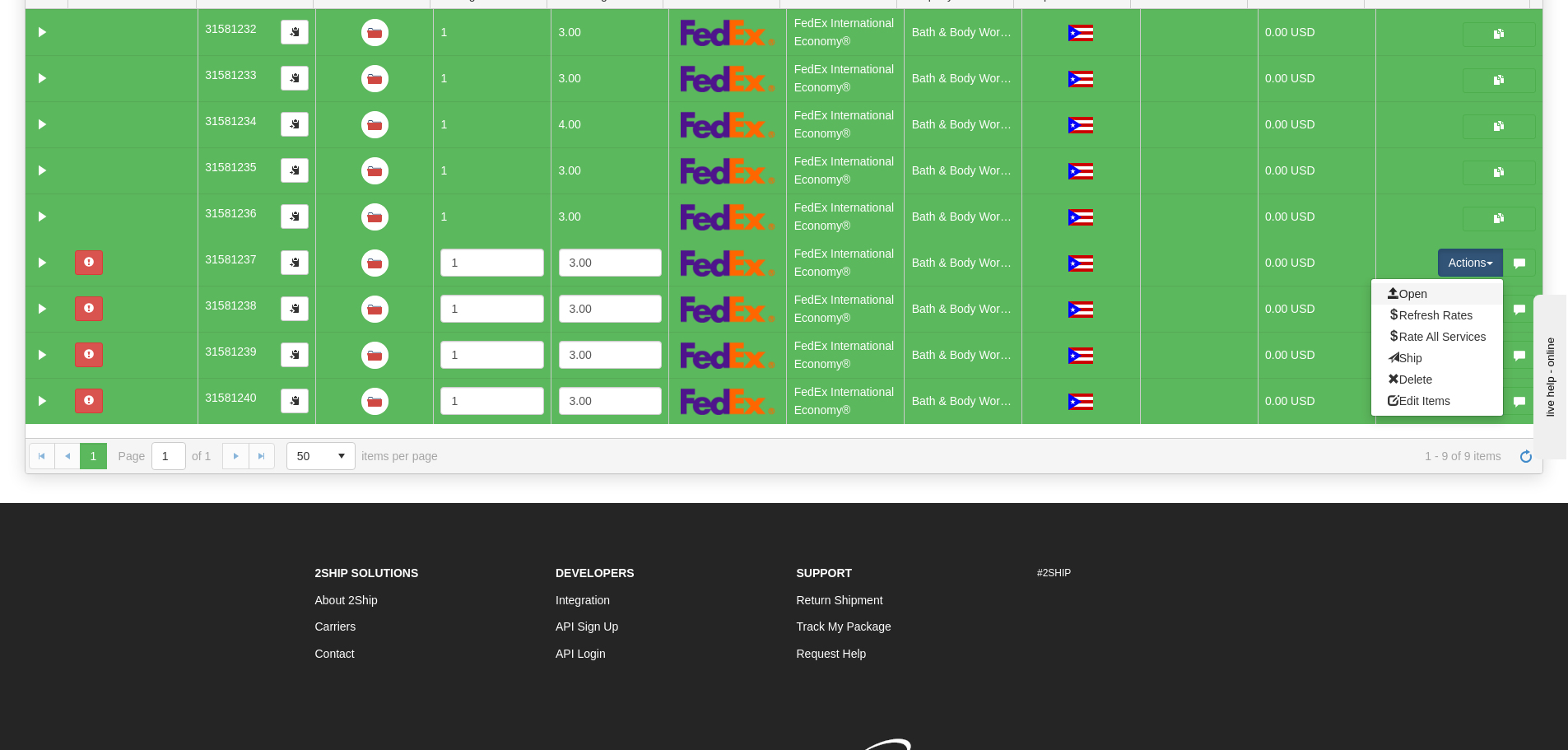
click at [1441, 298] on link "Open" at bounding box center [1437, 293] width 131 height 21
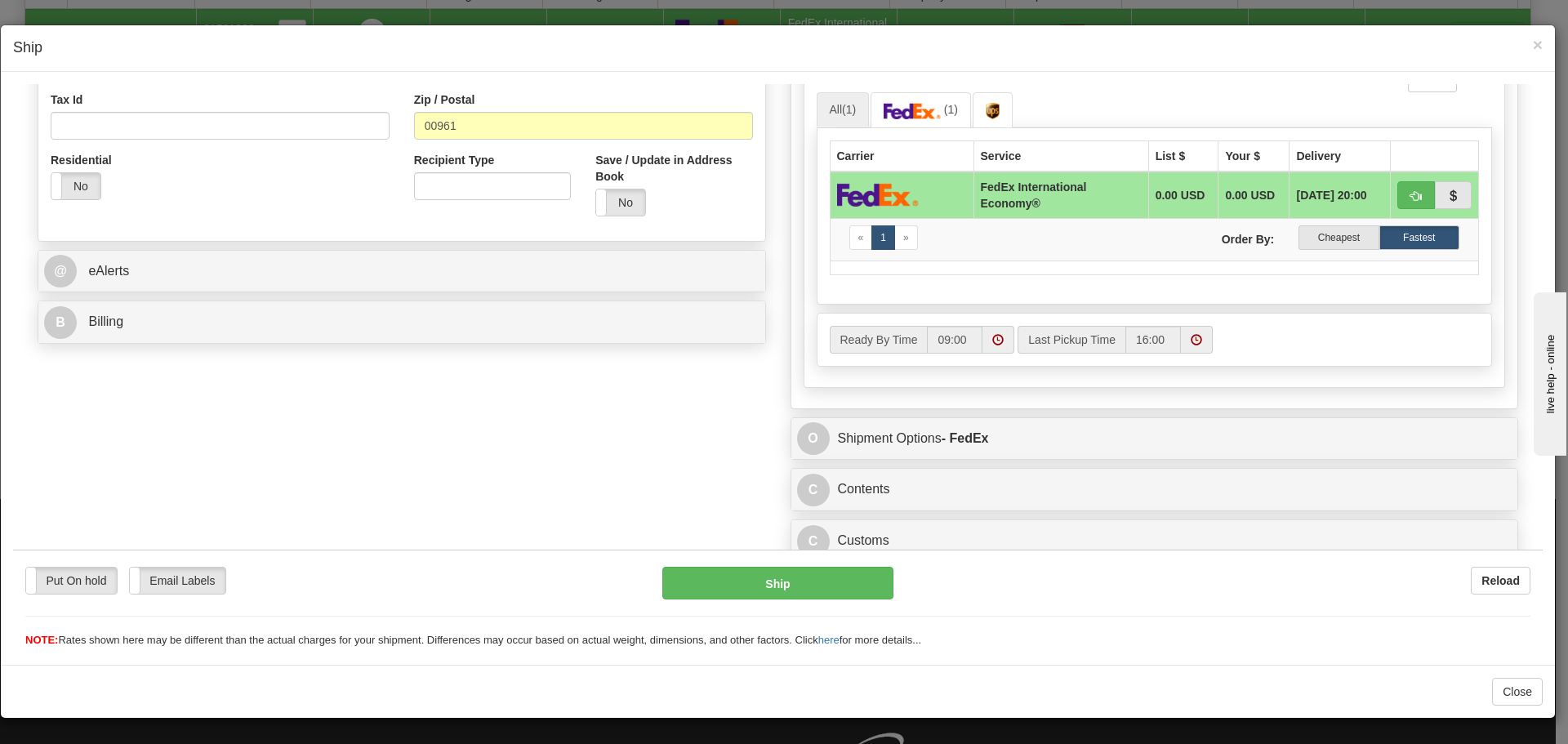
scroll to position [504, 0]
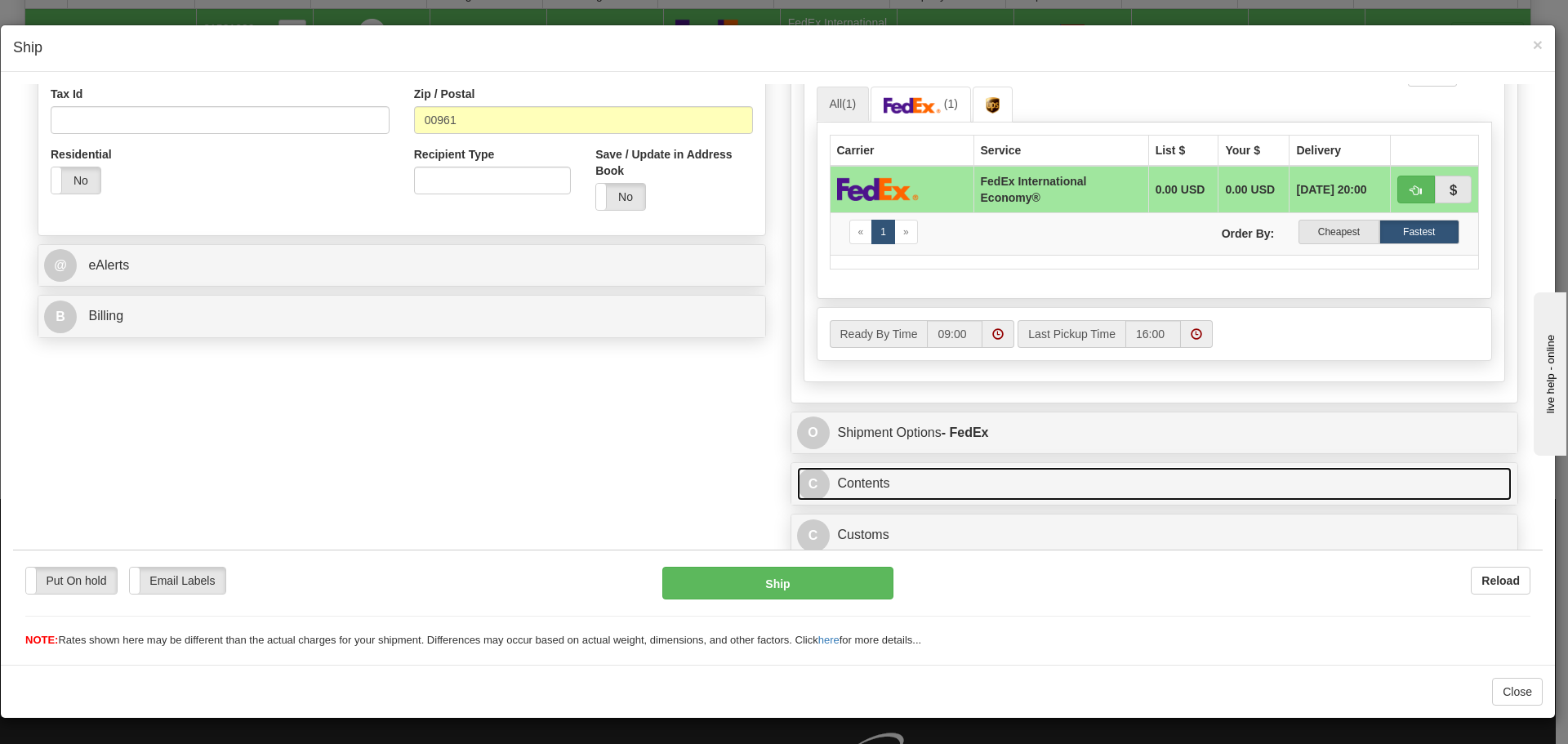
click at [1267, 491] on link "C Contents" at bounding box center [1155, 482] width 715 height 33
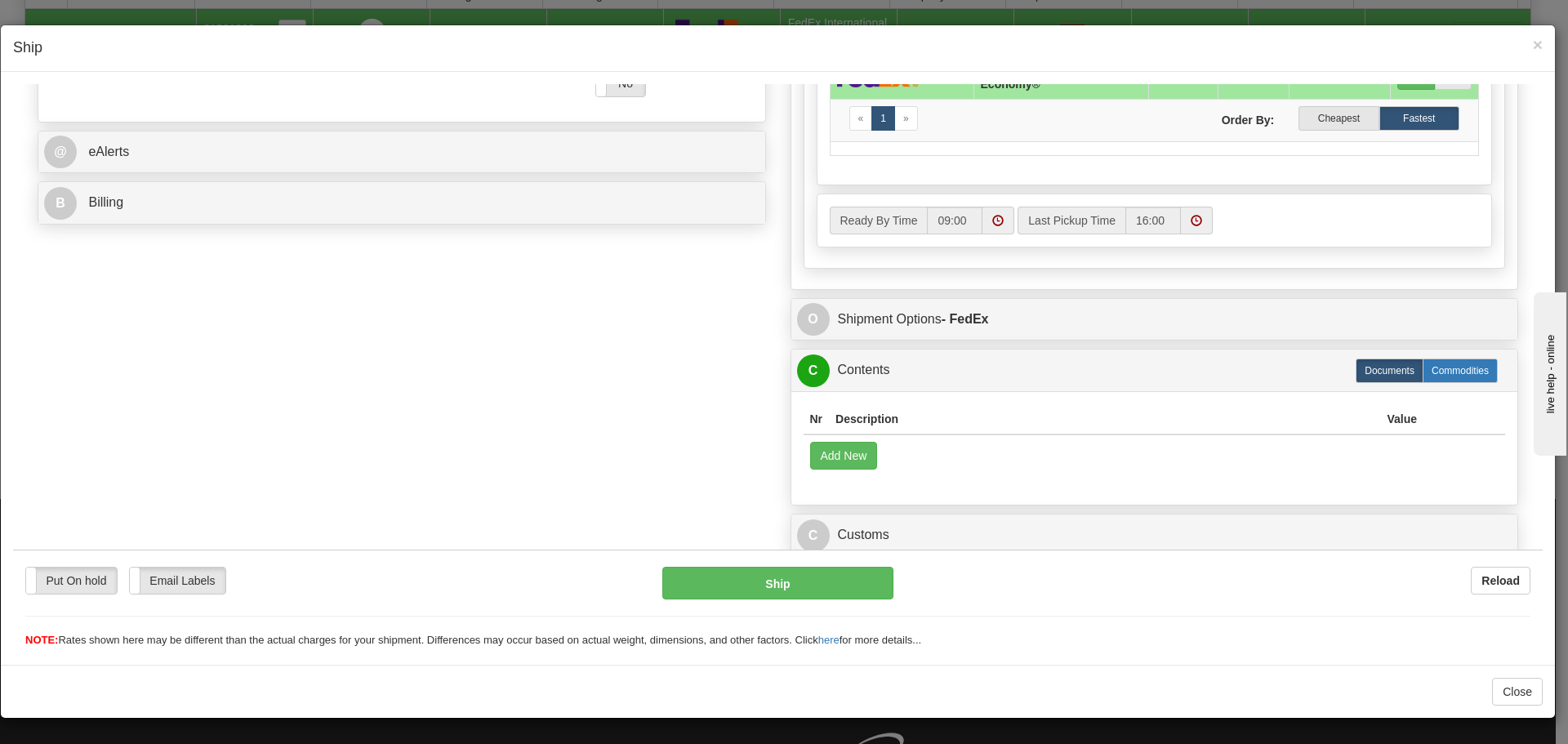
click at [1454, 367] on label "Commodities" at bounding box center [1460, 370] width 75 height 25
radio input "true"
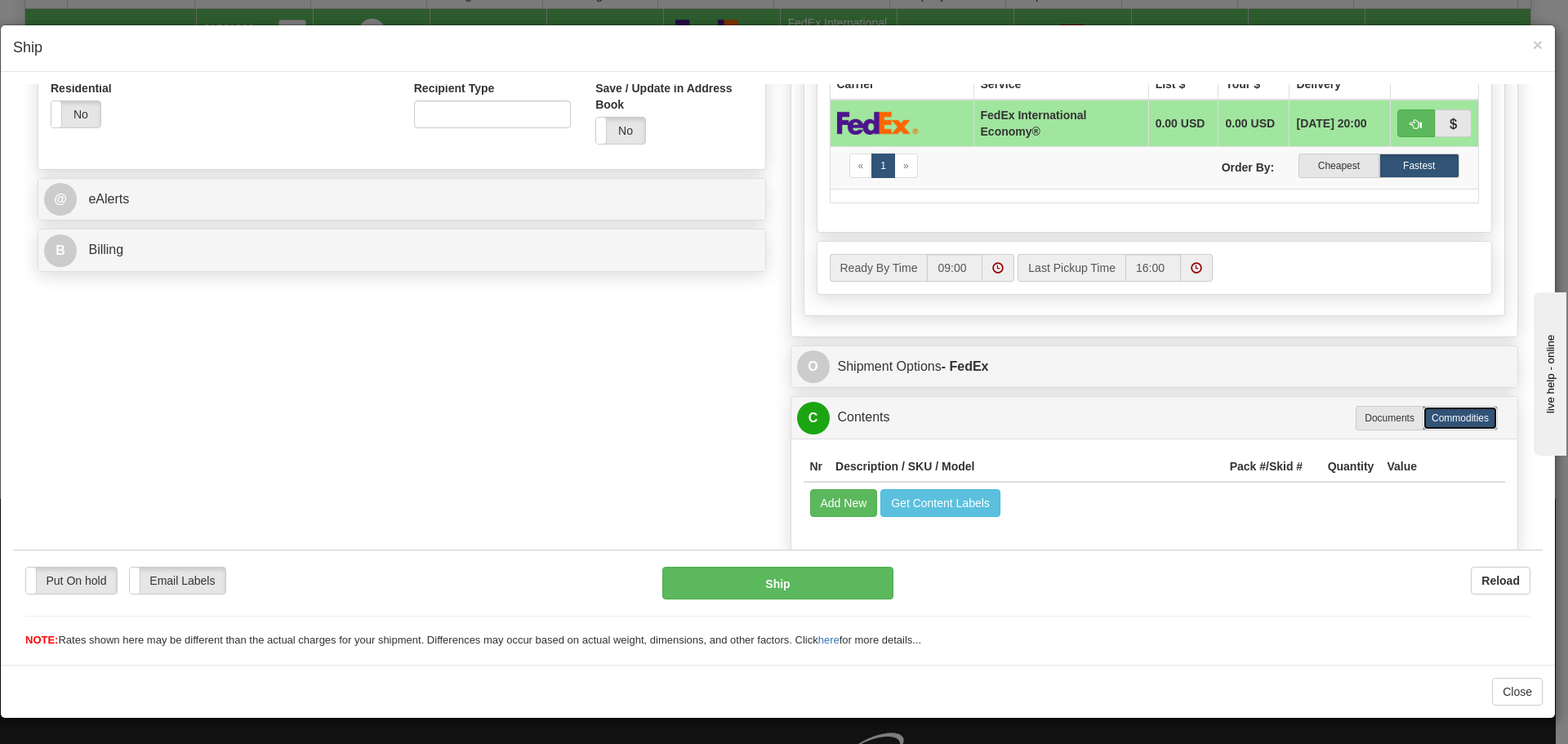
scroll to position [611, 0]
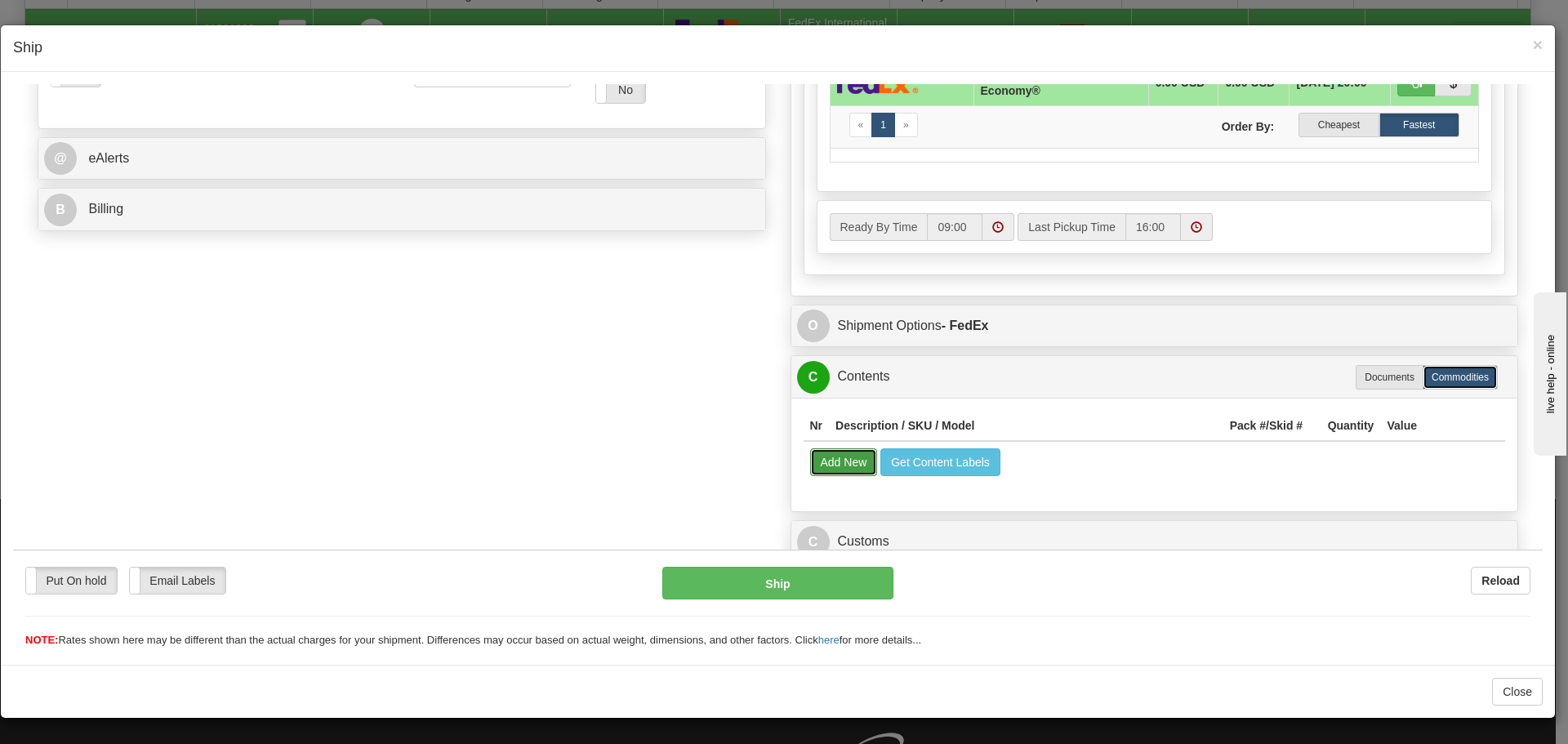
click at [852, 464] on button "Add New" at bounding box center [843, 460] width 68 height 28
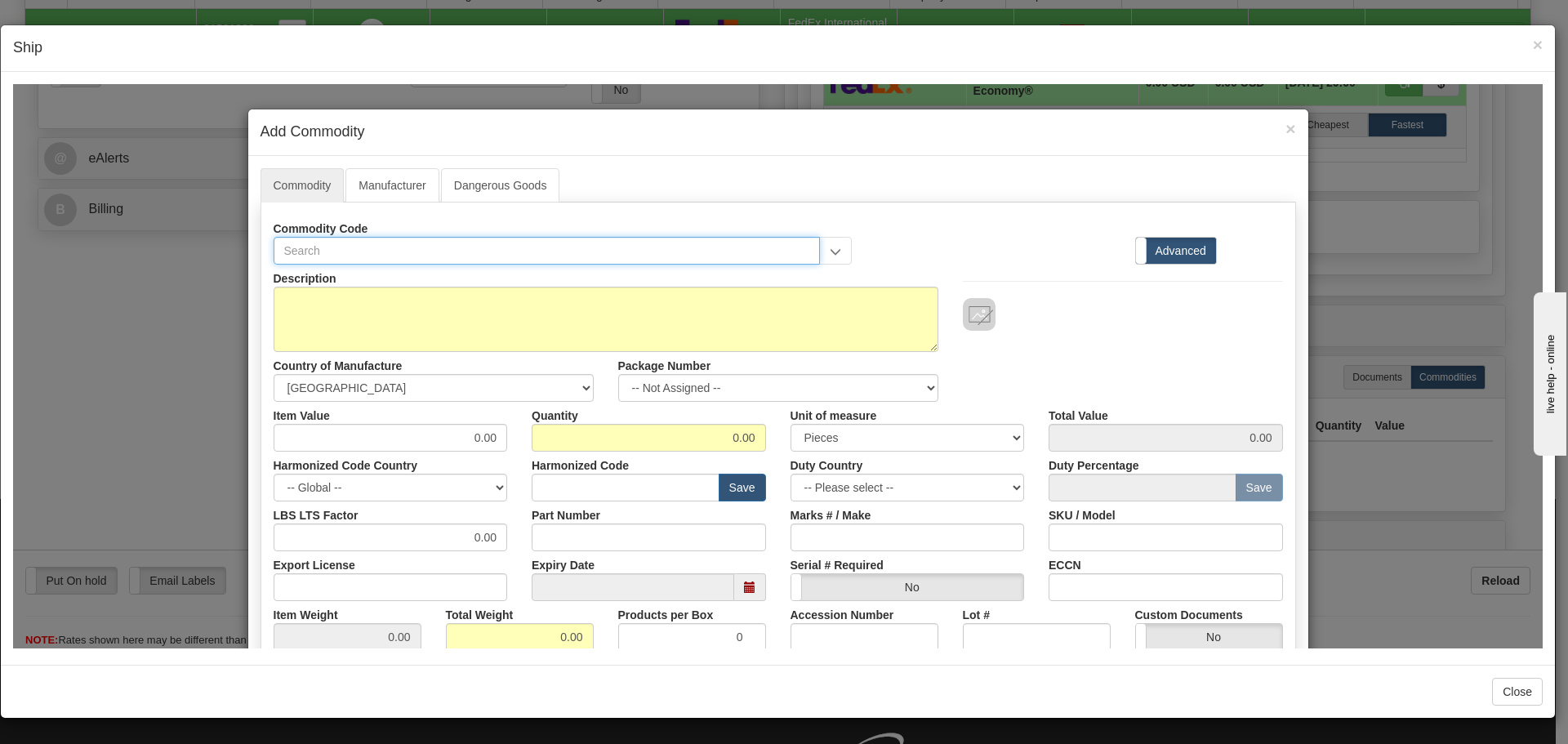
click at [404, 252] on input "text" at bounding box center [547, 249] width 547 height 28
type input "3926"
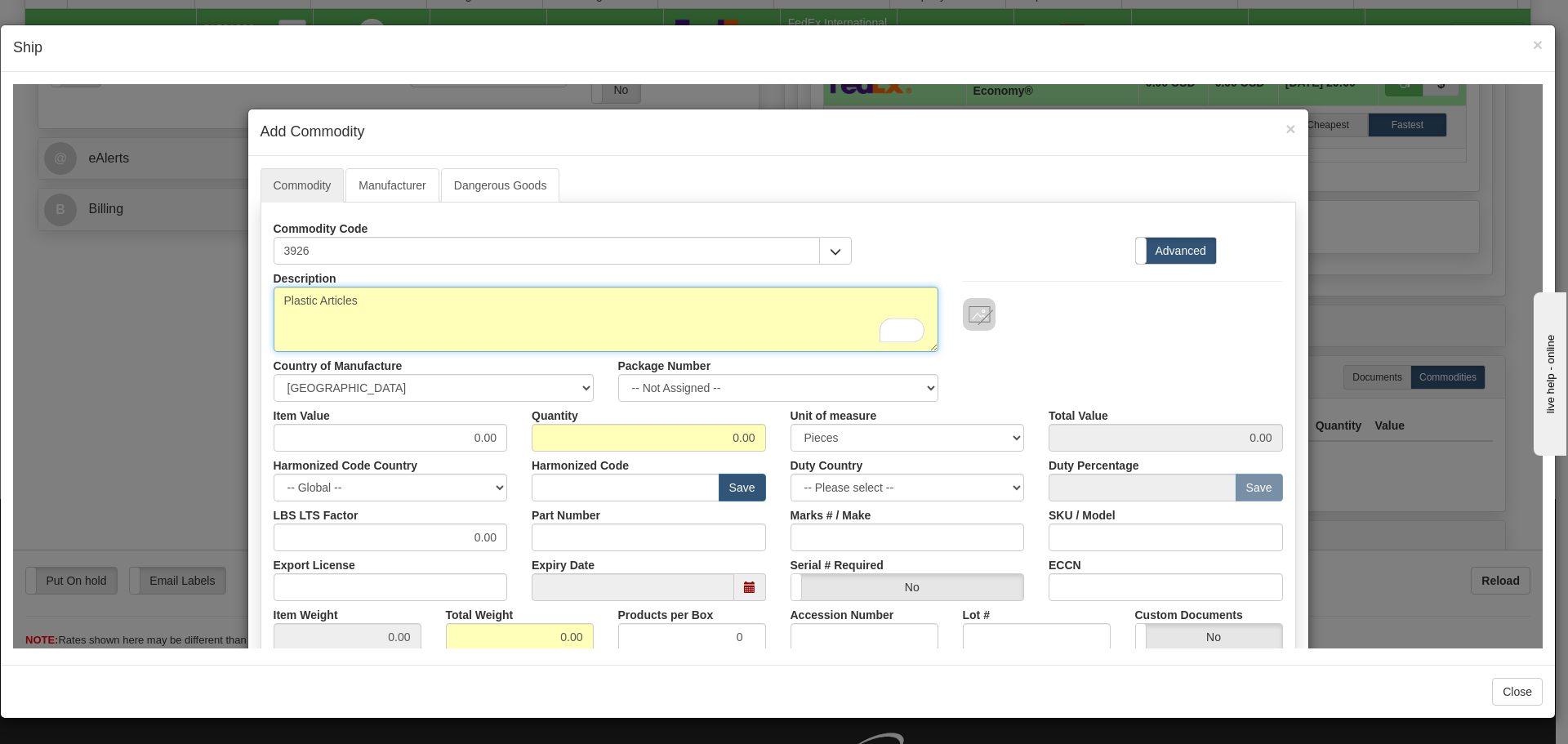
type textarea "Plastic Articles"
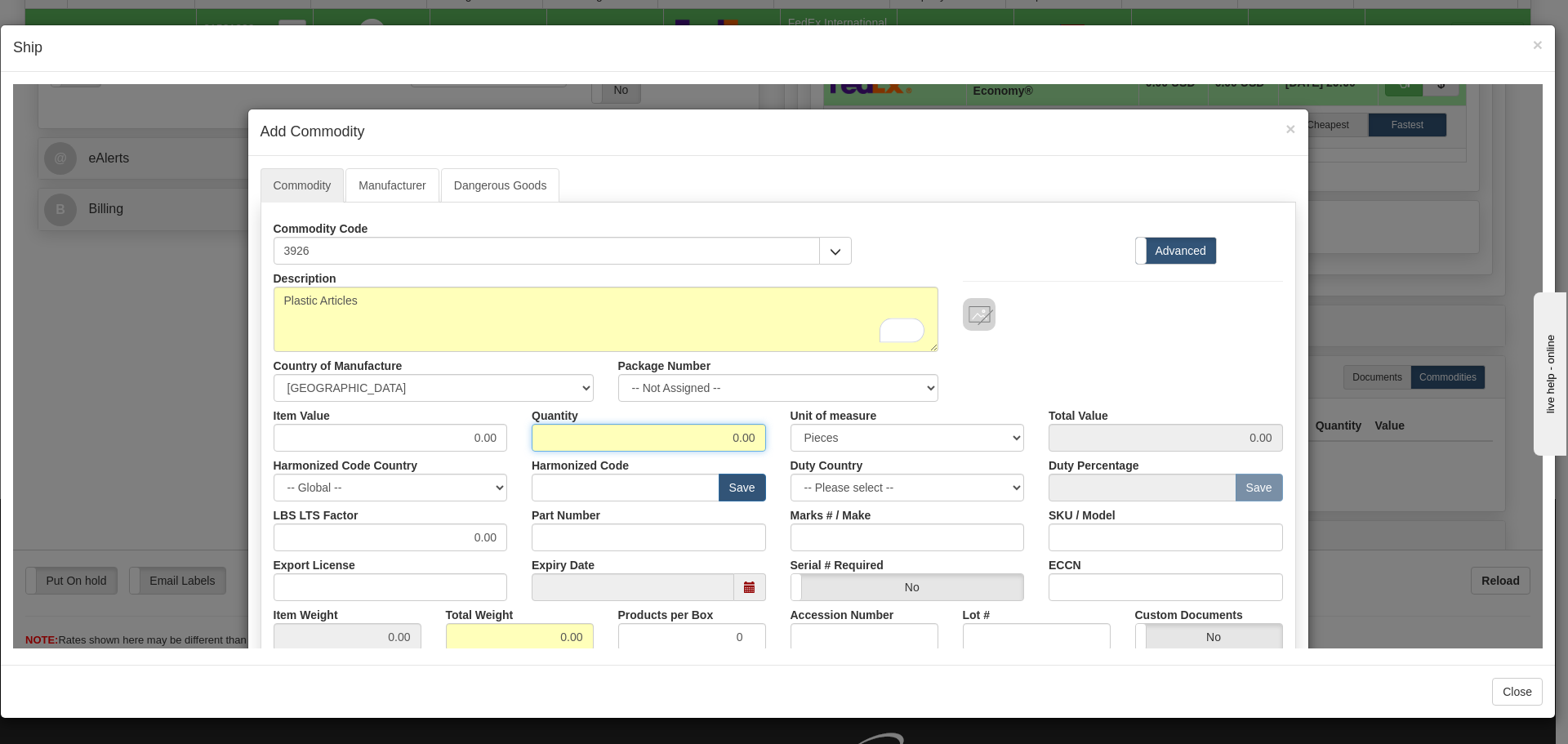
drag, startPoint x: 719, startPoint y: 441, endPoint x: 781, endPoint y: 439, distance: 62.0
click at [781, 439] on div "Item Value 0.00 Quantity 0.00 Unit of measure 3 Thousand Square Inches Adjustme…" at bounding box center [778, 425] width 1034 height 49
type input "1"
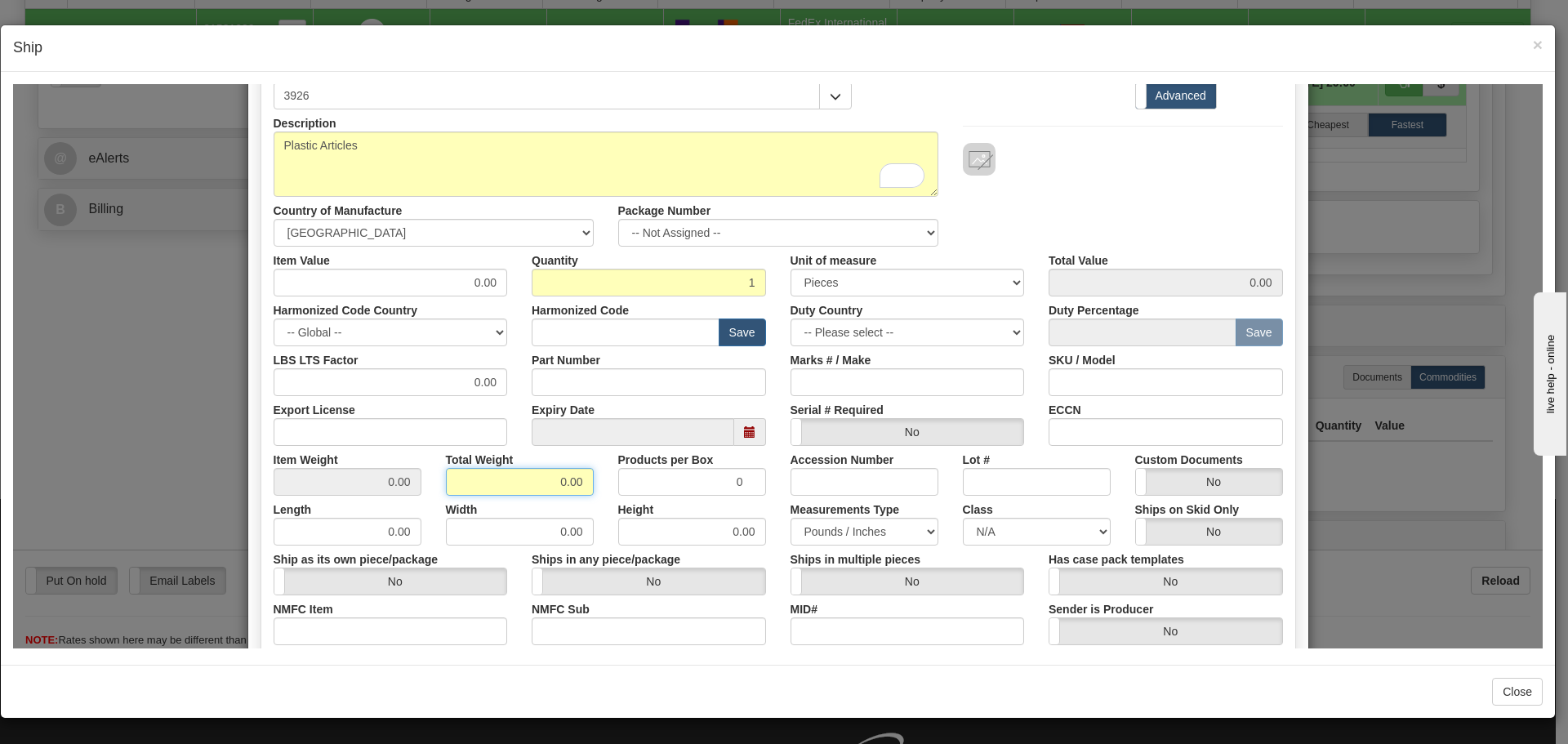
drag, startPoint x: 535, startPoint y: 637, endPoint x: 613, endPoint y: 638, distance: 78.0
click at [613, 638] on div "Description Plastic Articles Country of Manufacture -- Unknown -- AFGHANISTAN A…" at bounding box center [778, 467] width 1009 height 718
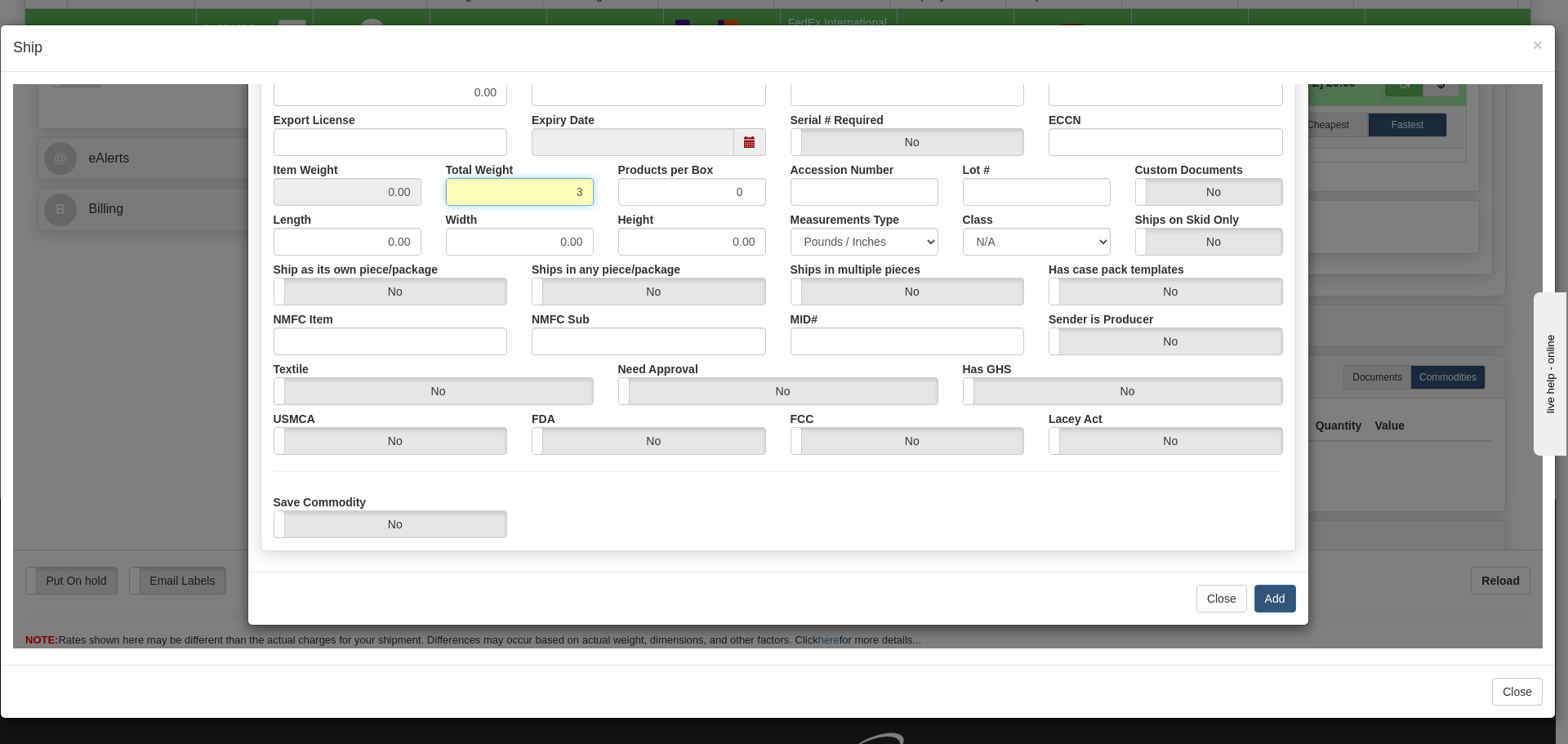
scroll to position [446, 0]
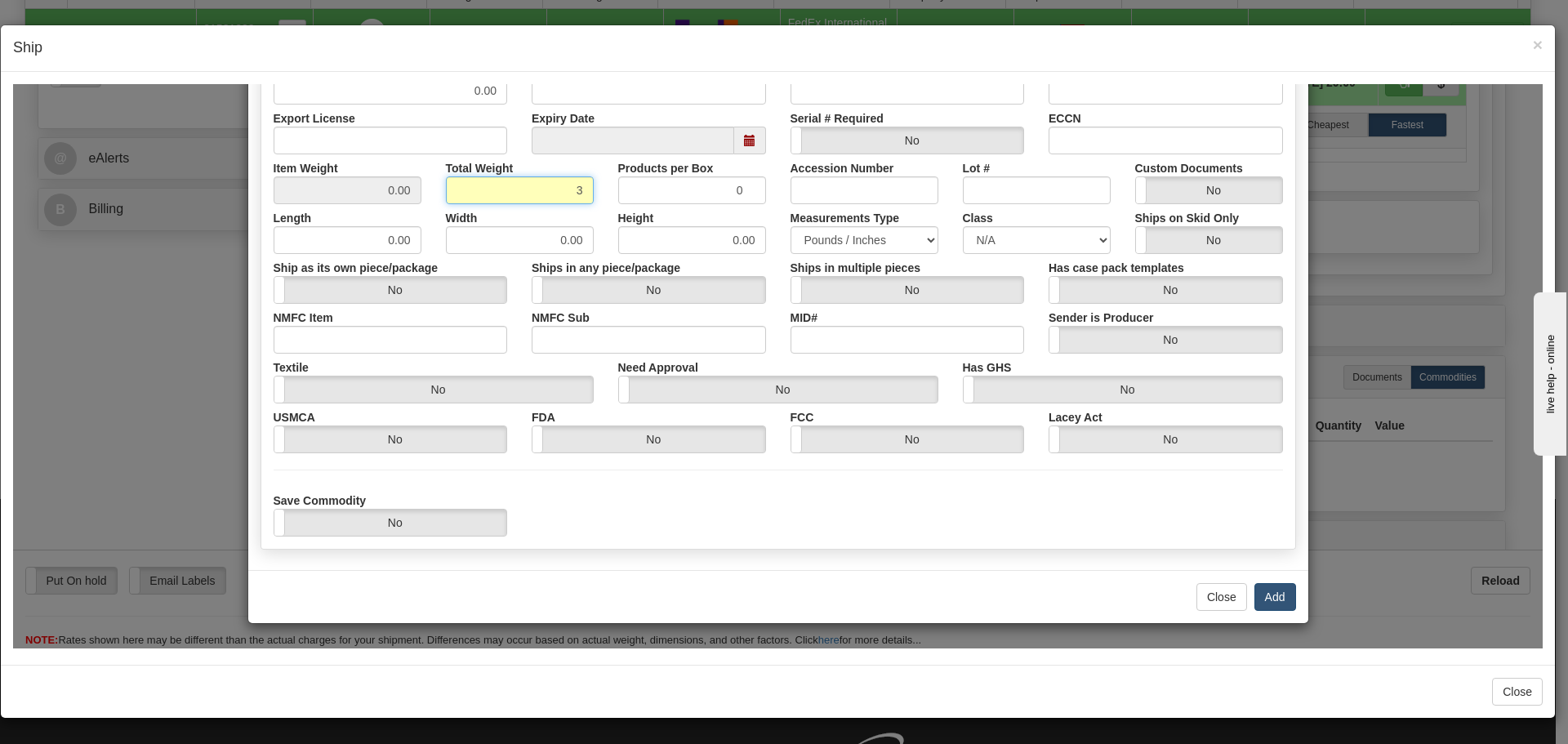
type input "3"
type input "3.0000"
click at [1281, 597] on button "Add" at bounding box center [1275, 596] width 42 height 28
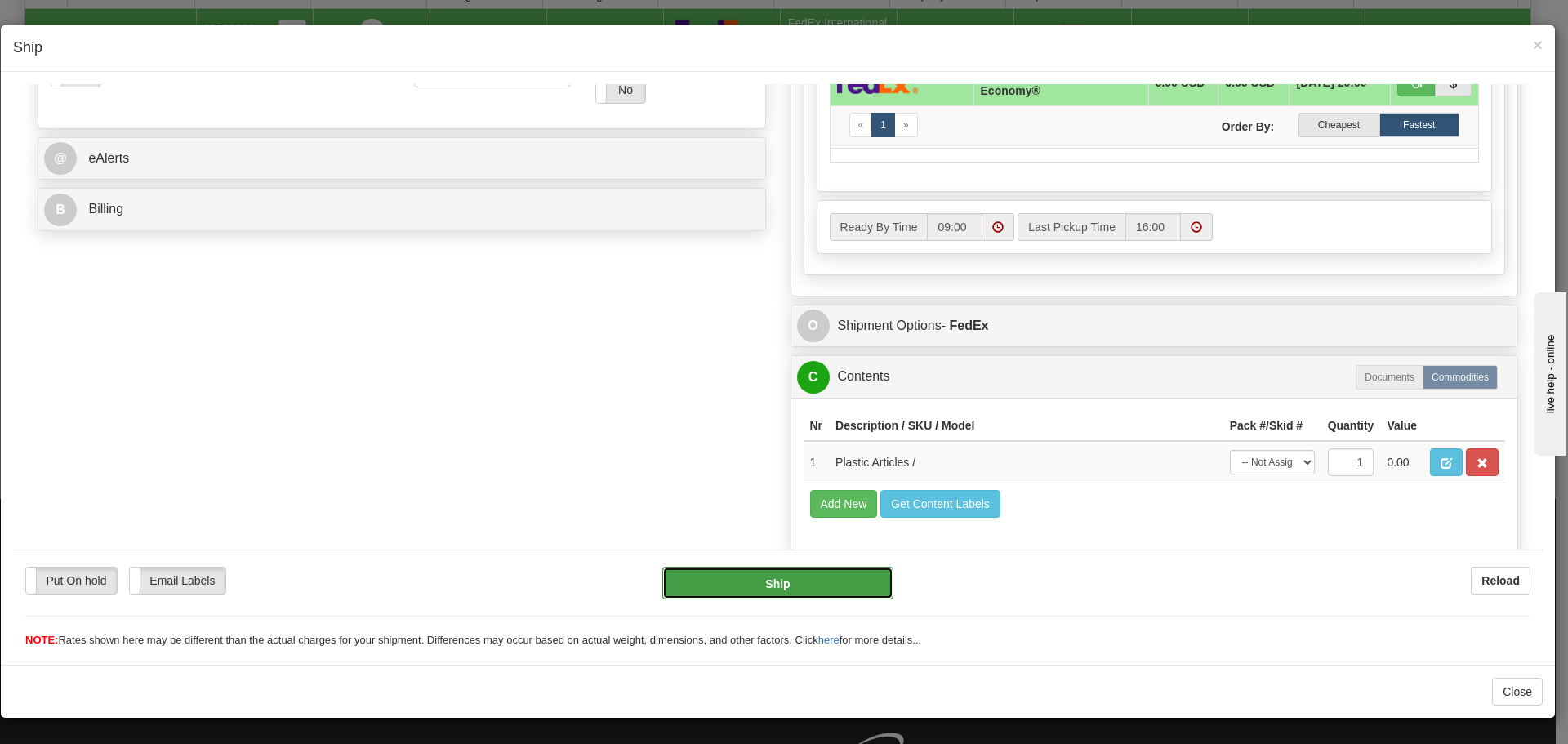
click at [787, 586] on button "Ship" at bounding box center [777, 582] width 230 height 32
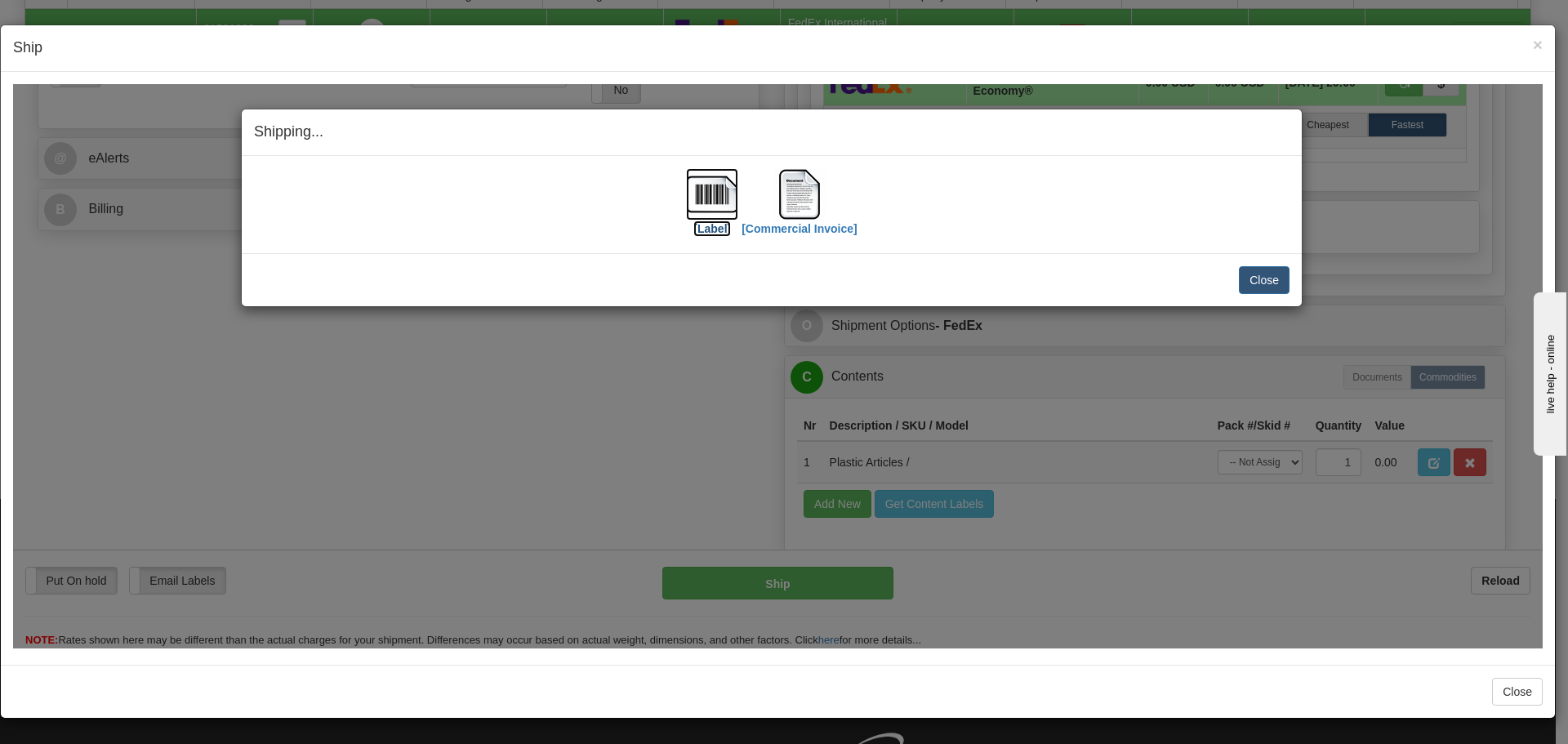
click at [703, 194] on img at bounding box center [712, 193] width 52 height 52
click at [803, 213] on img at bounding box center [799, 193] width 52 height 52
click at [1265, 279] on button "Close" at bounding box center [1264, 279] width 50 height 28
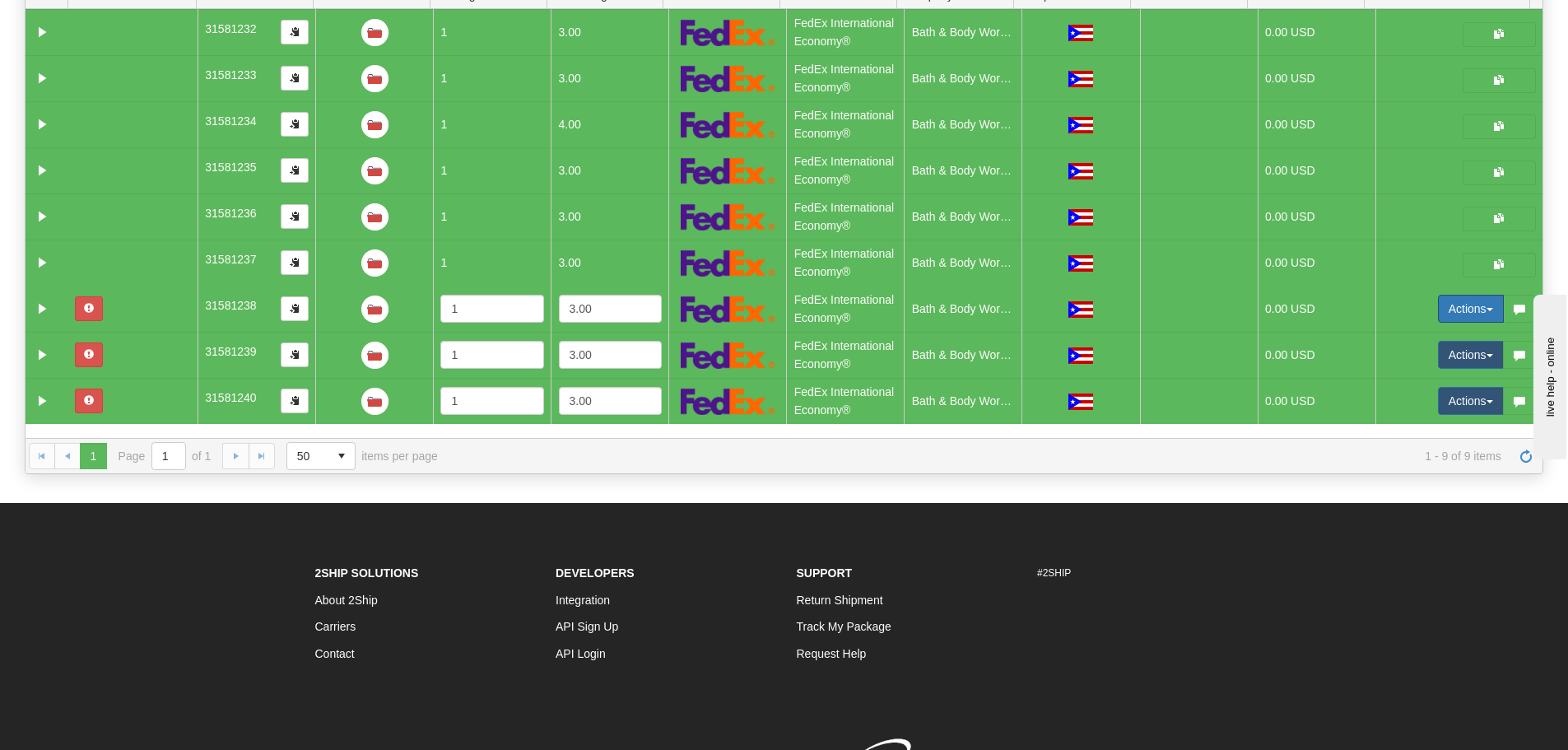
click at [1458, 308] on button "Actions" at bounding box center [1470, 308] width 66 height 28
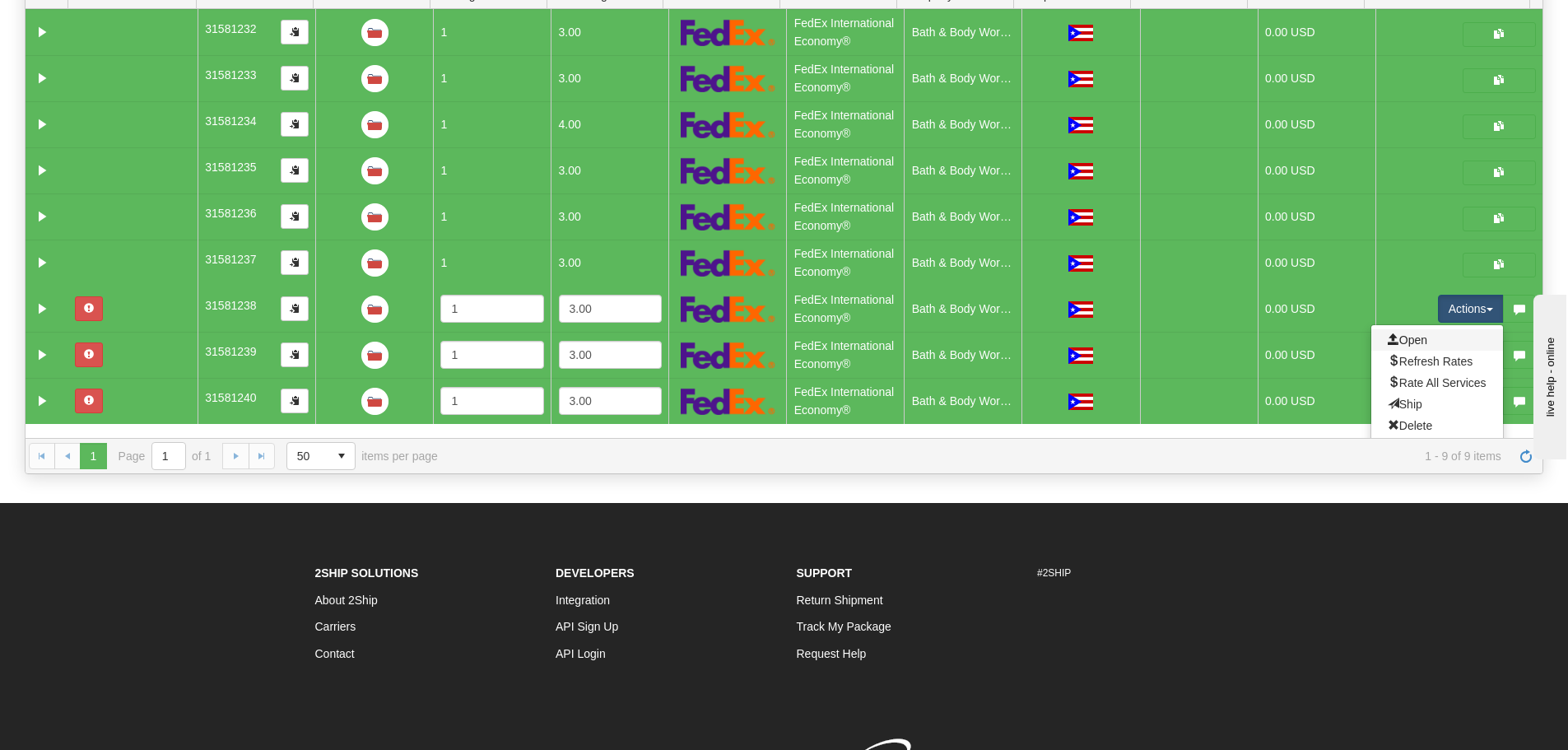
click at [1441, 342] on link "Open" at bounding box center [1437, 340] width 131 height 21
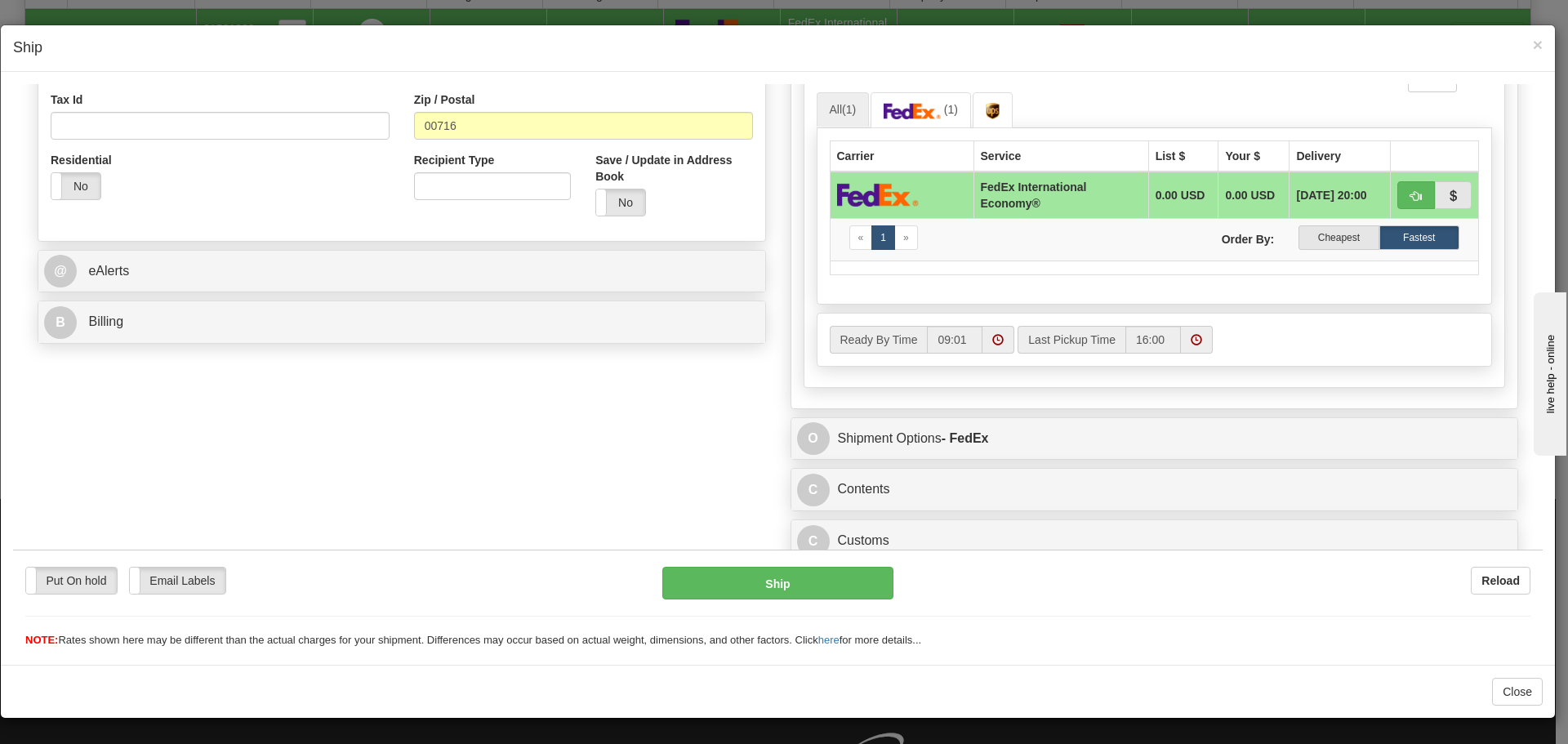
scroll to position [504, 0]
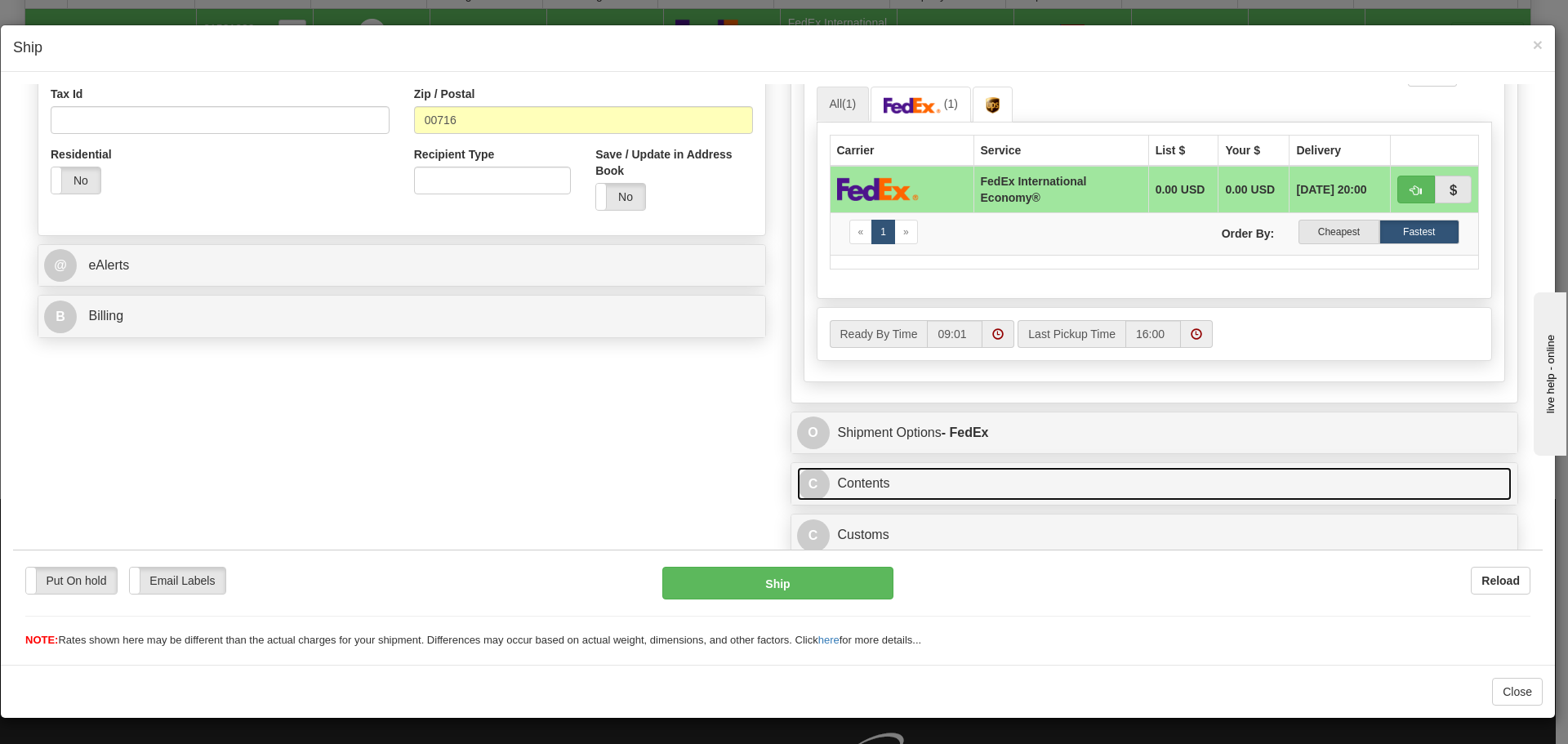
click at [1362, 481] on link "C Contents" at bounding box center [1155, 482] width 715 height 33
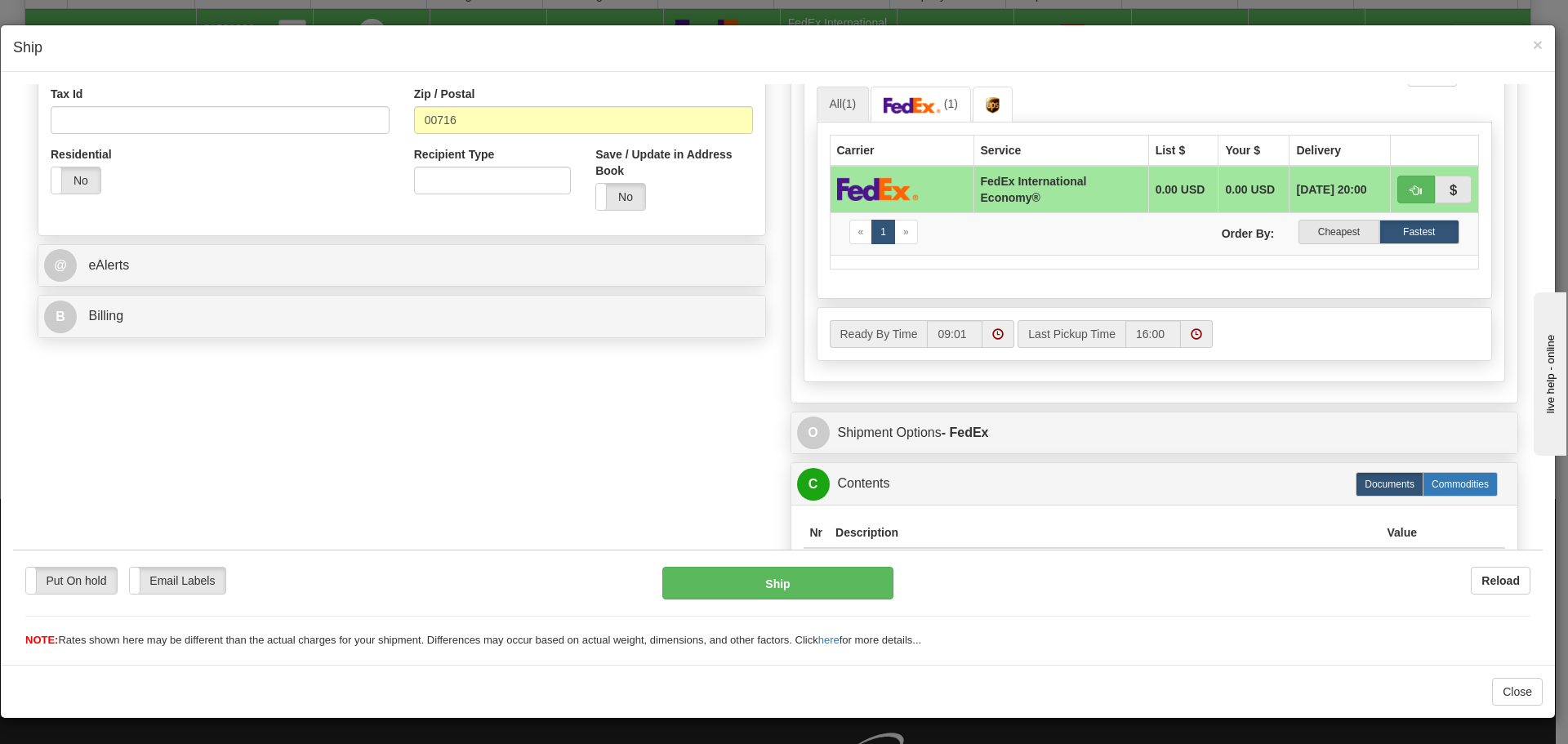
click at [1424, 484] on label "Commodities" at bounding box center [1460, 483] width 75 height 25
radio input "true"
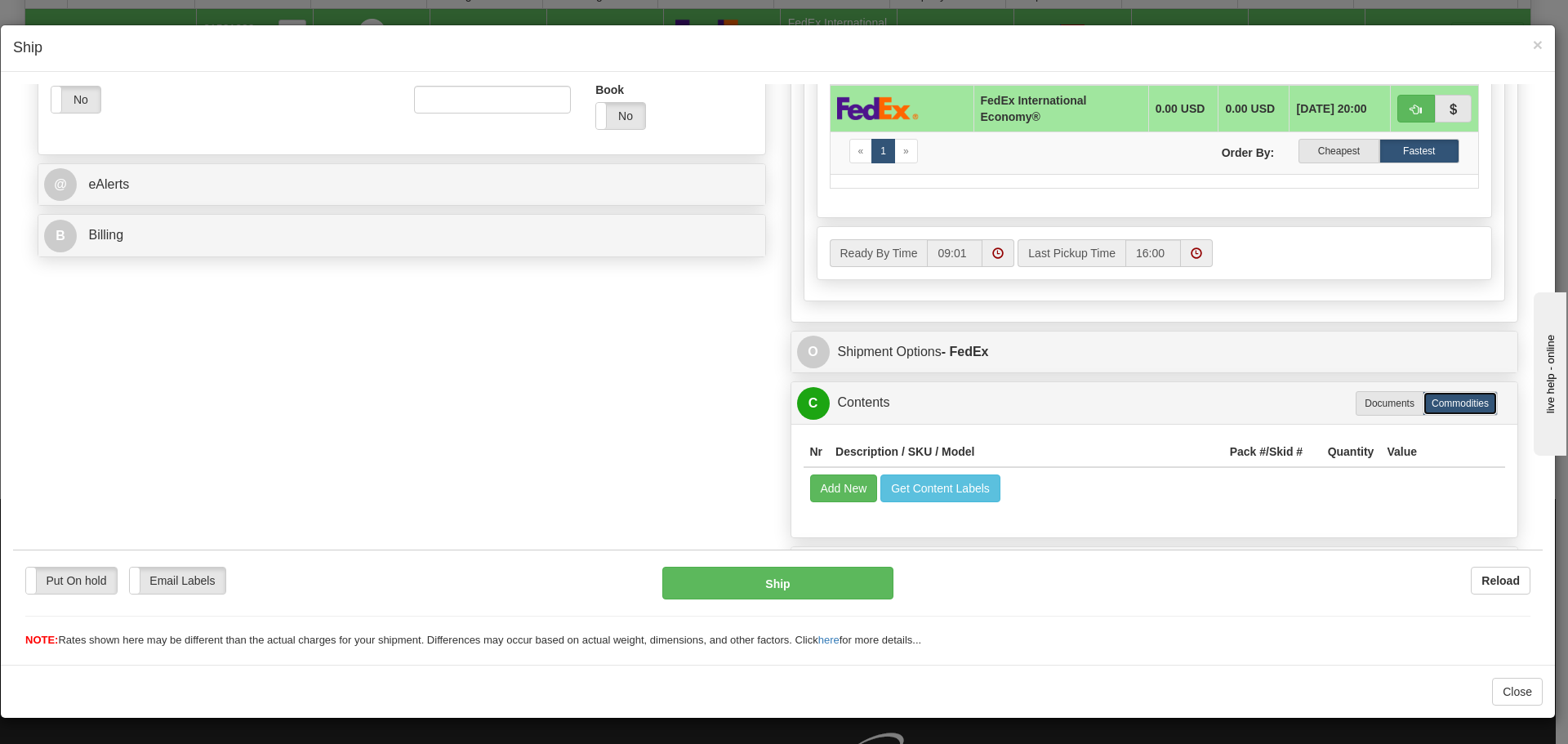
scroll to position [585, 0]
click at [818, 488] on button "Add New" at bounding box center [843, 486] width 68 height 28
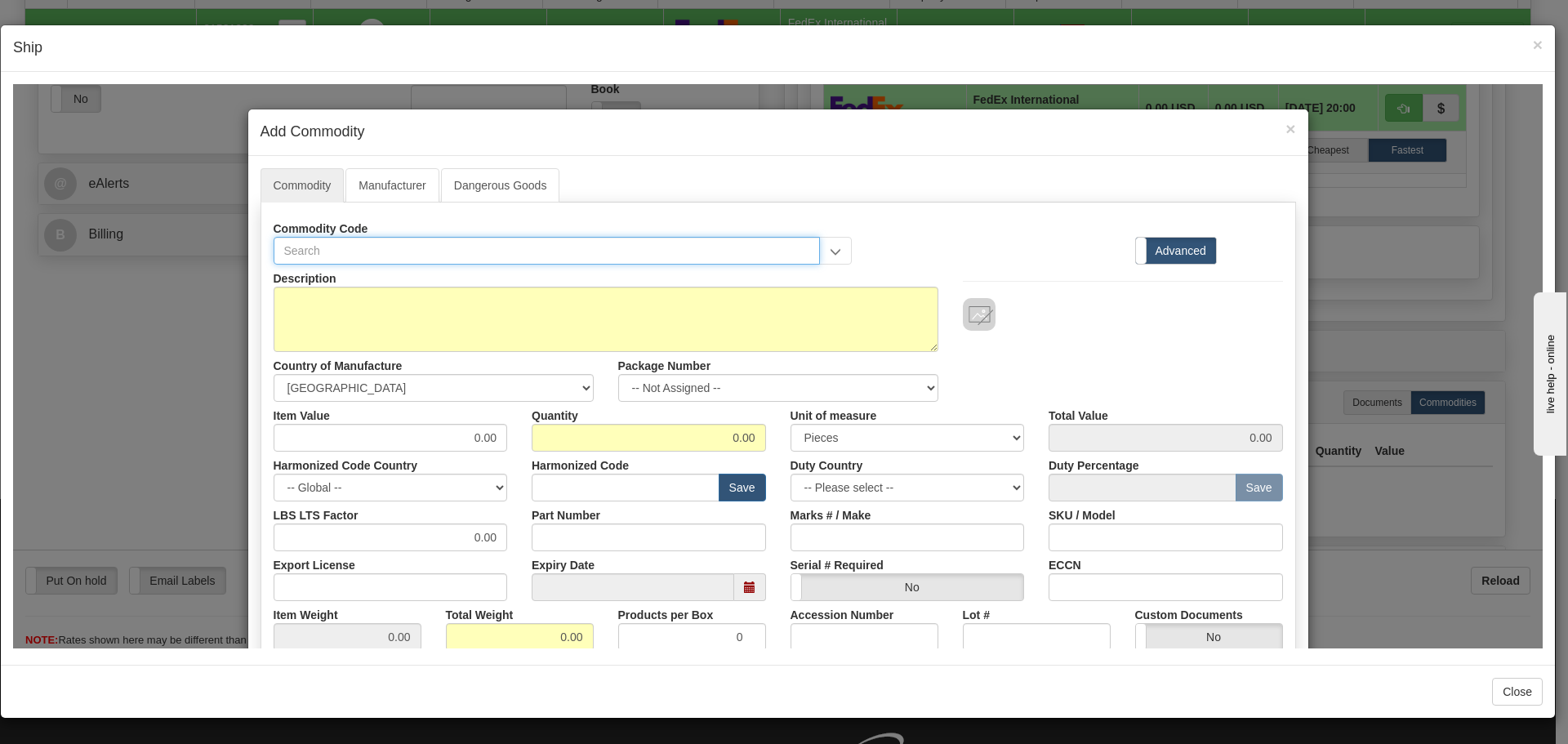
click at [404, 245] on input "text" at bounding box center [547, 249] width 547 height 28
type input "3926"
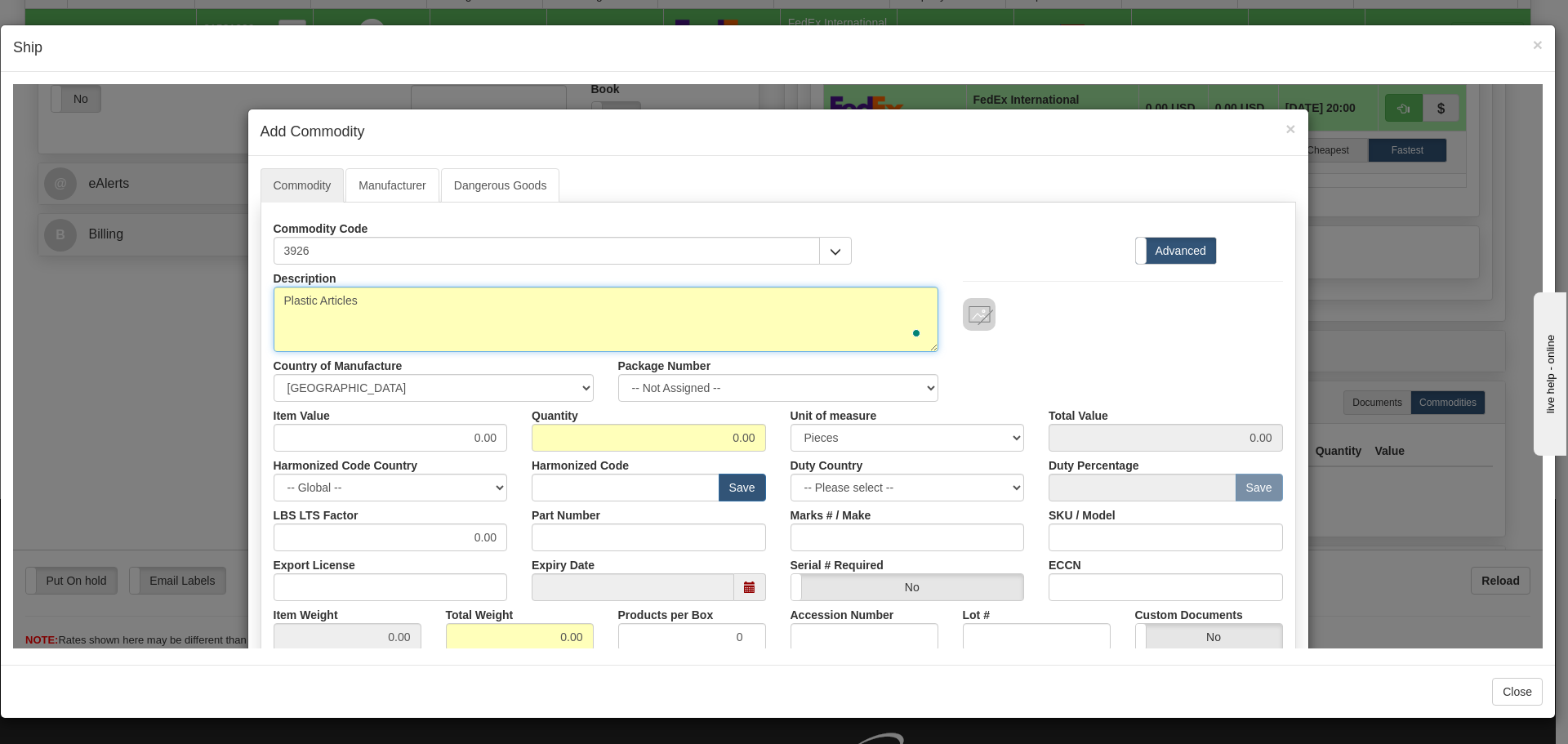
type textarea "Plastic Articles"
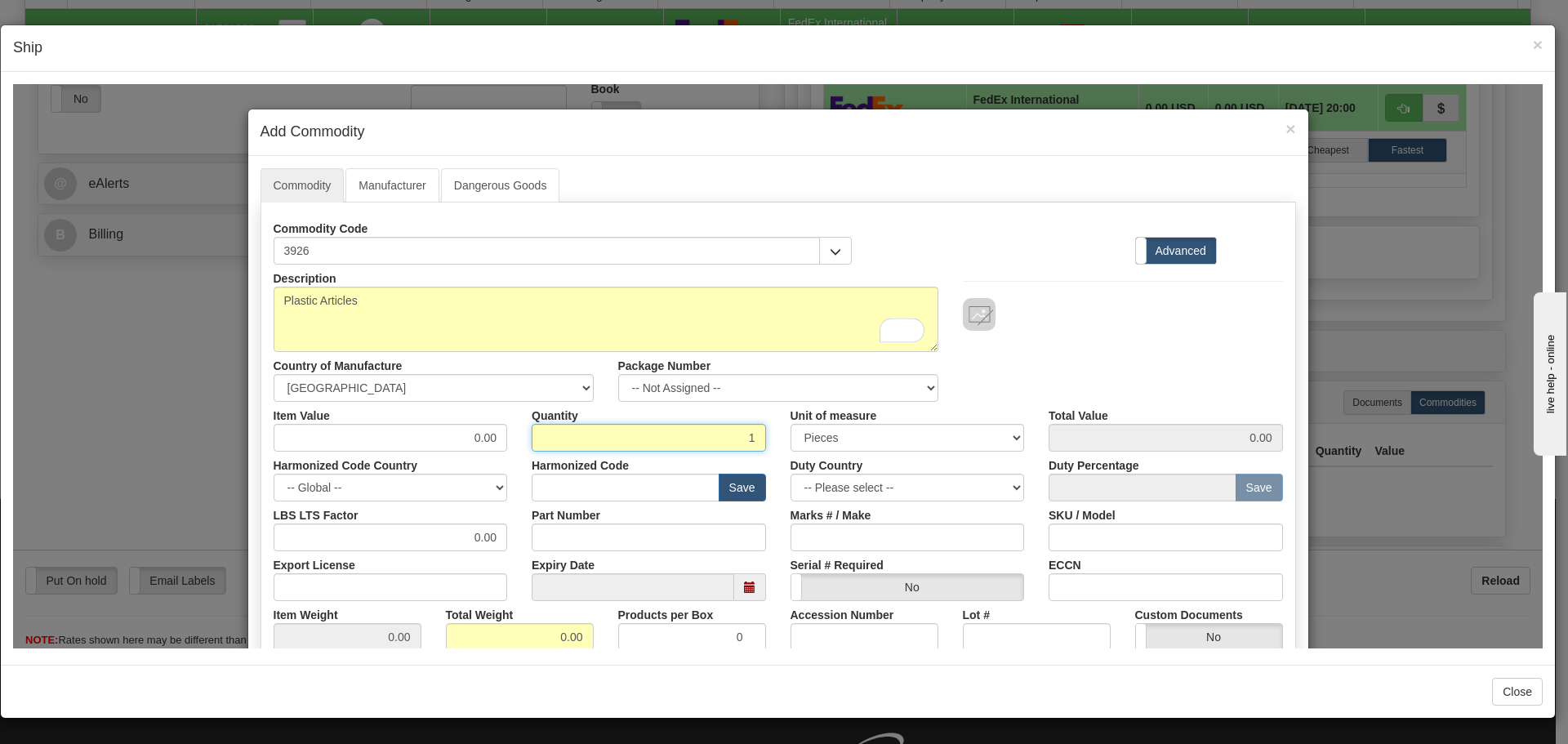
type input "1"
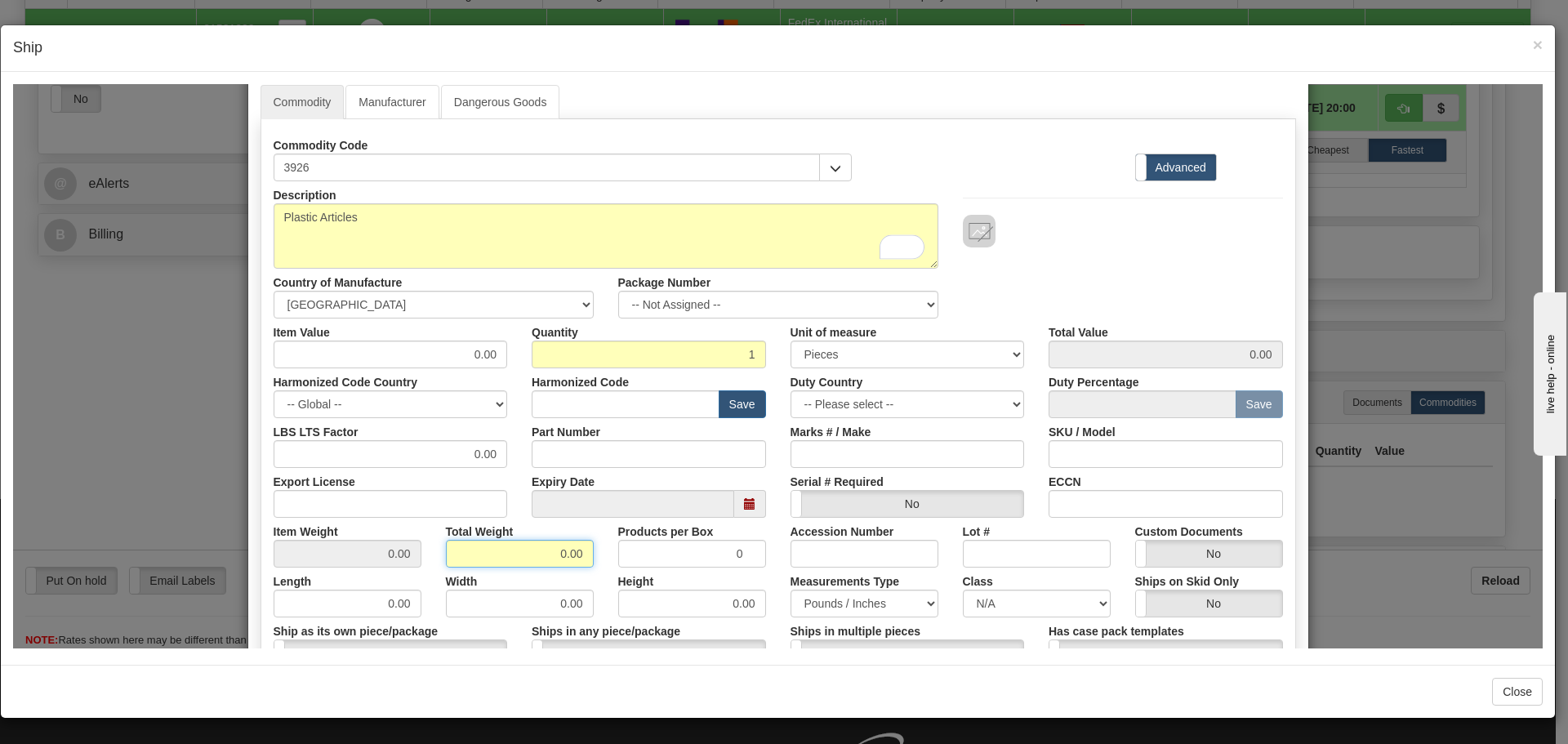
scroll to position [236, 0]
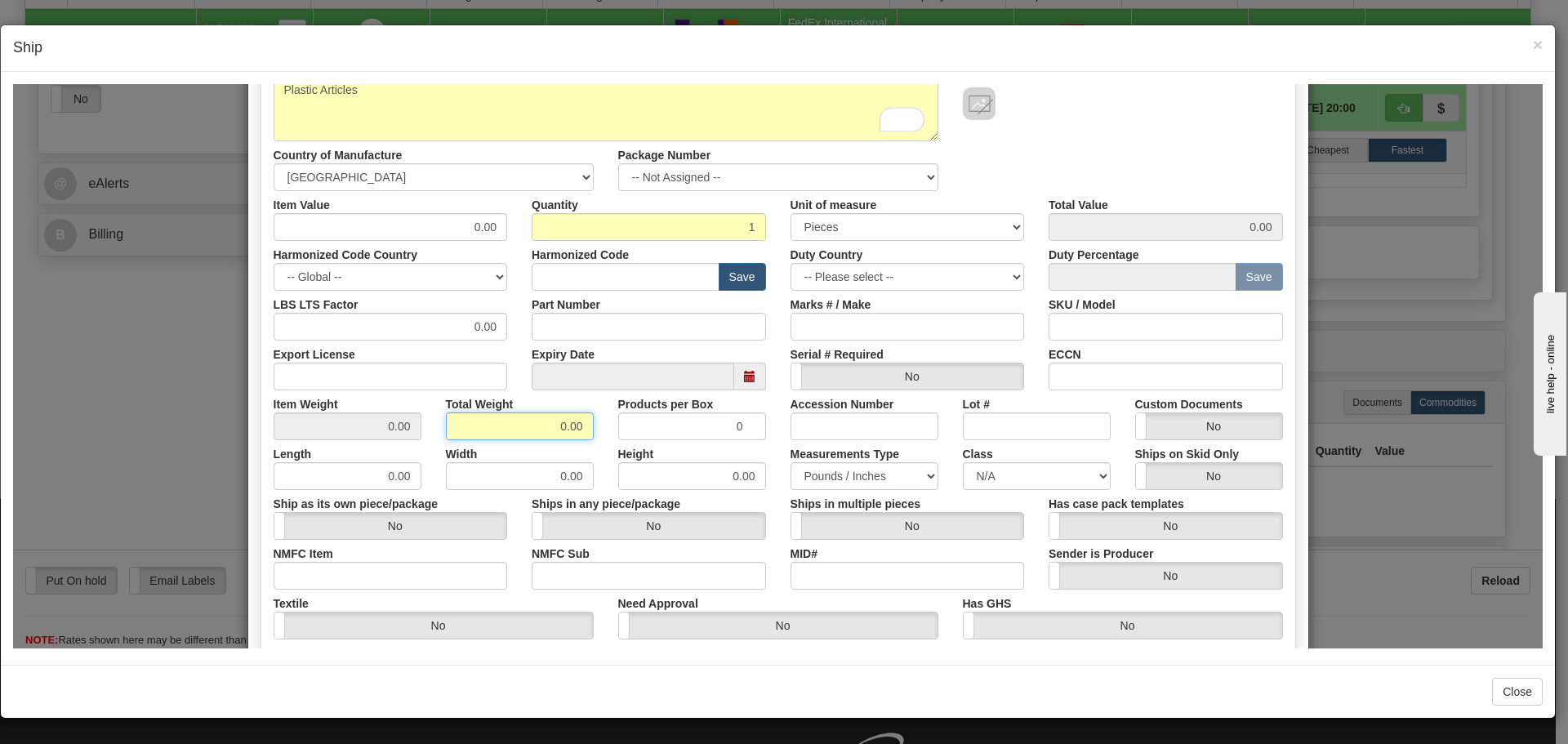
drag, startPoint x: 500, startPoint y: 631, endPoint x: 639, endPoint y: 644, distance: 139.6
click at [639, 644] on div "Description Plastic Articles Country of Manufacture -- Unknown -- AFGHANISTAN A…" at bounding box center [778, 412] width 1009 height 718
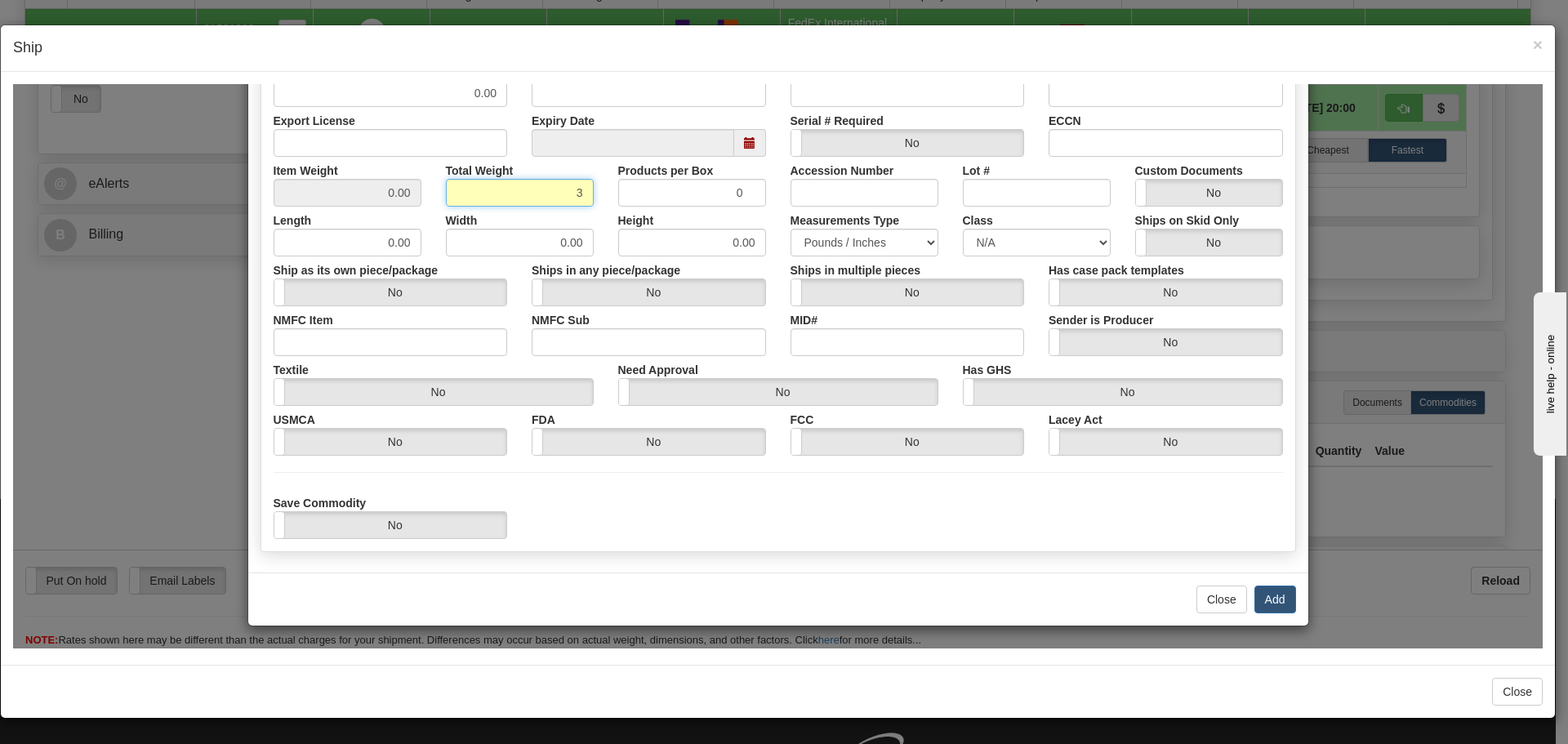
scroll to position [446, 0]
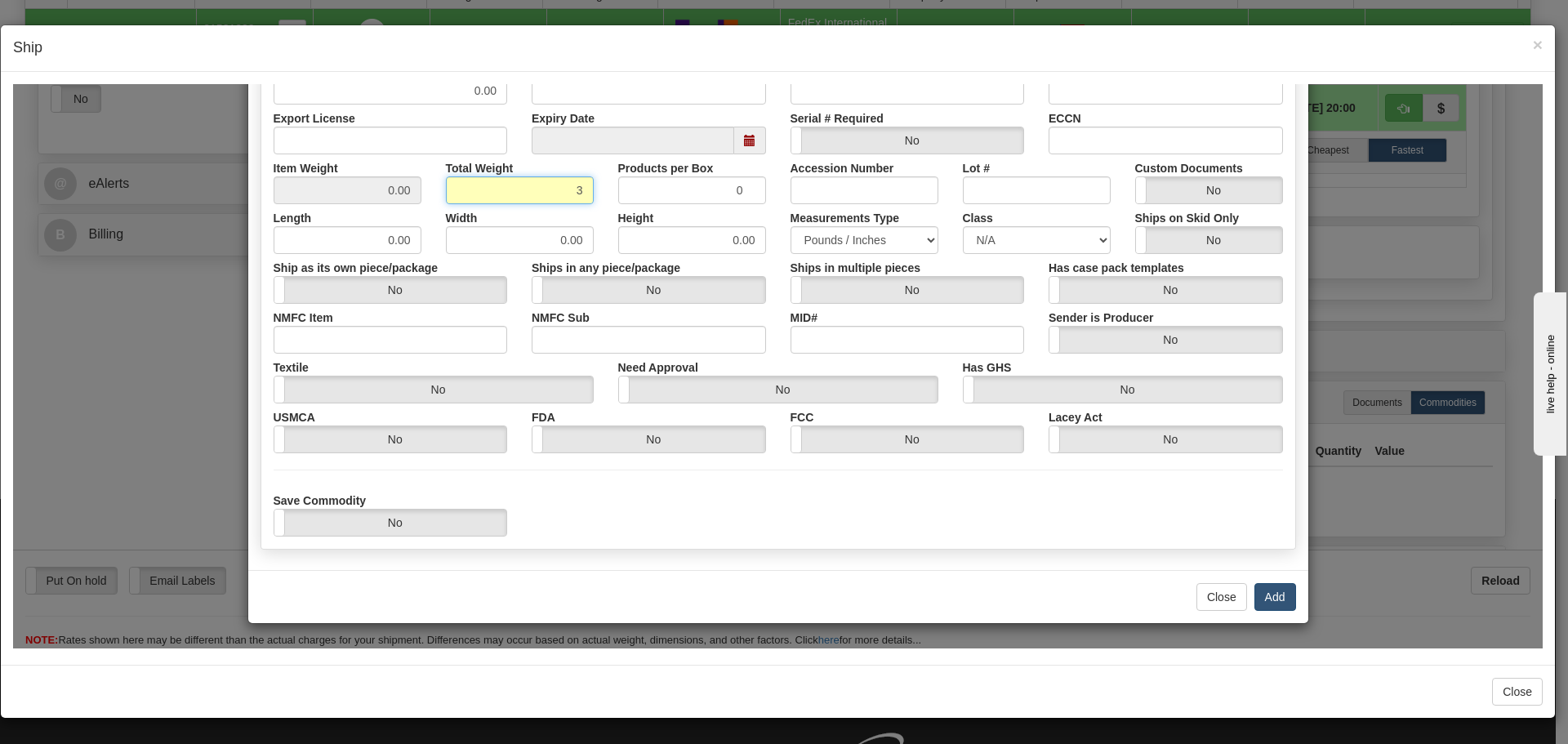
type input "3"
type input "3.0000"
click at [1275, 602] on button "Add" at bounding box center [1275, 596] width 42 height 28
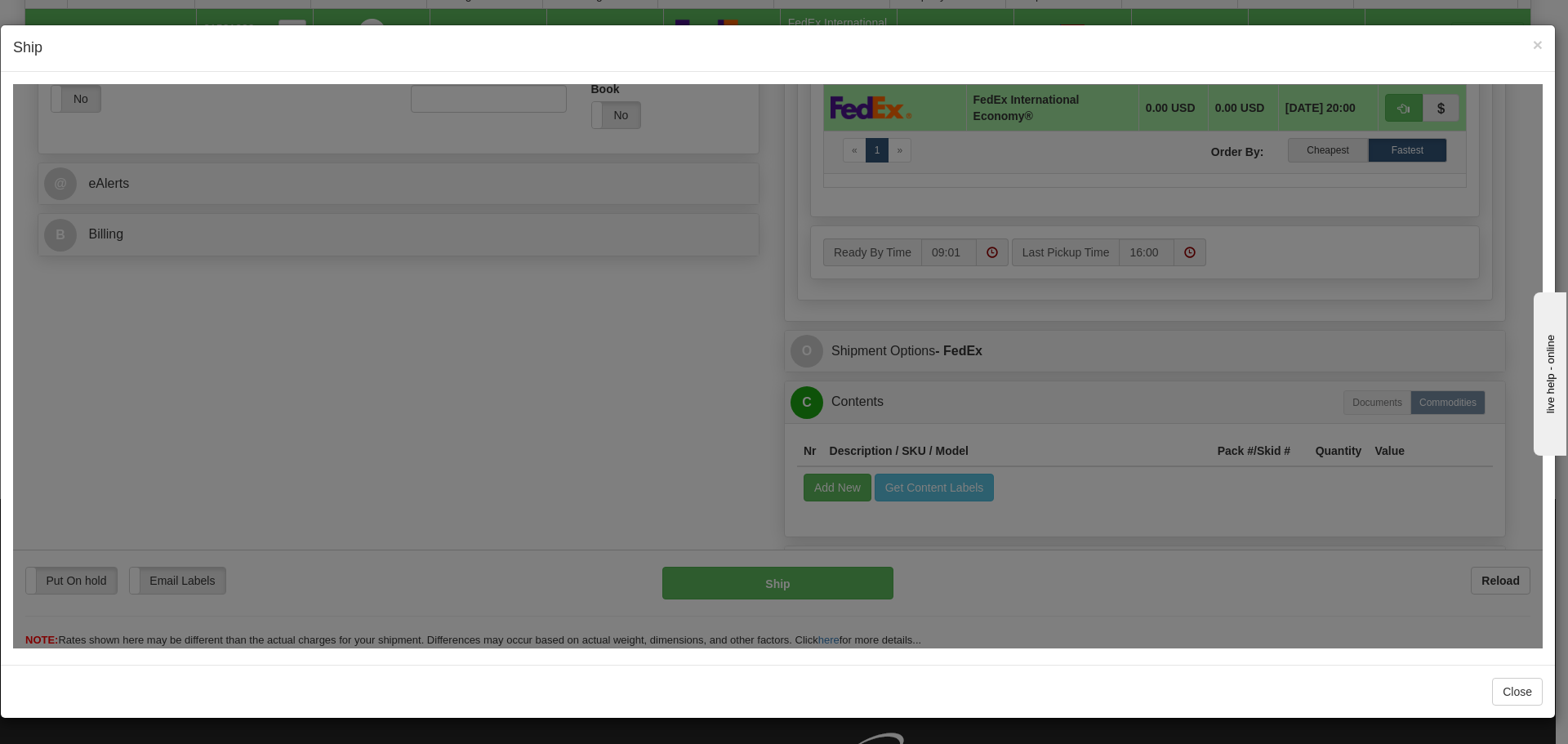
scroll to position [0, 0]
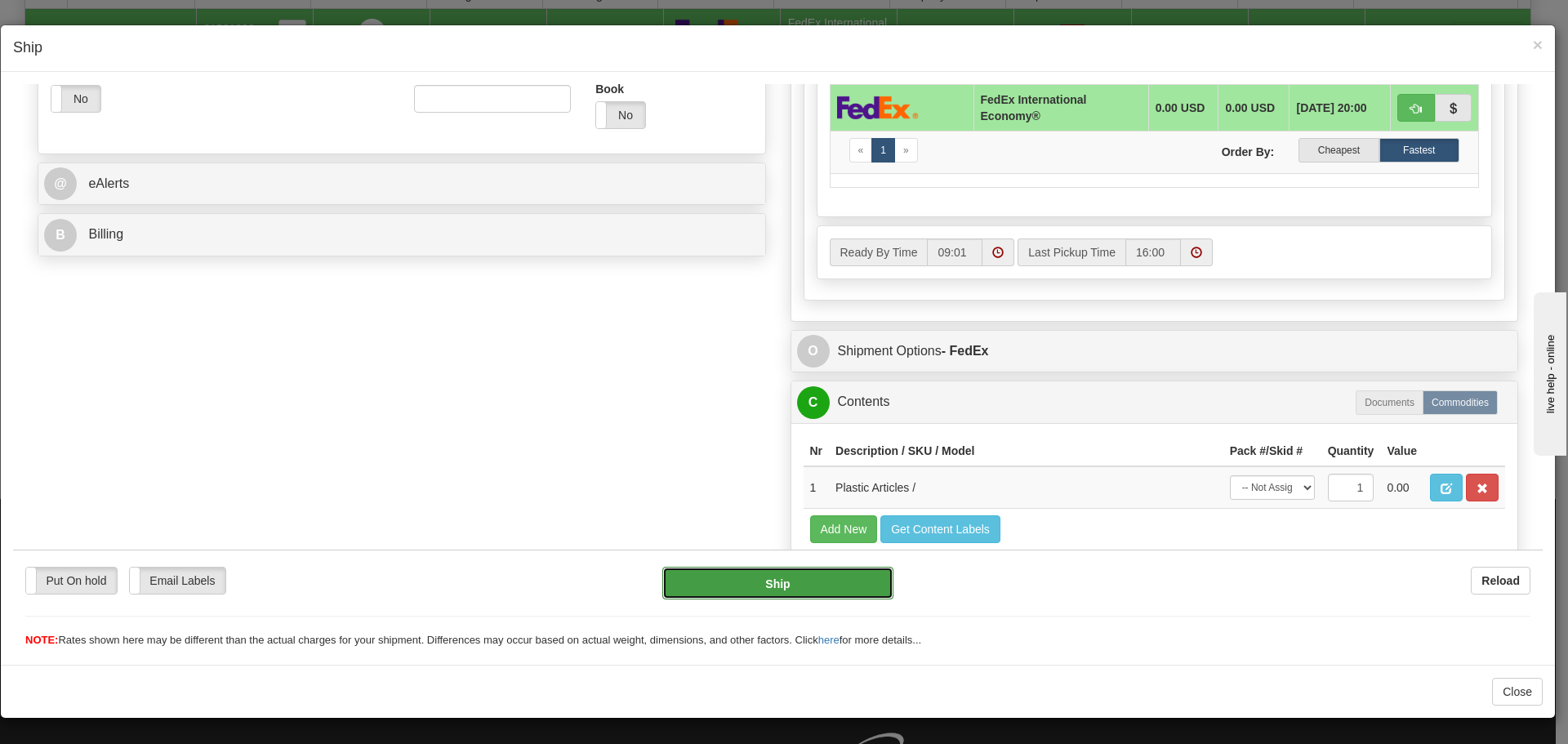
click at [816, 579] on button "Ship" at bounding box center [777, 582] width 230 height 32
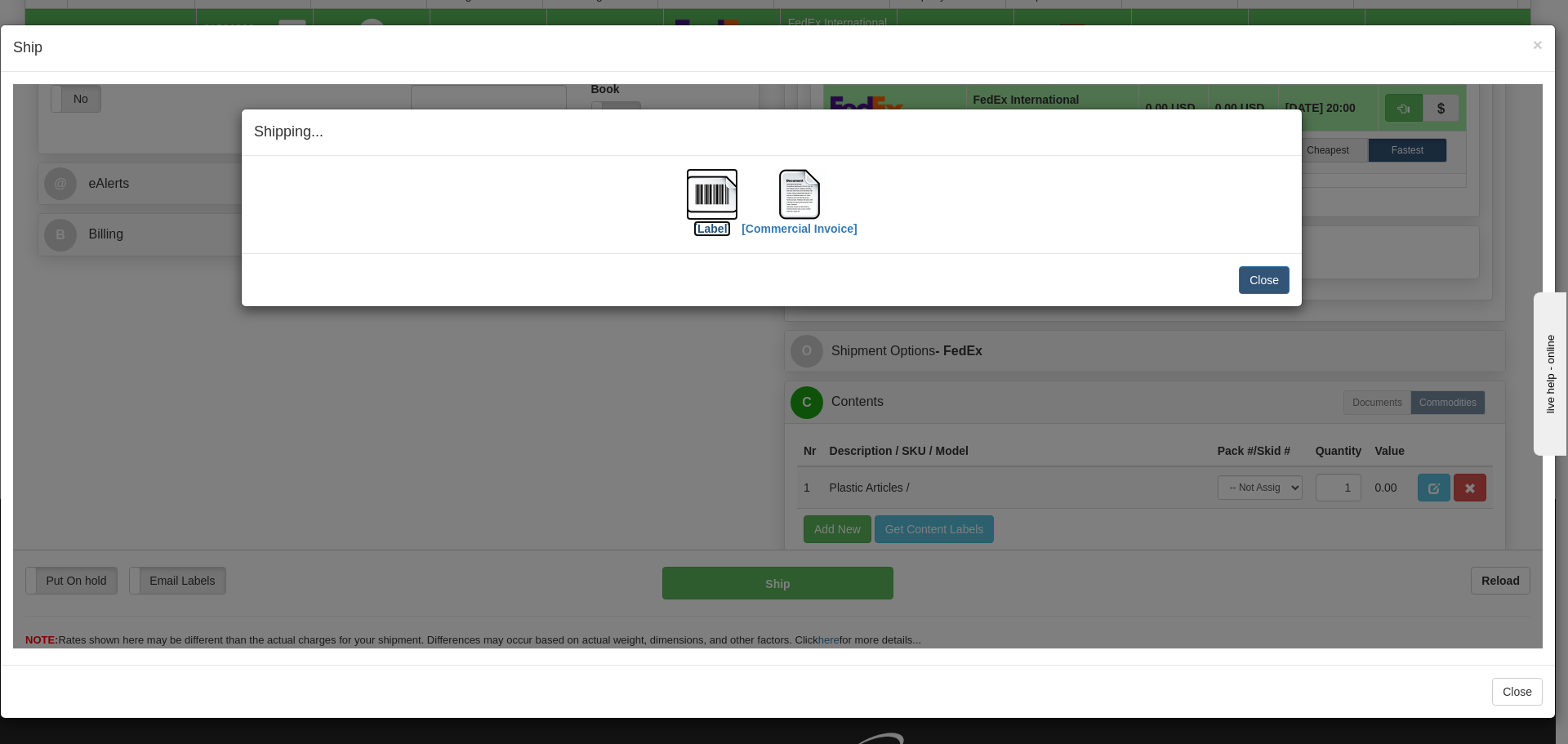
click at [722, 206] on img at bounding box center [712, 193] width 52 height 52
click at [794, 203] on img at bounding box center [799, 193] width 52 height 52
click at [1255, 291] on button "Close" at bounding box center [1264, 279] width 50 height 28
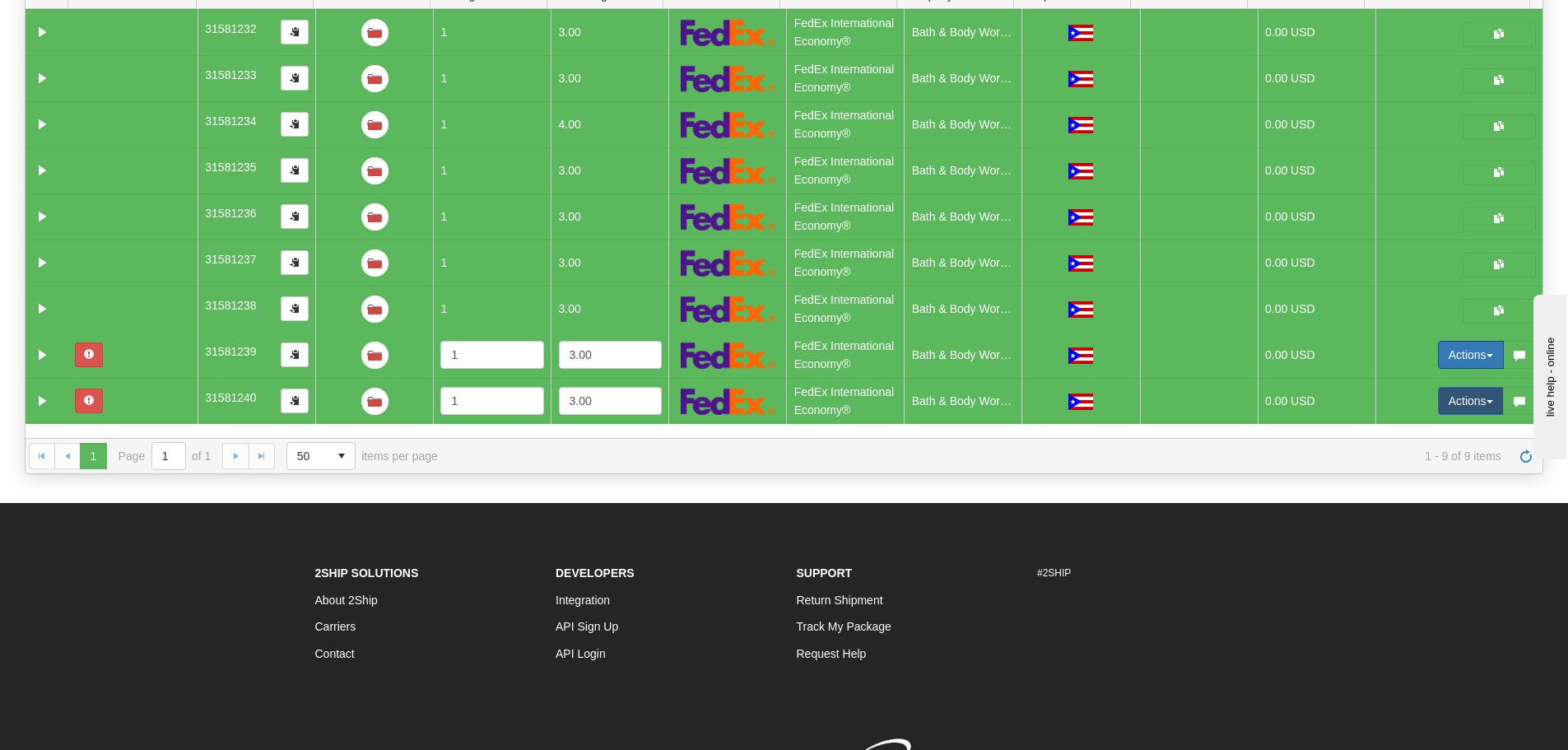
click at [1439, 346] on button "Actions" at bounding box center [1470, 354] width 66 height 28
click at [1436, 386] on link "Open" at bounding box center [1437, 386] width 131 height 21
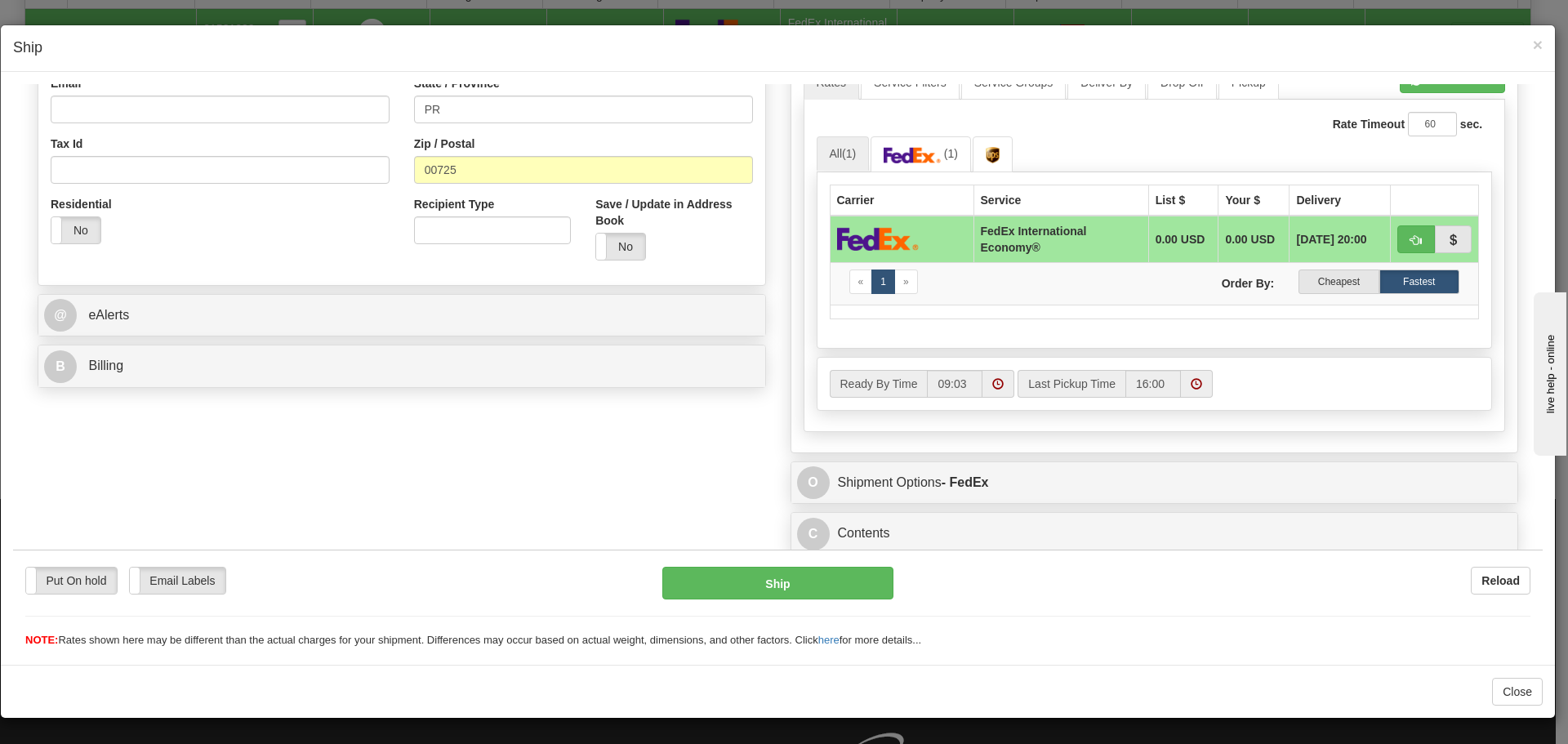
scroll to position [504, 0]
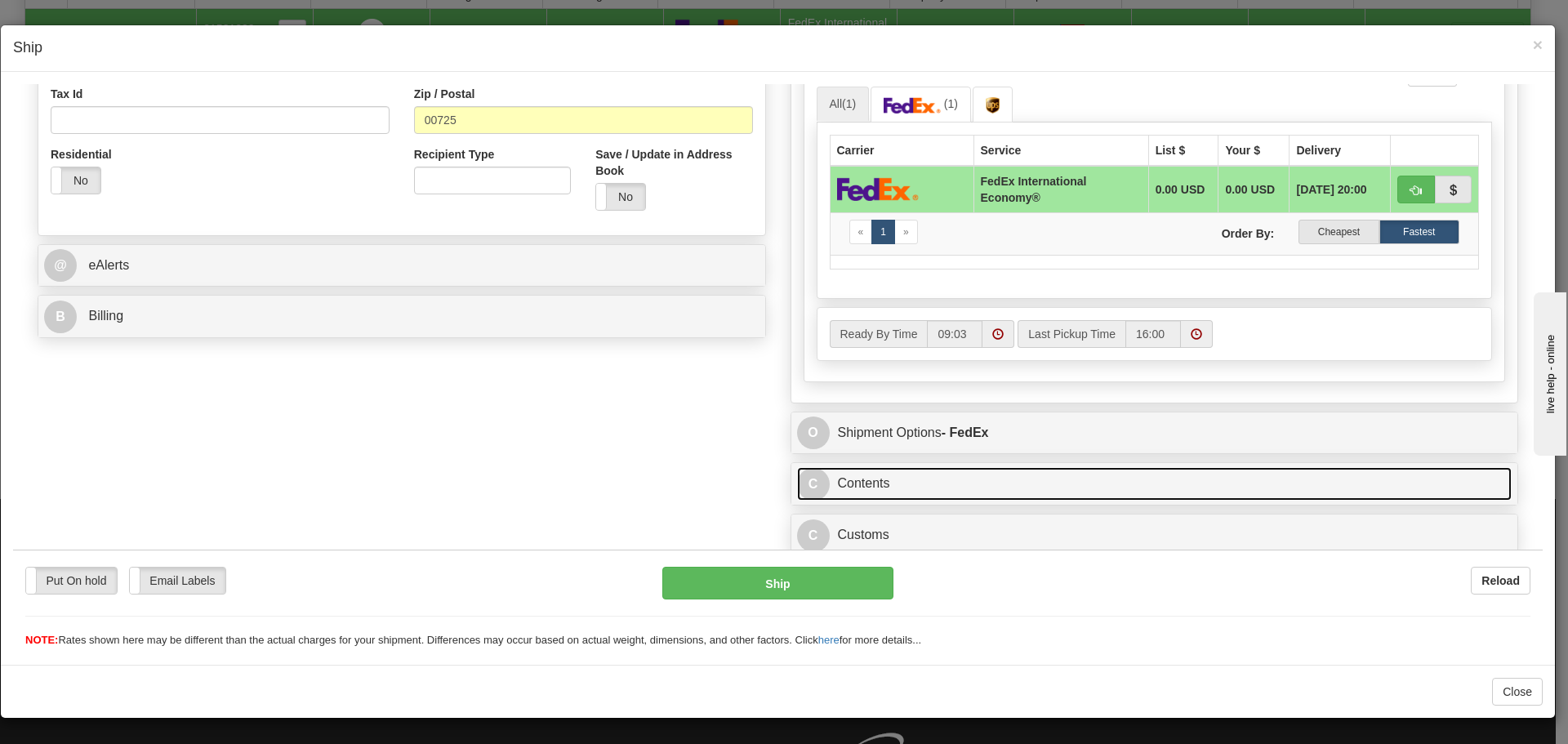
click at [1183, 481] on link "C Contents" at bounding box center [1155, 482] width 715 height 33
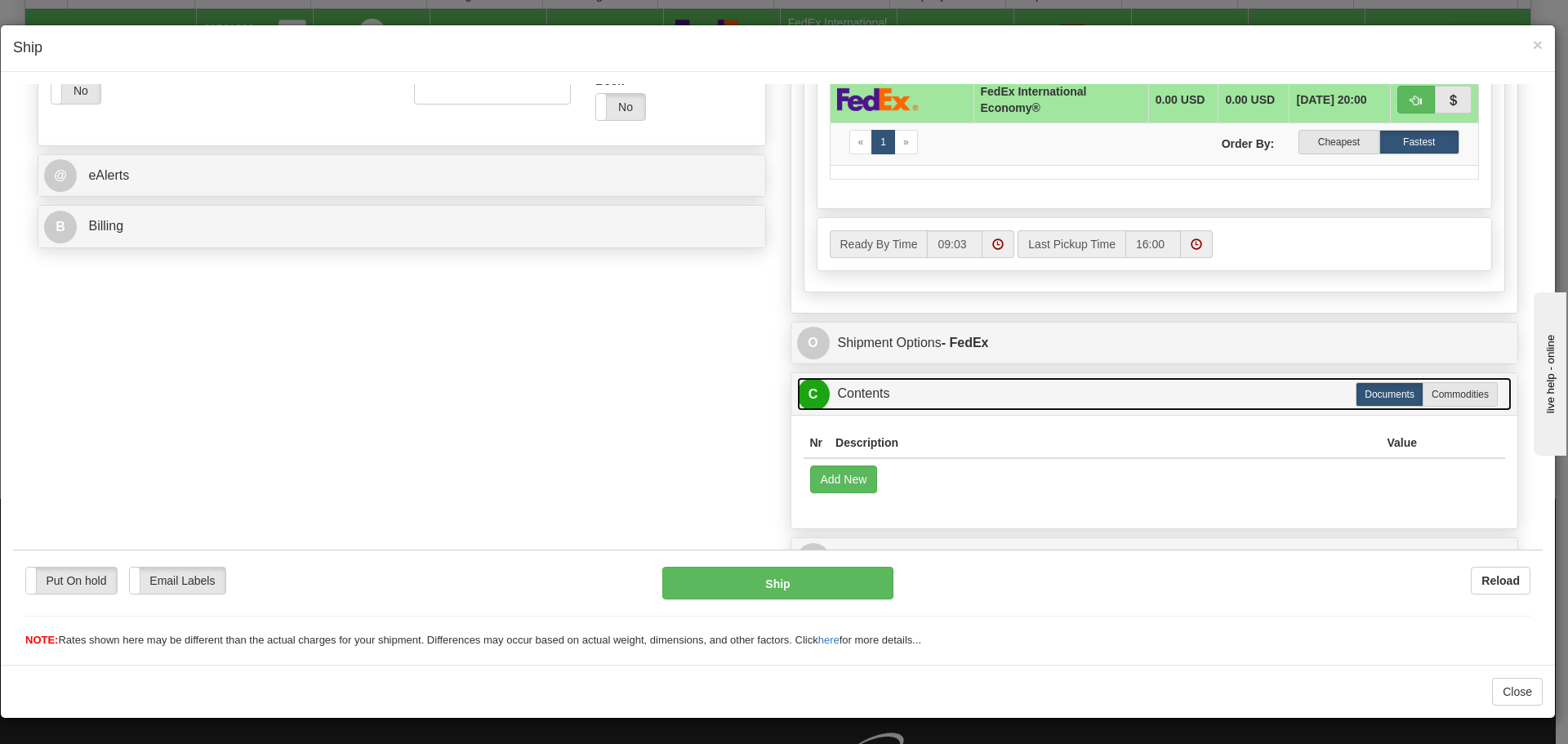
scroll to position [617, 0]
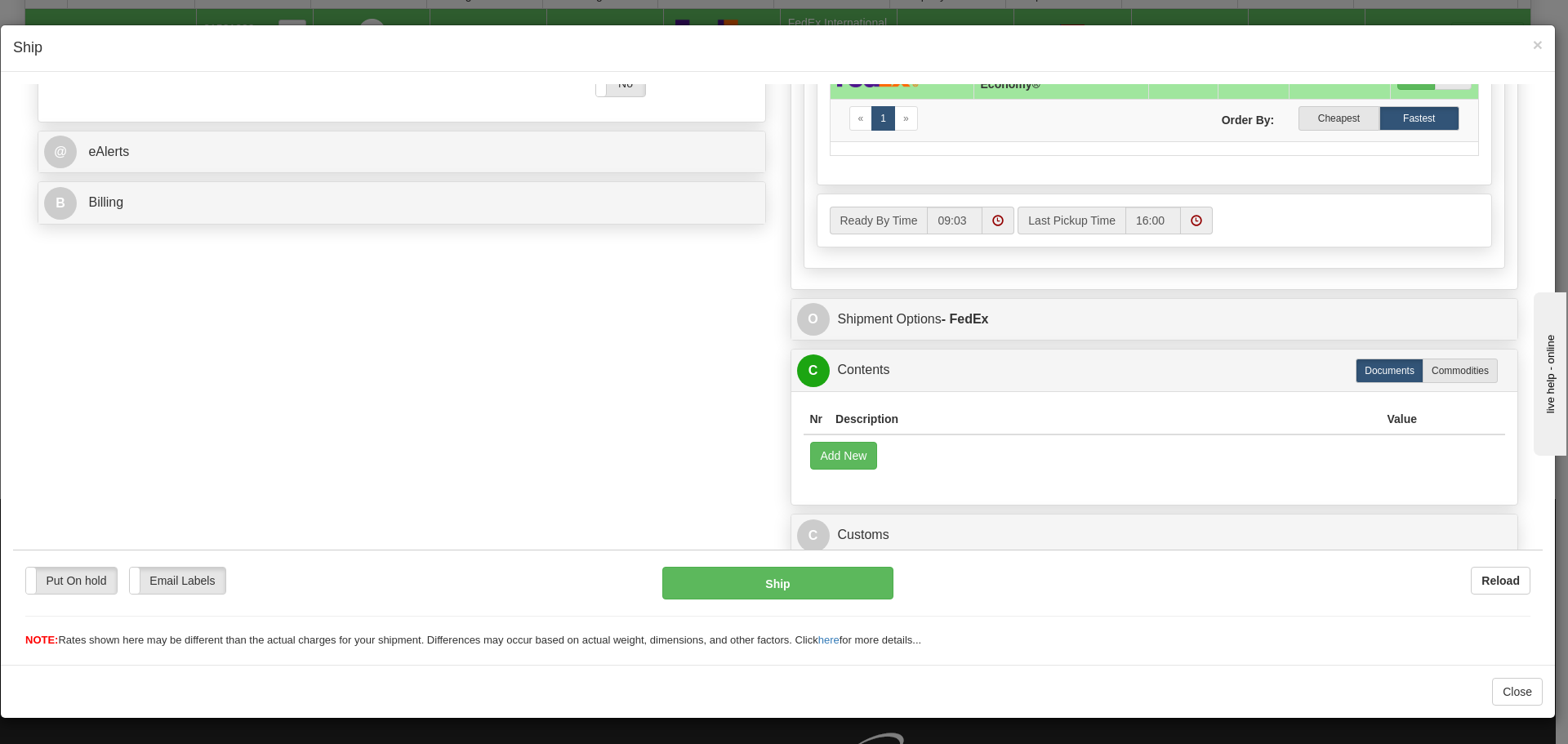
click at [1460, 365] on label "Commodities" at bounding box center [1460, 370] width 75 height 25
radio input "true"
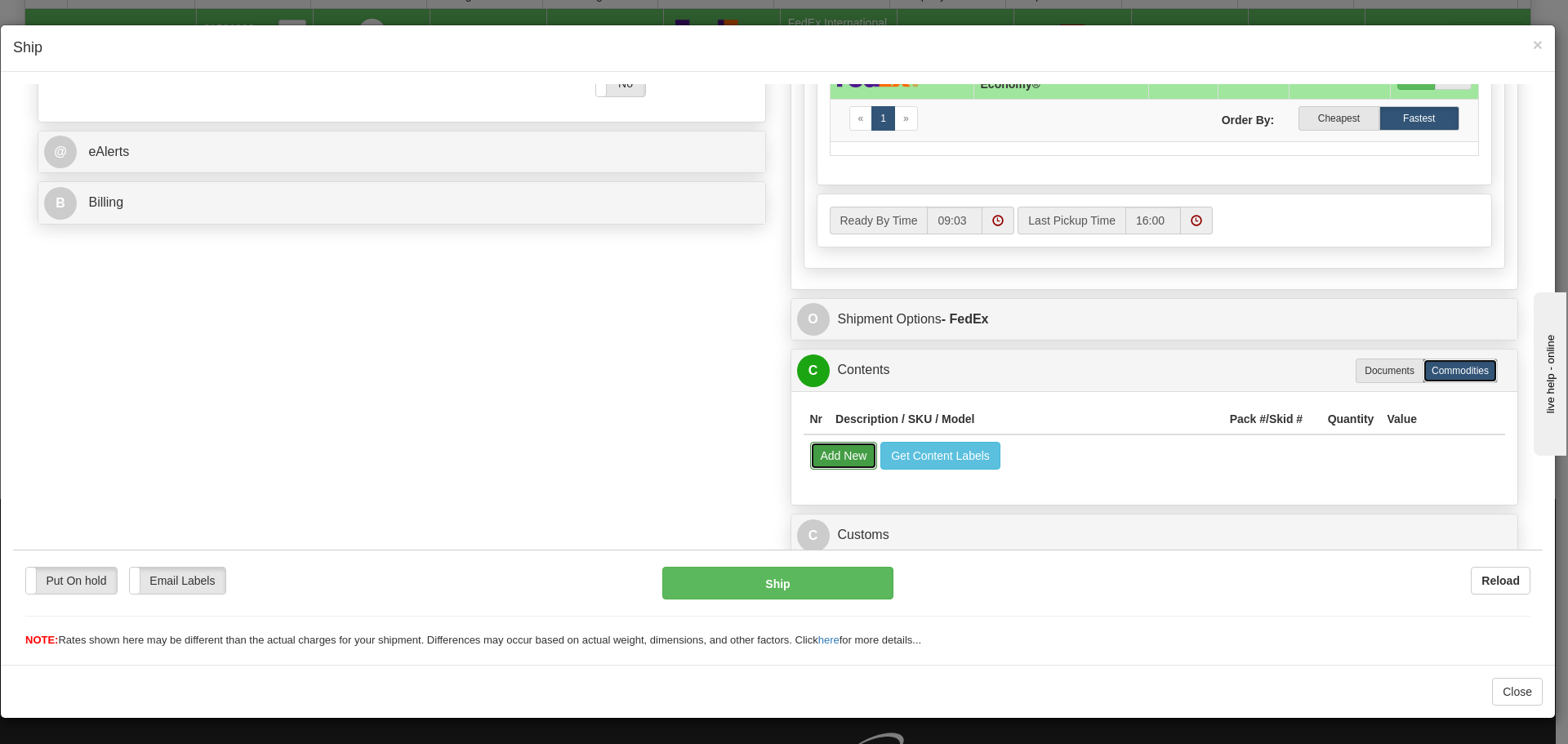
click at [847, 446] on button "Add New" at bounding box center [843, 454] width 68 height 28
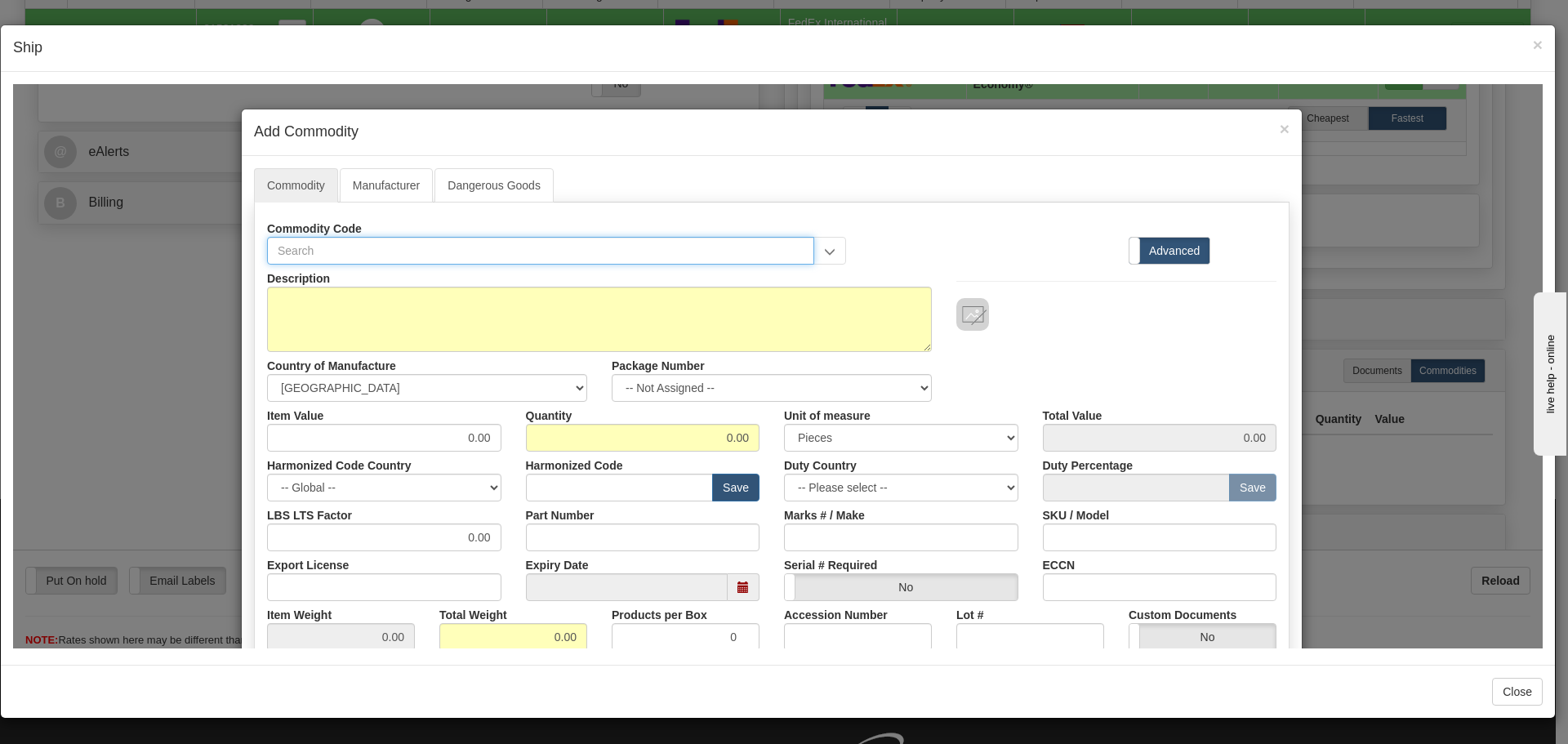
click at [434, 247] on input "text" at bounding box center [540, 249] width 547 height 28
type input "3926"
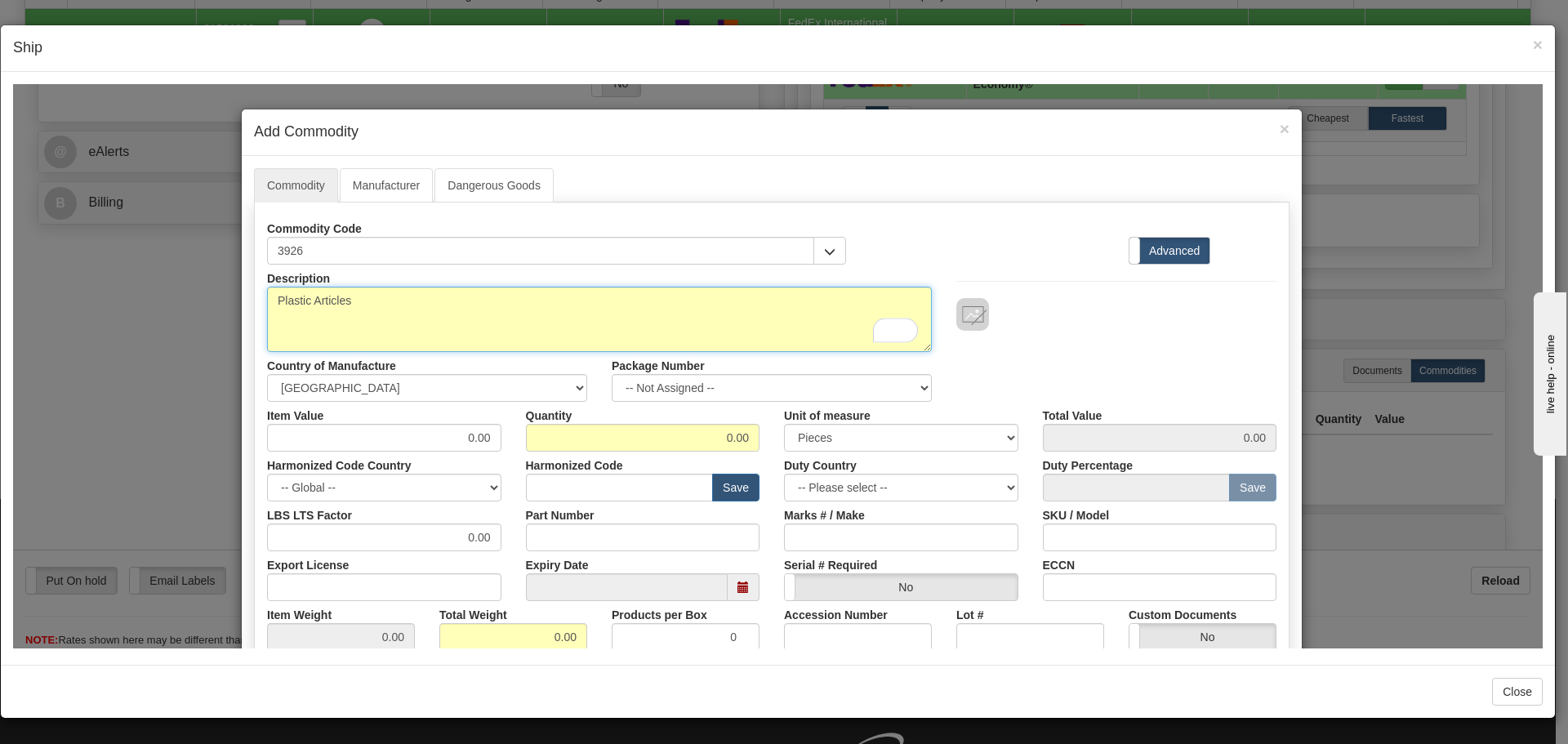
type textarea "Plastic Articles"
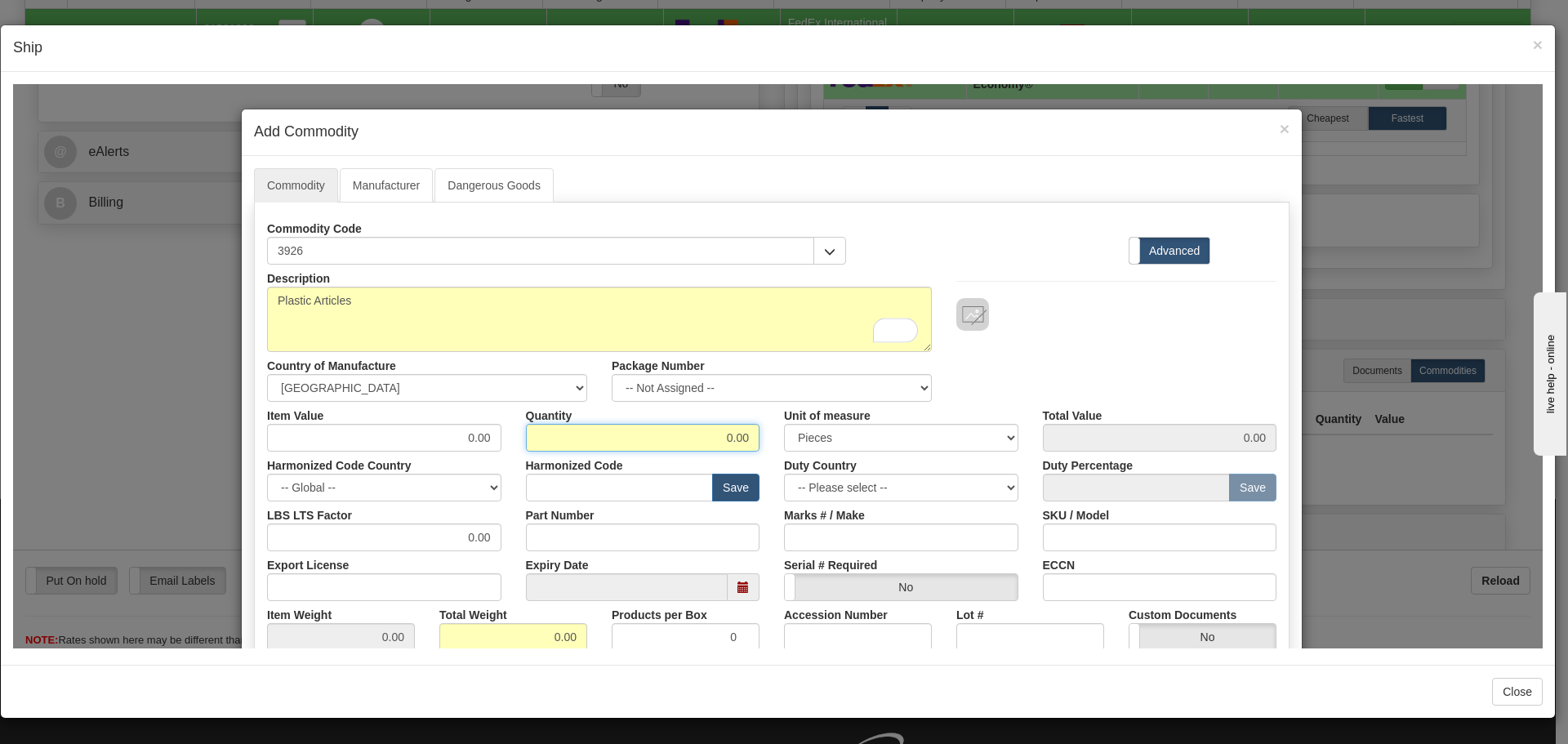
drag, startPoint x: 710, startPoint y: 435, endPoint x: 757, endPoint y: 432, distance: 47.1
click at [757, 432] on div "Quantity 0.00" at bounding box center [643, 425] width 259 height 49
type input "1"
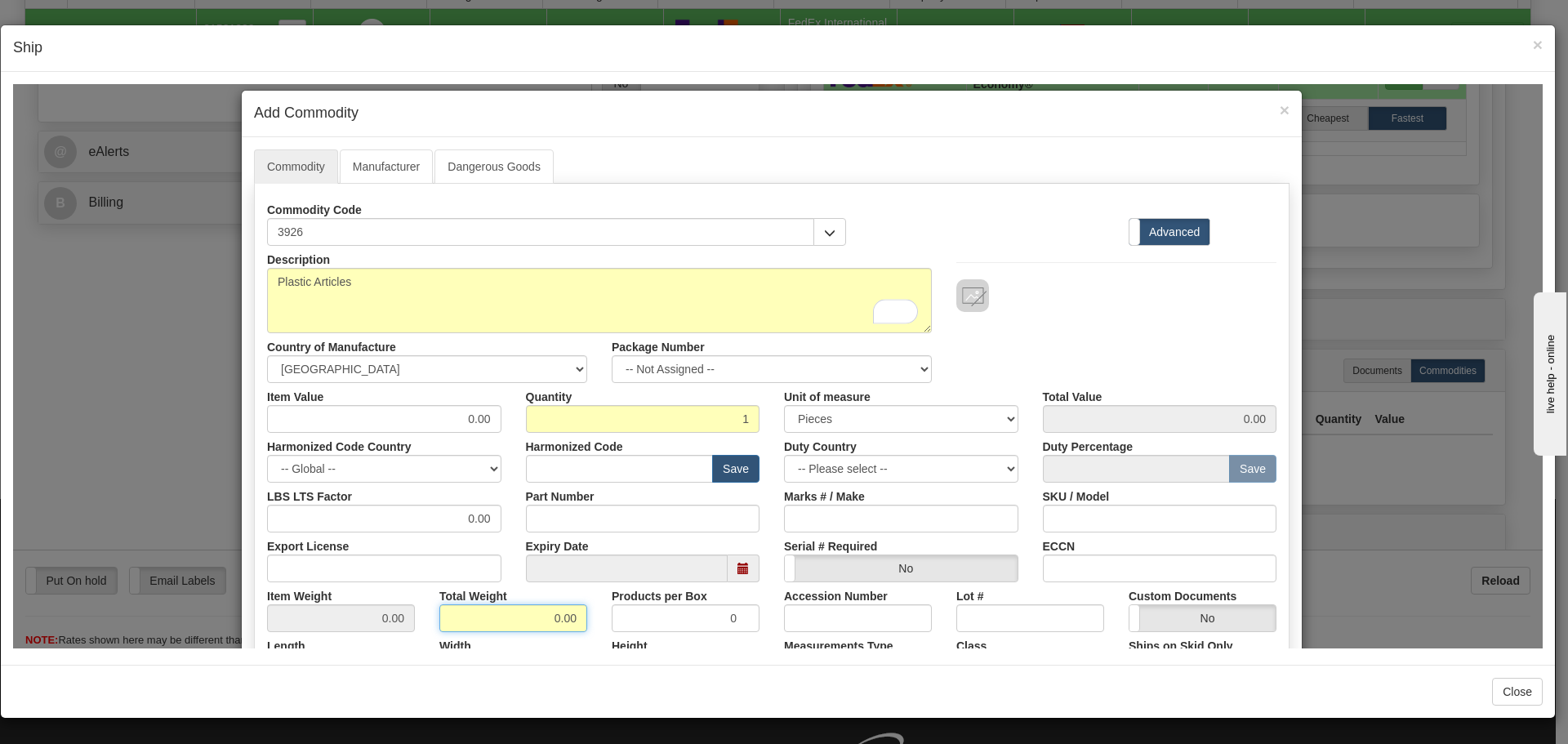
drag, startPoint x: 529, startPoint y: 631, endPoint x: 592, endPoint y: 631, distance: 63.0
click at [592, 631] on div "Description Plastic Articles Country of Manufacture -- Unknown -- AFGHANISTAN A…" at bounding box center [772, 603] width 1009 height 718
type input "3"
type input "3.0000"
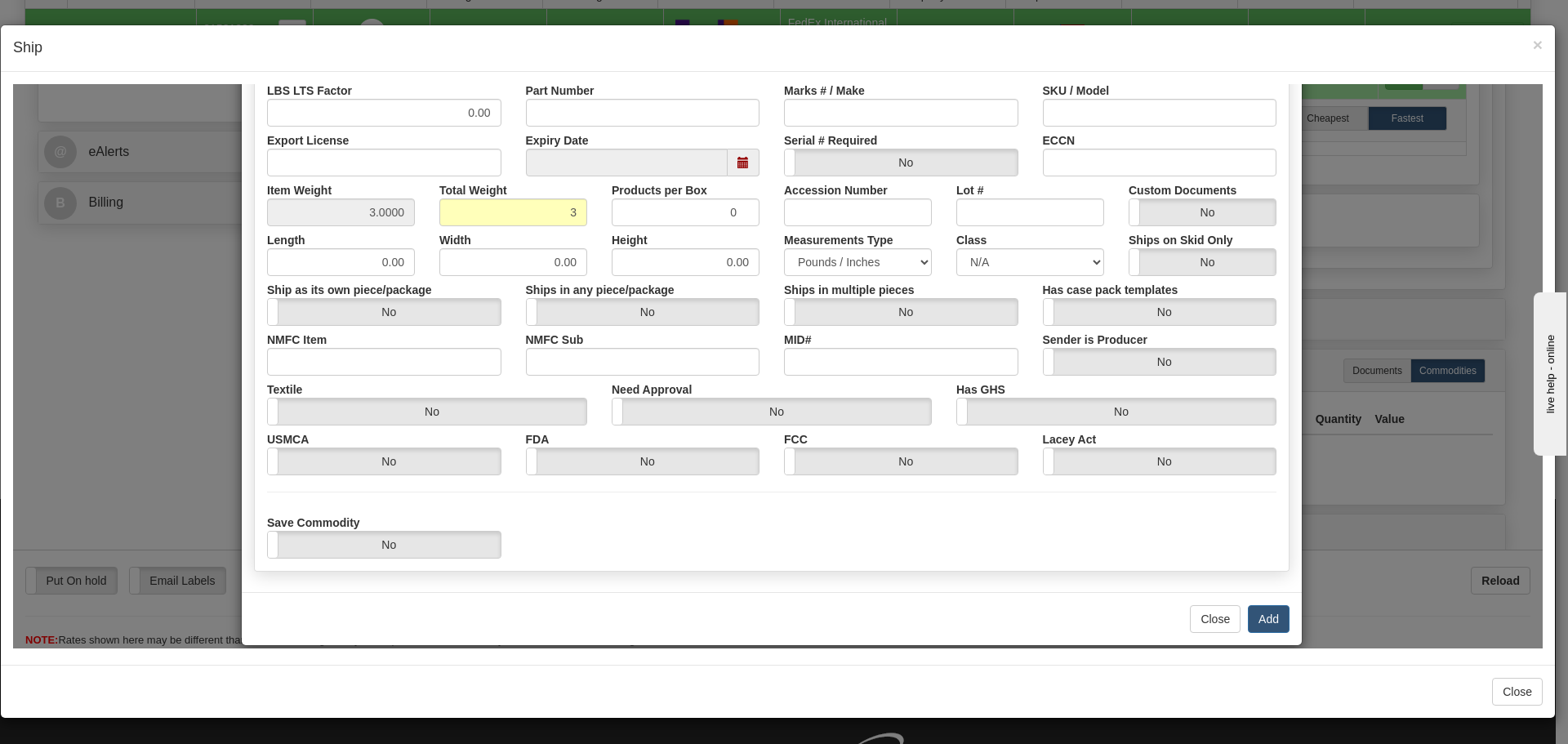
scroll to position [446, 0]
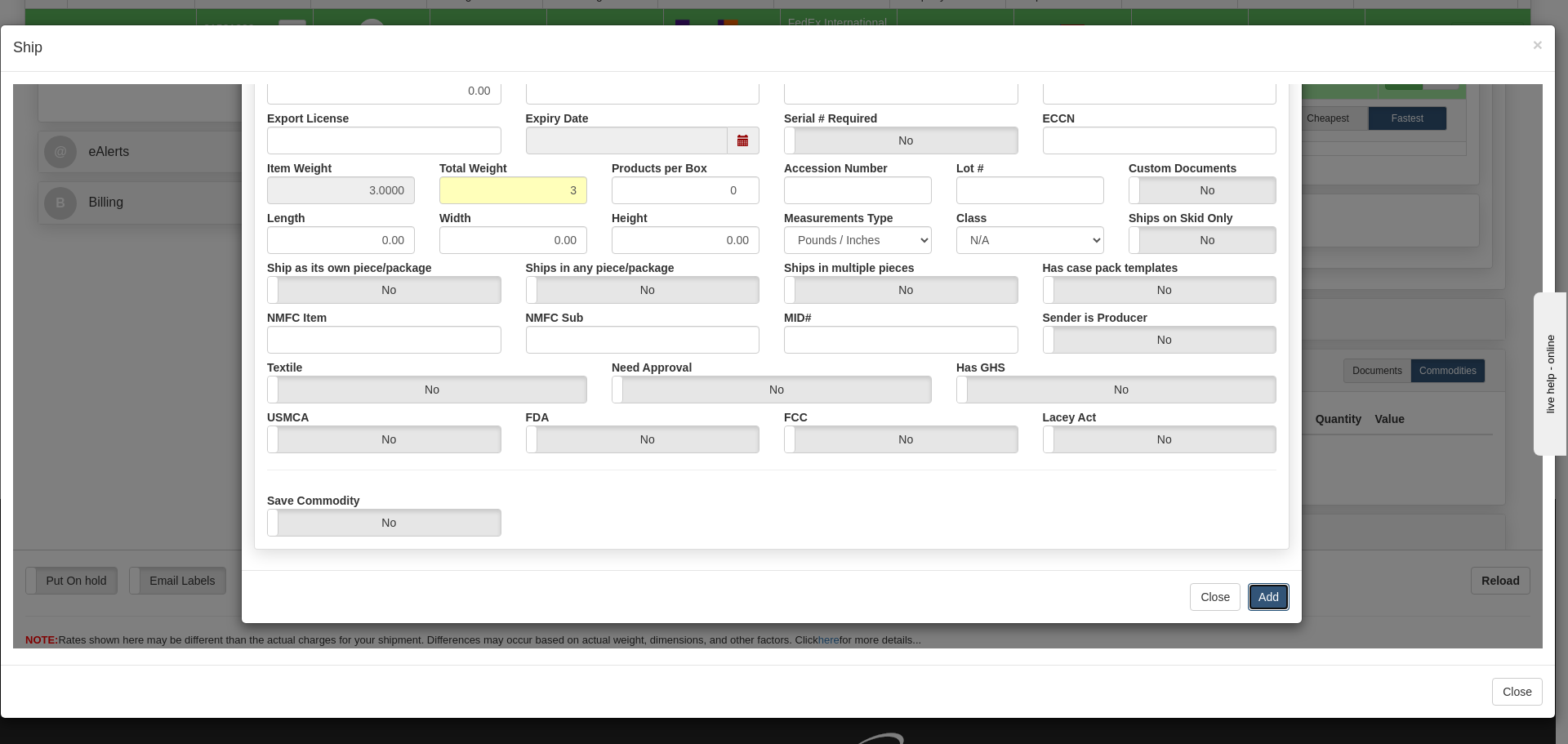
click at [1272, 590] on button "Add" at bounding box center [1268, 596] width 42 height 28
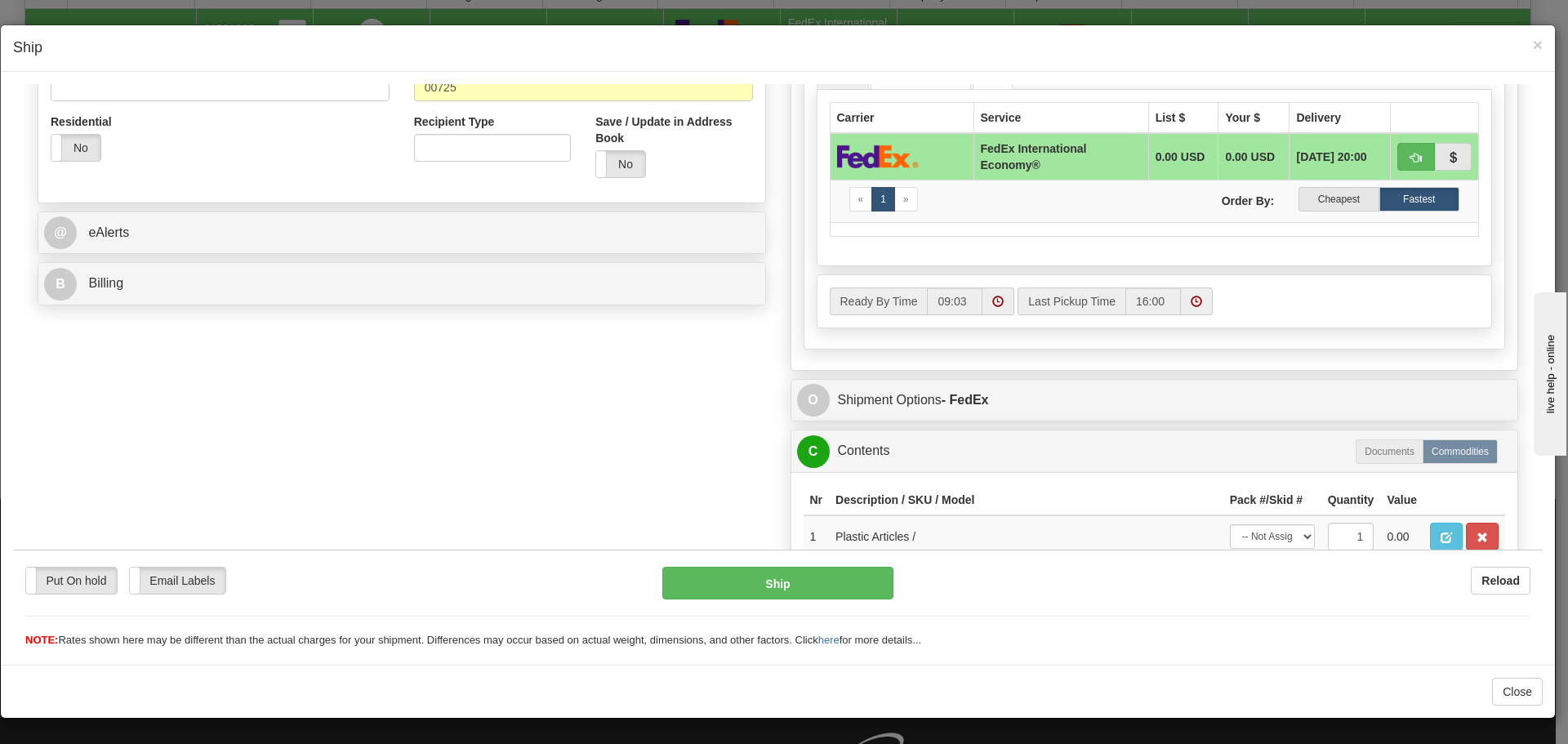
scroll to position [536, 0]
click at [810, 586] on button "Ship" at bounding box center [777, 582] width 230 height 32
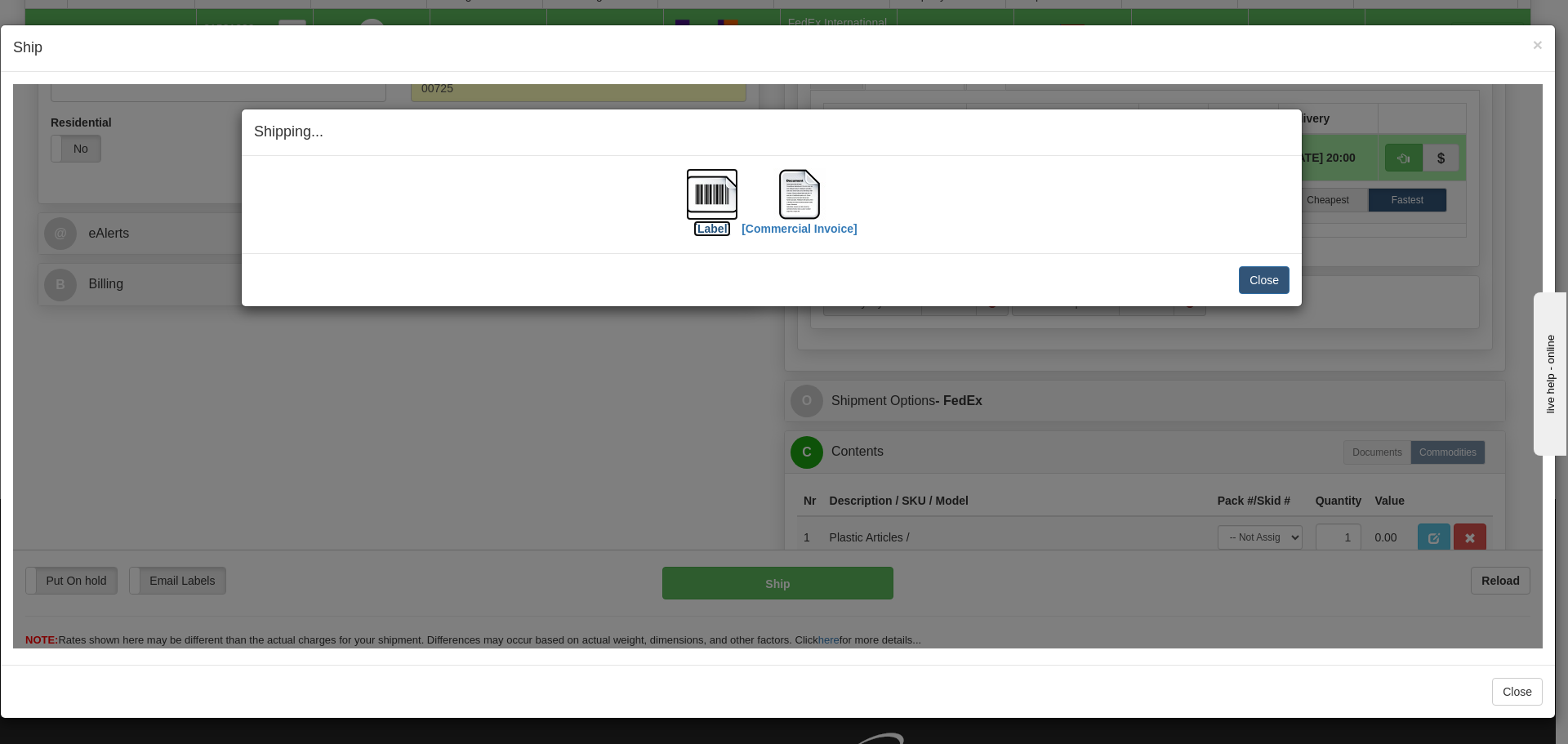
click at [704, 194] on img at bounding box center [712, 193] width 52 height 52
click at [798, 202] on img at bounding box center [799, 193] width 52 height 52
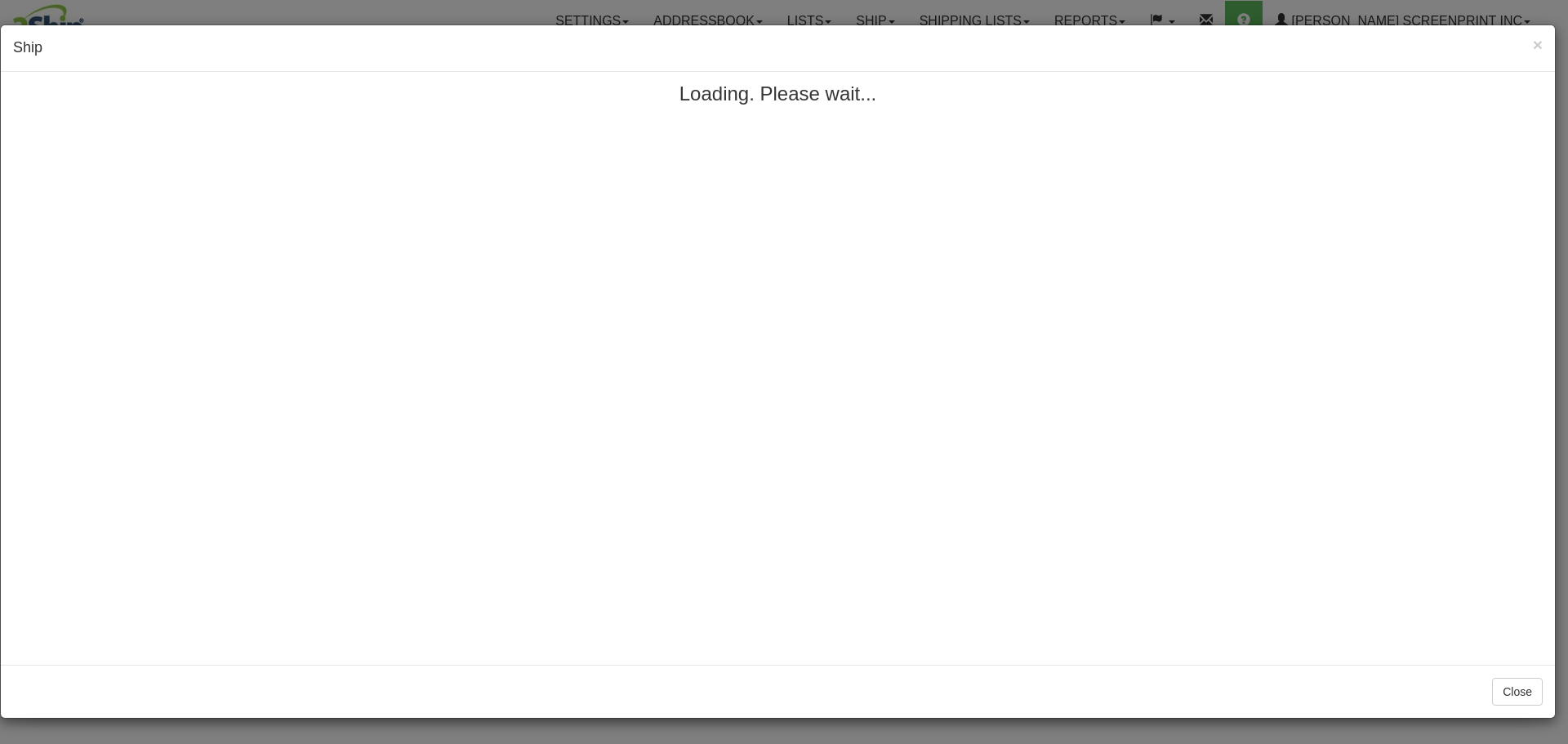
select select "BBW 2DAY PR"
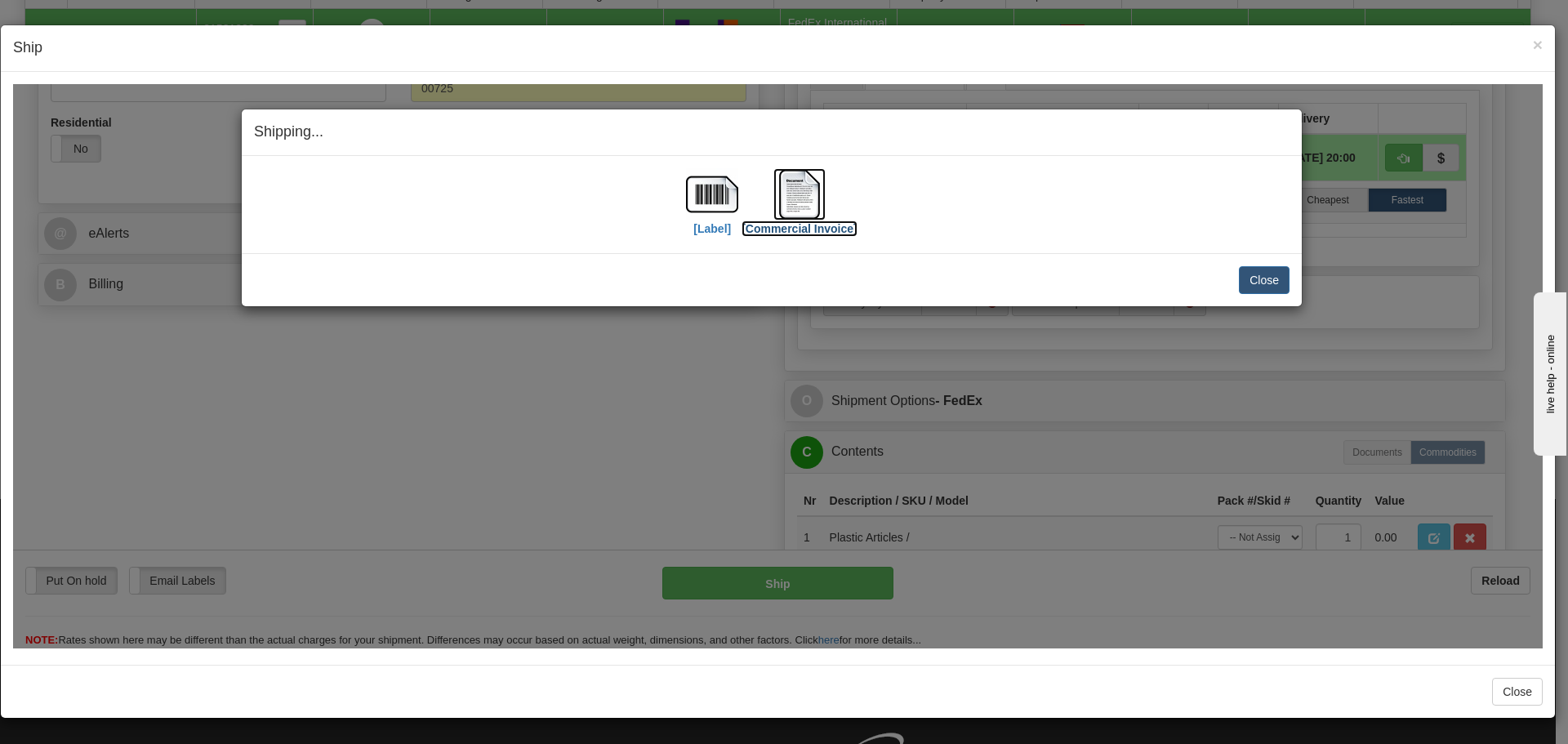
scroll to position [536, 0]
click at [1263, 280] on button "Close" at bounding box center [1264, 279] width 50 height 28
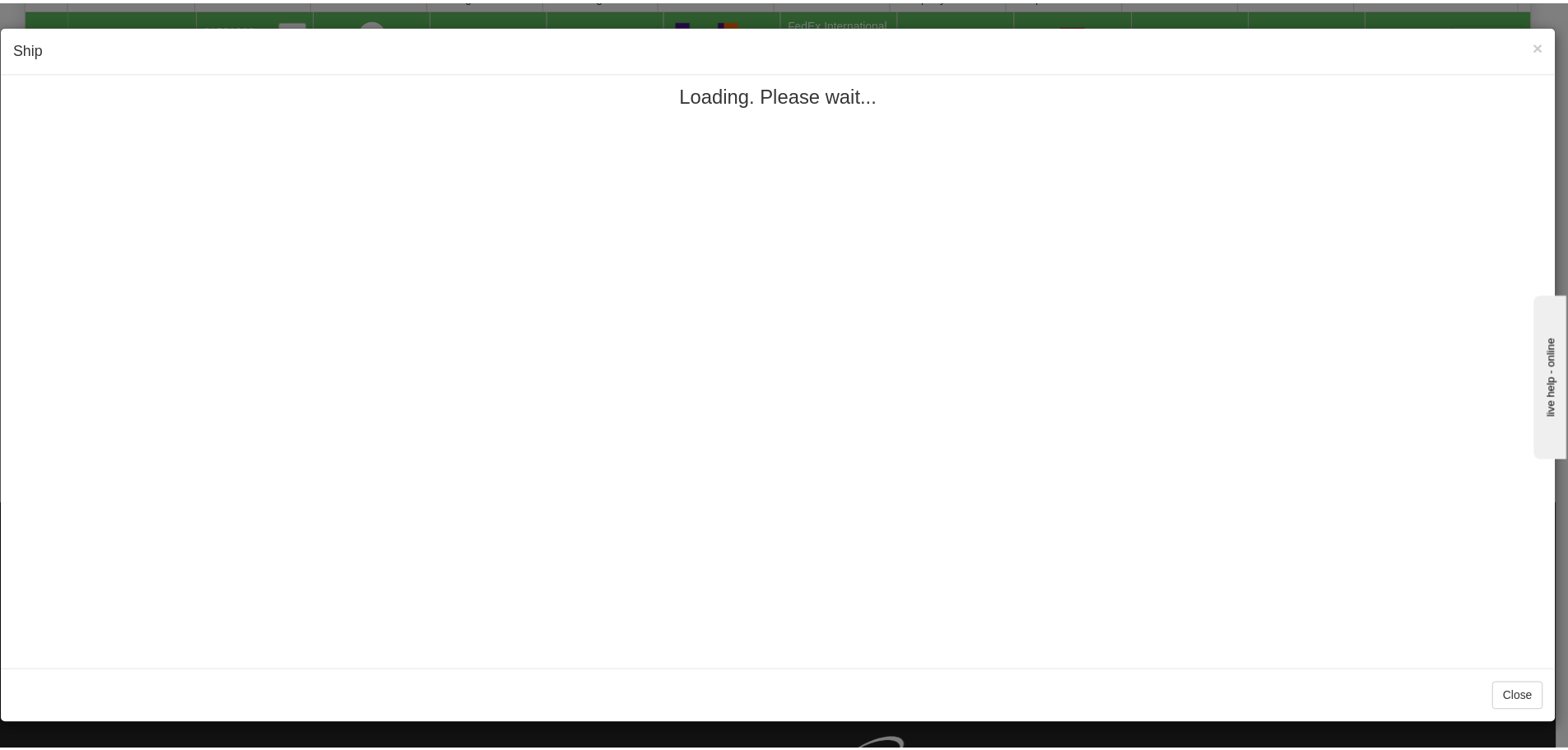
scroll to position [0, 0]
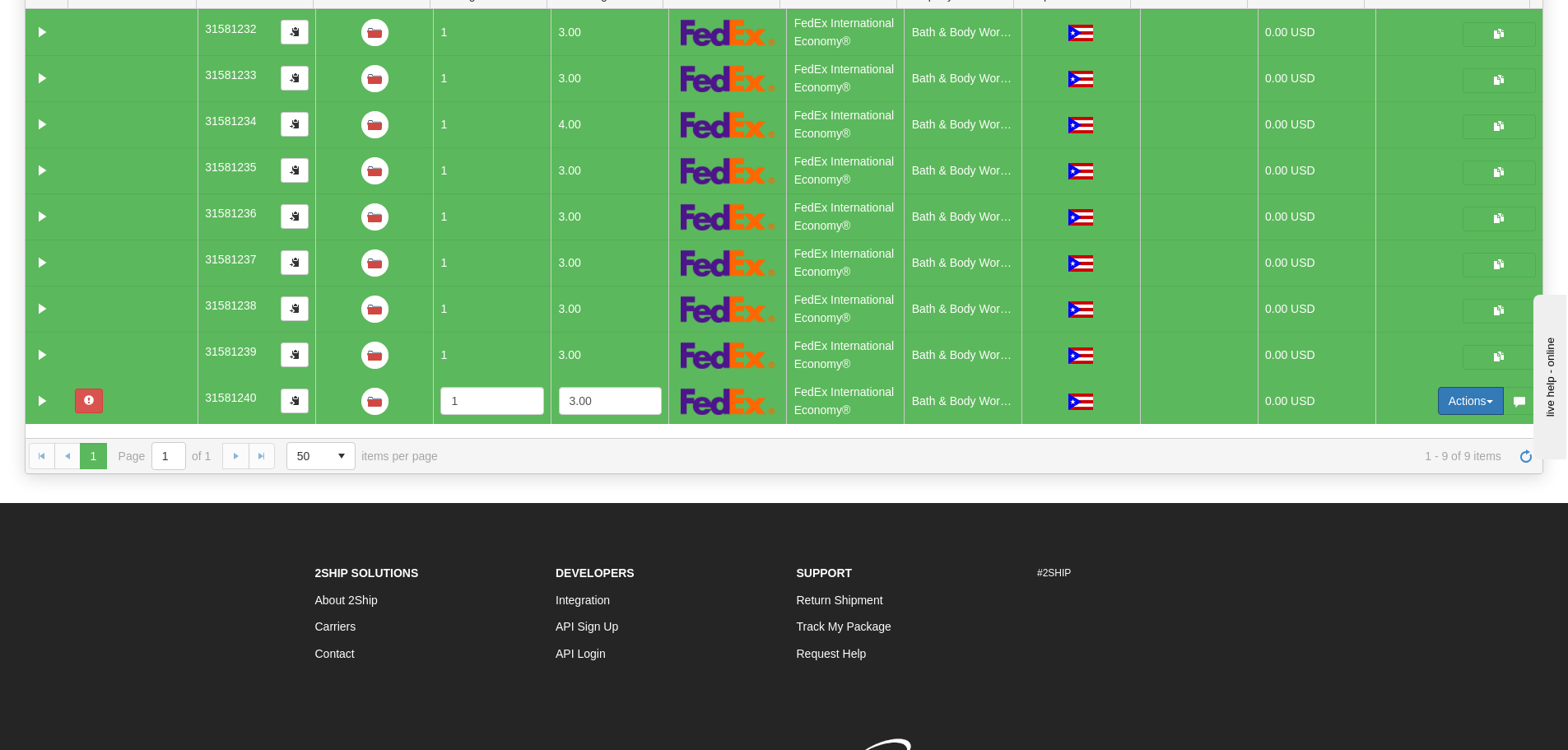
click at [1453, 397] on button "Actions" at bounding box center [1470, 400] width 66 height 28
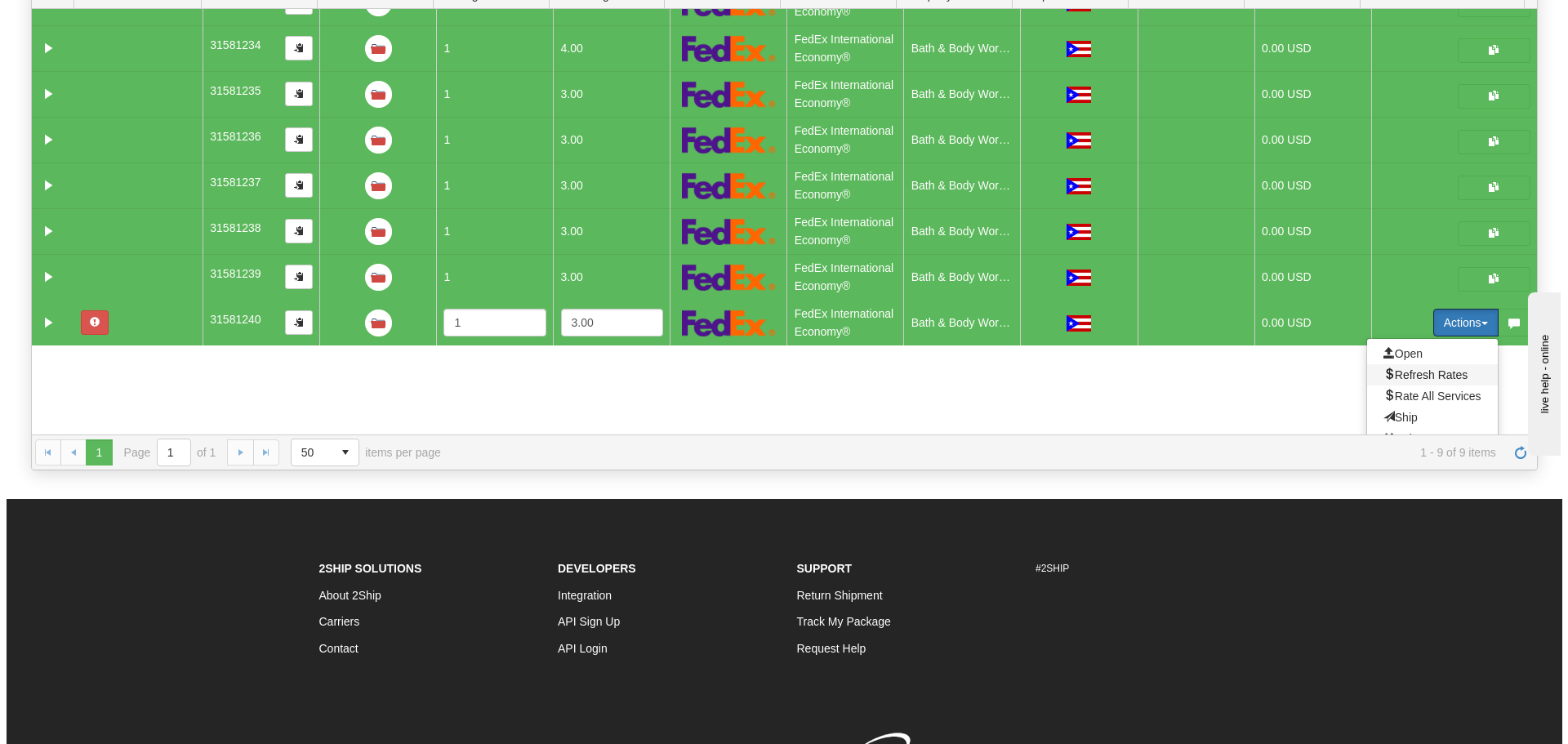
scroll to position [116, 0]
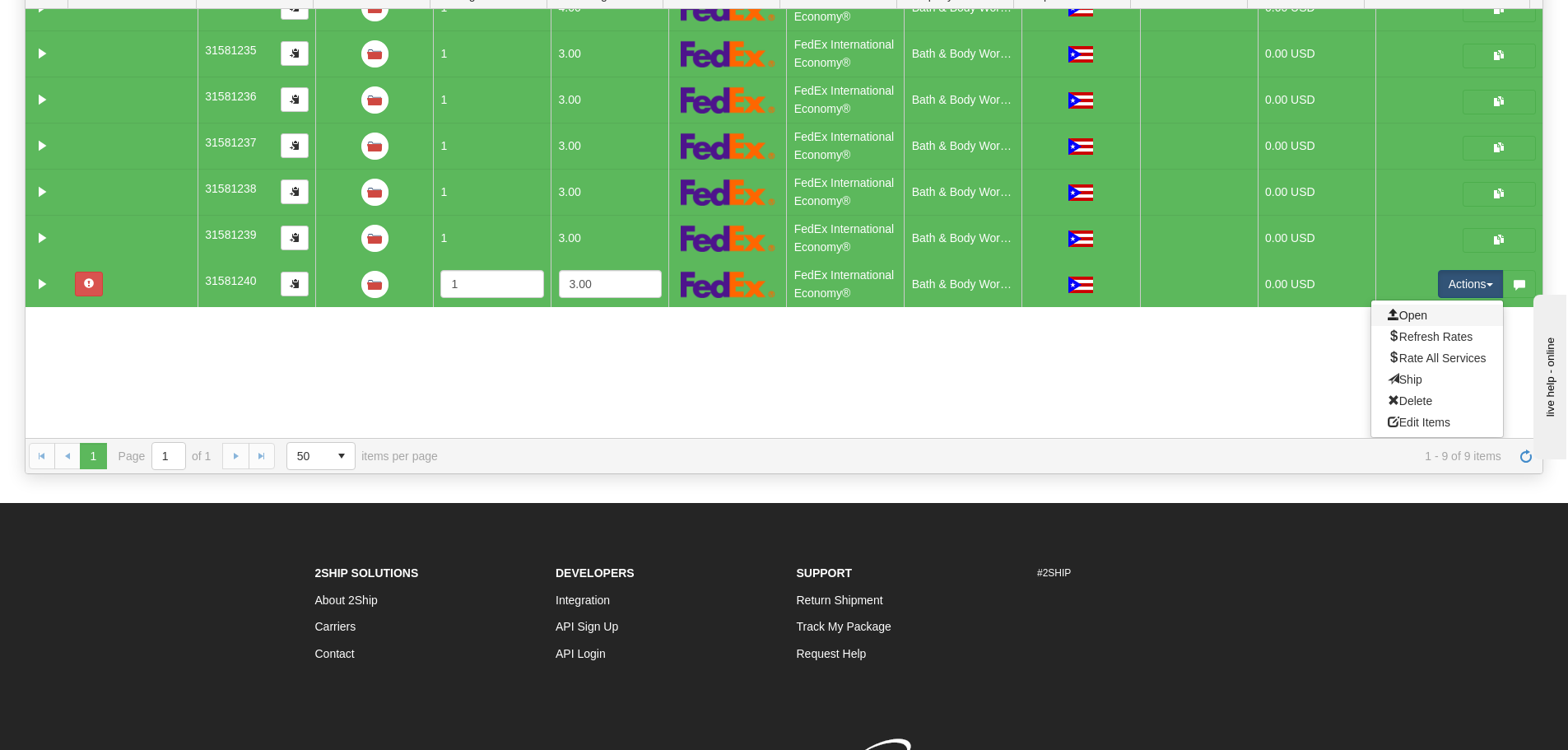
click at [1420, 318] on link "Open" at bounding box center [1437, 316] width 131 height 21
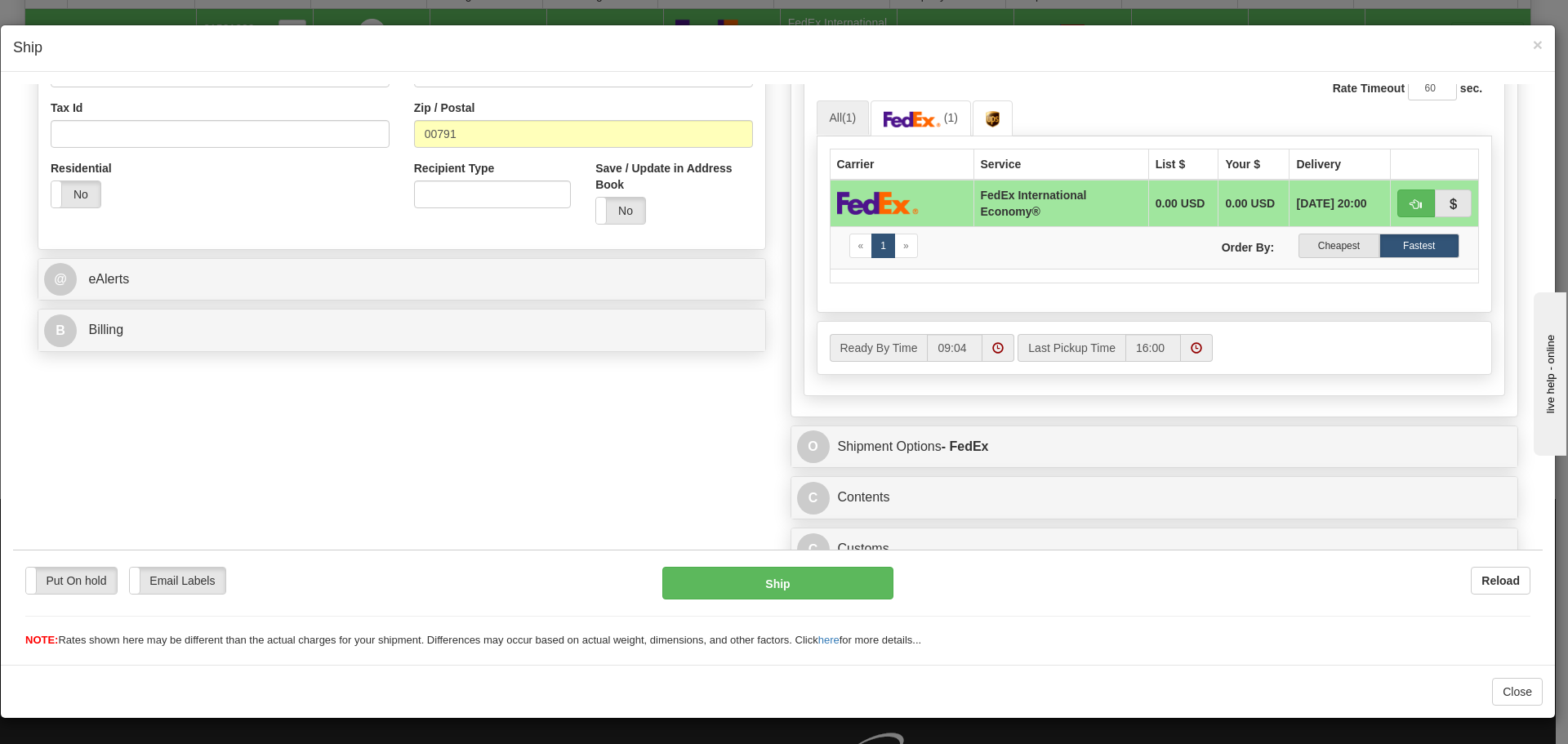
scroll to position [504, 0]
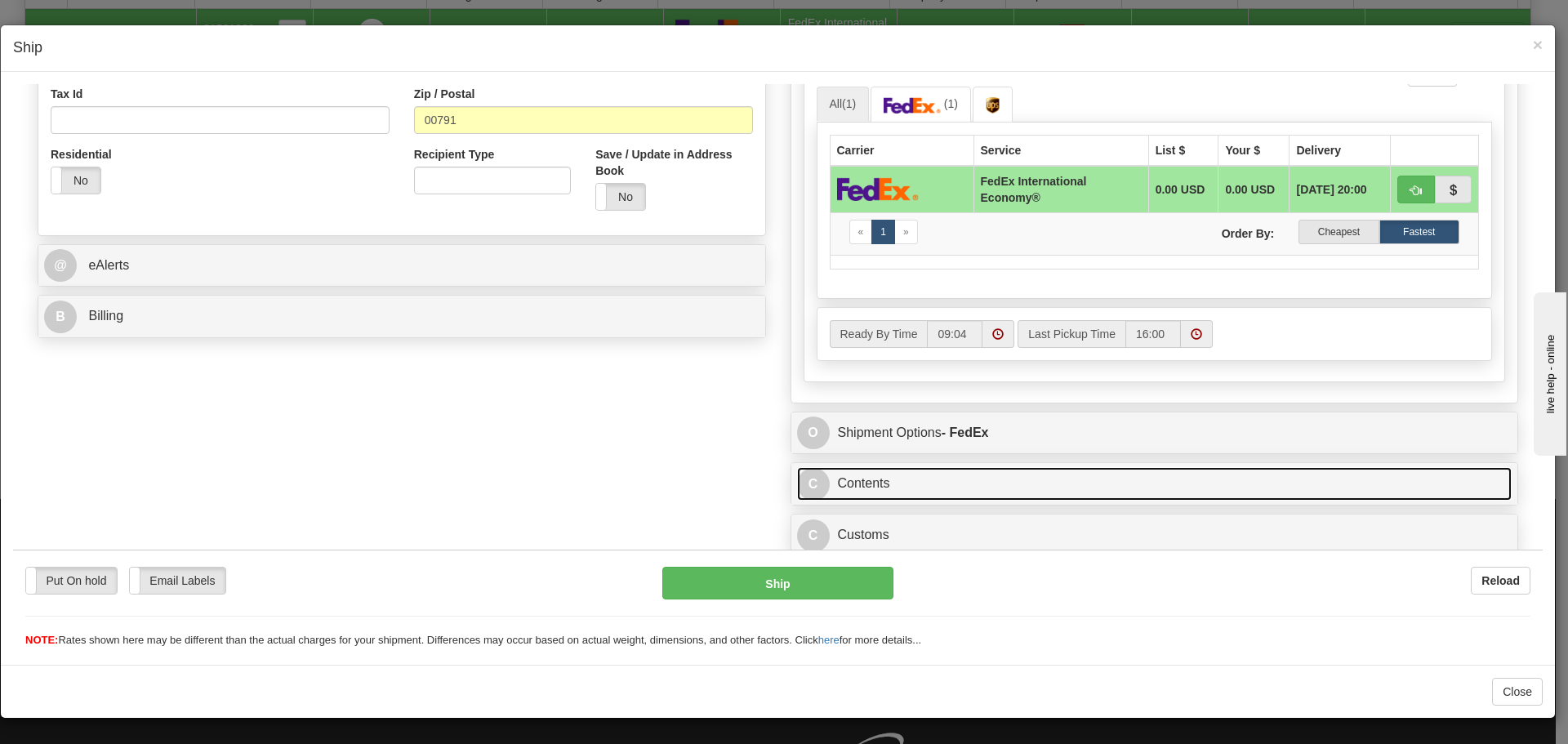
click at [1202, 491] on link "C Contents" at bounding box center [1155, 482] width 715 height 33
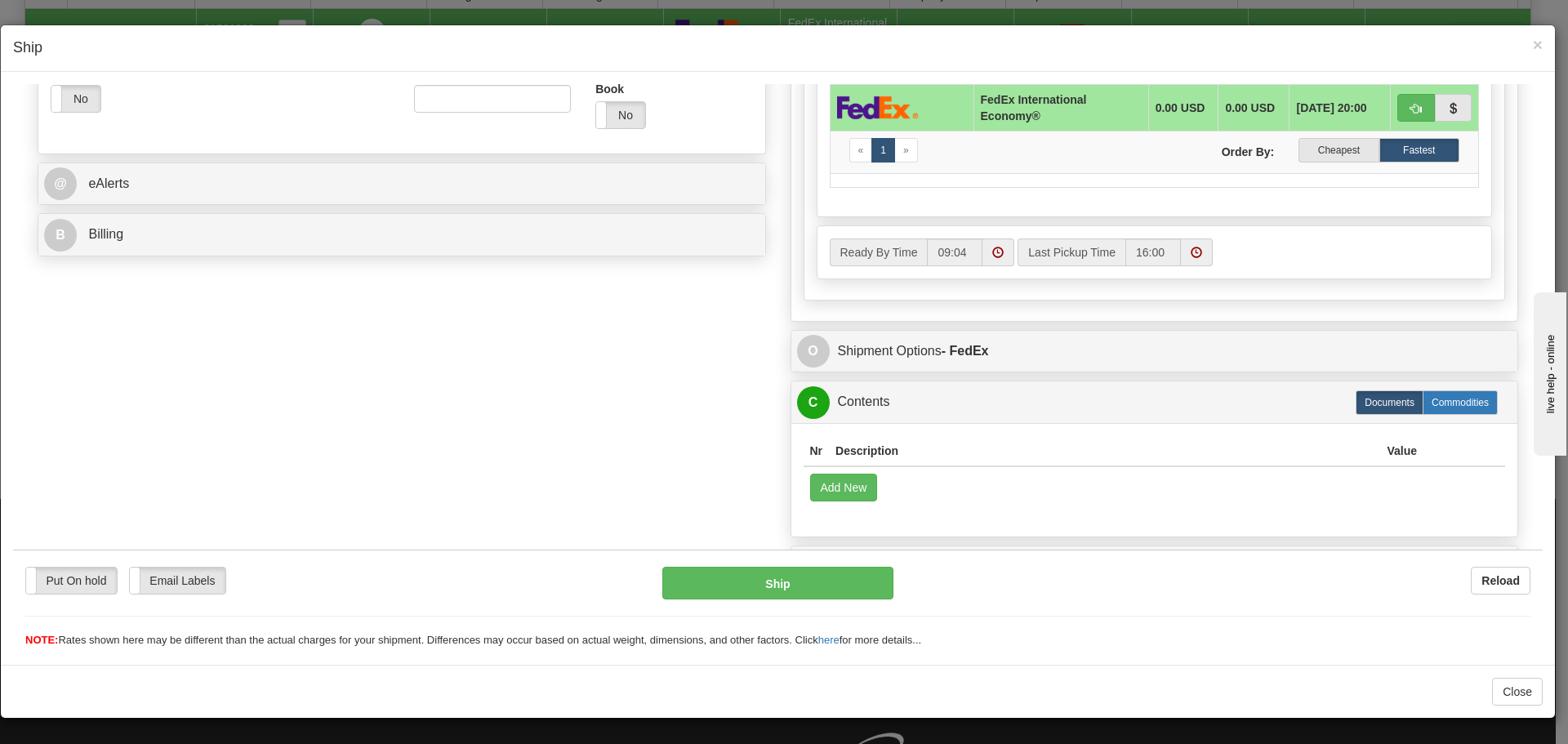
click at [1455, 398] on label "Commodities" at bounding box center [1460, 401] width 75 height 25
radio input "true"
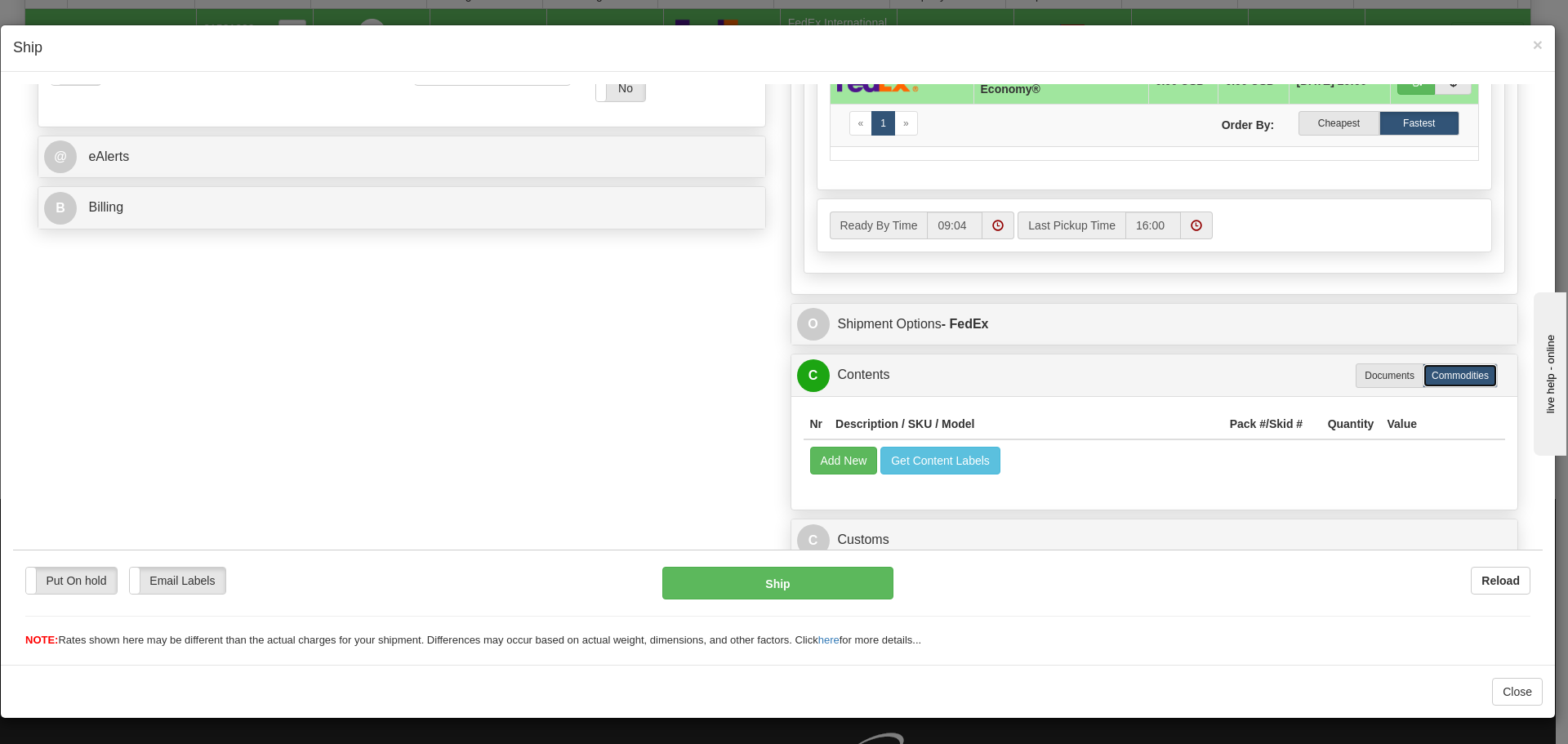
scroll to position [617, 0]
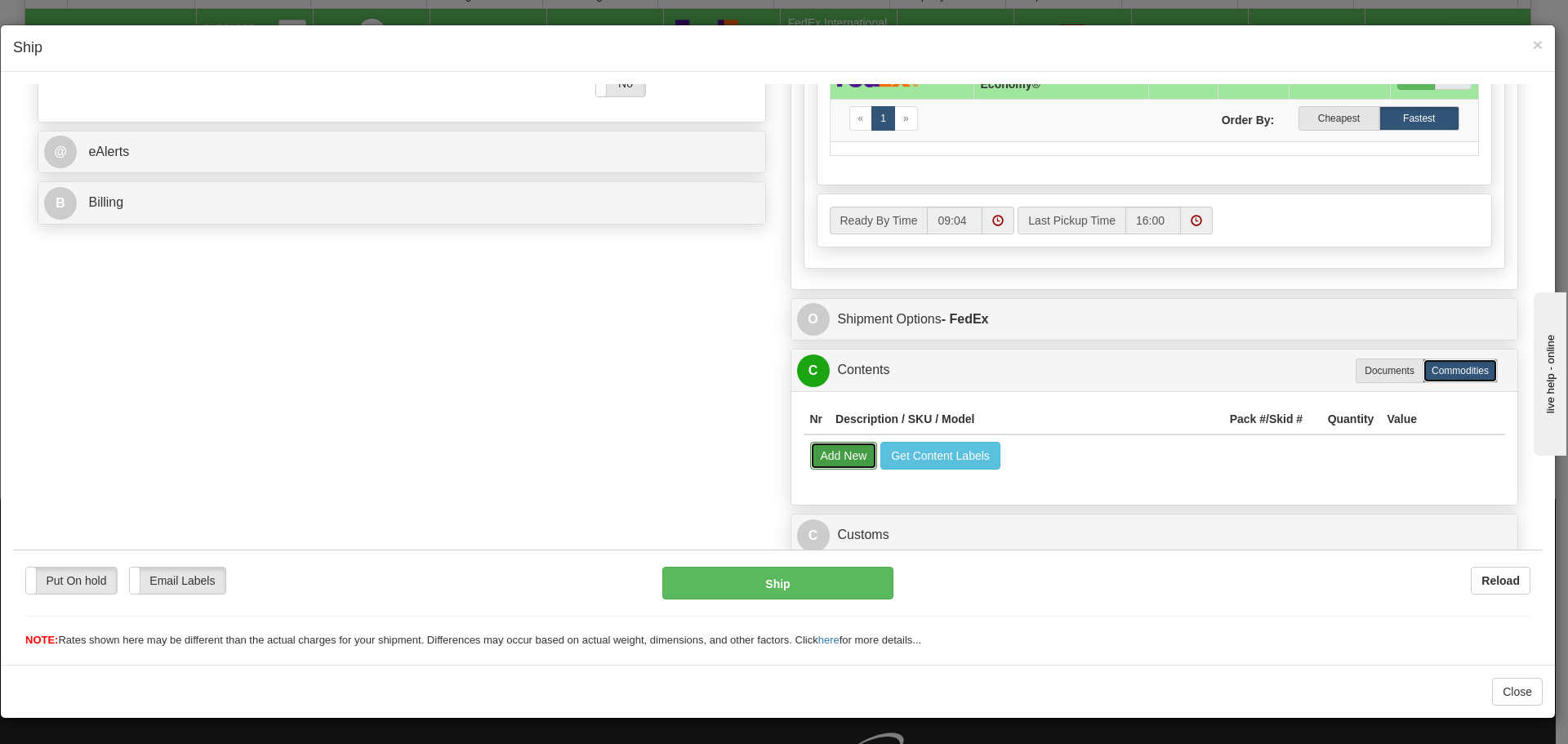
click at [820, 461] on button "Add New" at bounding box center [843, 454] width 68 height 28
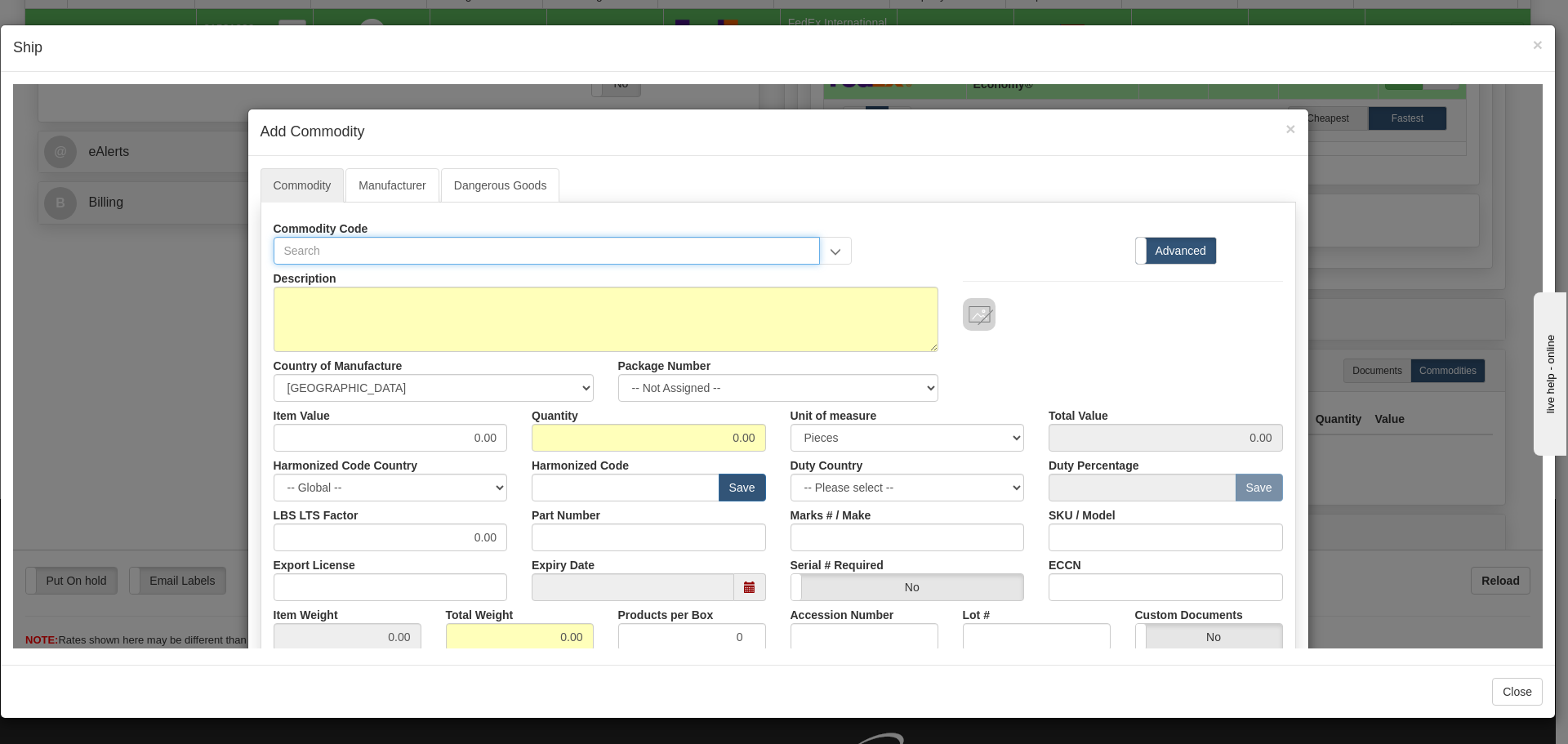
click at [435, 252] on input "text" at bounding box center [547, 249] width 547 height 28
type input "3926"
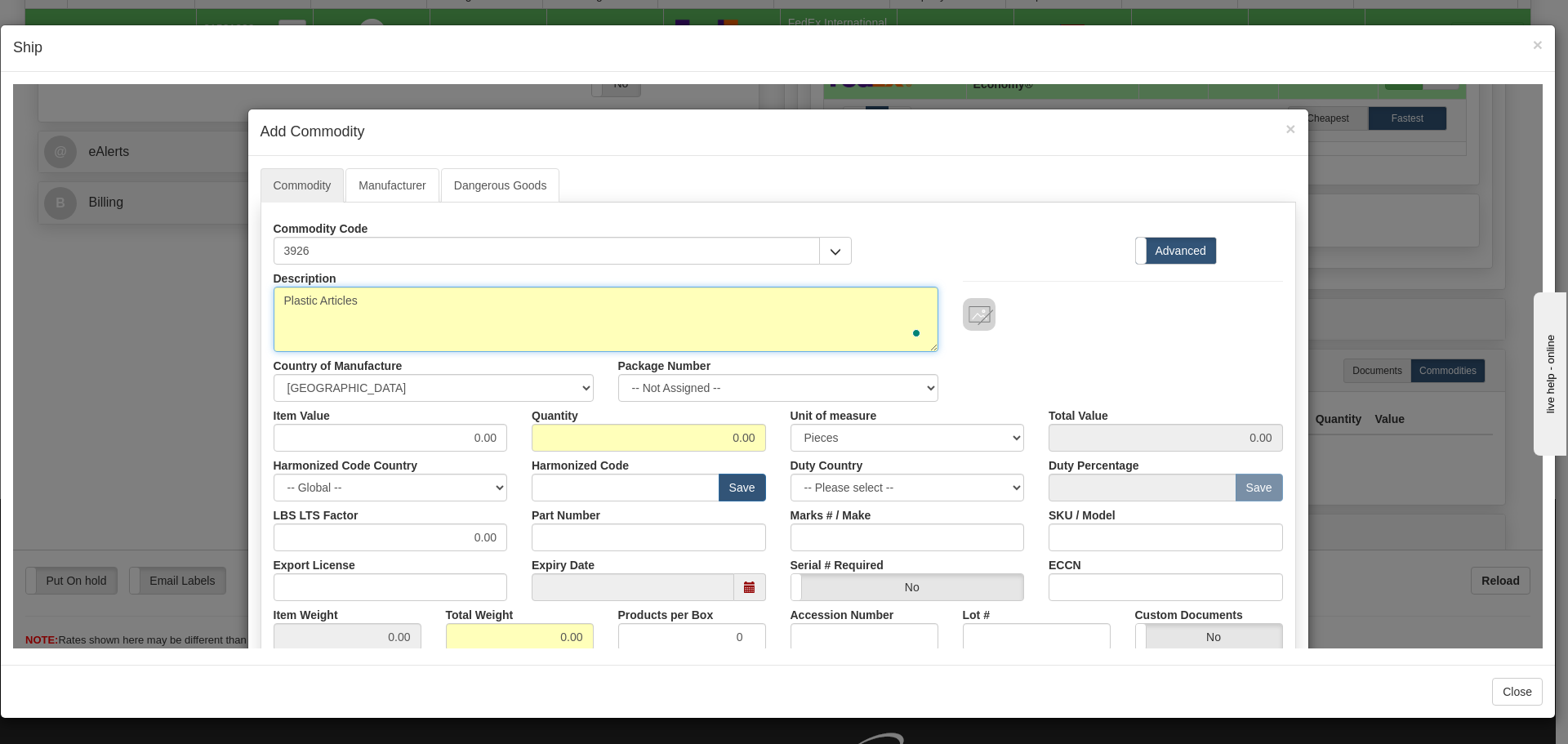
type textarea "Plastic Articles"
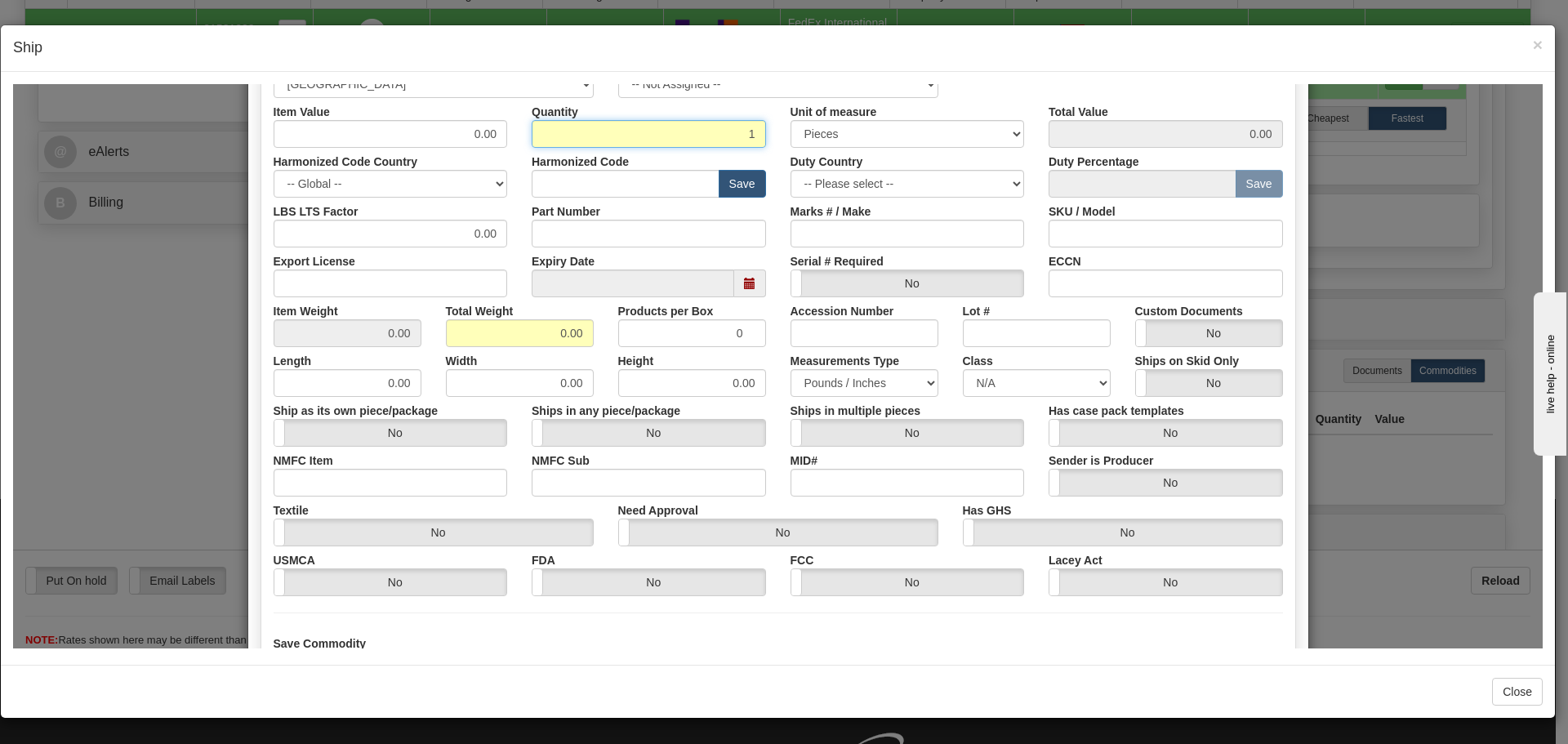
scroll to position [326, 0]
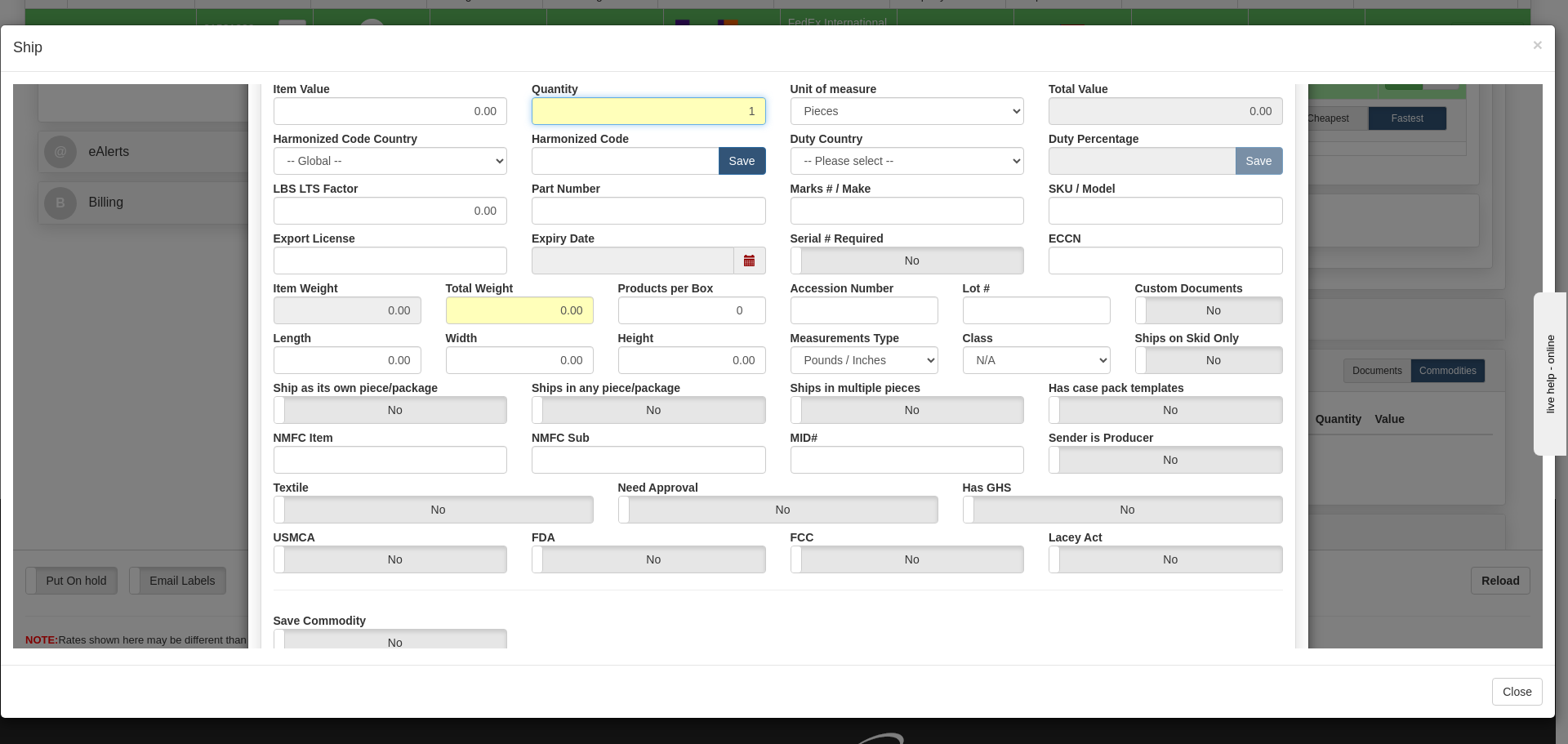
type input "1"
drag, startPoint x: 525, startPoint y: 308, endPoint x: 604, endPoint y: 308, distance: 79.0
click at [604, 308] on div "Item Weight 0.00 Total Weight 0.00 Products per Box 0 Accession Number Lot # Cu…" at bounding box center [778, 299] width 1034 height 49
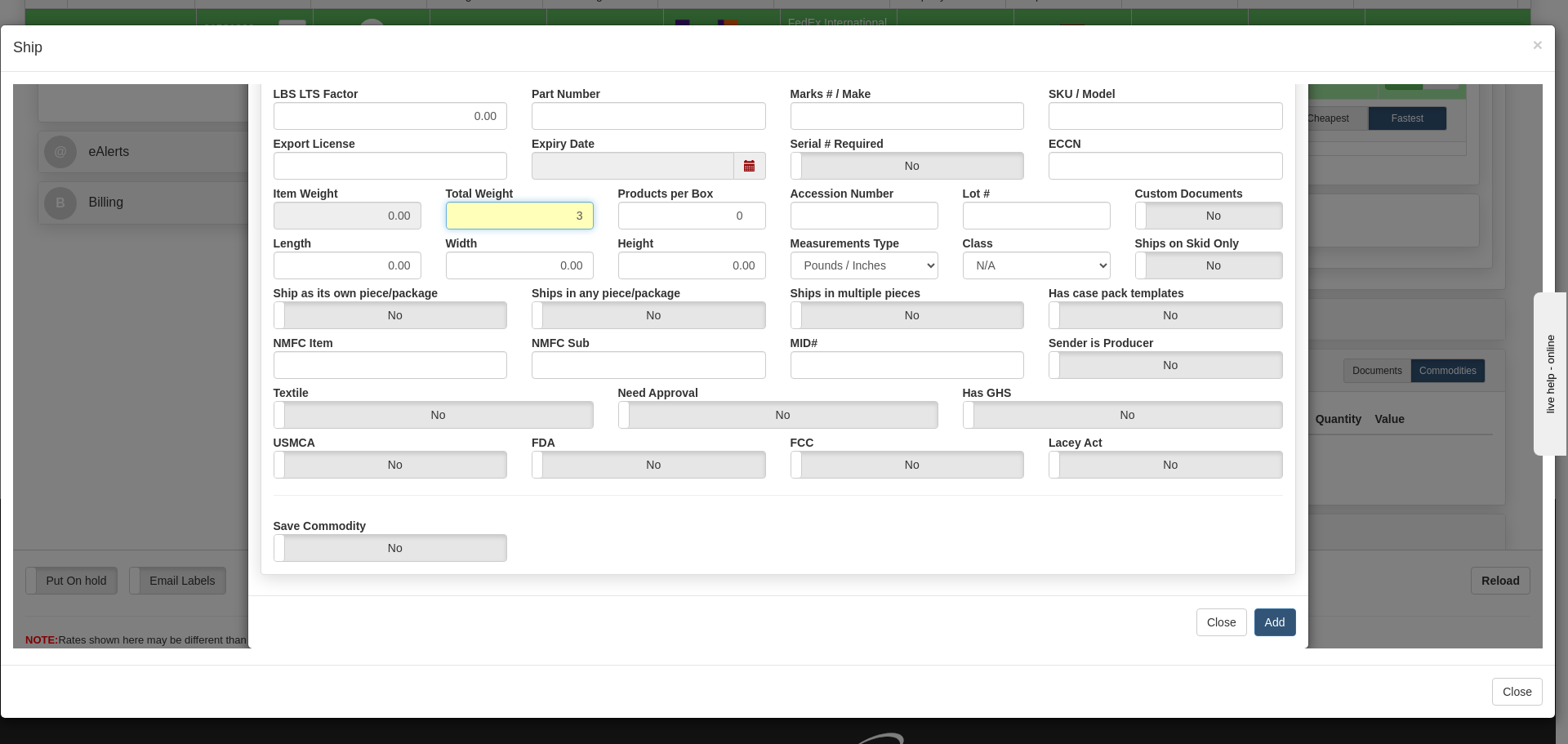
scroll to position [446, 0]
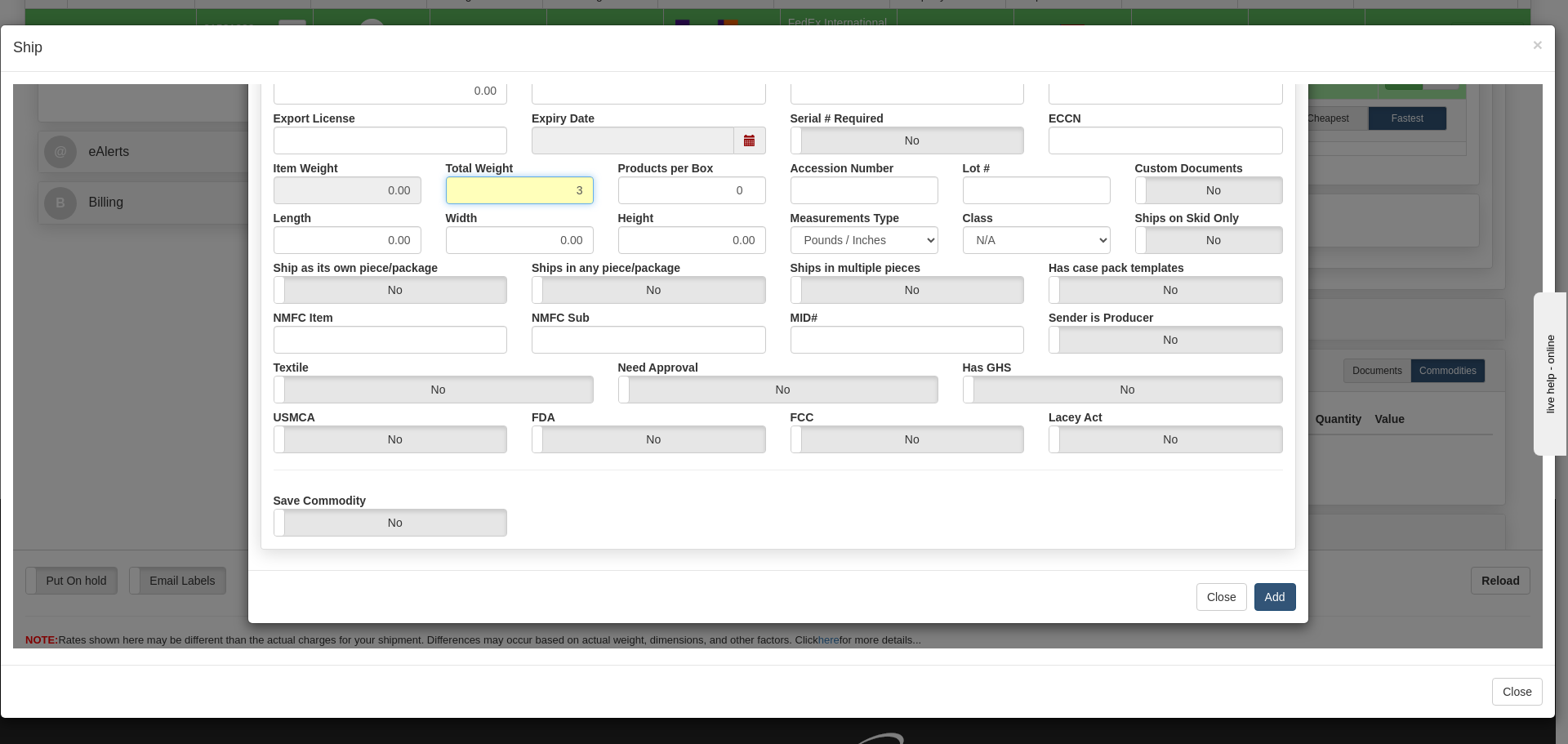
type input "3"
type input "3.0000"
click at [1275, 599] on button "Add" at bounding box center [1275, 596] width 42 height 28
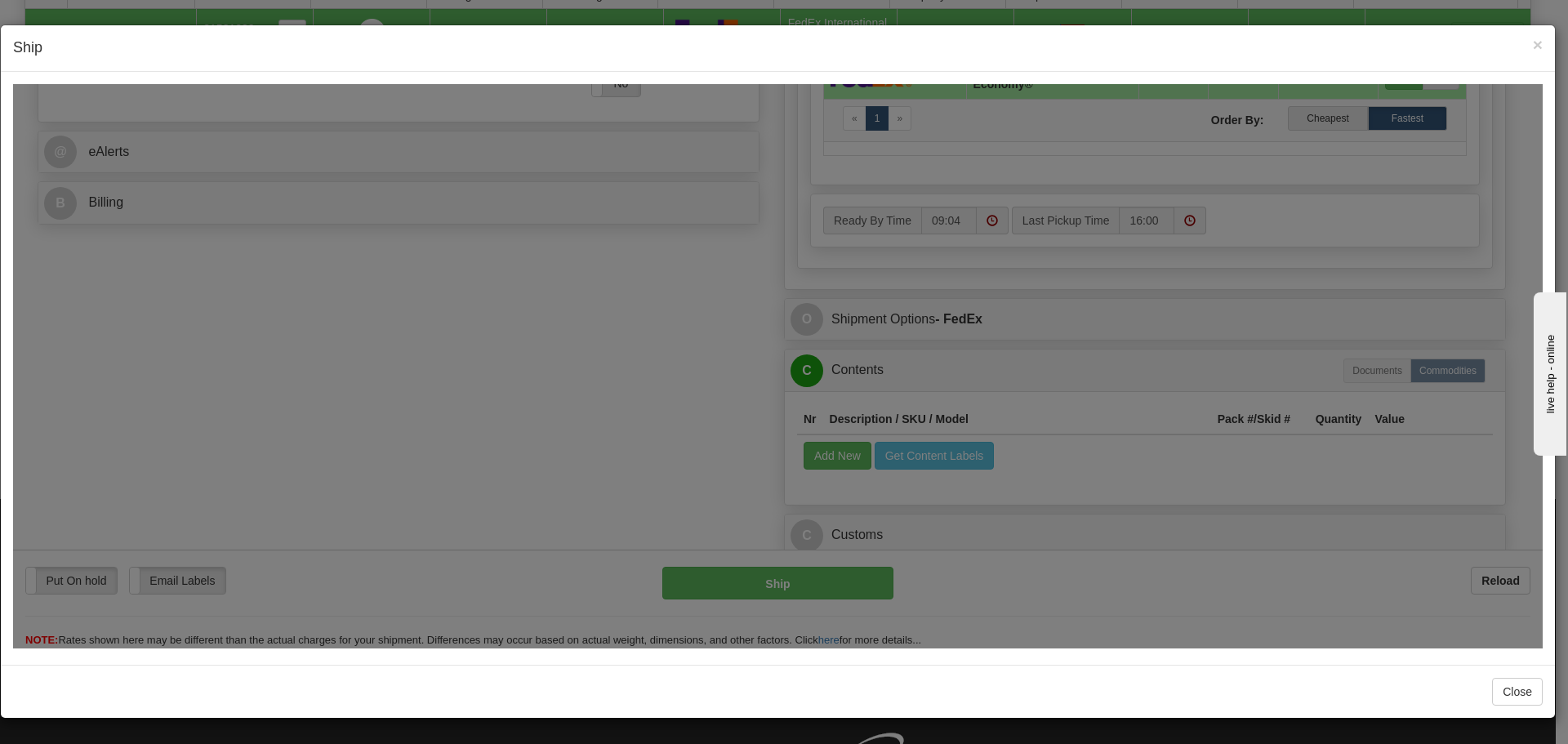
scroll to position [0, 0]
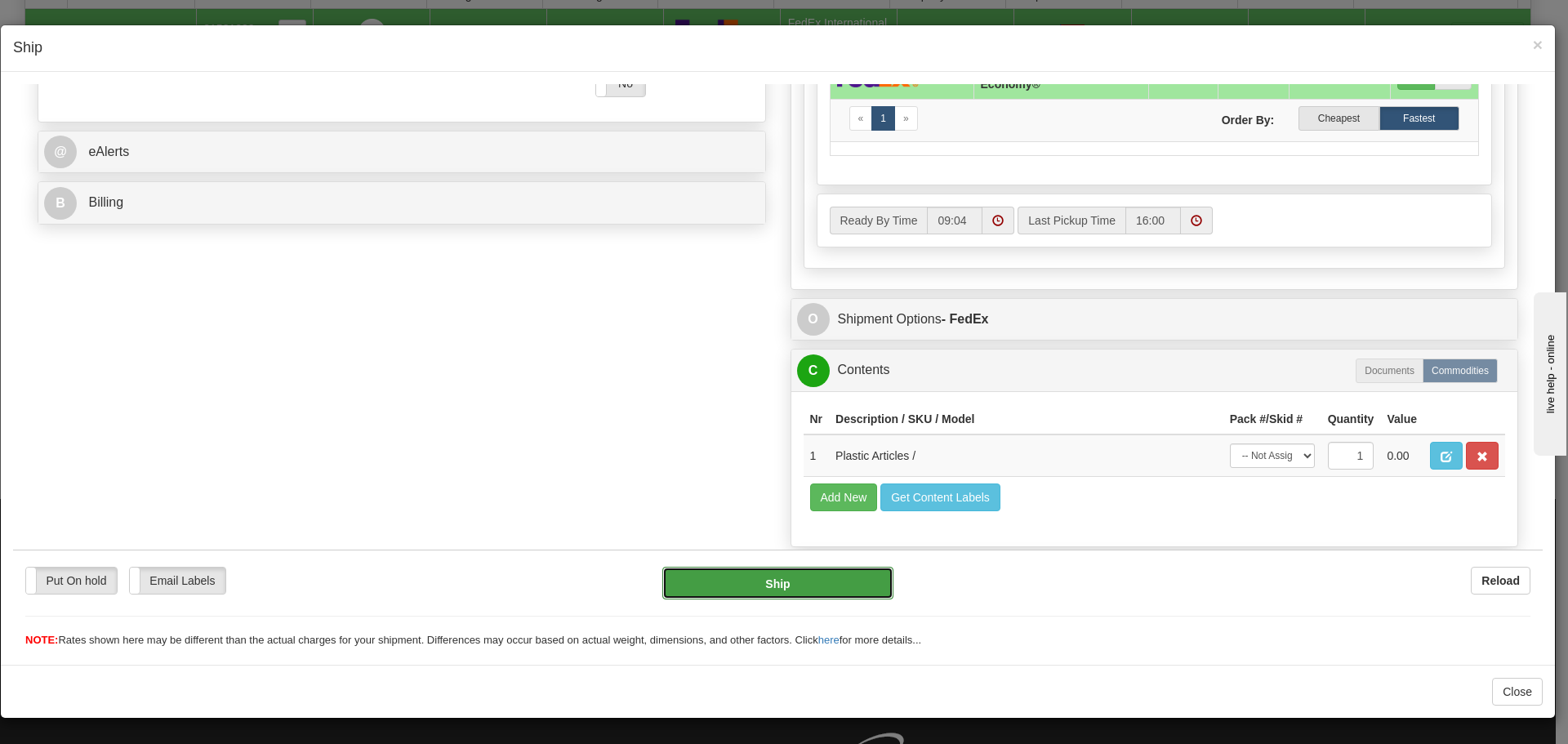
click at [793, 583] on button "Ship" at bounding box center [777, 582] width 230 height 32
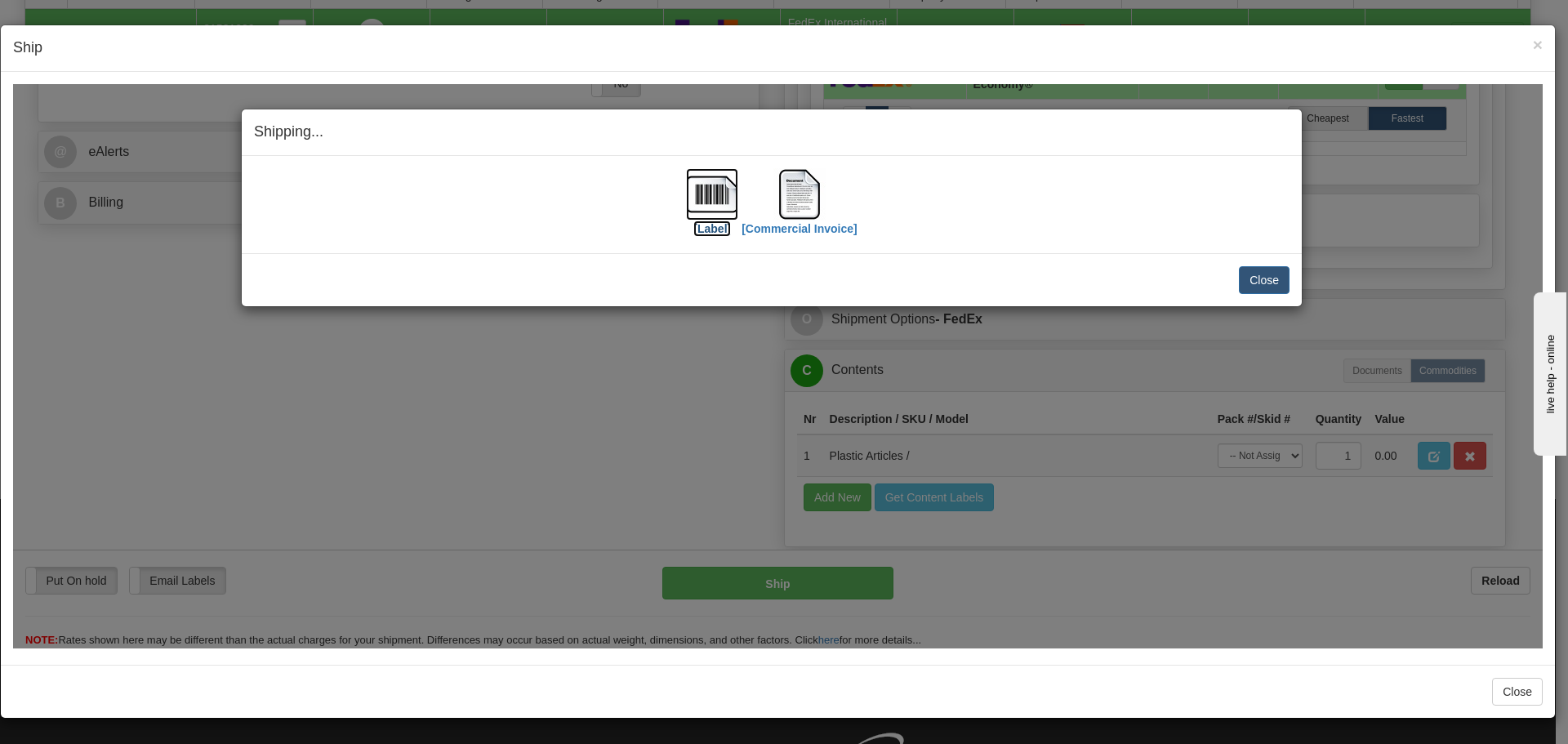
click at [715, 200] on img at bounding box center [712, 193] width 52 height 52
click at [815, 222] on label "[Commercial Invoice]" at bounding box center [799, 227] width 116 height 16
